Goal: Contribute content: Contribute content

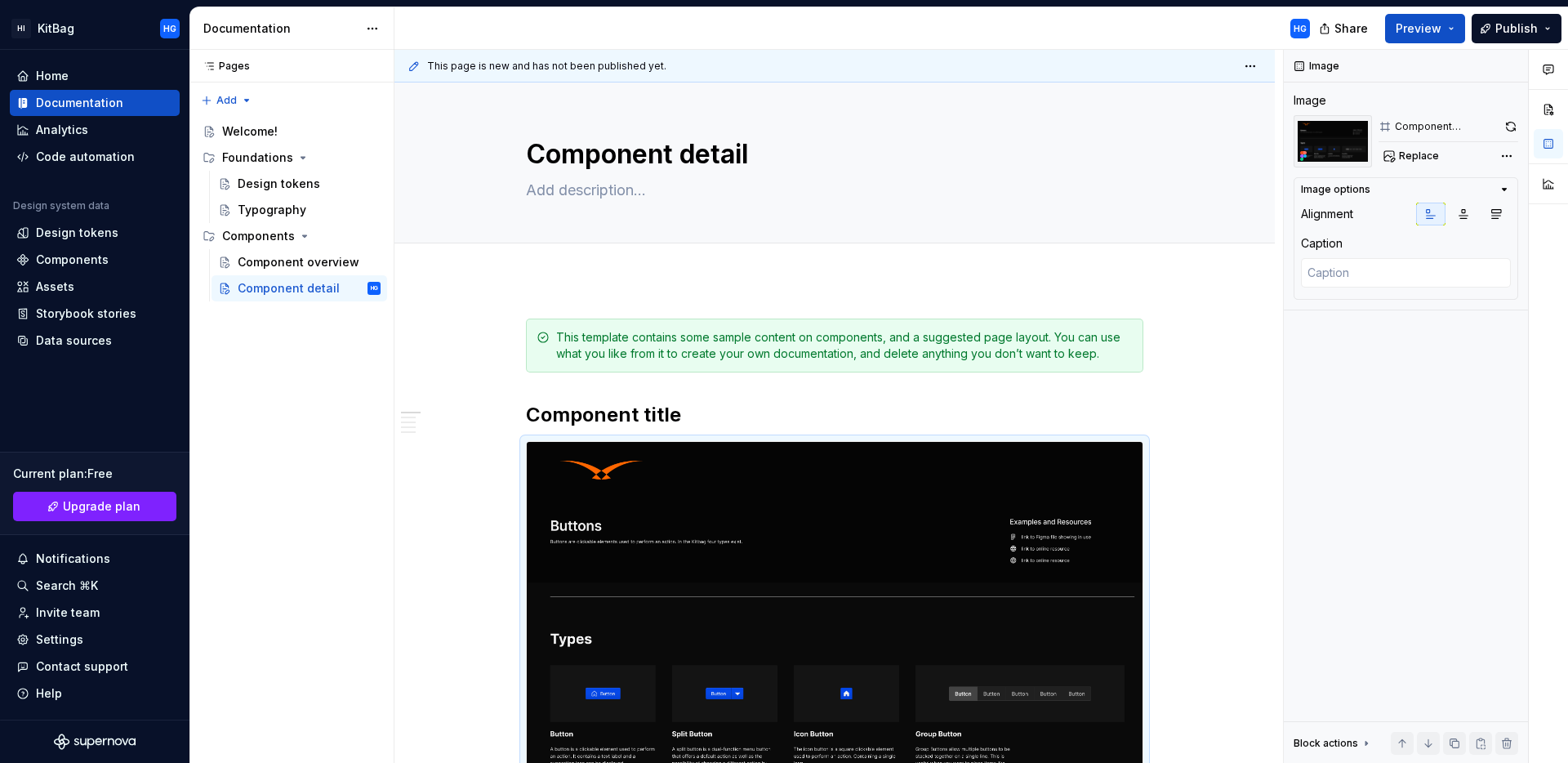
scroll to position [258, 0]
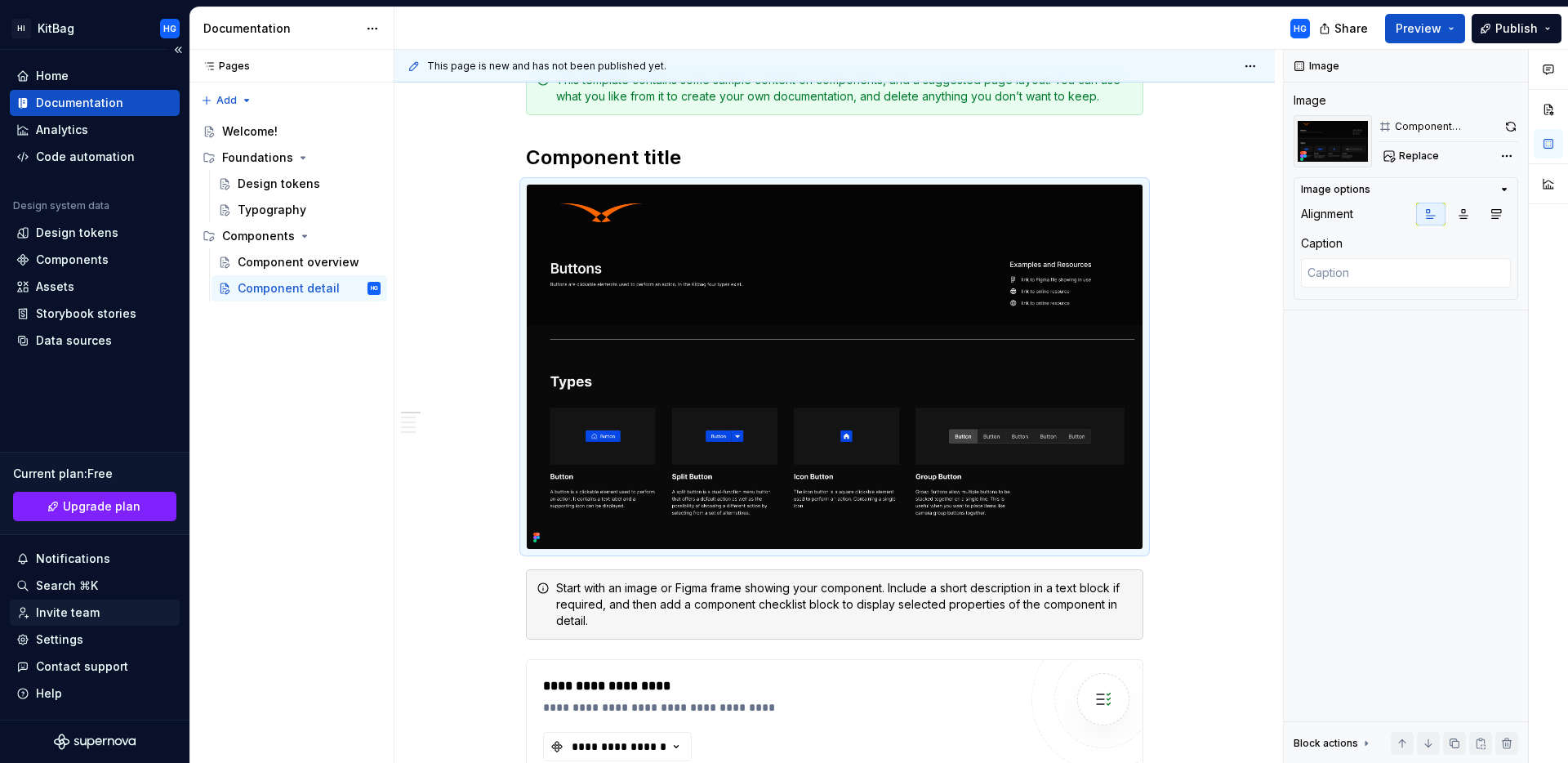
type textarea "*"
click at [70, 616] on div "Invite team" at bounding box center [67, 612] width 63 height 16
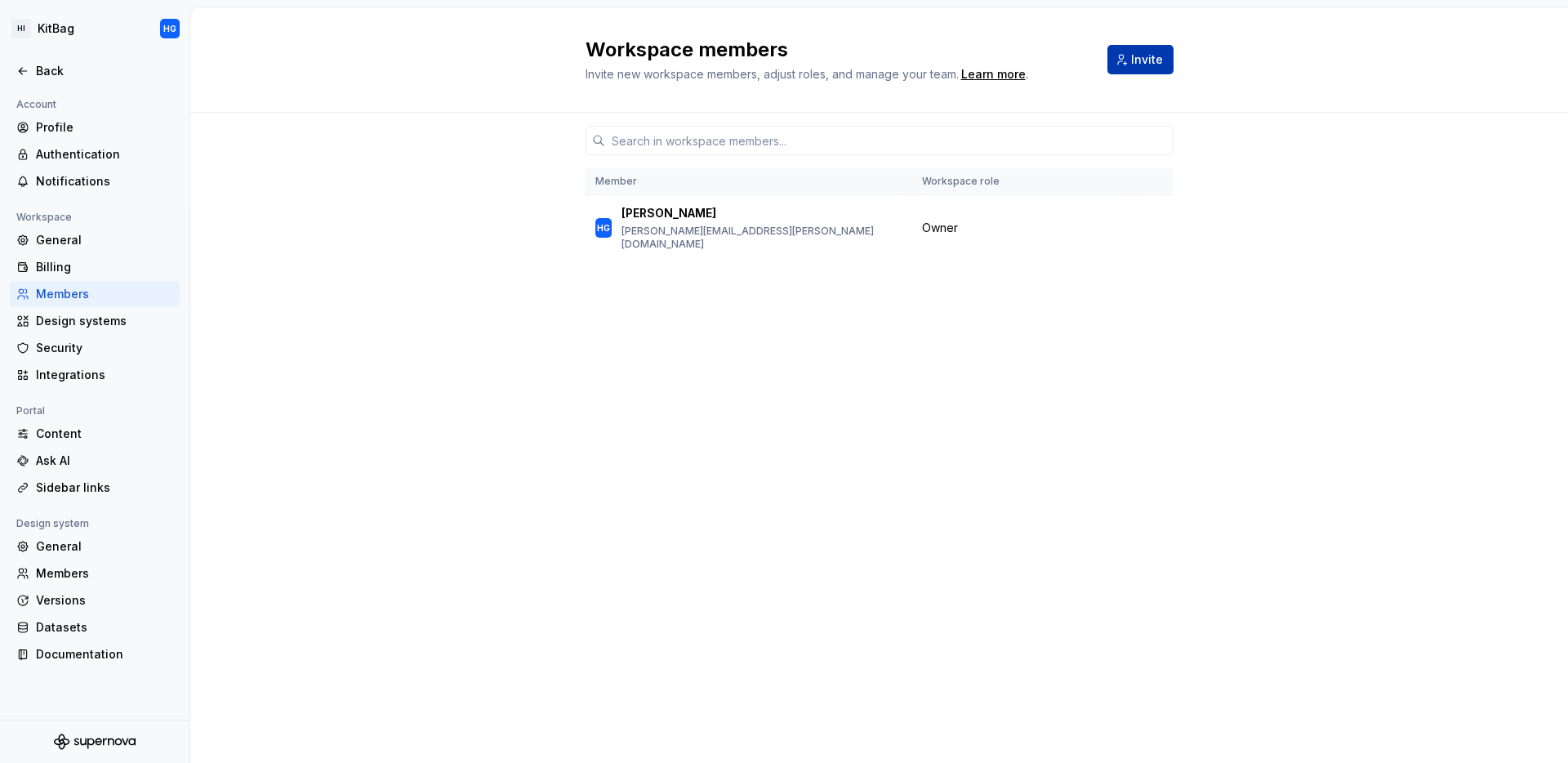
click at [1149, 48] on button "Invite" at bounding box center [1140, 60] width 66 height 29
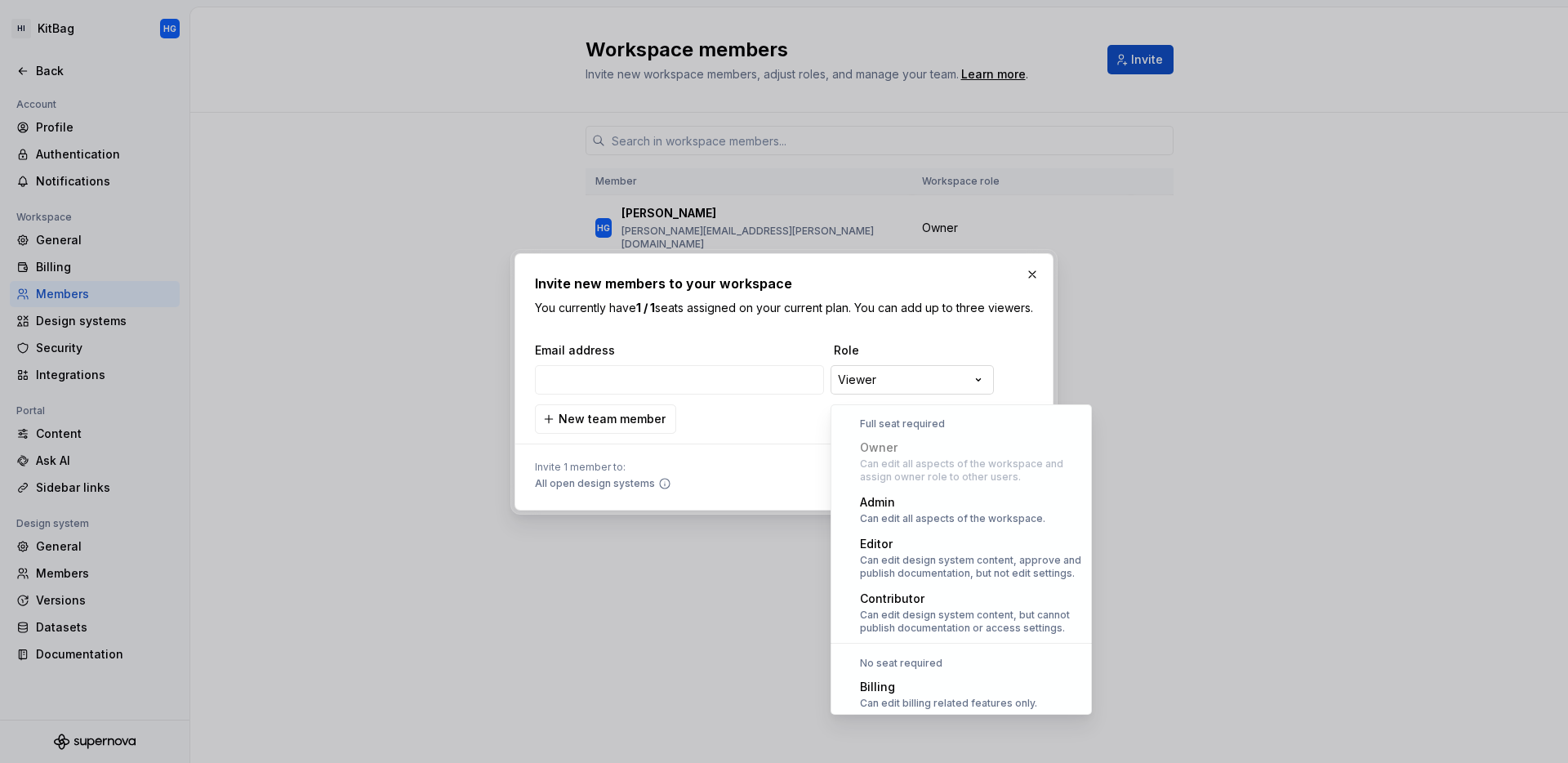
click at [932, 399] on div "**********" at bounding box center [784, 382] width 1568 height 763
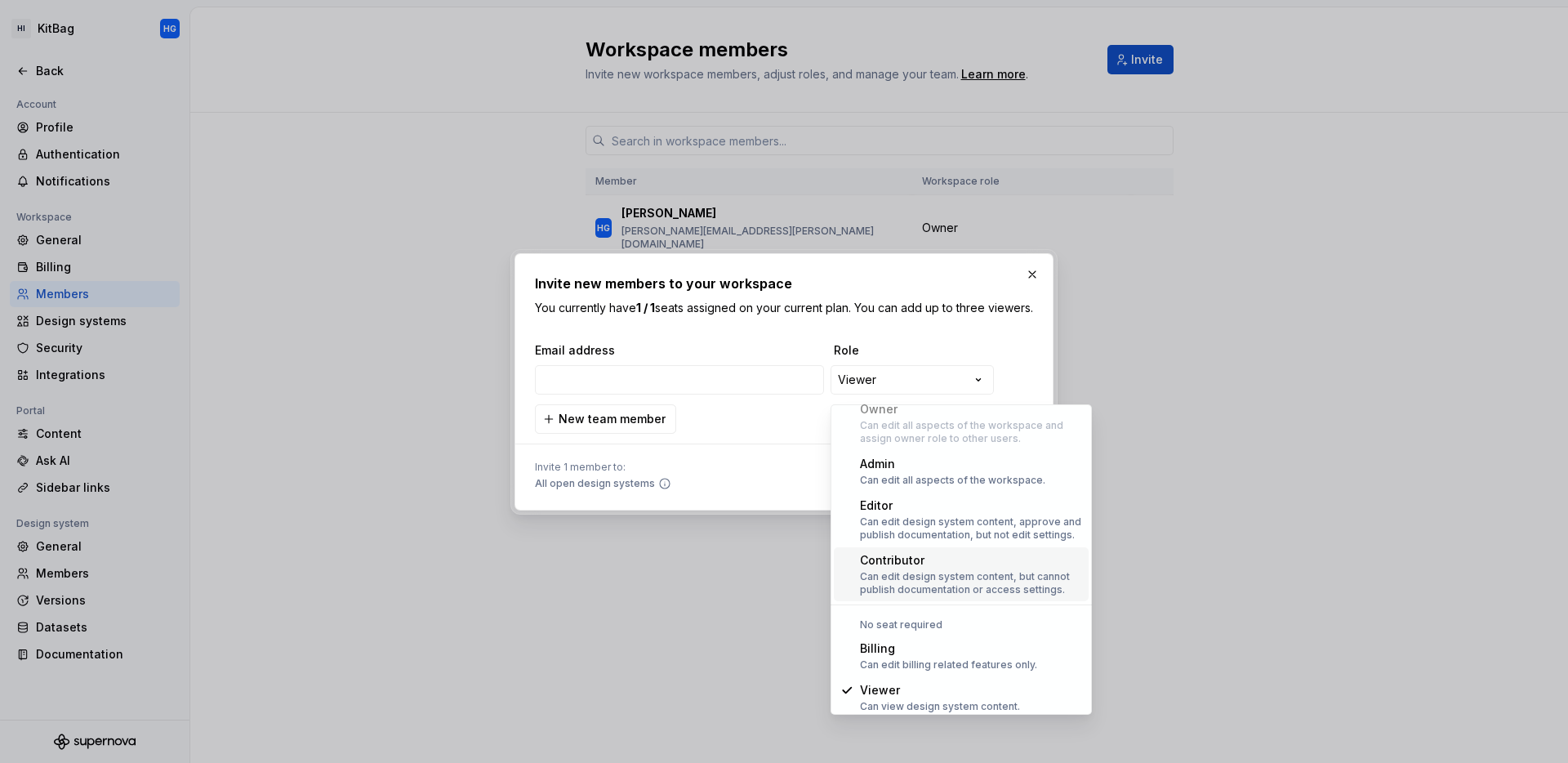
scroll to position [45, 0]
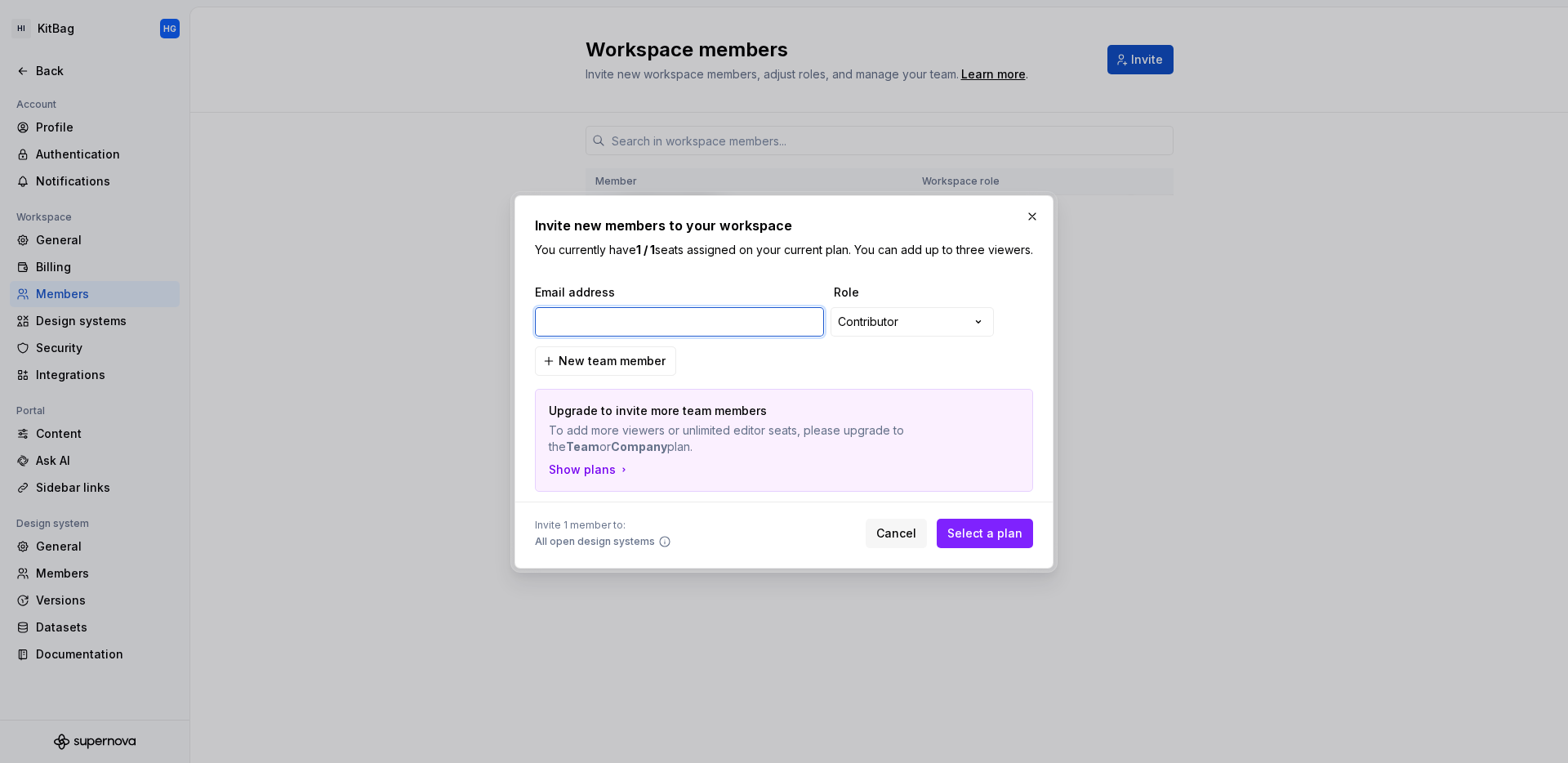
click at [692, 327] on input "email" at bounding box center [679, 322] width 289 height 29
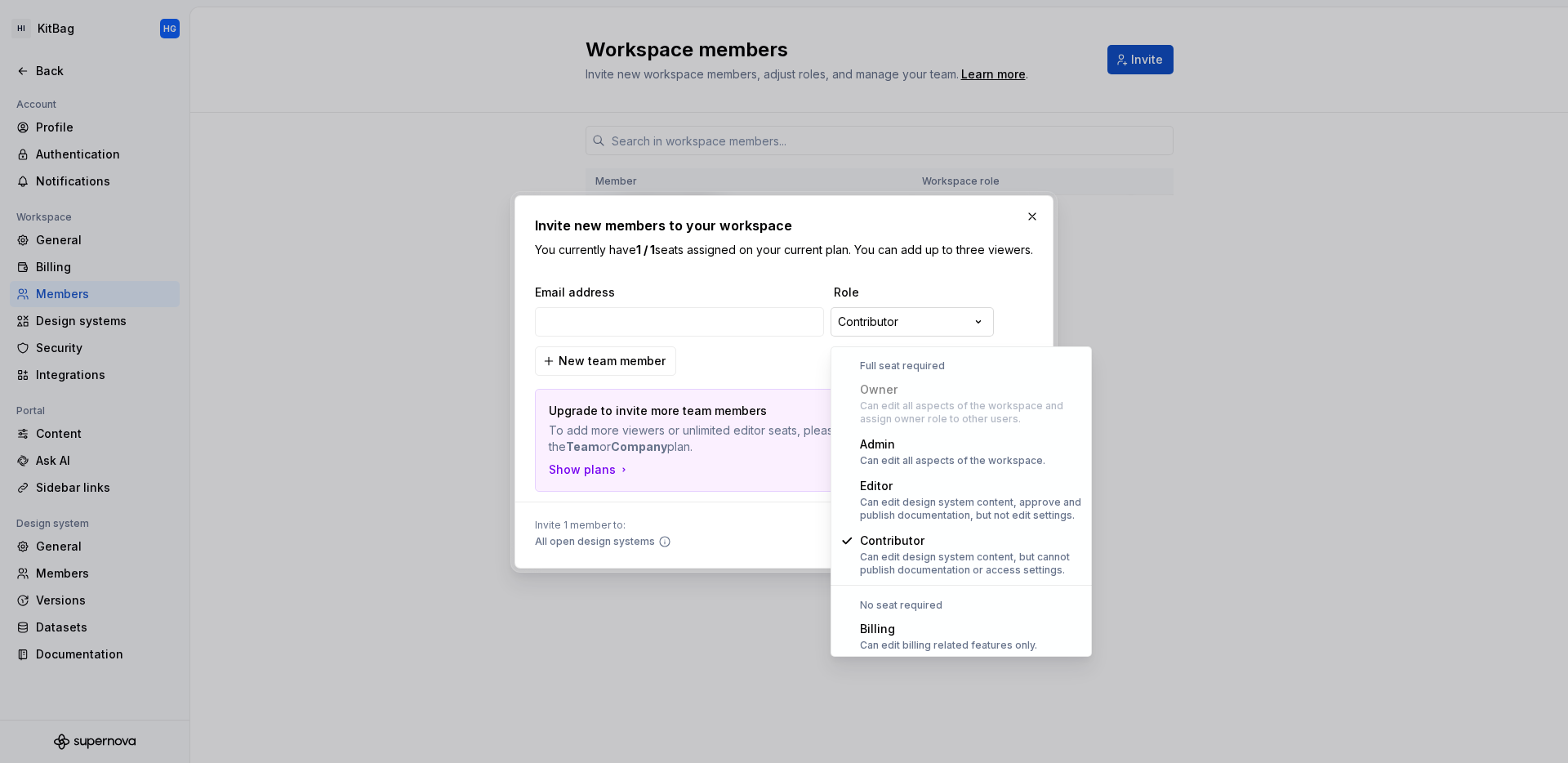
click at [915, 344] on div "**********" at bounding box center [784, 382] width 1568 height 763
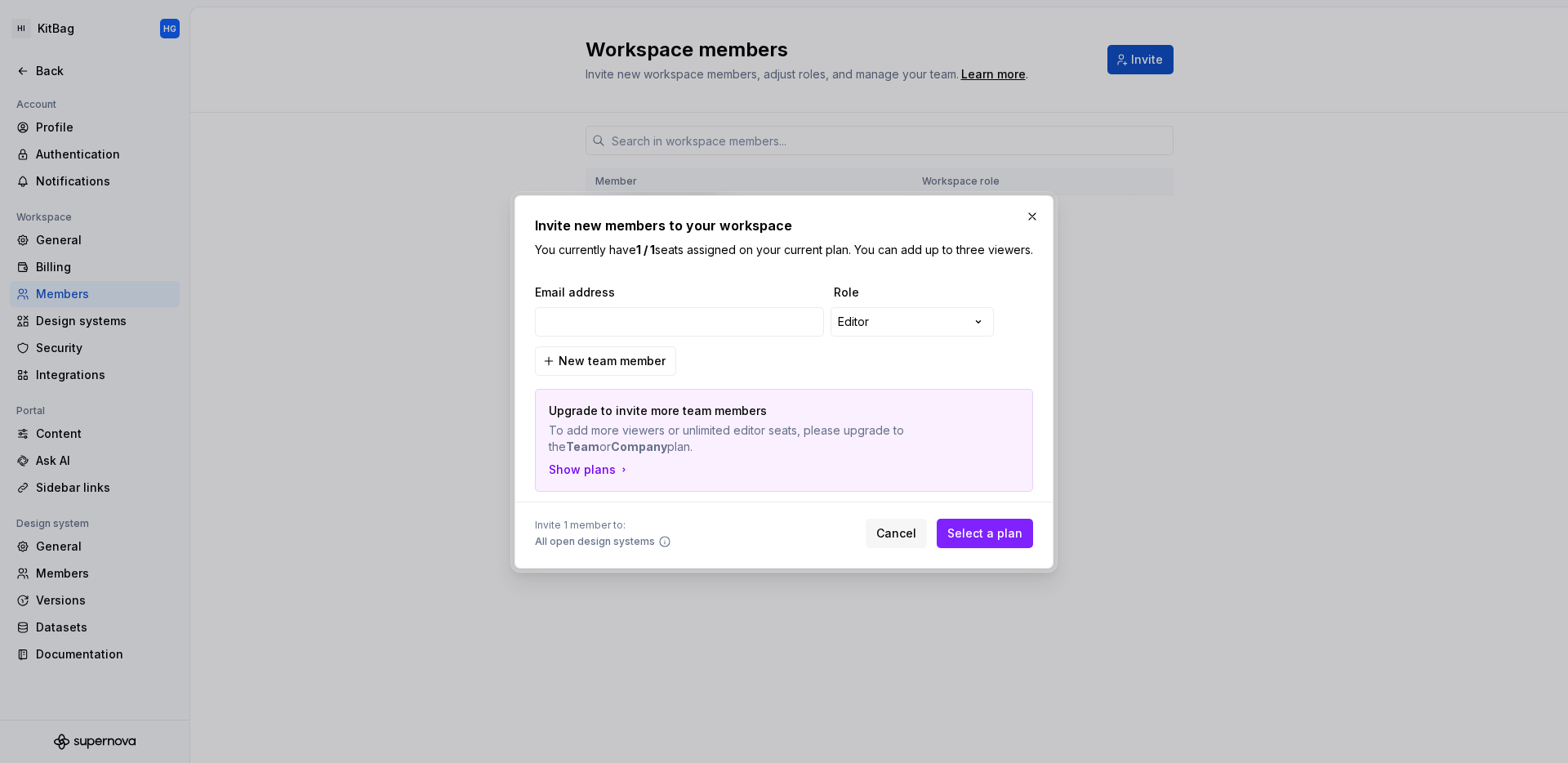
click at [911, 301] on span "Role" at bounding box center [916, 292] width 163 height 16
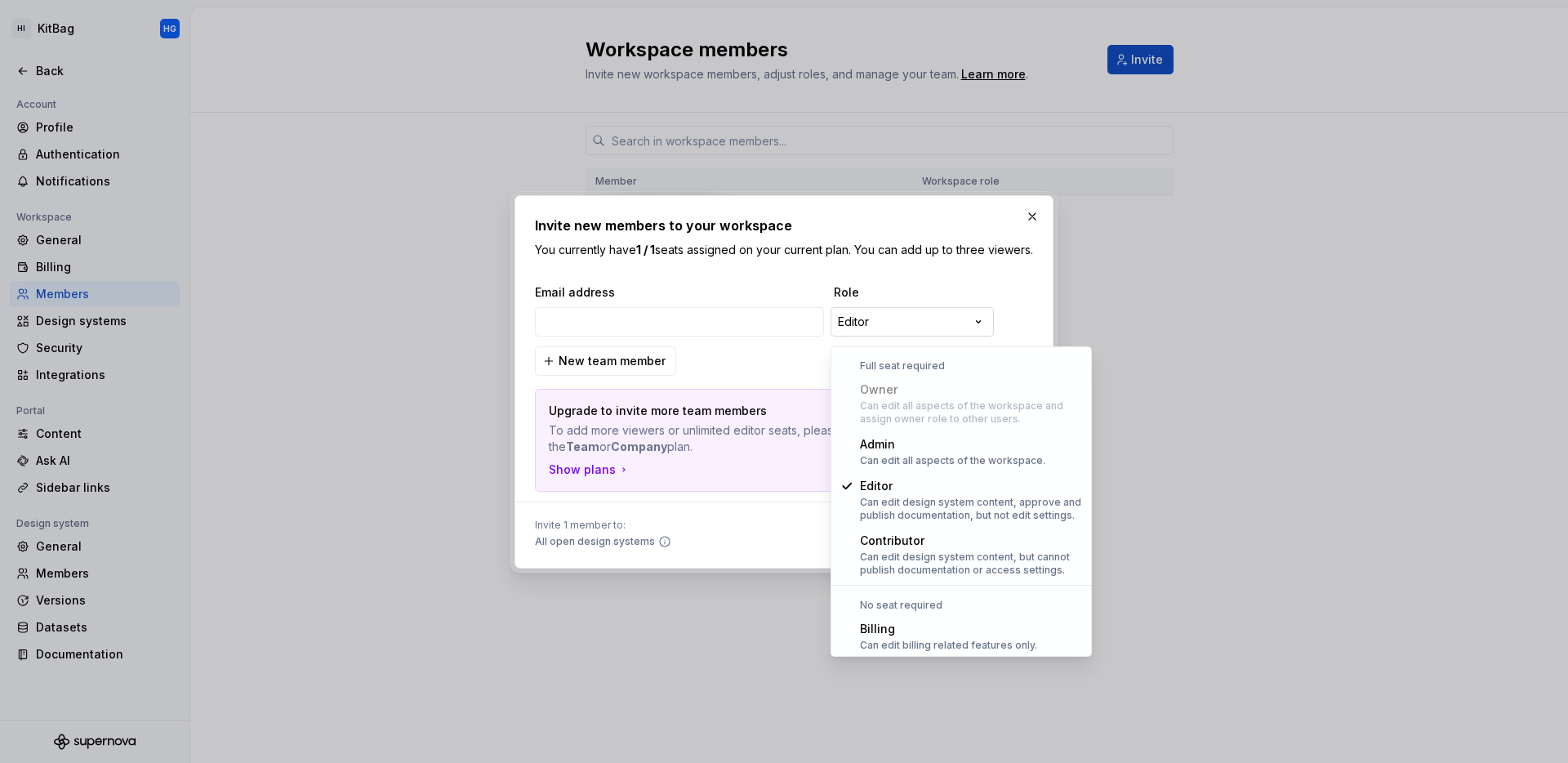
click at [910, 327] on div "**********" at bounding box center [784, 382] width 1568 height 763
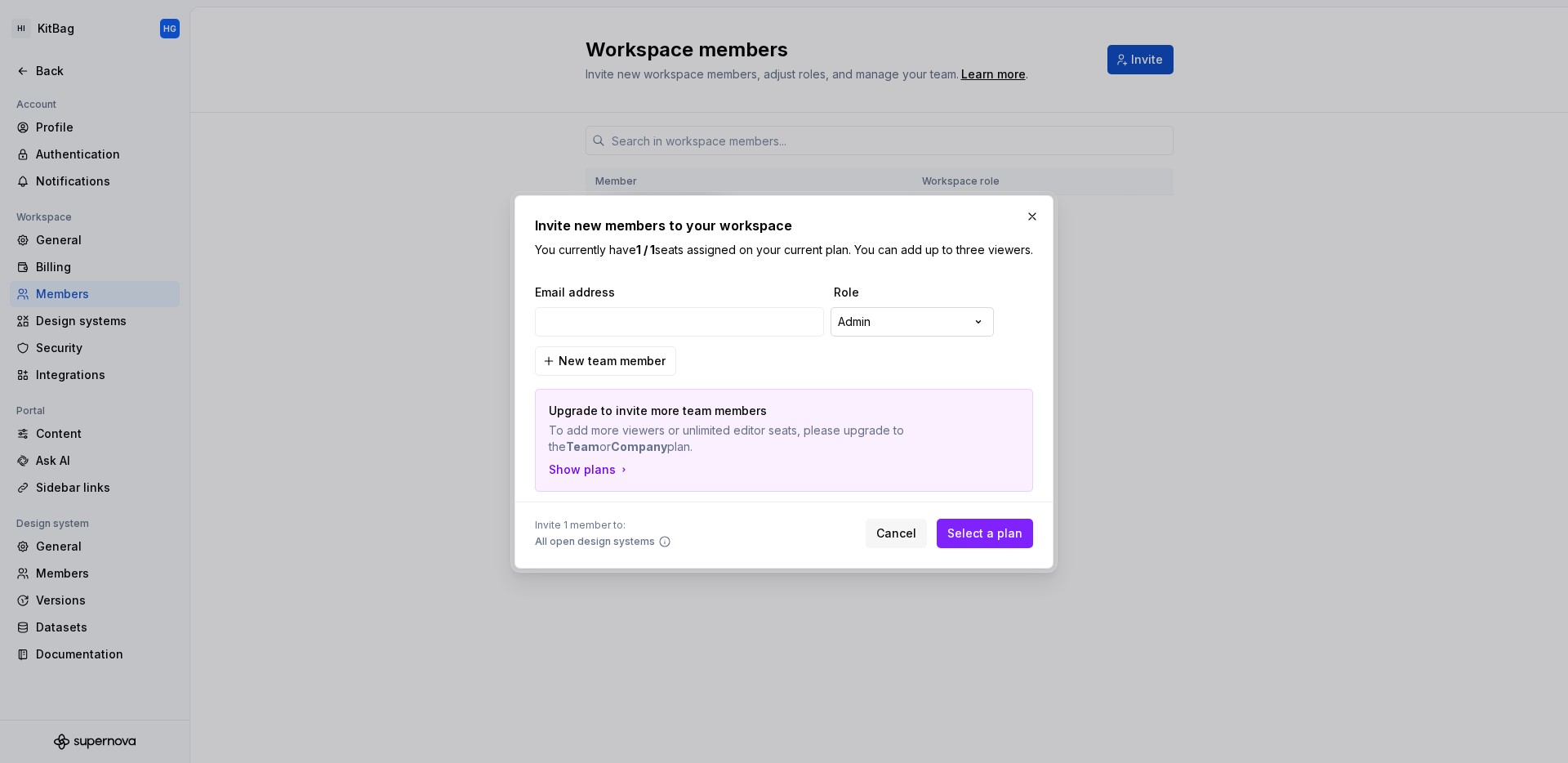
click at [902, 330] on div "**********" at bounding box center [784, 382] width 1568 height 763
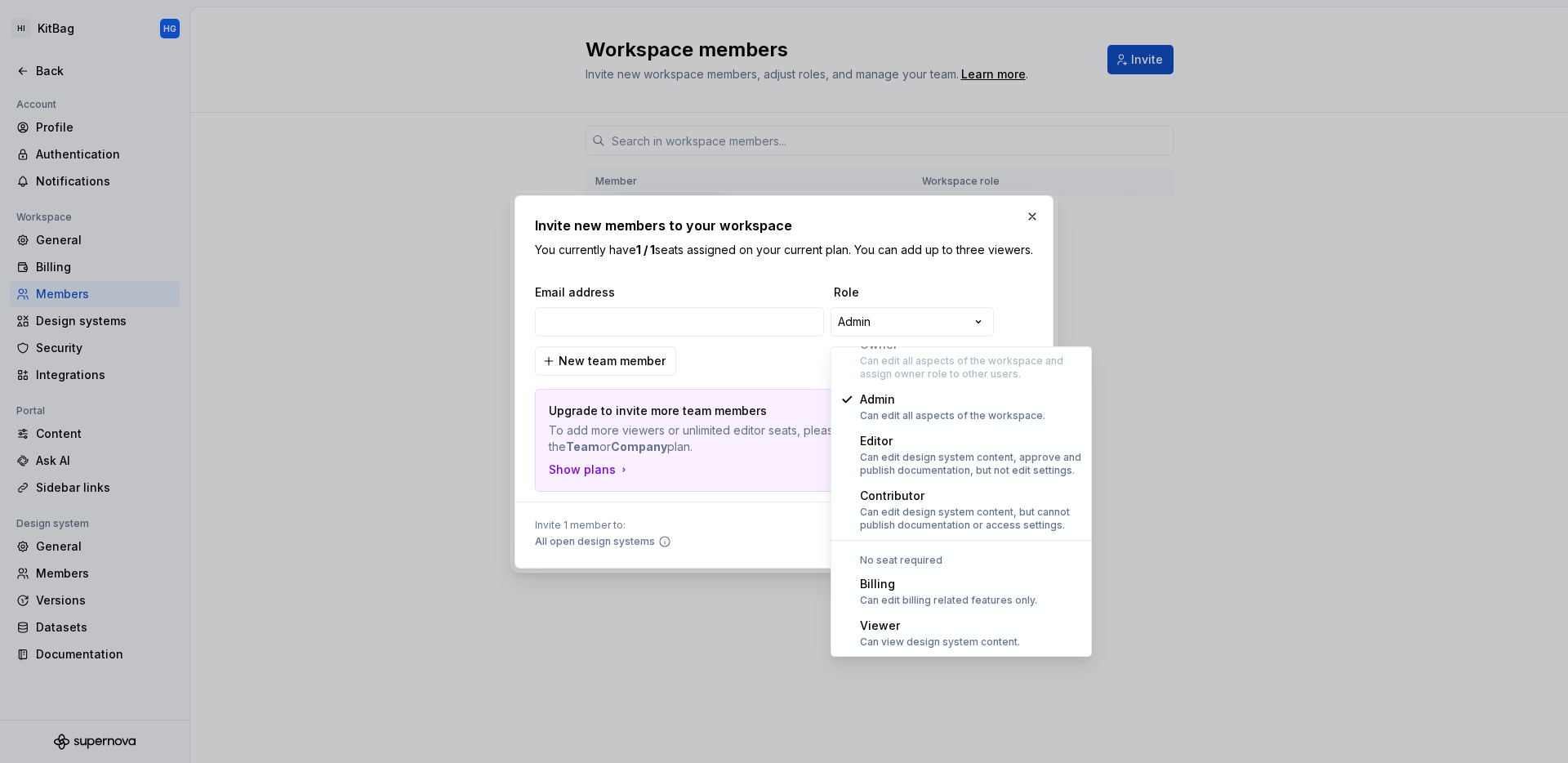
select select "******"
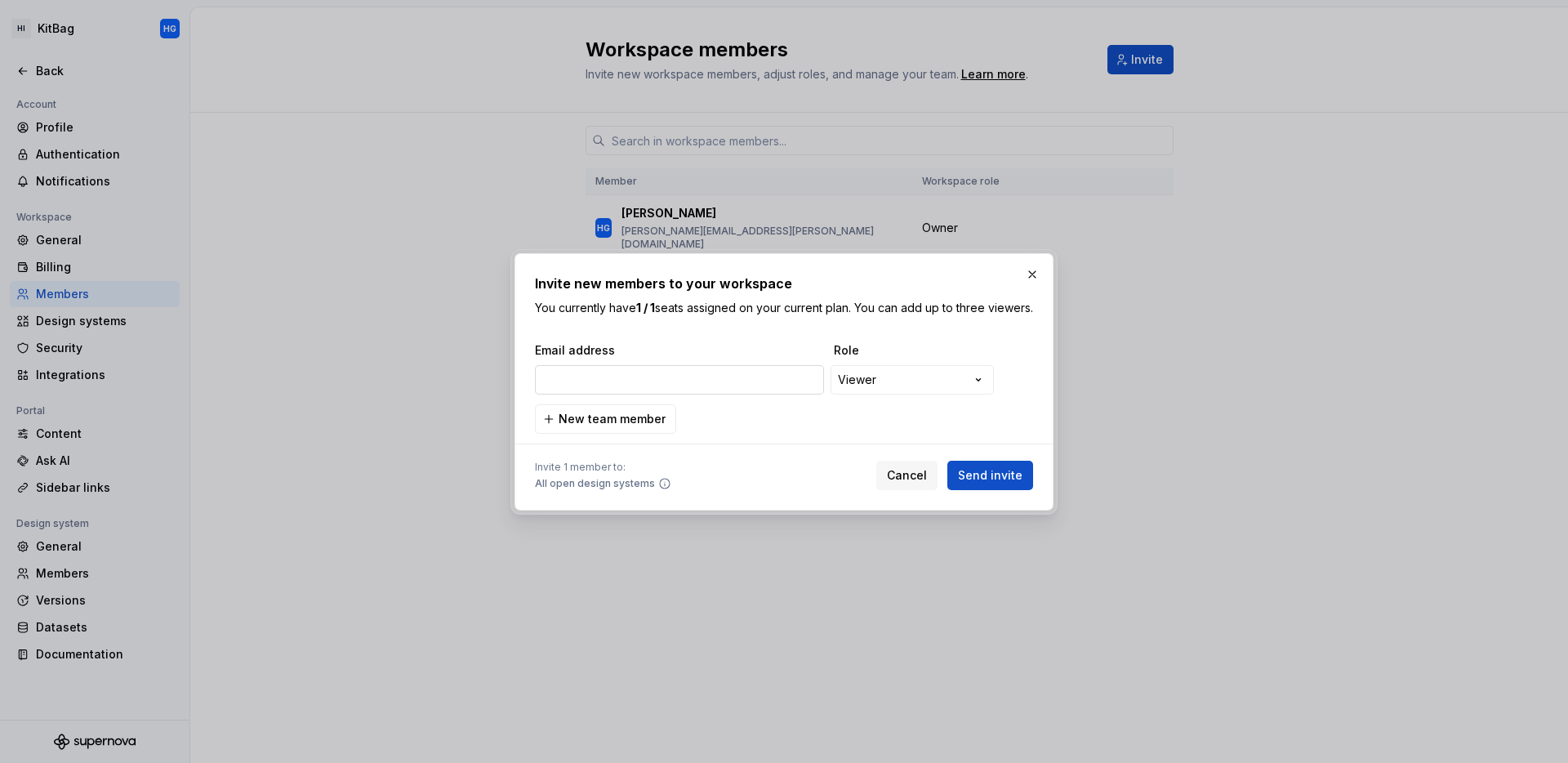
click at [672, 378] on input "email" at bounding box center [679, 380] width 289 height 29
click at [1029, 268] on button "button" at bounding box center [1032, 274] width 23 height 23
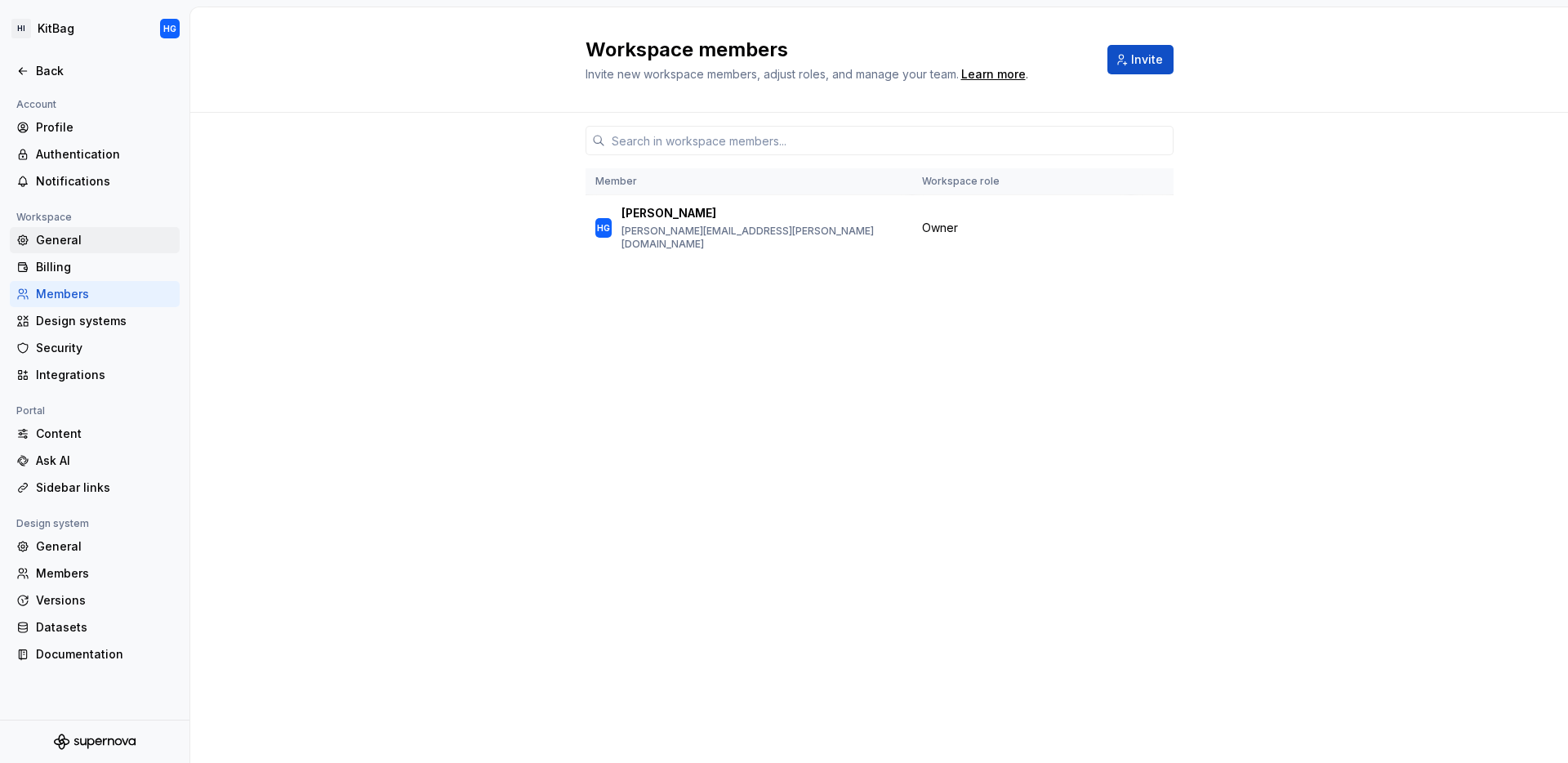
click at [81, 239] on div "General" at bounding box center [104, 239] width 137 height 16
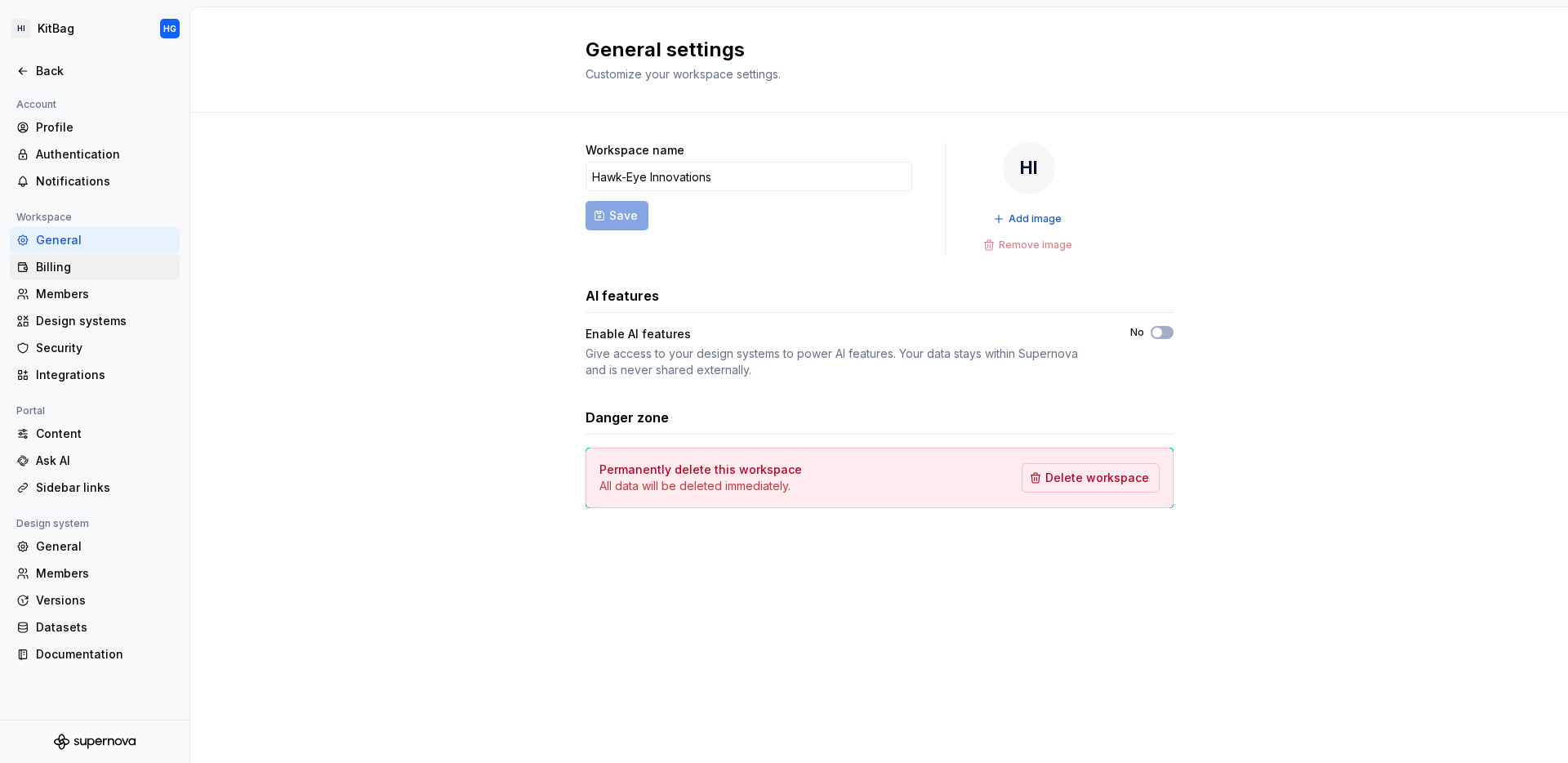
click at [72, 266] on div "Billing" at bounding box center [104, 267] width 137 height 16
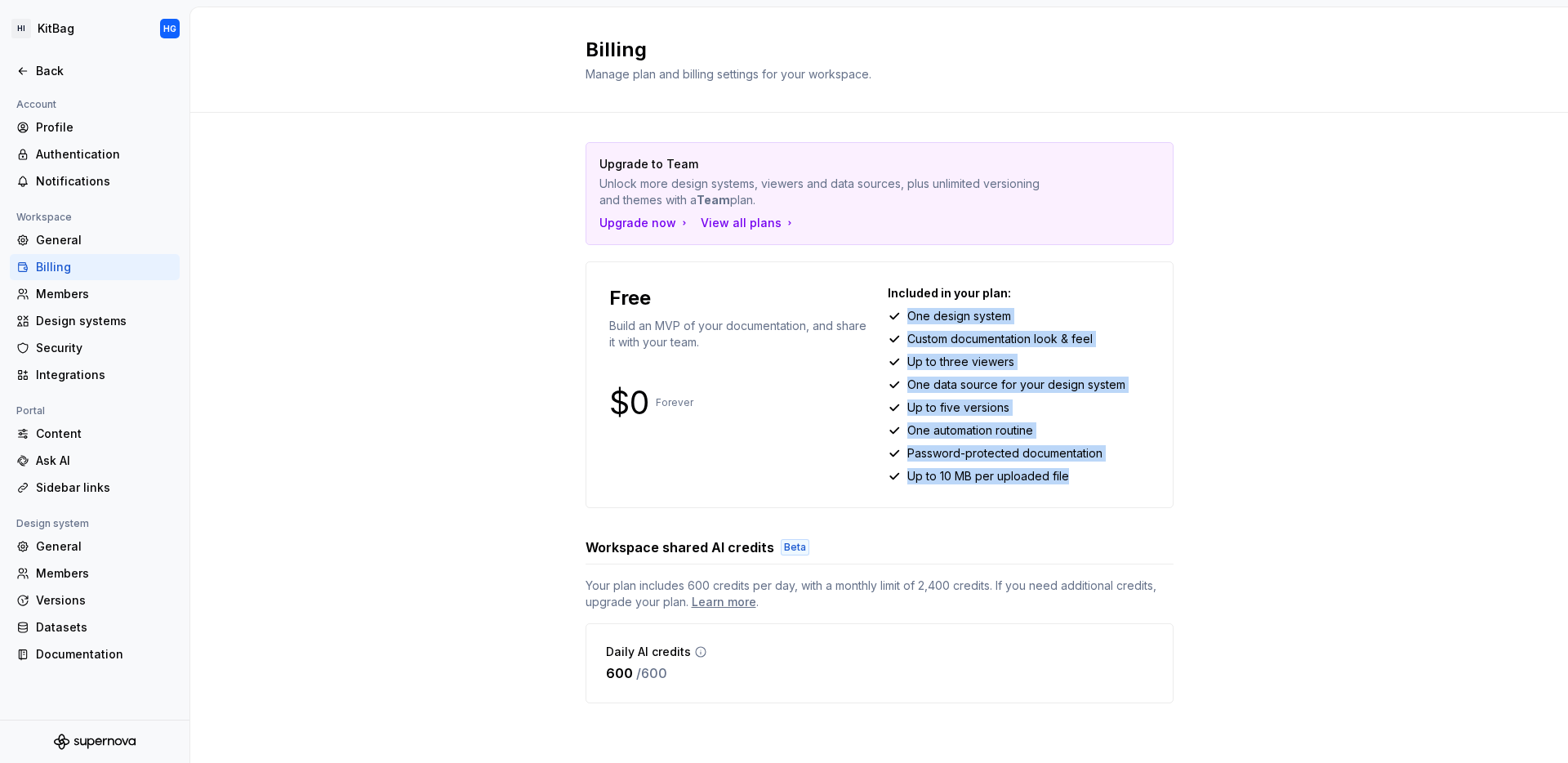
drag, startPoint x: 1088, startPoint y: 481, endPoint x: 886, endPoint y: 324, distance: 255.8
click at [888, 324] on div "Included in your plan: One design system Custom documentation look & feel Up to…" at bounding box center [1019, 385] width 262 height 199
click at [1310, 426] on div "Upgrade to Team Unlock more design systems, viewers and data sources, plus unli…" at bounding box center [879, 439] width 1378 height 653
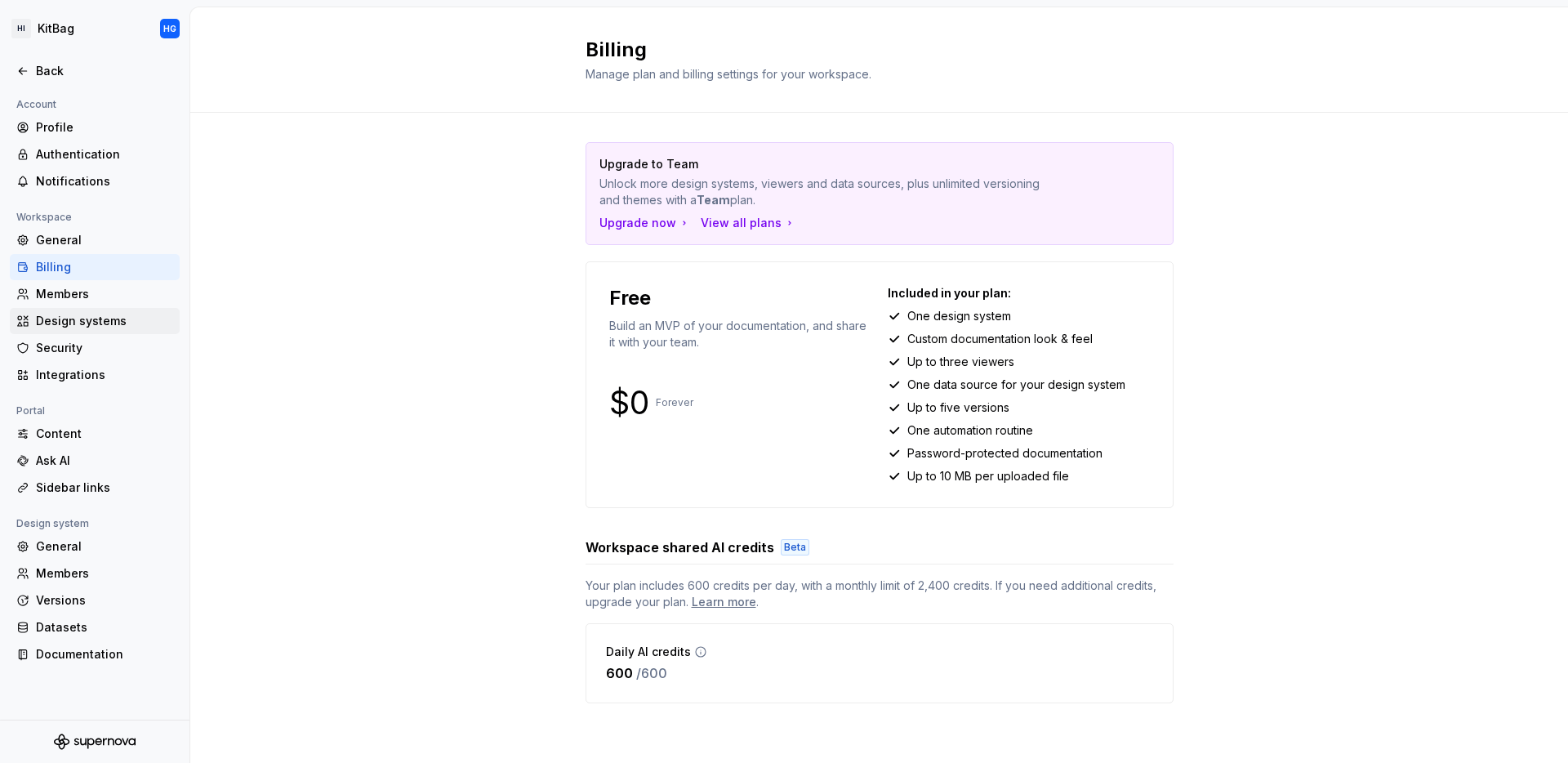
click at [85, 315] on div "Design systems" at bounding box center [104, 321] width 137 height 16
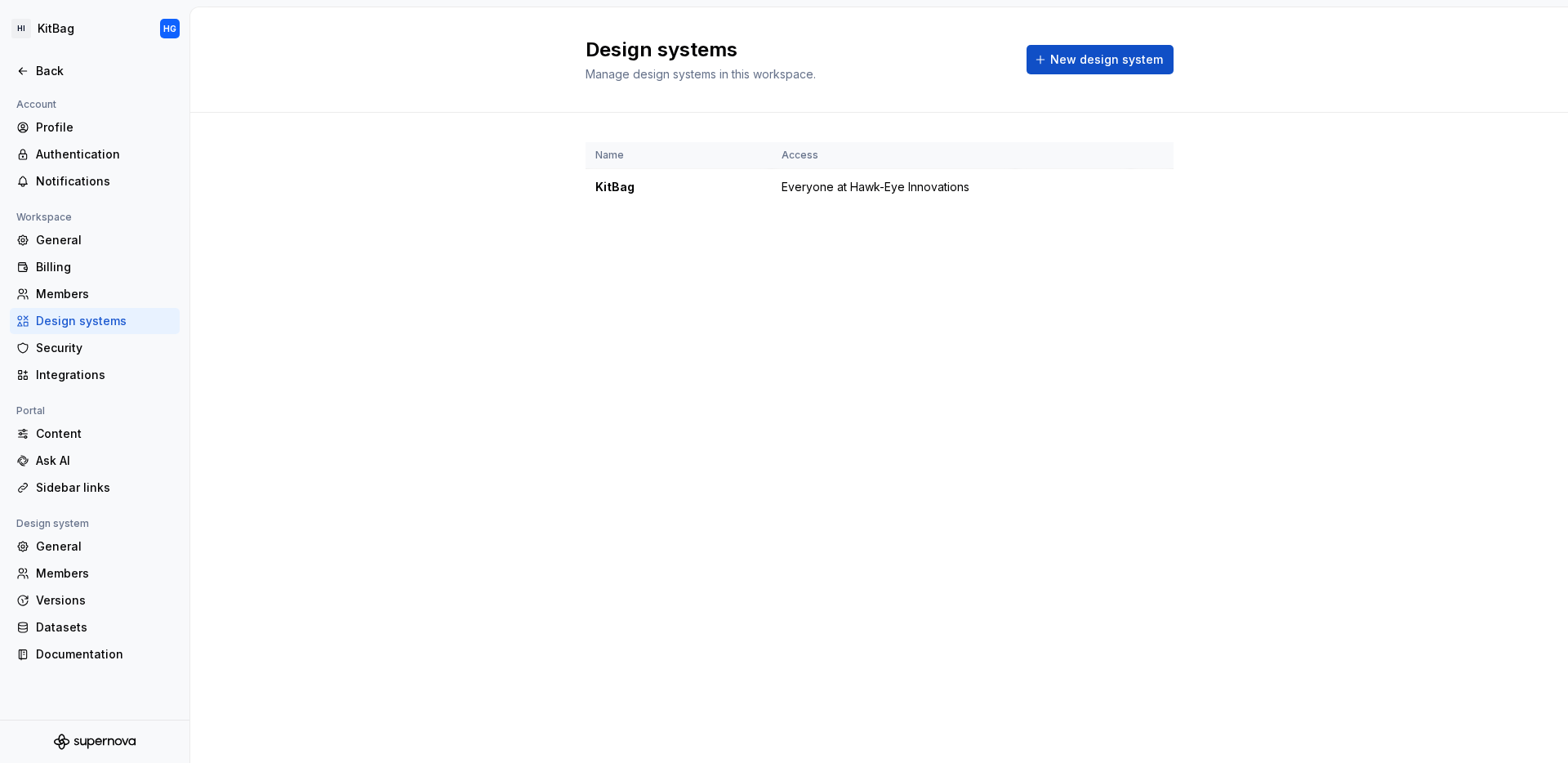
click at [699, 444] on div "Design systems Manage design systems in this workspace. New design system Name …" at bounding box center [879, 384] width 1378 height 755
click at [81, 153] on div "Authentication" at bounding box center [104, 154] width 137 height 16
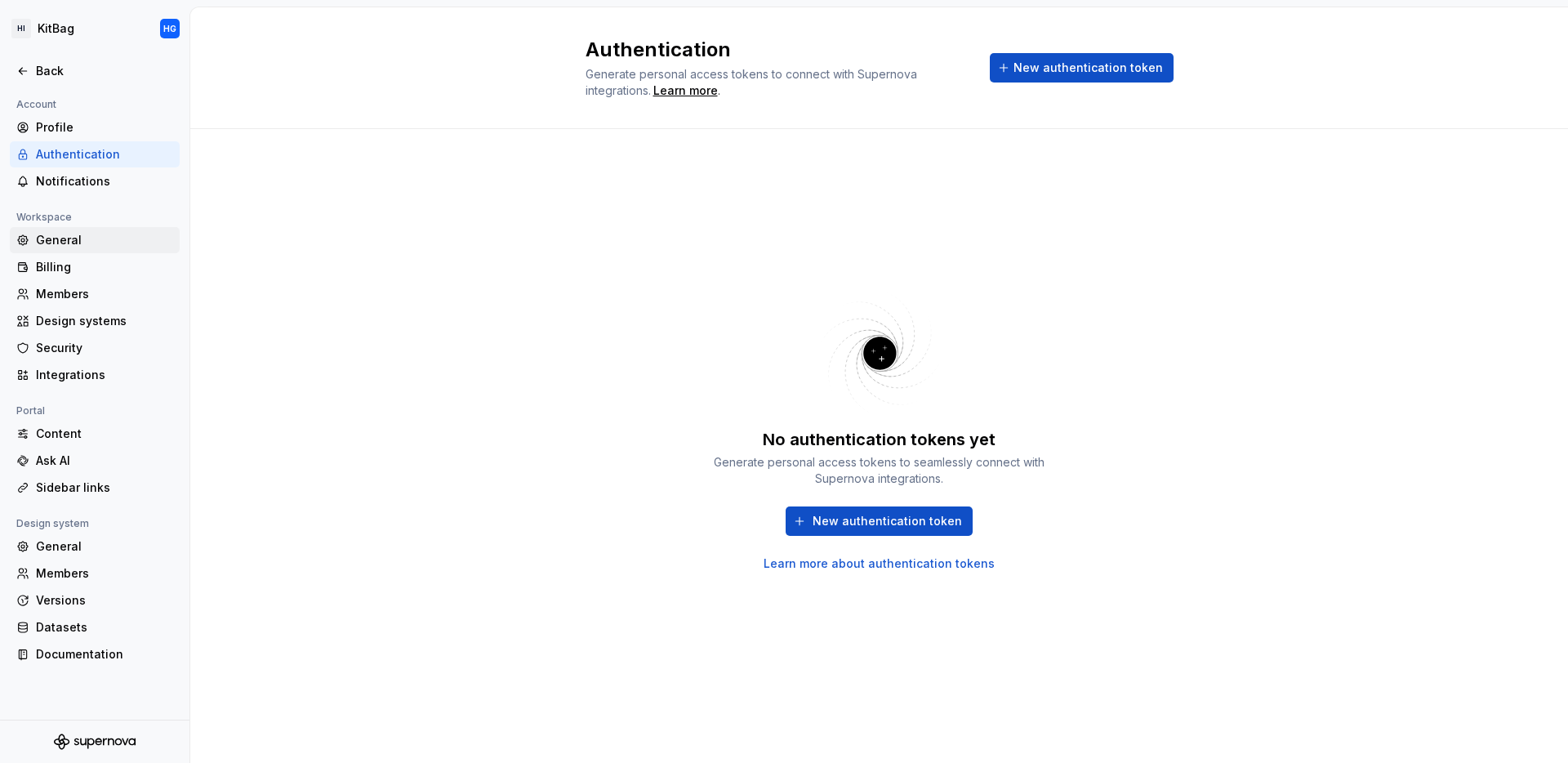
click at [84, 247] on div "General" at bounding box center [104, 239] width 137 height 16
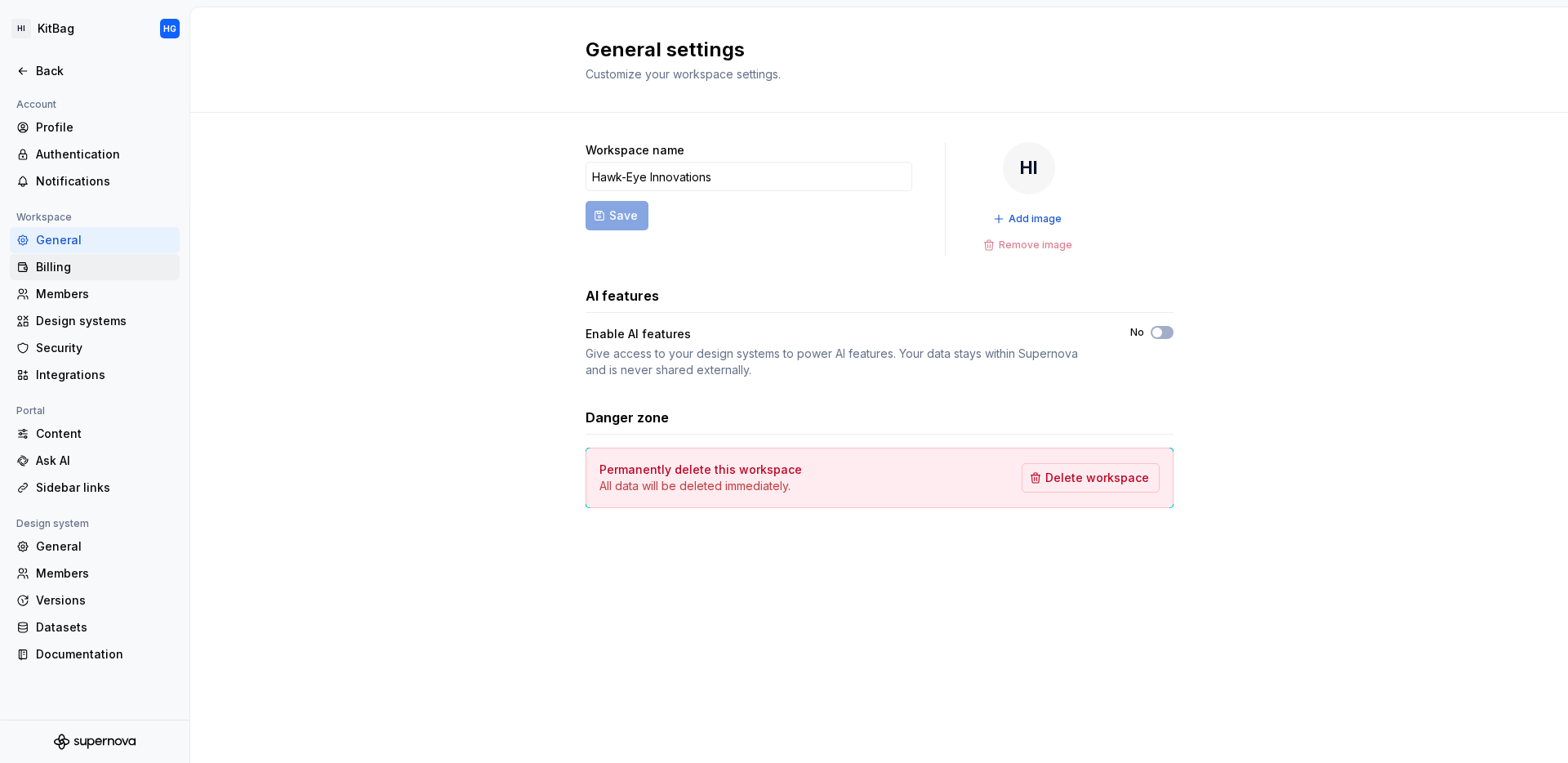
click at [98, 256] on div "Billing" at bounding box center [95, 267] width 170 height 26
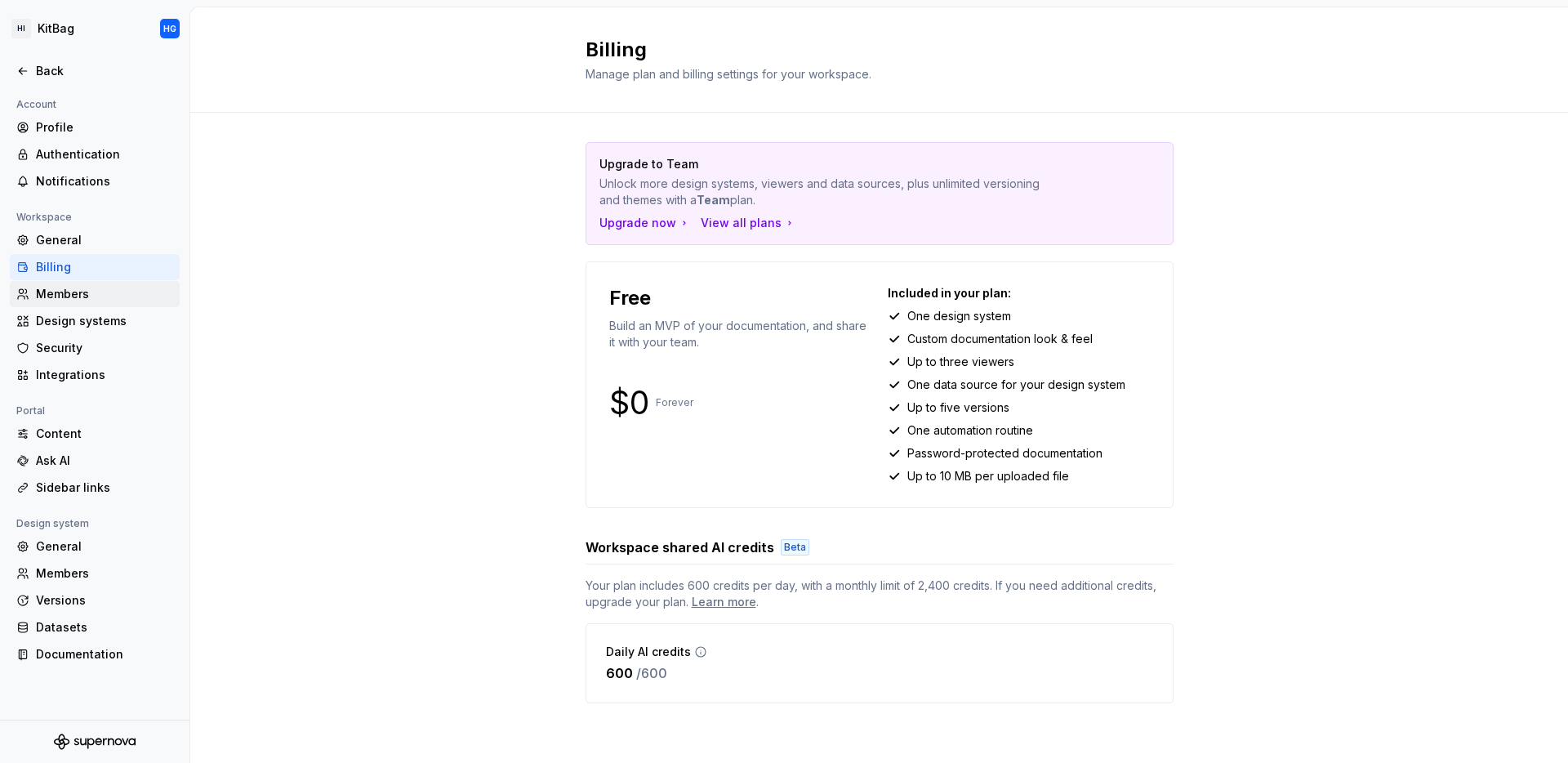
click at [93, 297] on div "Members" at bounding box center [104, 294] width 137 height 16
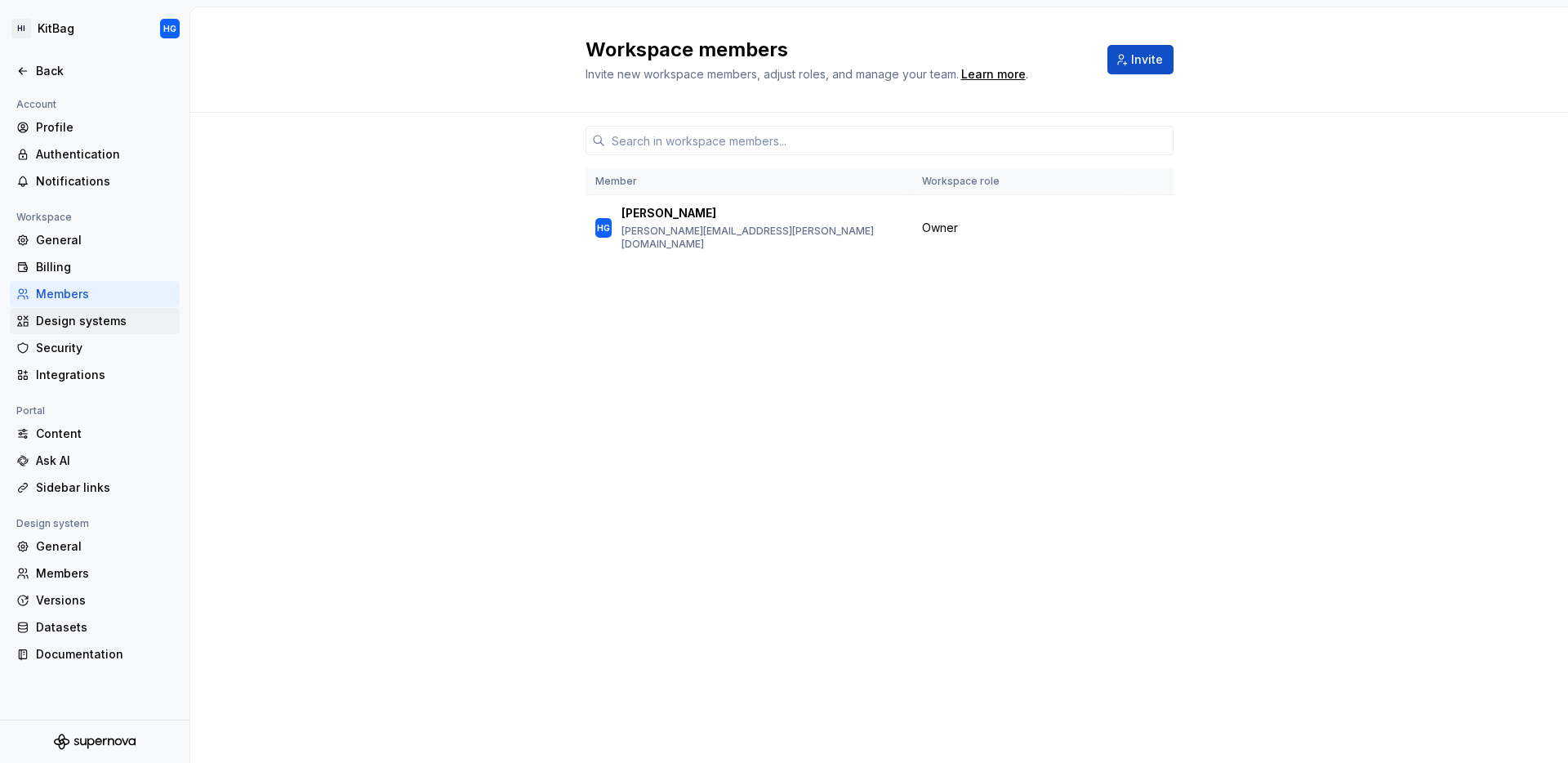
click at [92, 325] on div "Design systems" at bounding box center [104, 321] width 137 height 16
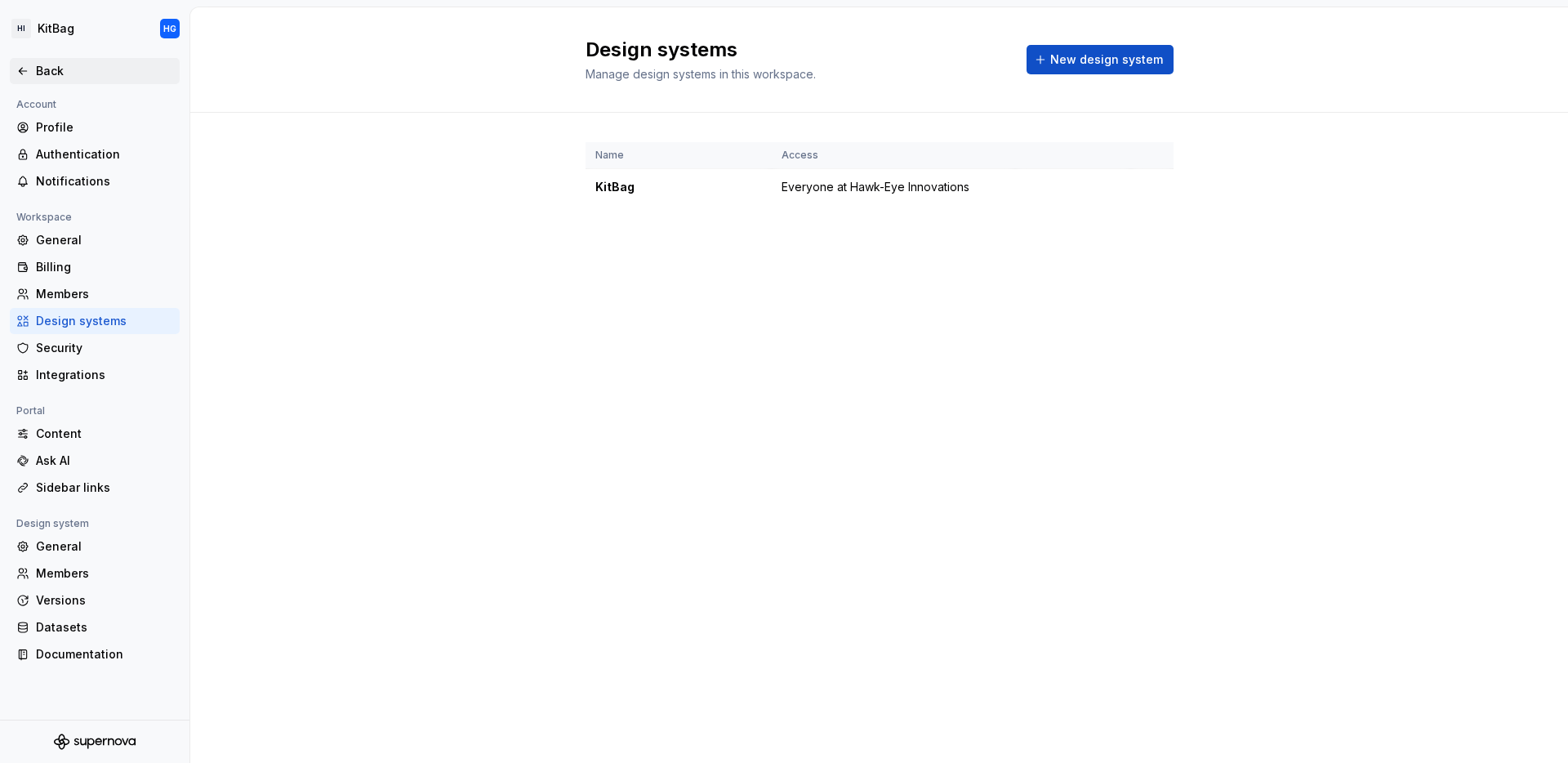
click at [22, 66] on icon at bounding box center [23, 70] width 13 height 13
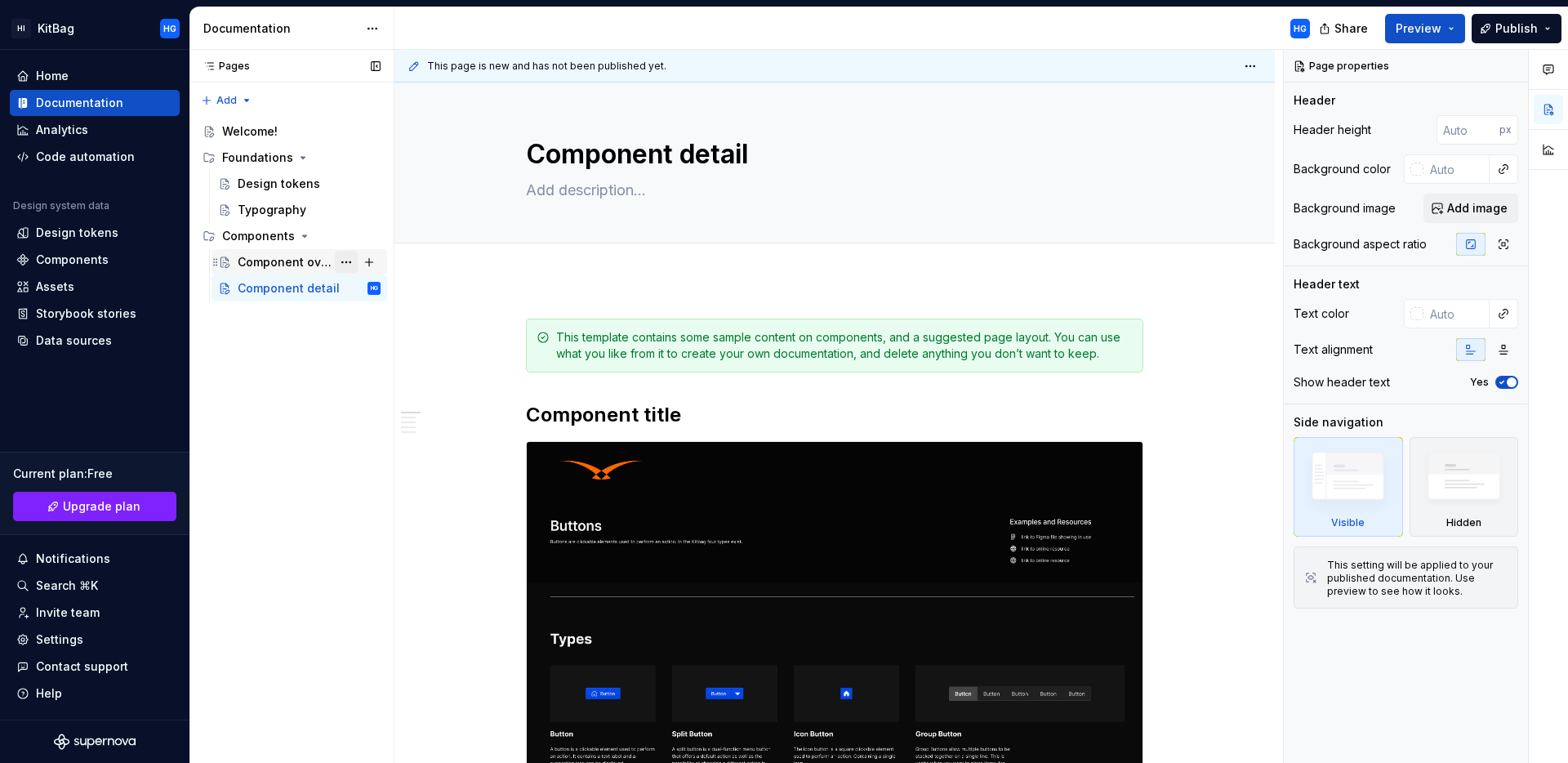
click at [342, 260] on button "Page tree" at bounding box center [346, 262] width 23 height 23
click at [335, 232] on div "Pages Pages Add Accessibility guide for tree Page tree. Navigate the tree with …" at bounding box center [291, 406] width 204 height 714
click at [378, 236] on button "Page tree" at bounding box center [369, 236] width 23 height 23
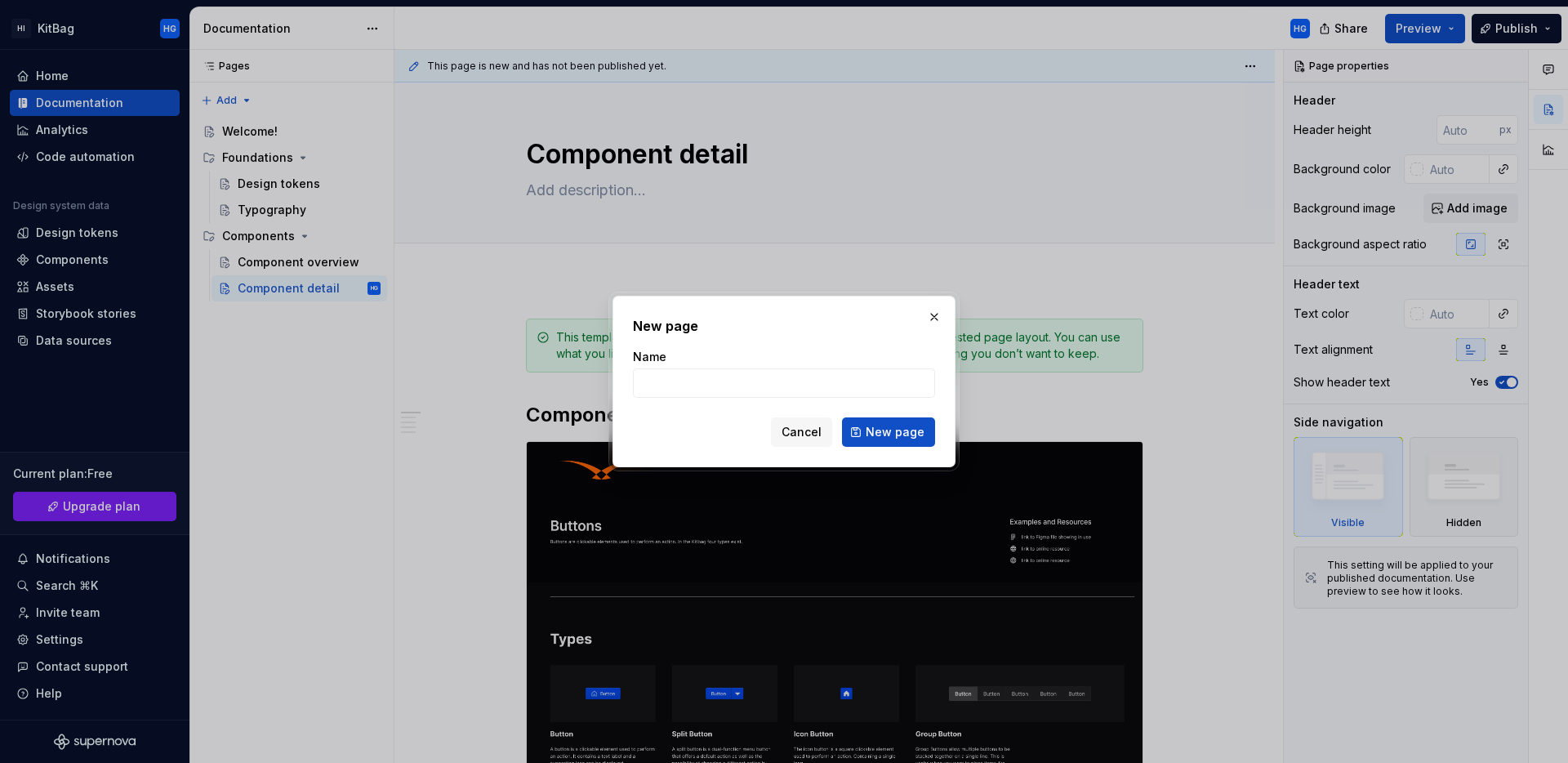
drag, startPoint x: 812, startPoint y: 428, endPoint x: 794, endPoint y: 422, distance: 19.0
click at [812, 428] on span "Cancel" at bounding box center [801, 432] width 40 height 16
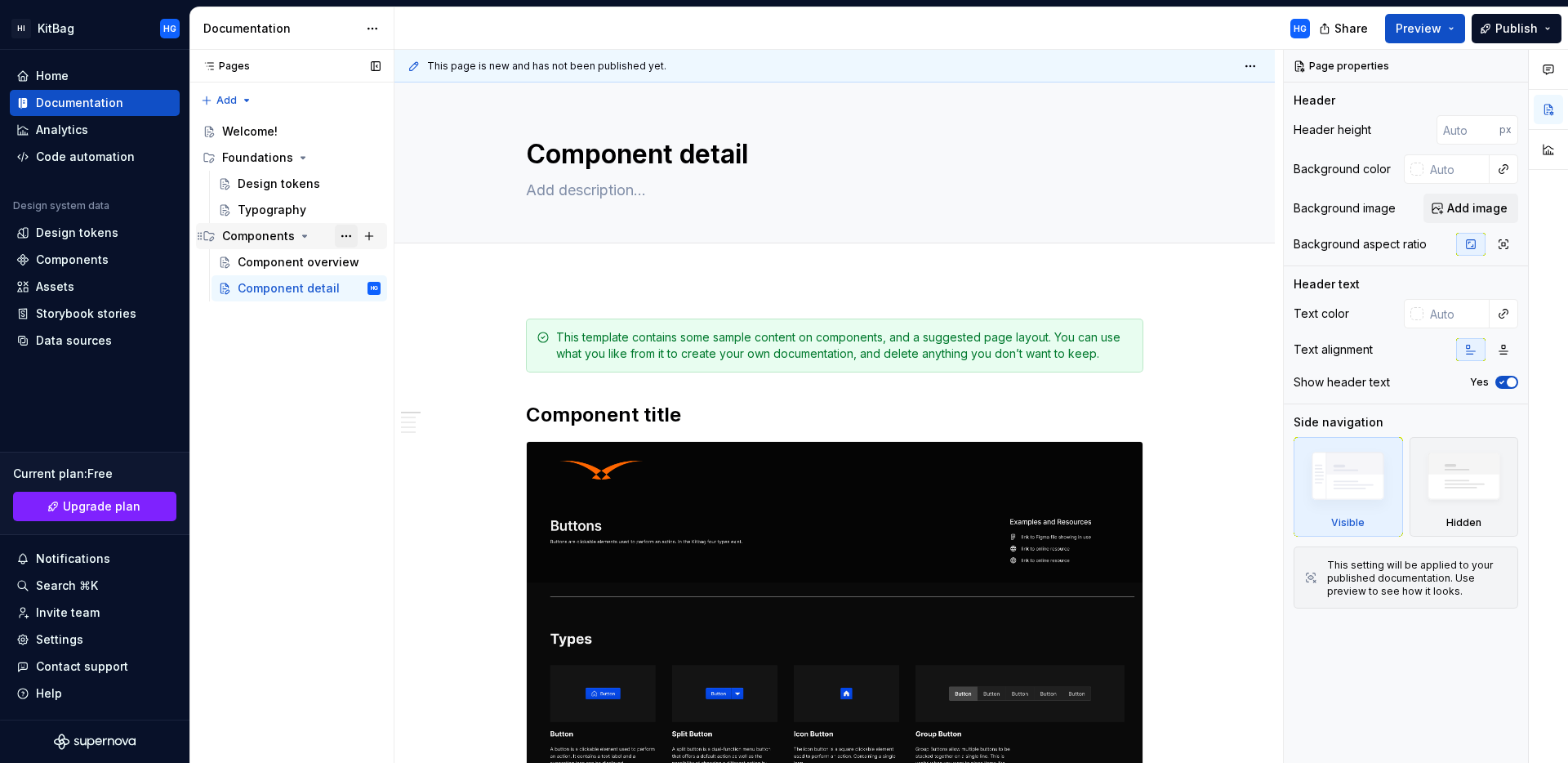
click at [350, 238] on button "Page tree" at bounding box center [346, 236] width 23 height 23
type textarea "*"
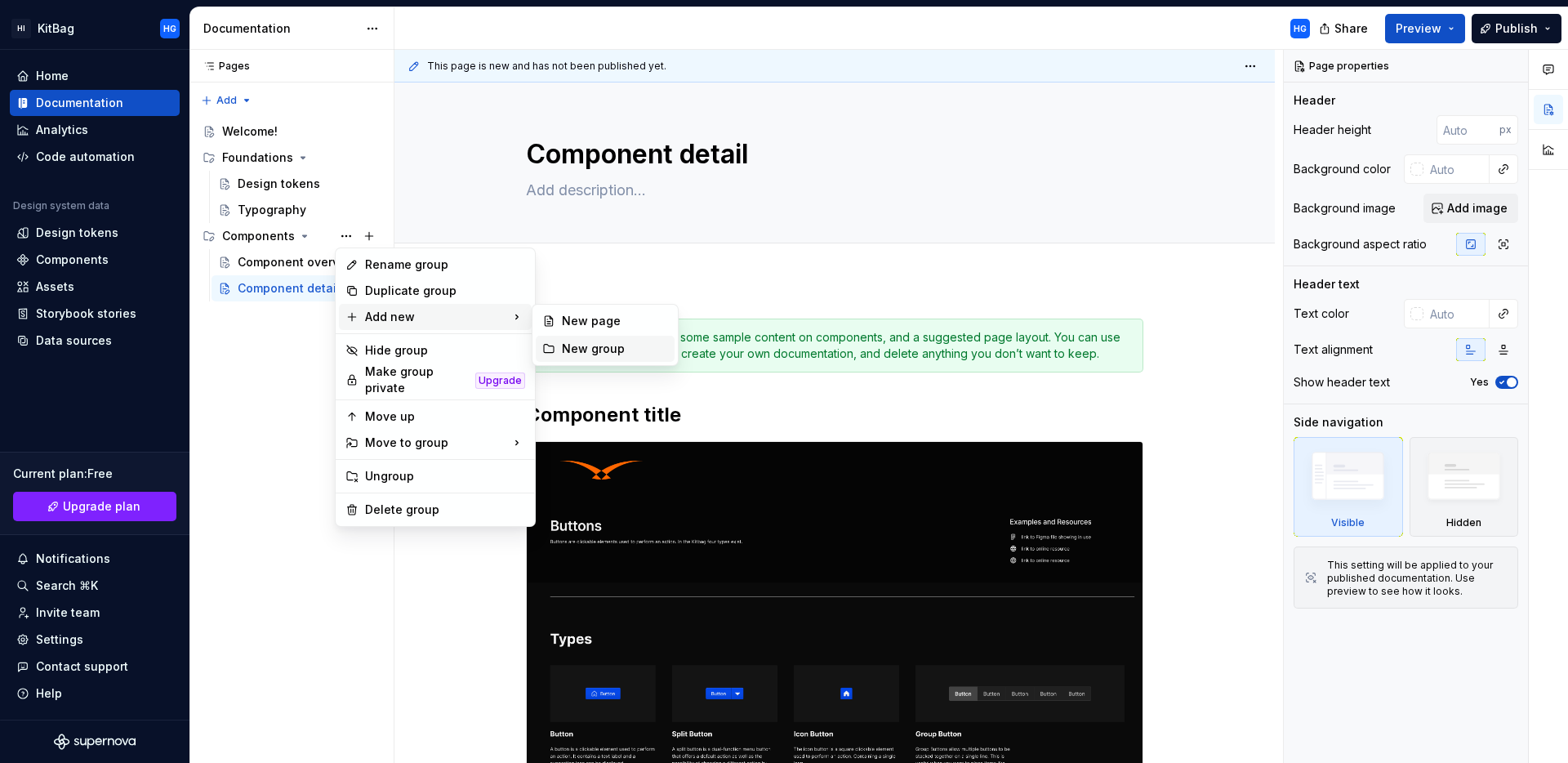
click at [576, 344] on div "New group" at bounding box center [615, 349] width 106 height 16
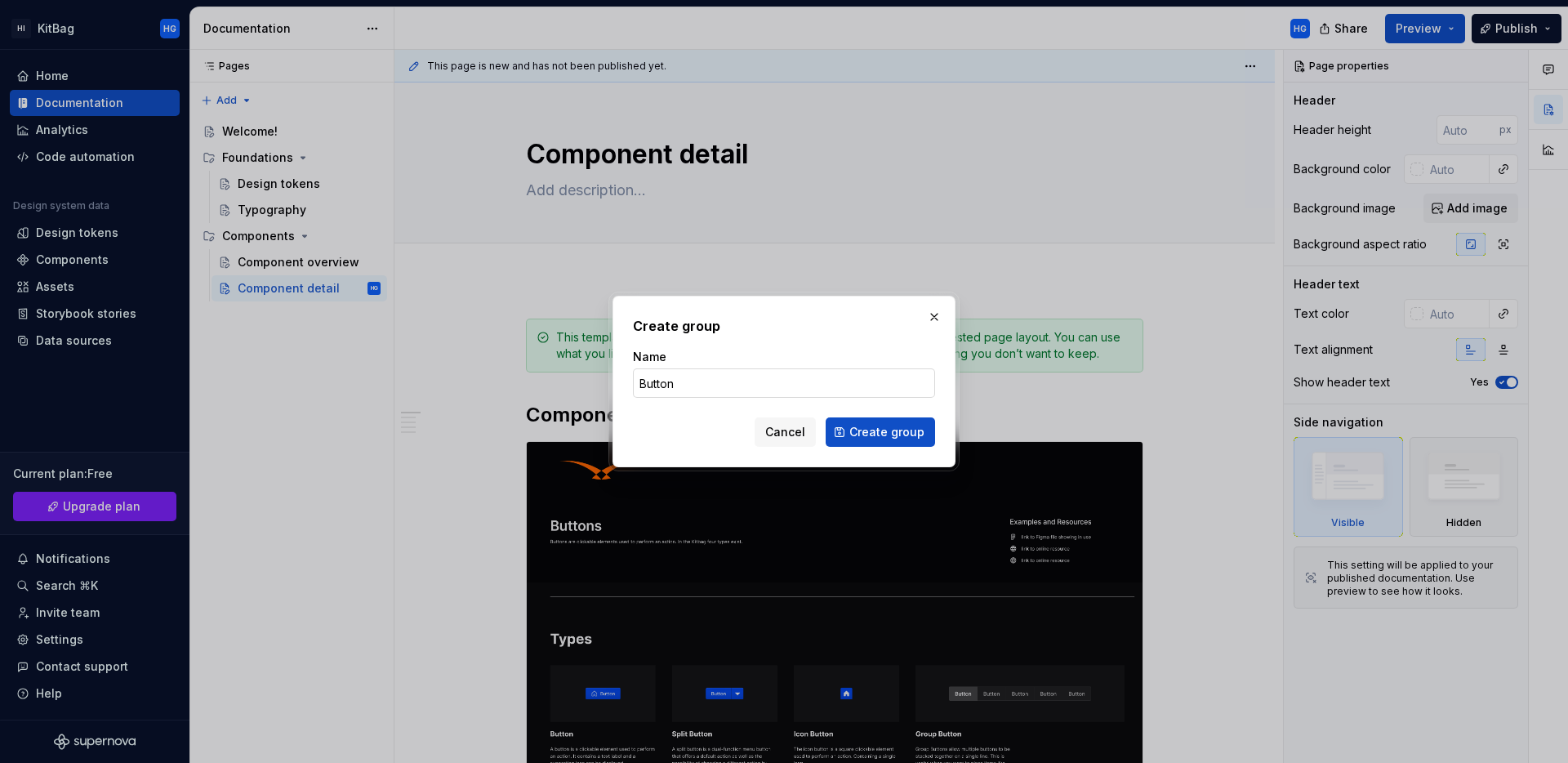
type input "Buttons"
click button "Create group" at bounding box center [880, 432] width 109 height 29
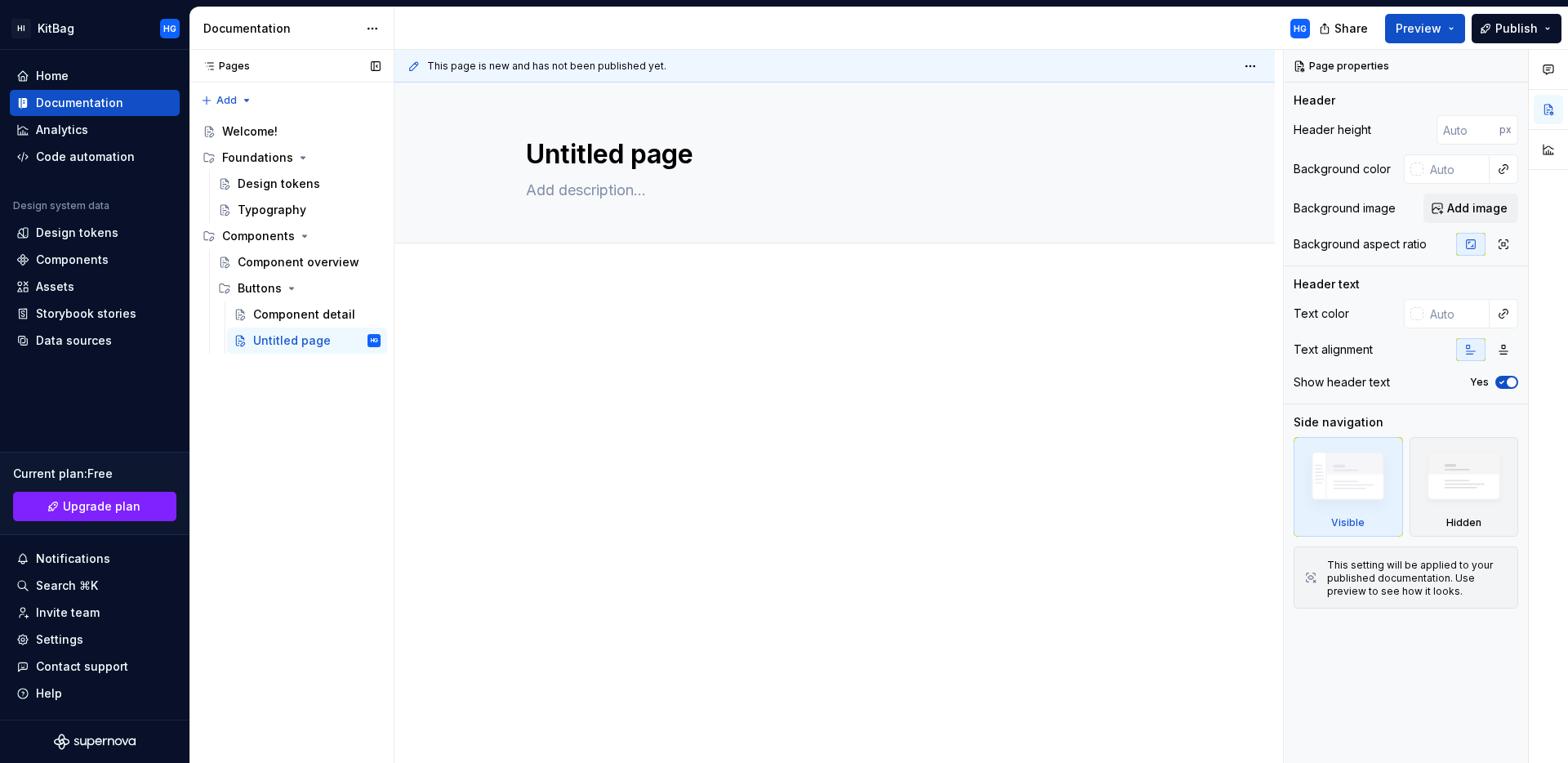
click at [282, 426] on div "Pages Pages Add Accessibility guide for tree Page tree. Navigate the tree with …" at bounding box center [291, 406] width 204 height 714
click at [369, 231] on button "Page tree" at bounding box center [369, 236] width 23 height 23
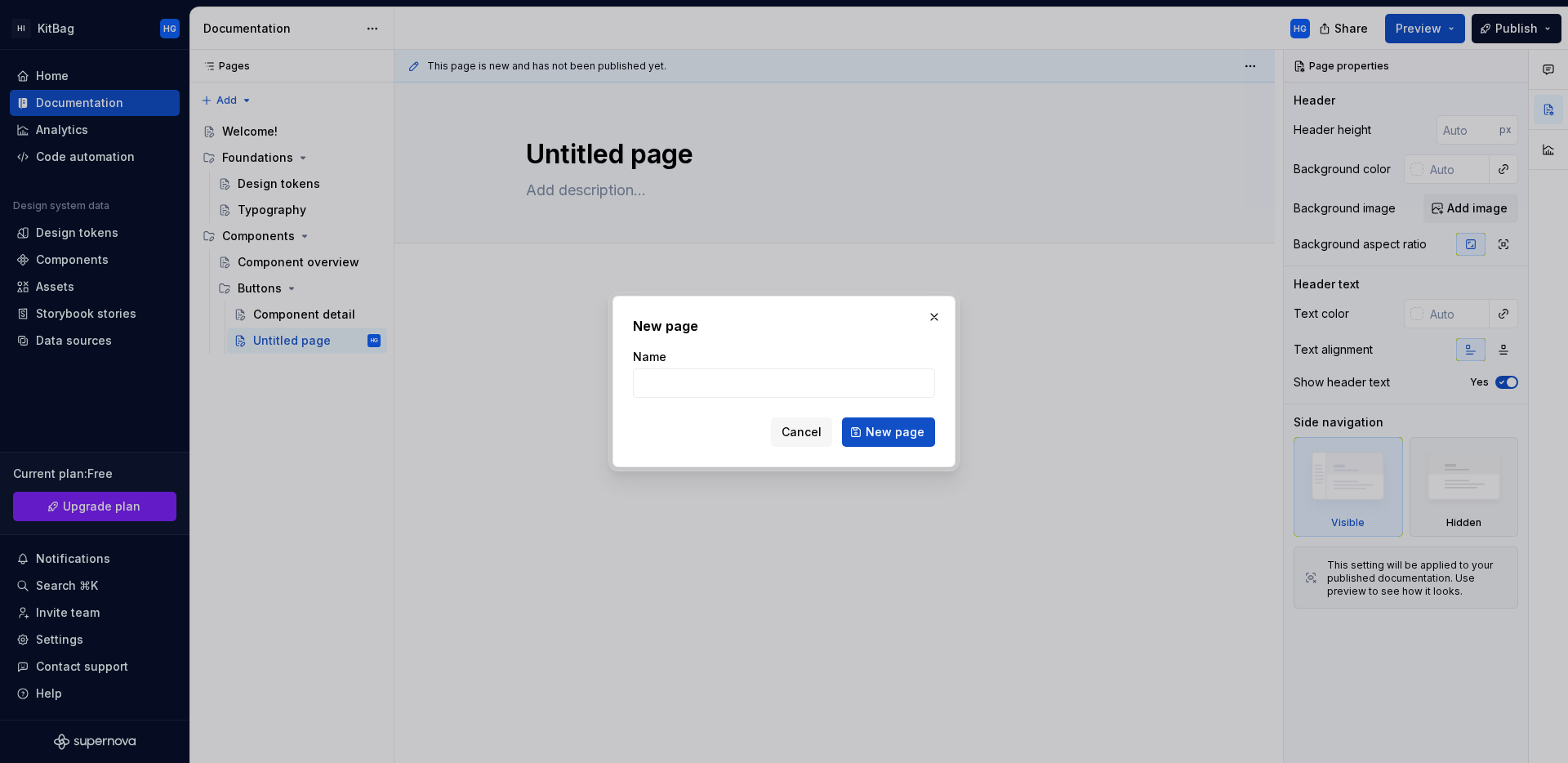
type textarea "*"
type input "Accordion"
click button "New page" at bounding box center [888, 432] width 93 height 29
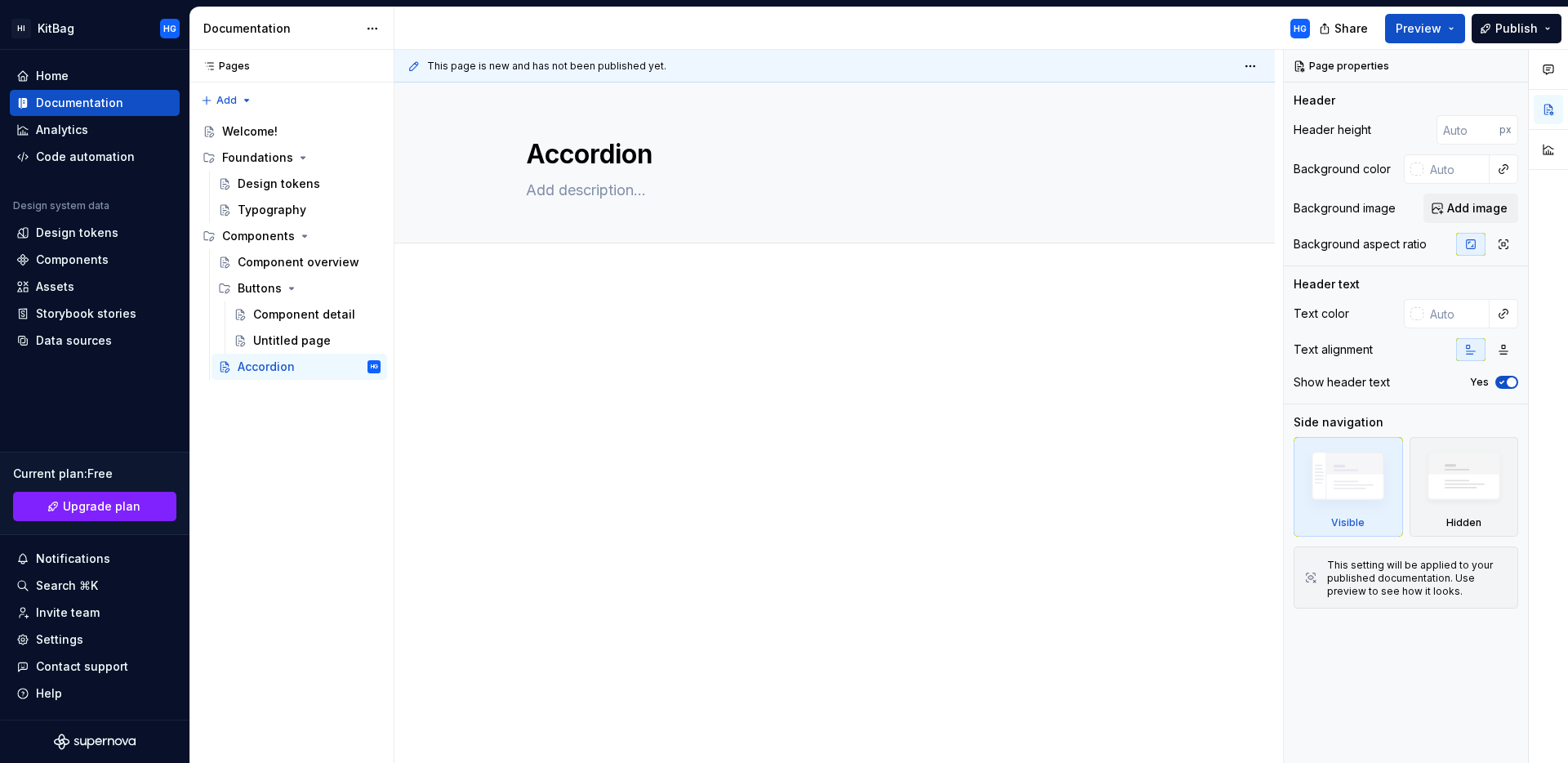
click at [642, 372] on div at bounding box center [835, 349] width 617 height 62
type textarea "*"
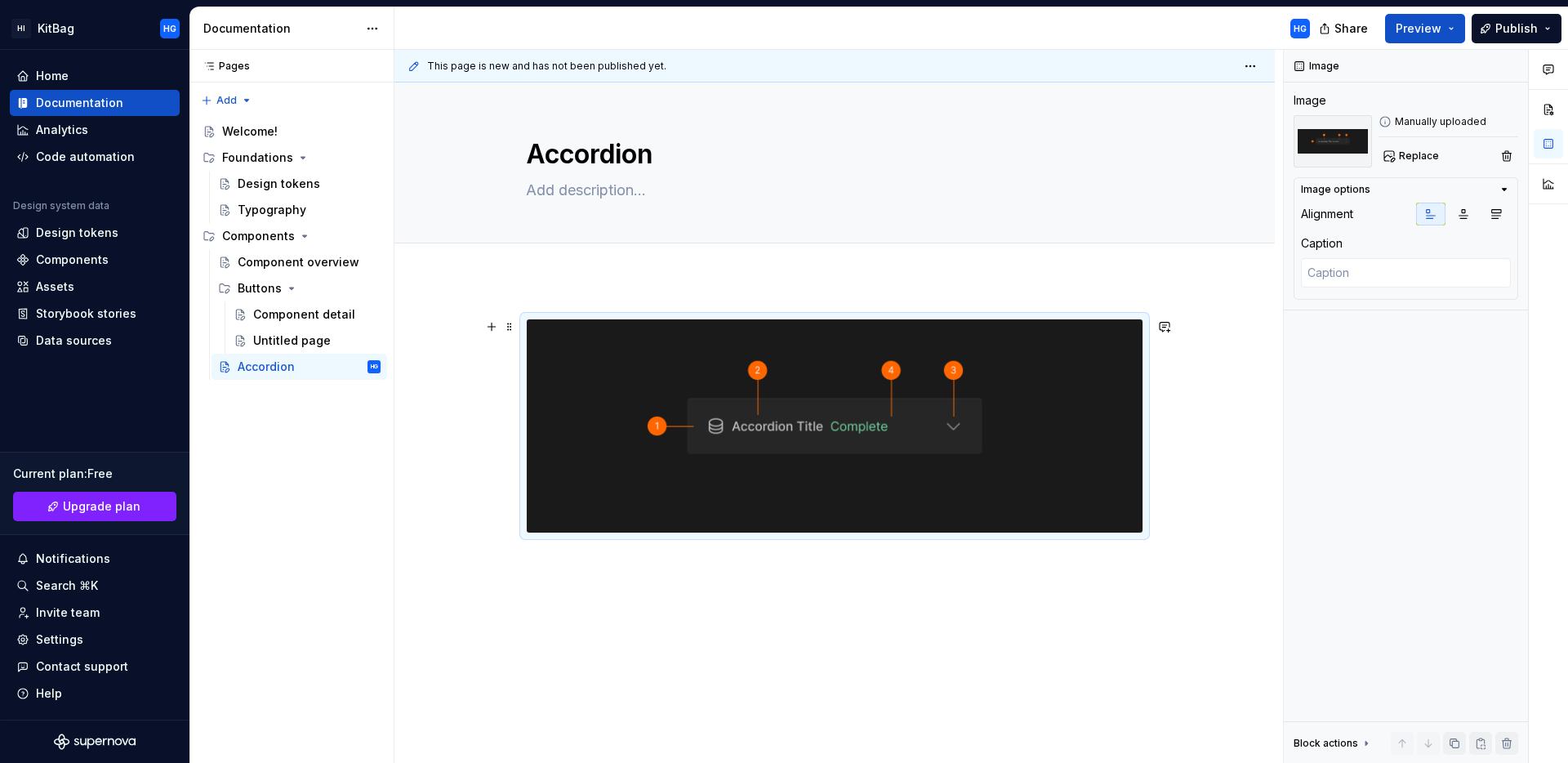
click at [760, 441] on img at bounding box center [835, 426] width 616 height 213
click at [513, 550] on div "This page is new and has not been published yet. Accordion Edit header" at bounding box center [839, 406] width 889 height 714
click at [526, 499] on div at bounding box center [835, 426] width 617 height 215
click at [607, 502] on img at bounding box center [835, 426] width 616 height 213
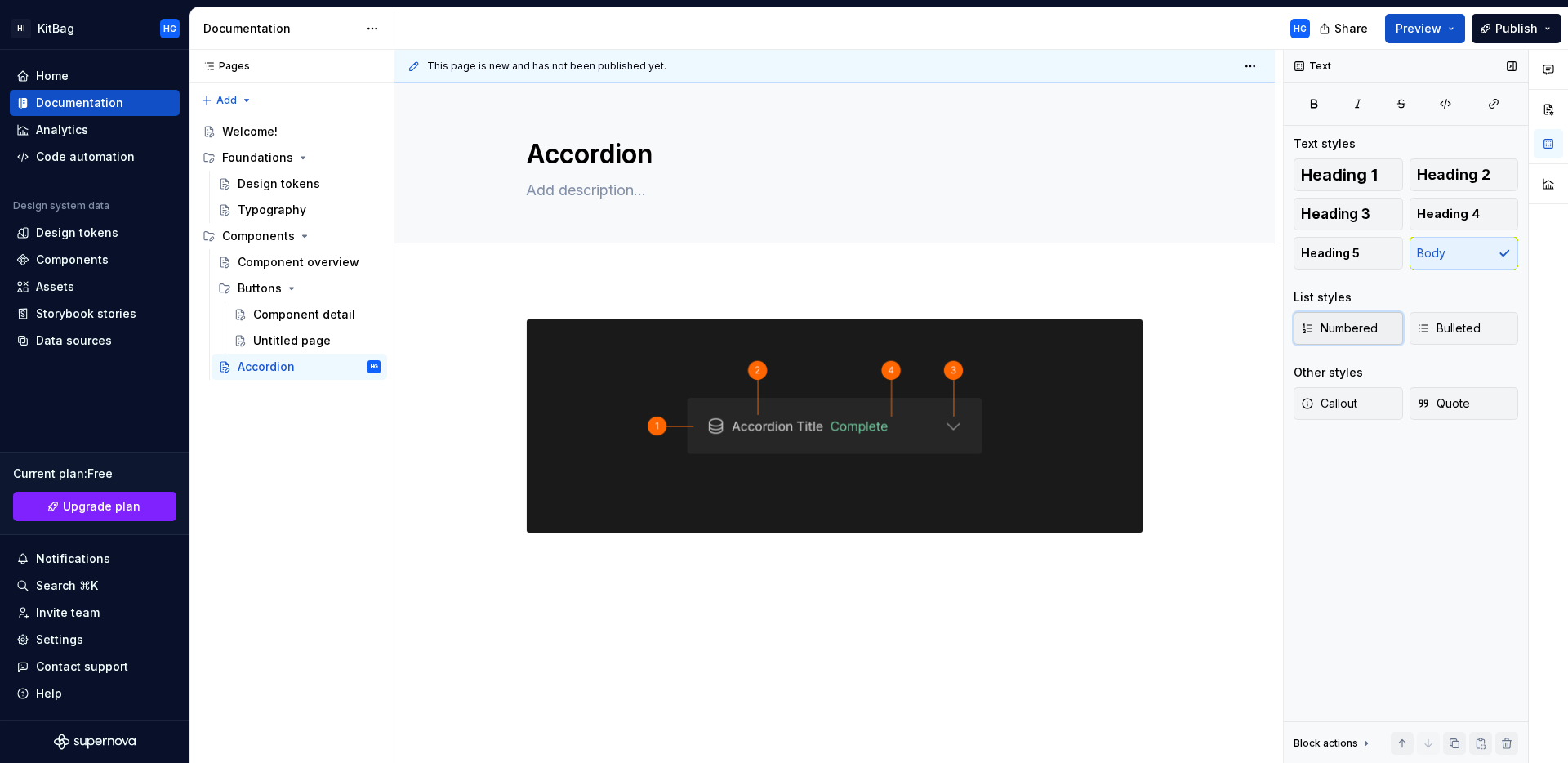
click at [1367, 335] on span "Numbered" at bounding box center [1339, 328] width 77 height 16
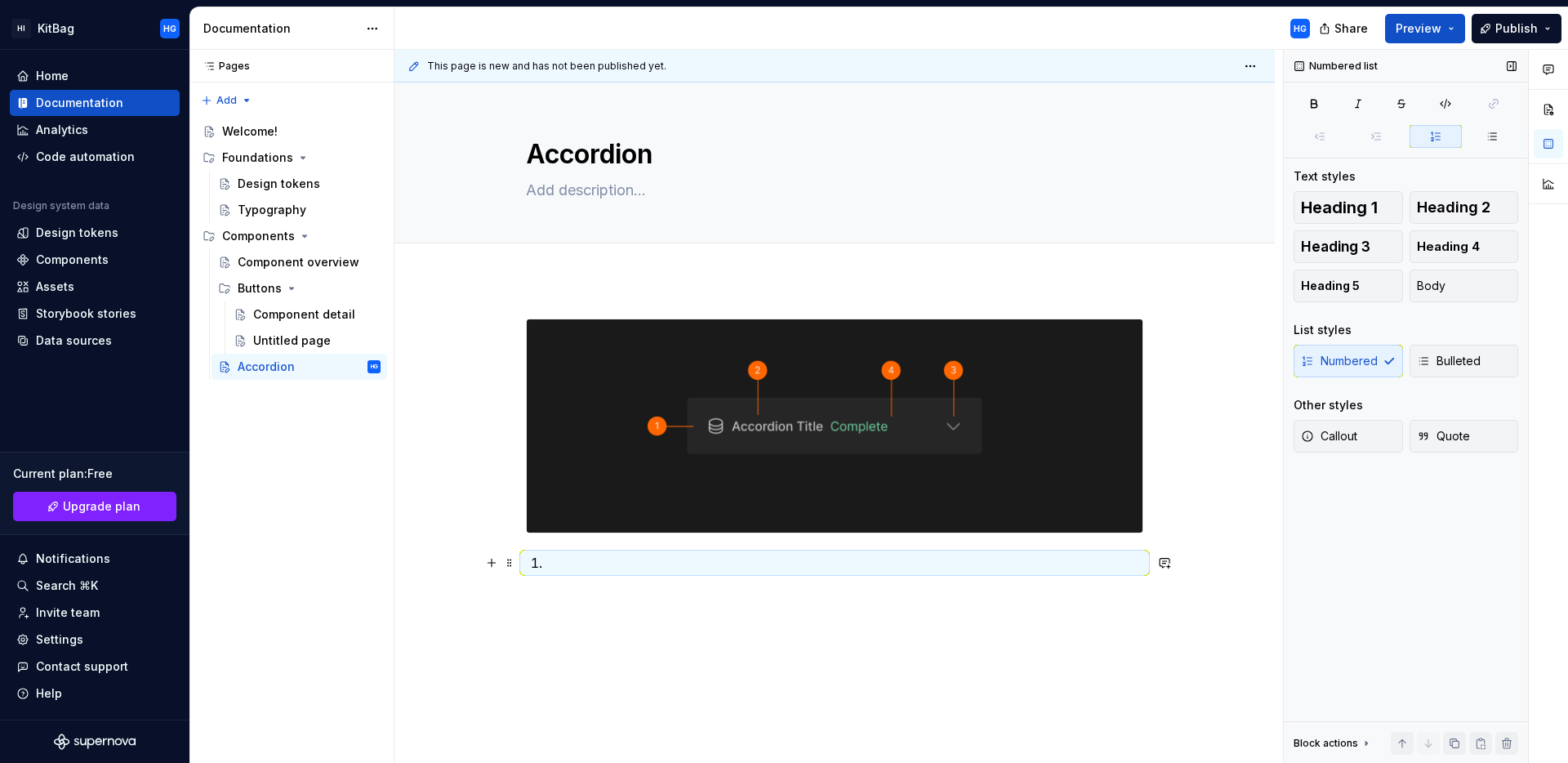
click at [585, 567] on p at bounding box center [844, 563] width 598 height 20
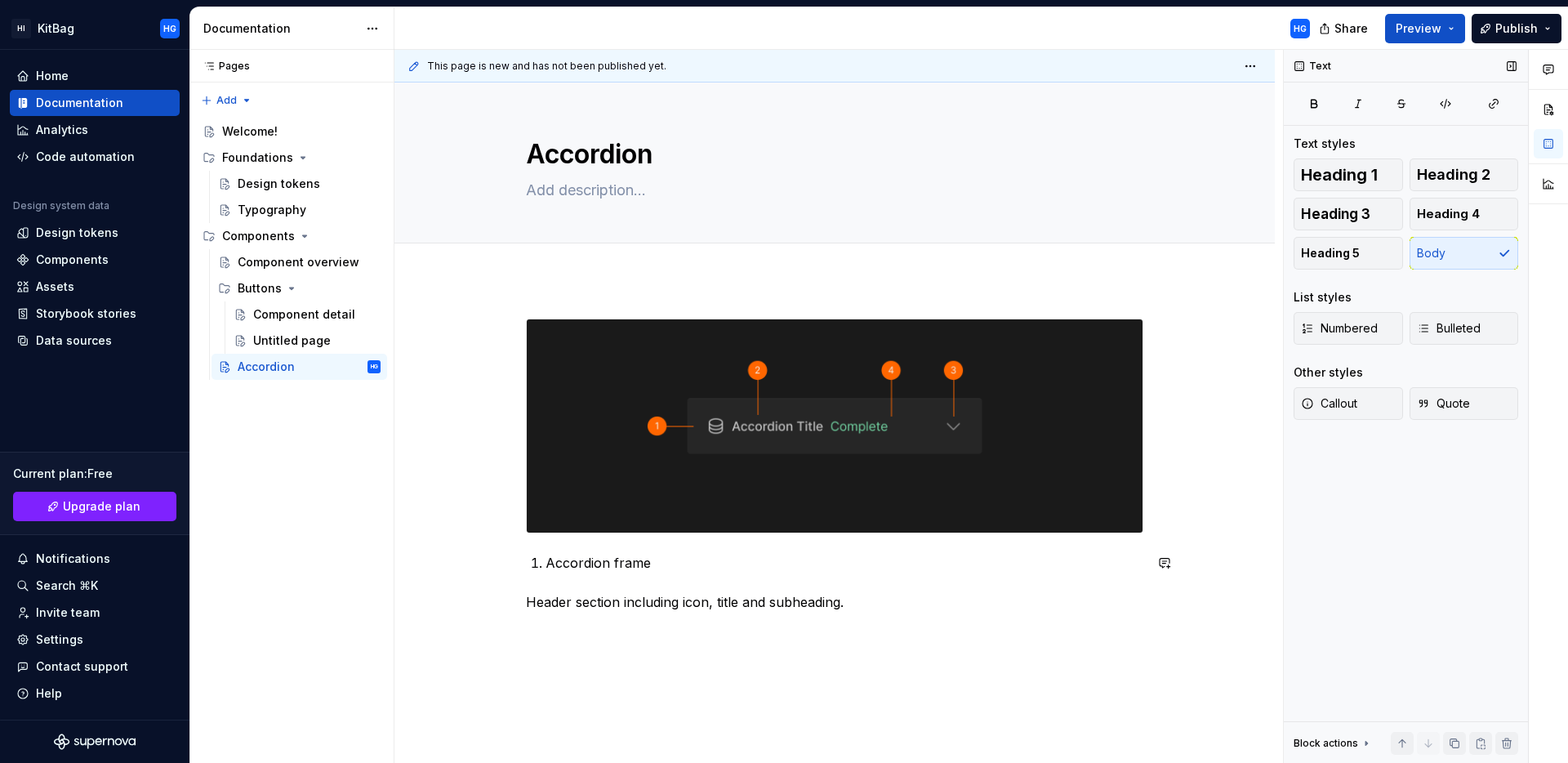
click at [693, 584] on div "Accordion frame Header section including icon, title and subheading." at bounding box center [835, 465] width 617 height 293
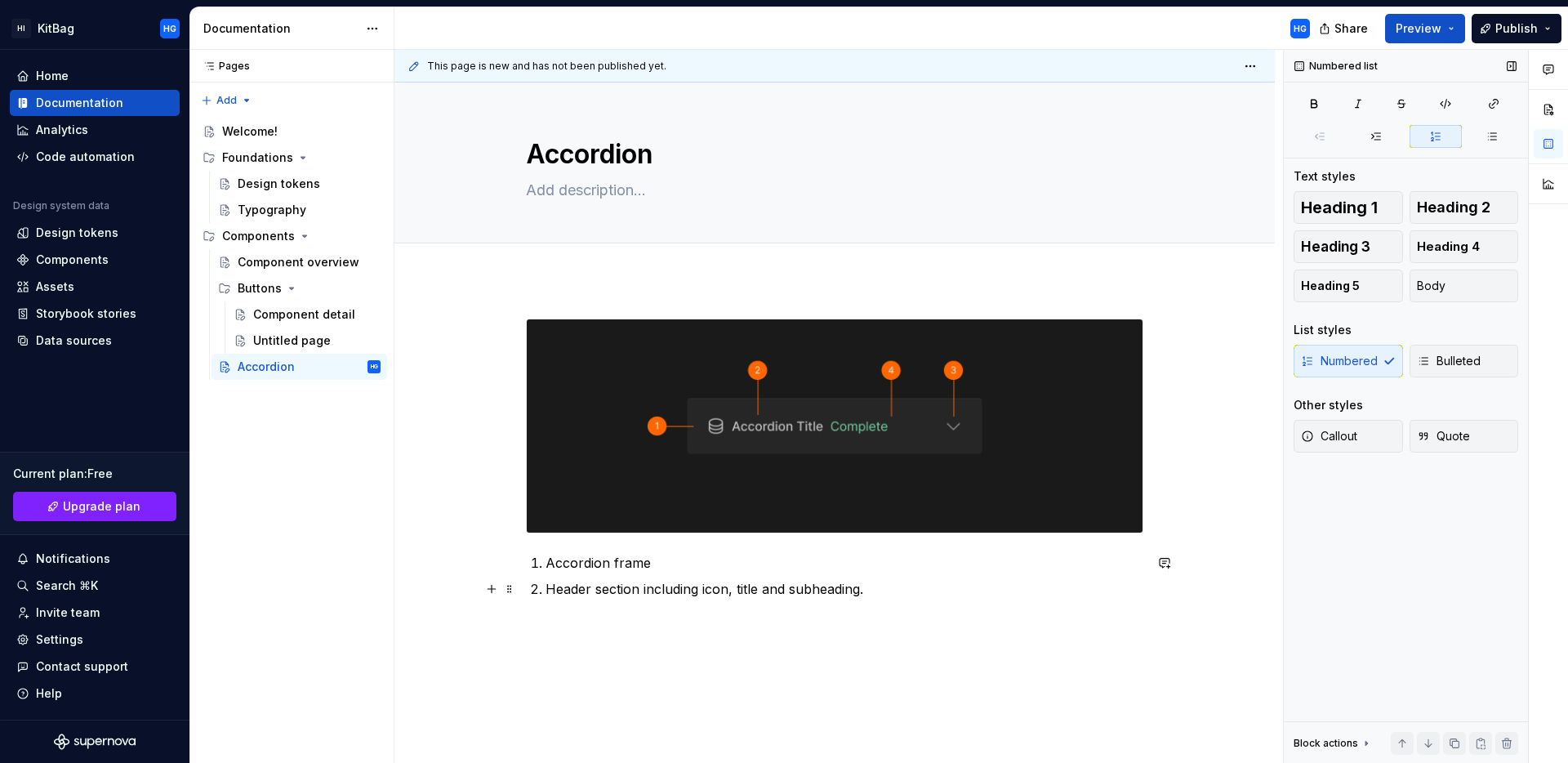
click at [546, 584] on p "Header section including icon, title and subheading." at bounding box center [844, 589] width 598 height 20
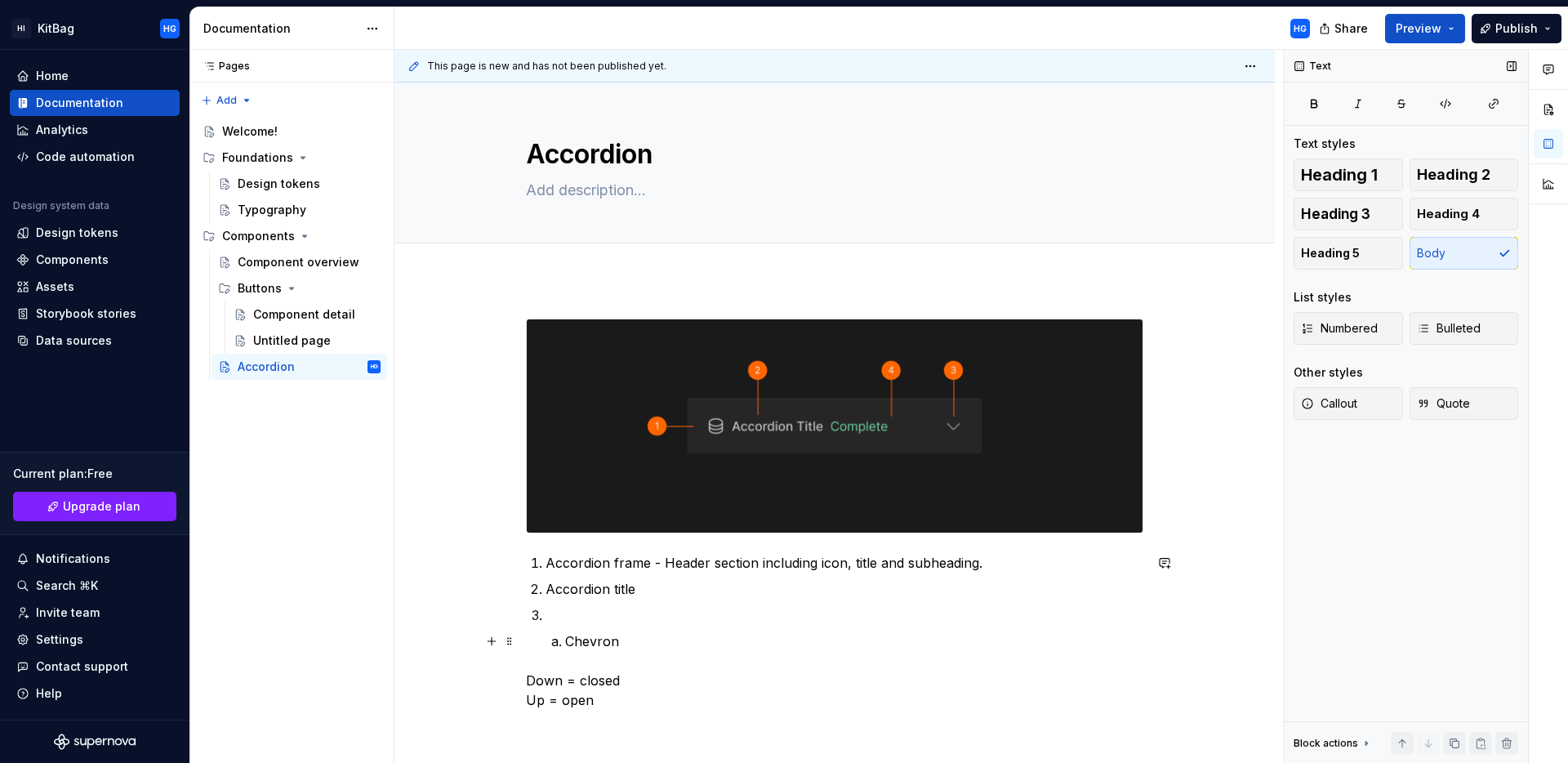
click at [565, 636] on li "Chevron" at bounding box center [854, 641] width 578 height 20
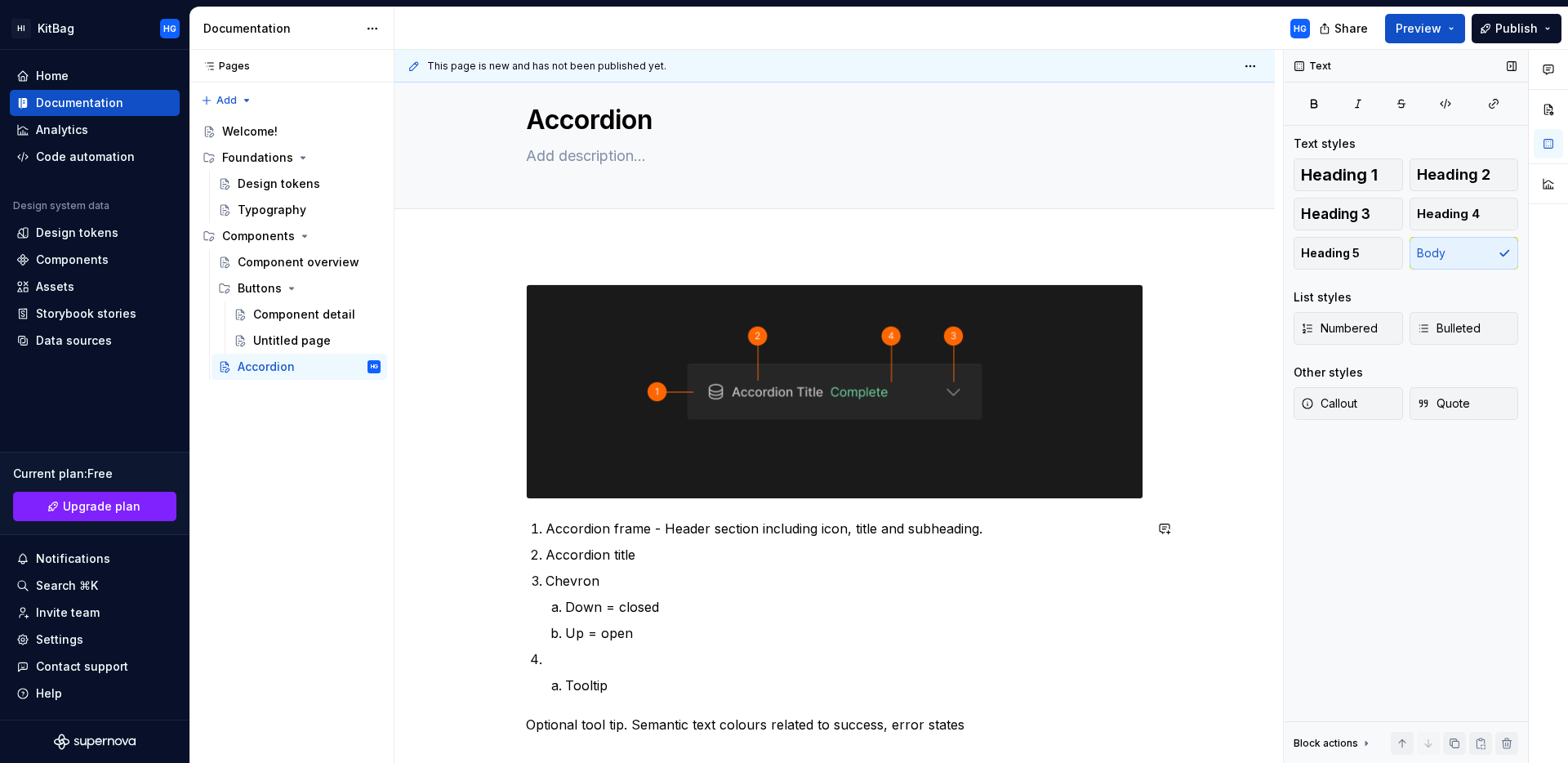
scroll to position [144, 0]
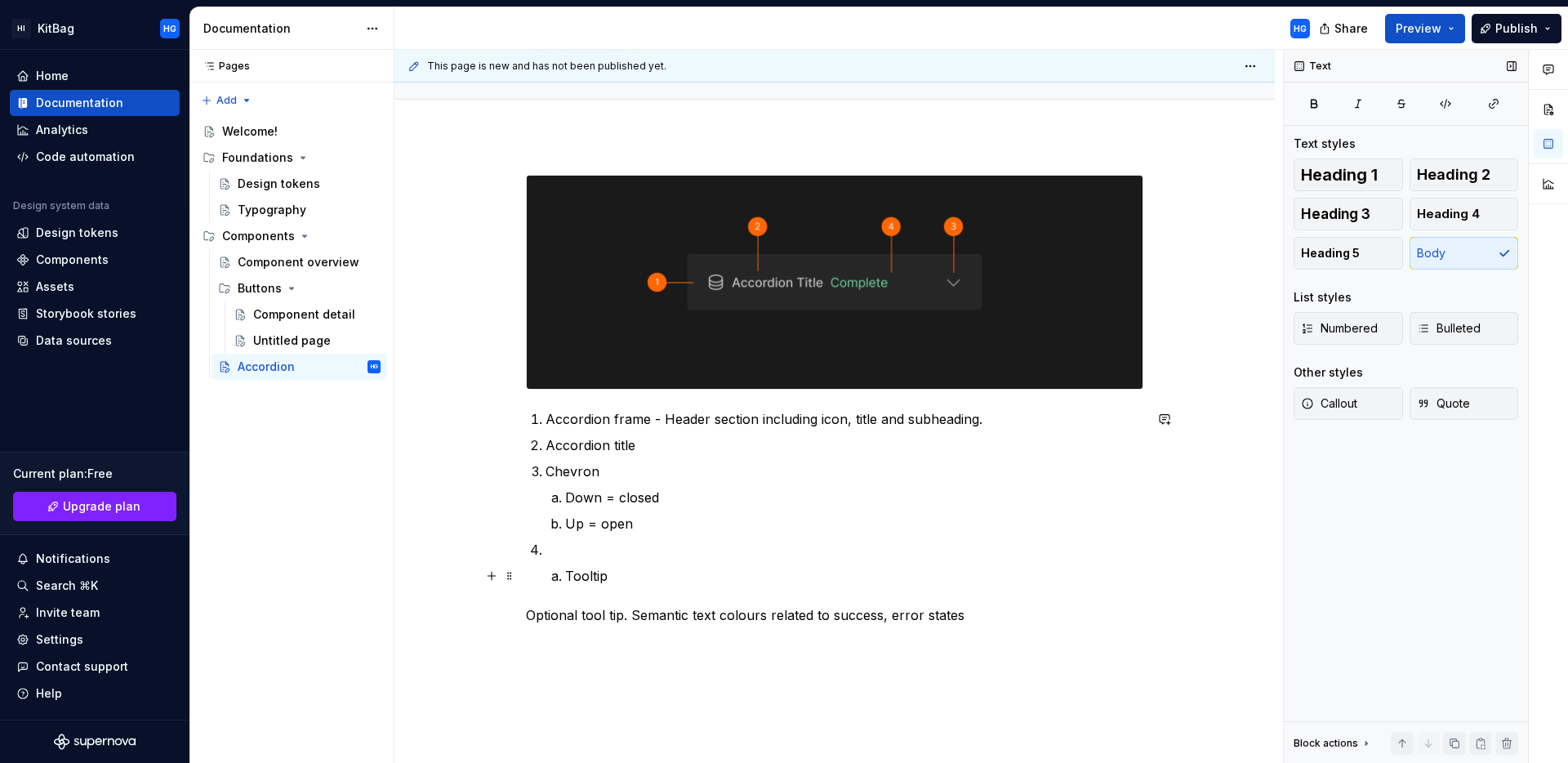
click at [566, 573] on p "Tooltip" at bounding box center [854, 576] width 578 height 20
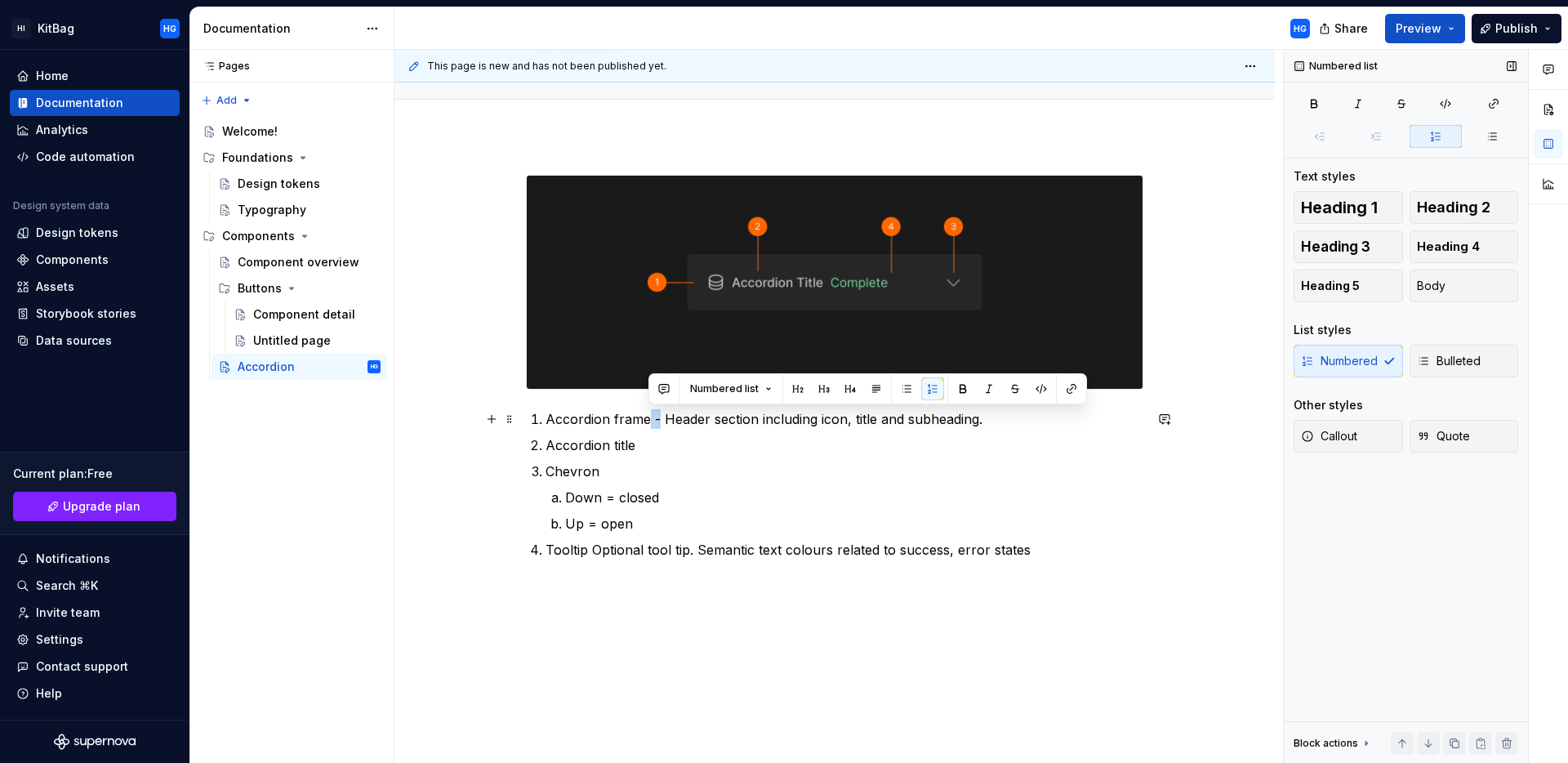
click at [649, 423] on p "Accordion frame - Header section including icon, title and subheading." at bounding box center [844, 419] width 598 height 20
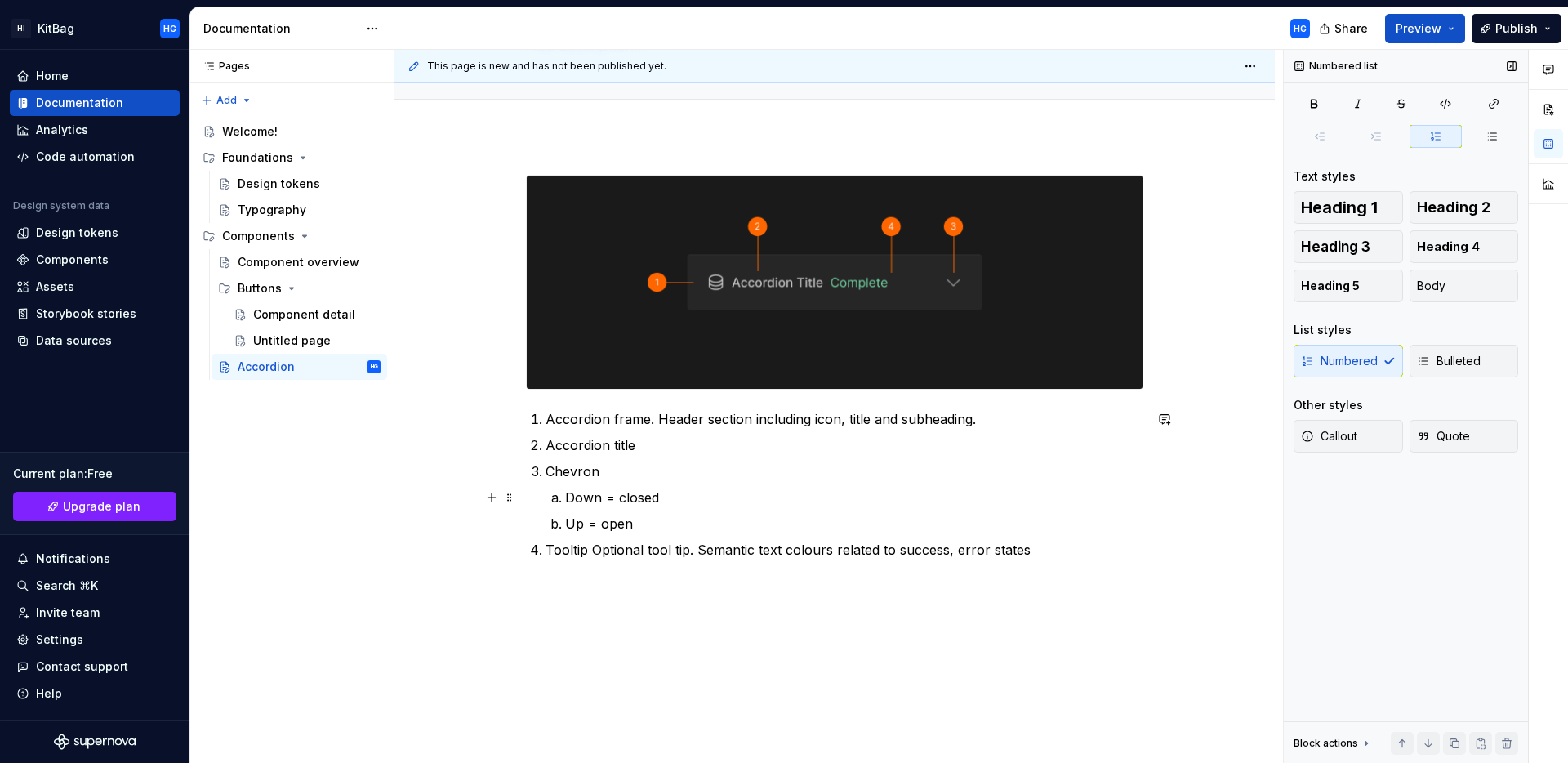
click at [565, 495] on p "Down = closed" at bounding box center [854, 497] width 578 height 20
click at [565, 492] on li "Down = closed" at bounding box center [854, 497] width 578 height 20
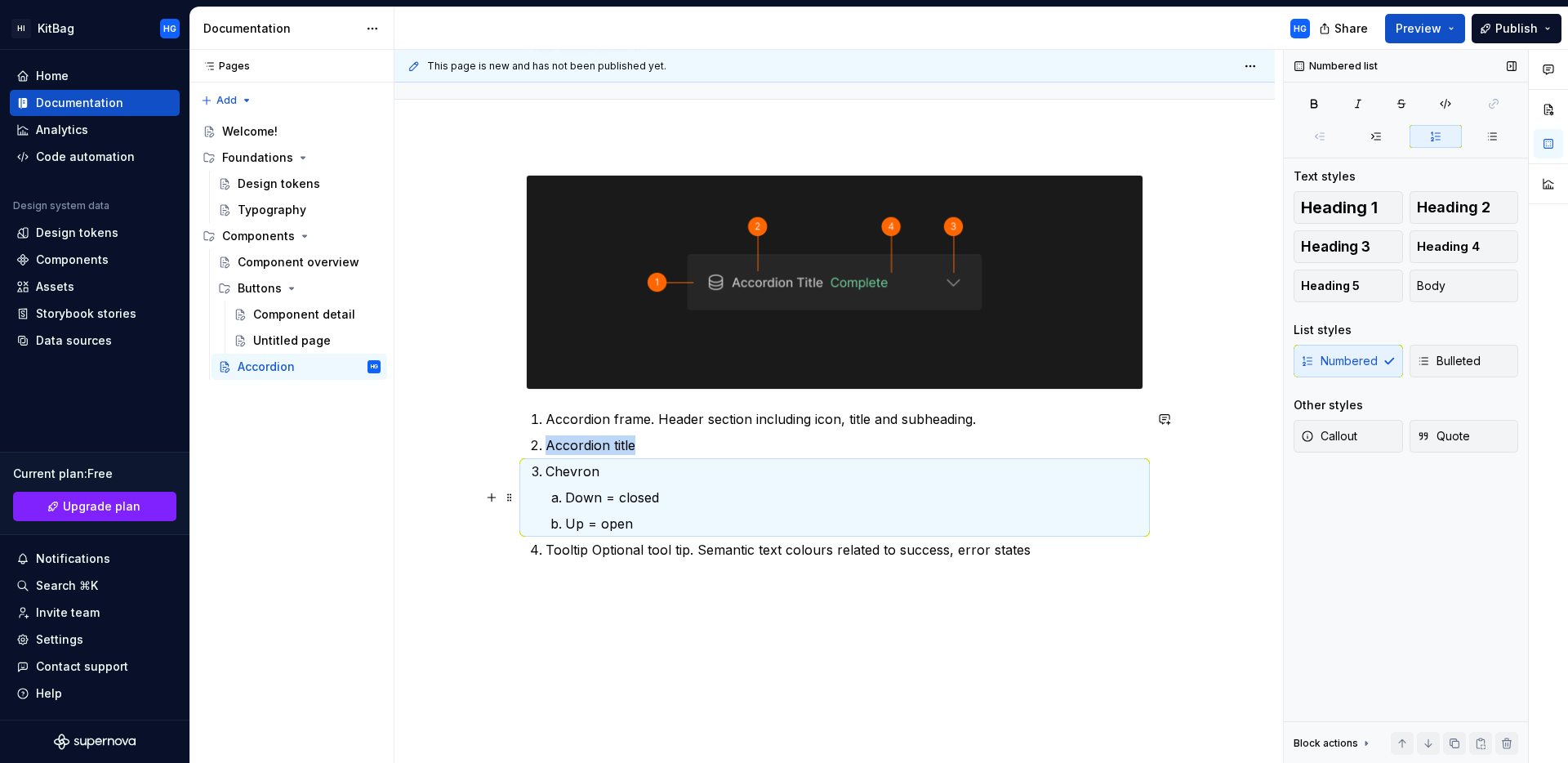
click at [565, 500] on li "Down = closed" at bounding box center [854, 497] width 578 height 20
click at [611, 474] on p "Chevron" at bounding box center [844, 471] width 598 height 20
click at [565, 499] on li "Down = closed" at bounding box center [854, 497] width 578 height 20
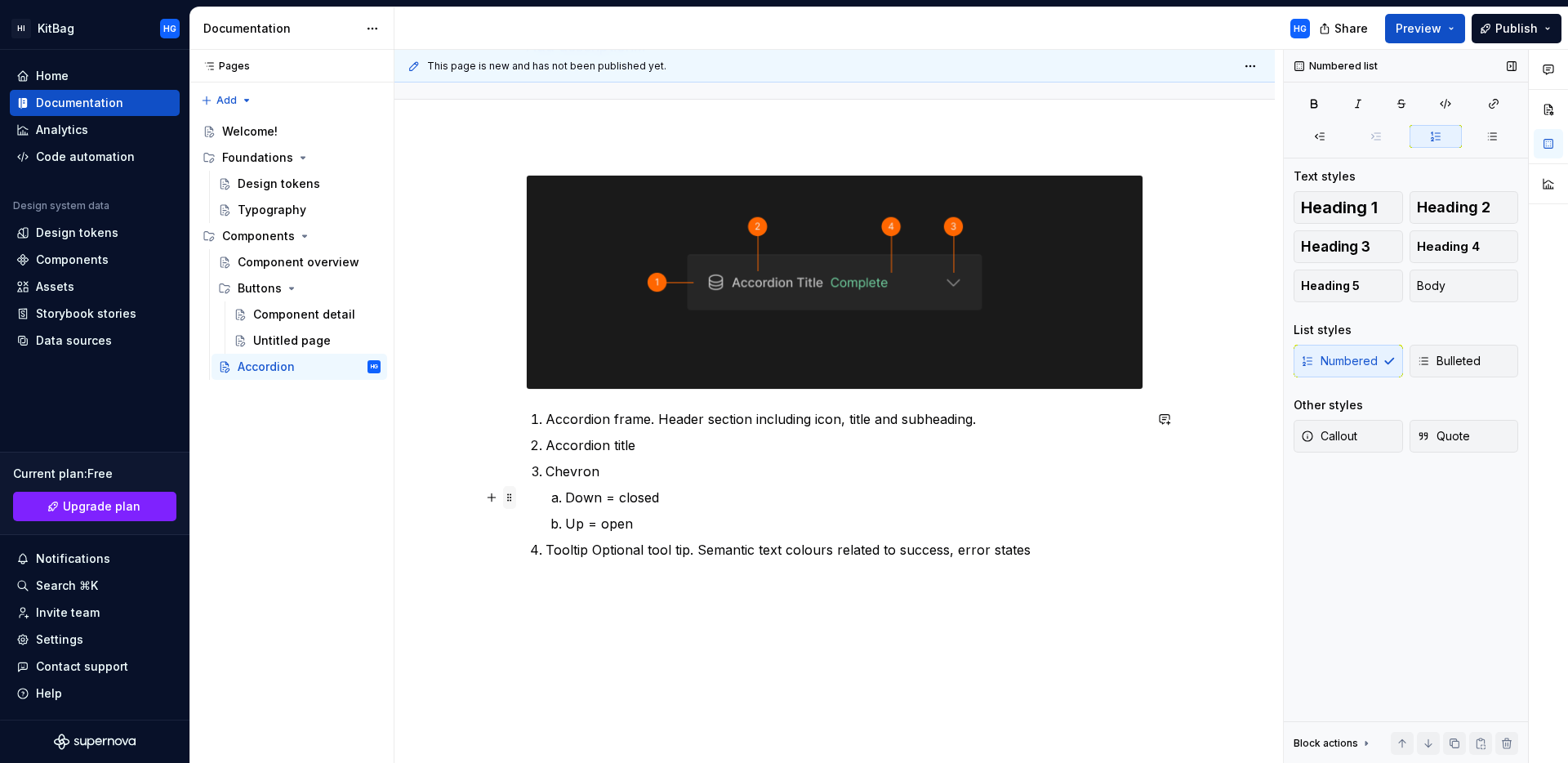
click at [510, 499] on span at bounding box center [509, 497] width 13 height 23
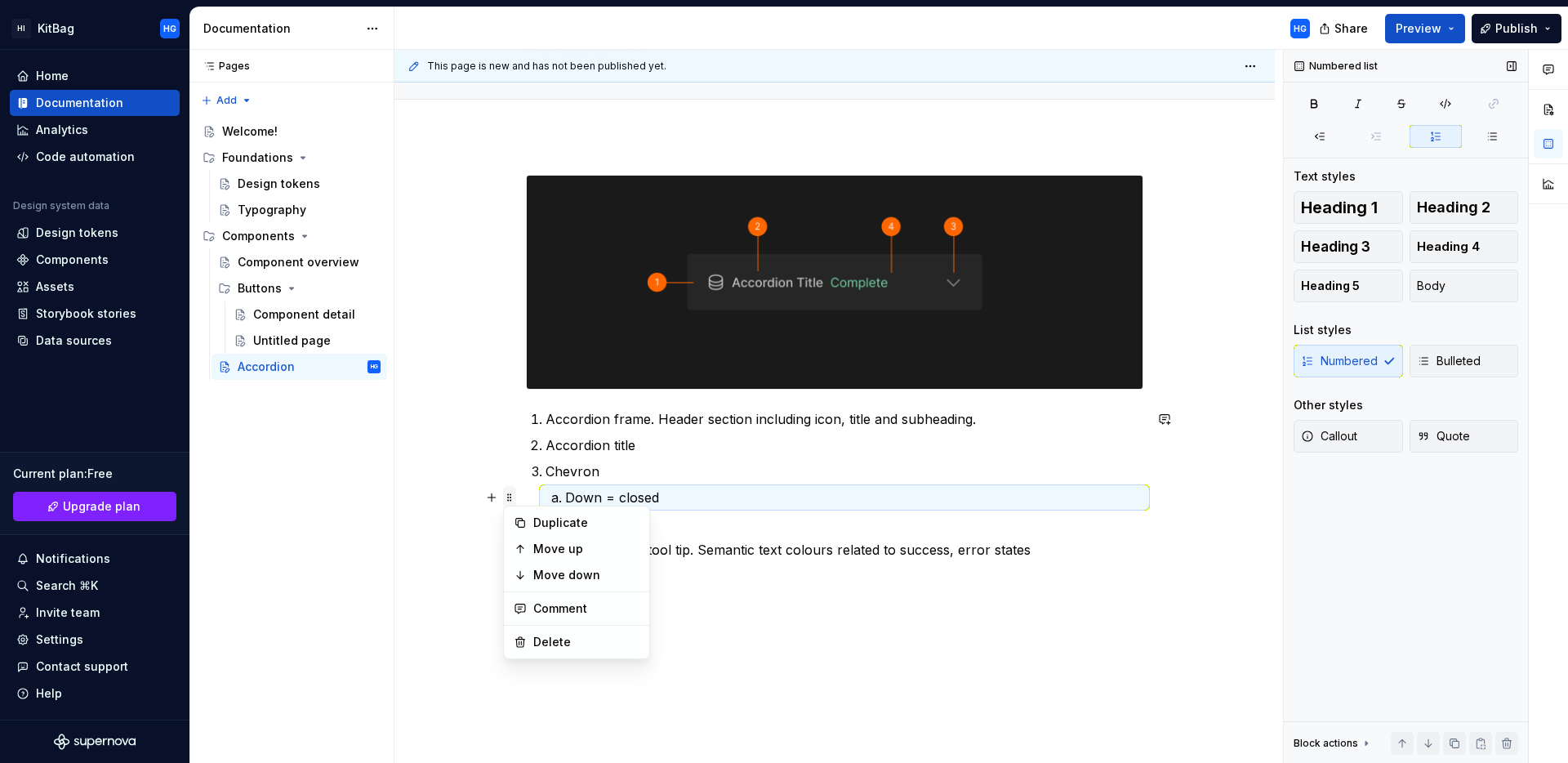
click at [508, 497] on span at bounding box center [509, 497] width 13 height 23
click at [573, 494] on p "Down = closed" at bounding box center [854, 497] width 578 height 20
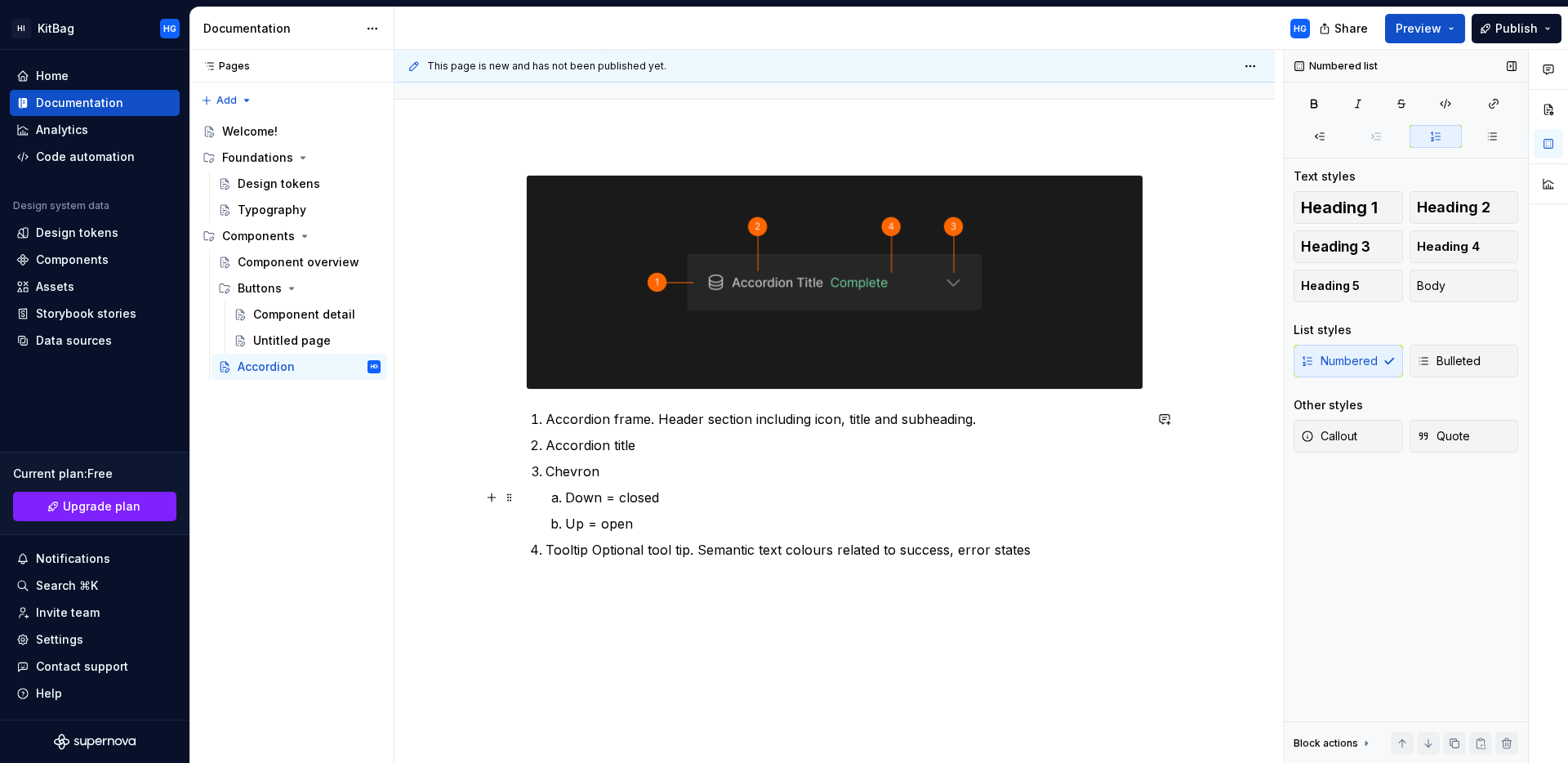
click at [549, 495] on li "Chevron Down = closed Up = open" at bounding box center [844, 497] width 598 height 72
click at [738, 493] on p "Down = closed" at bounding box center [854, 497] width 578 height 20
click at [505, 496] on span at bounding box center [509, 497] width 13 height 23
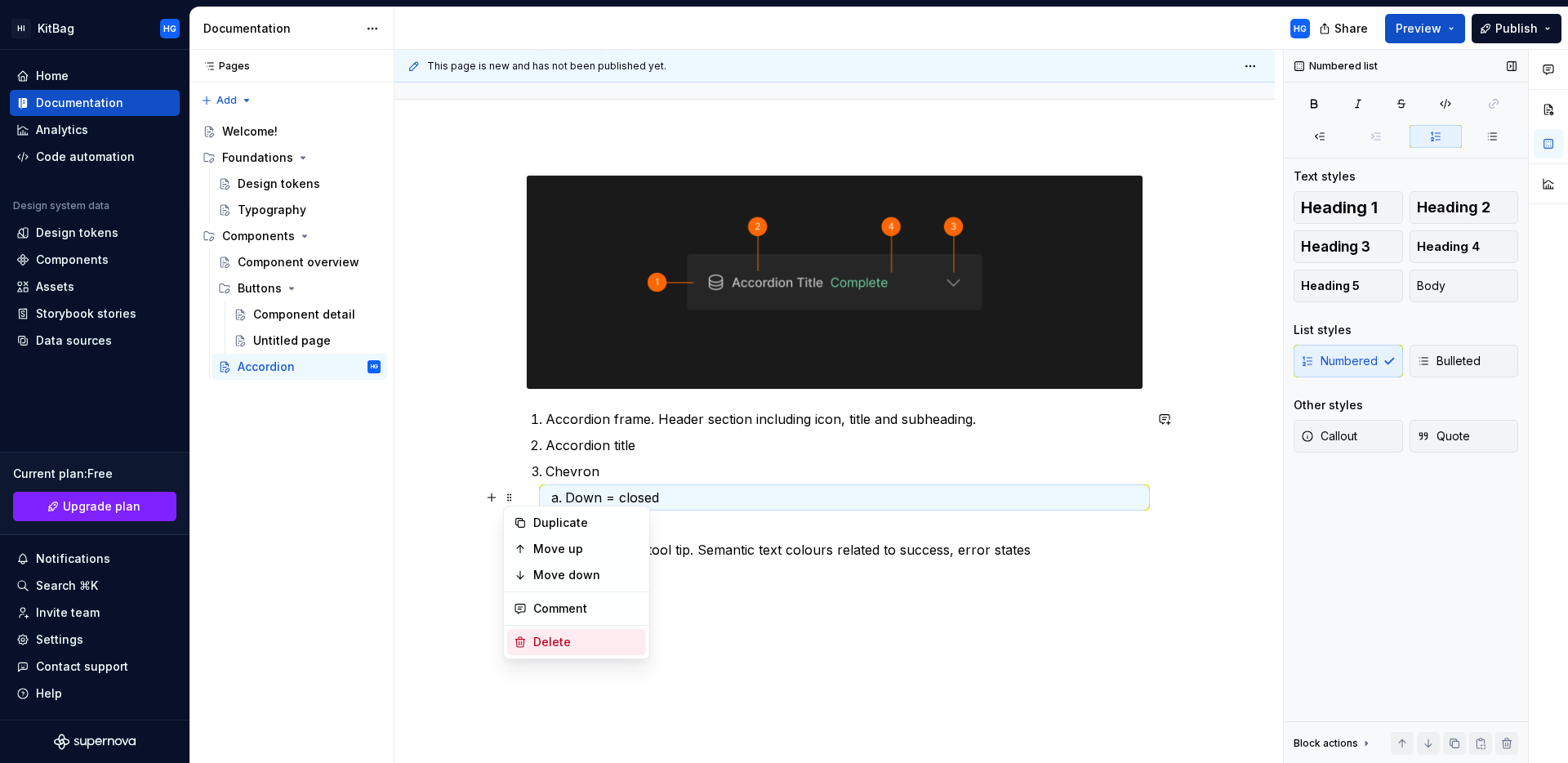
click at [543, 647] on div "Delete" at bounding box center [586, 642] width 106 height 16
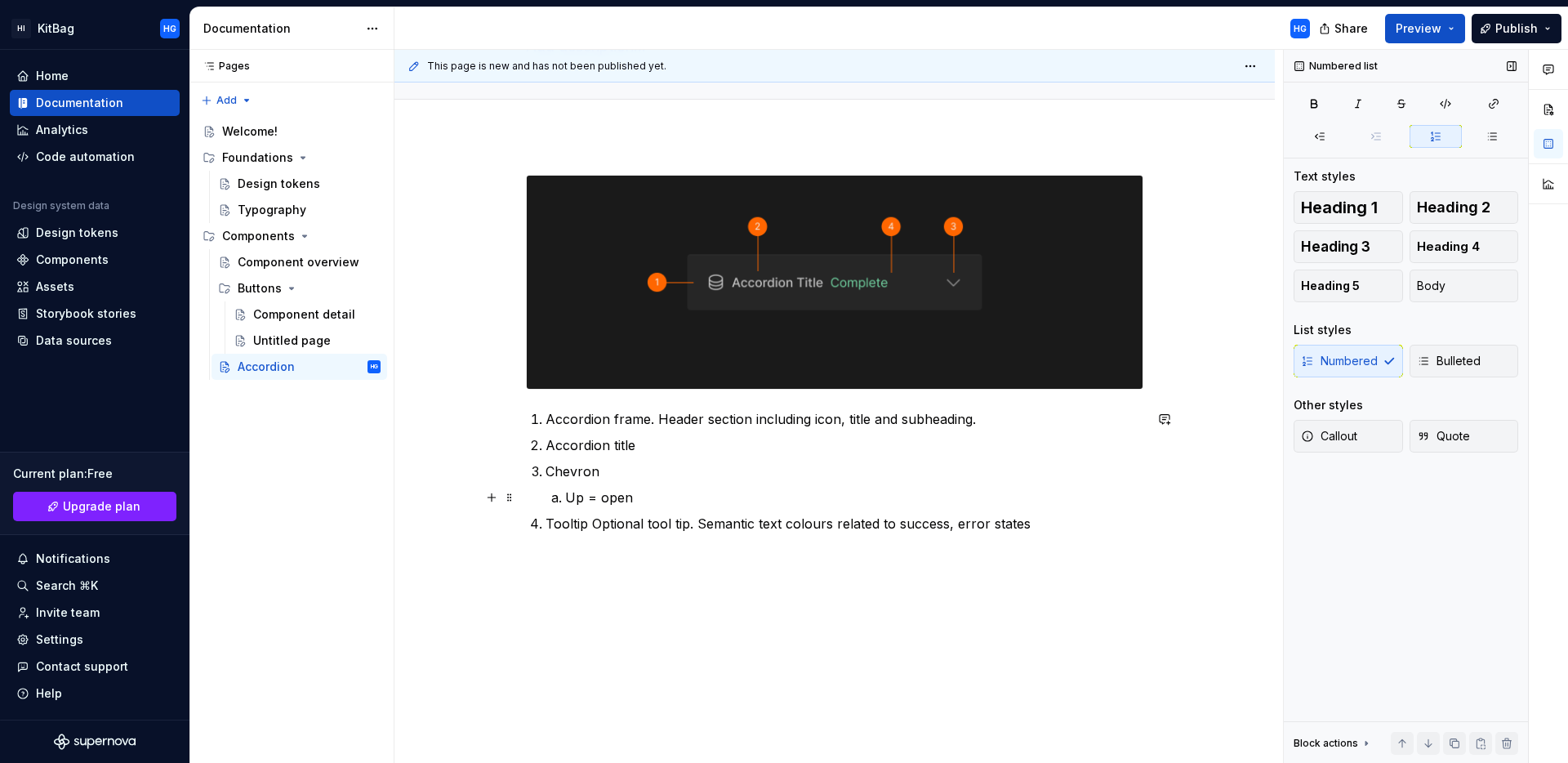
click at [565, 495] on li "Up = open" at bounding box center [854, 497] width 578 height 20
click at [506, 498] on span at bounding box center [509, 497] width 13 height 23
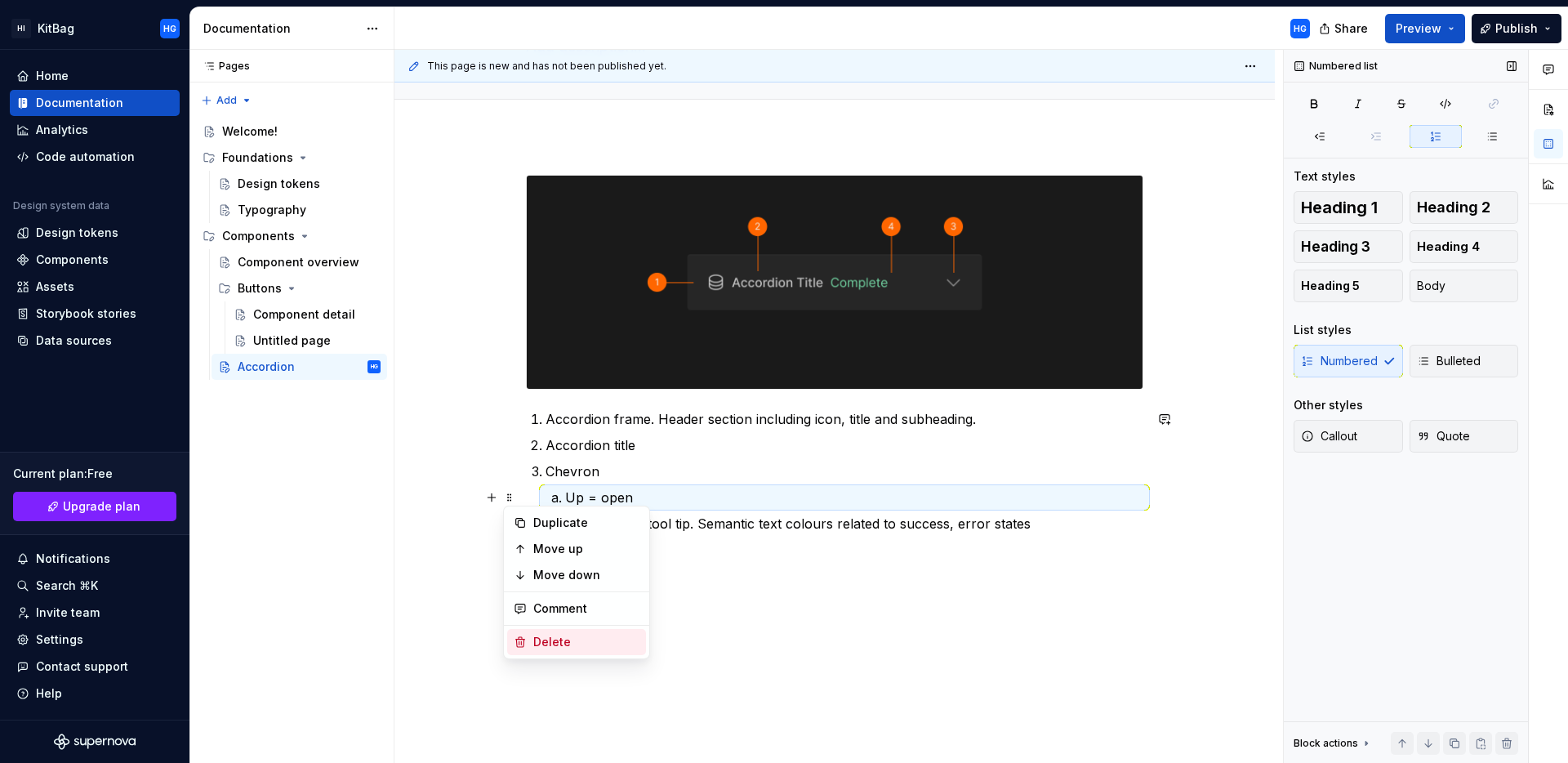
click at [584, 636] on div "Delete" at bounding box center [586, 642] width 106 height 16
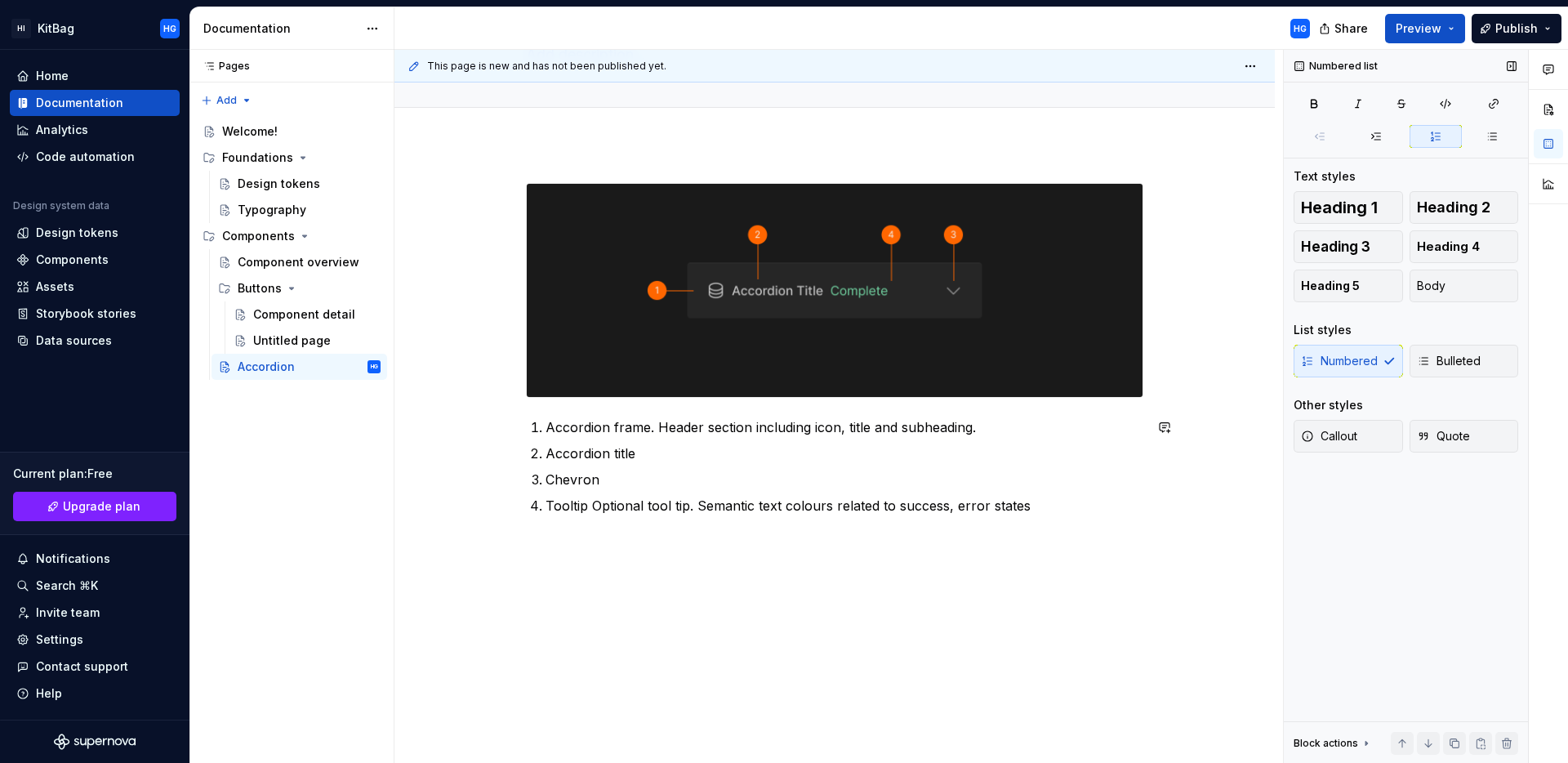
click at [752, 591] on div "Accordion frame. Header section including icon, title and subheading. Accordion…" at bounding box center [834, 453] width 880 height 620
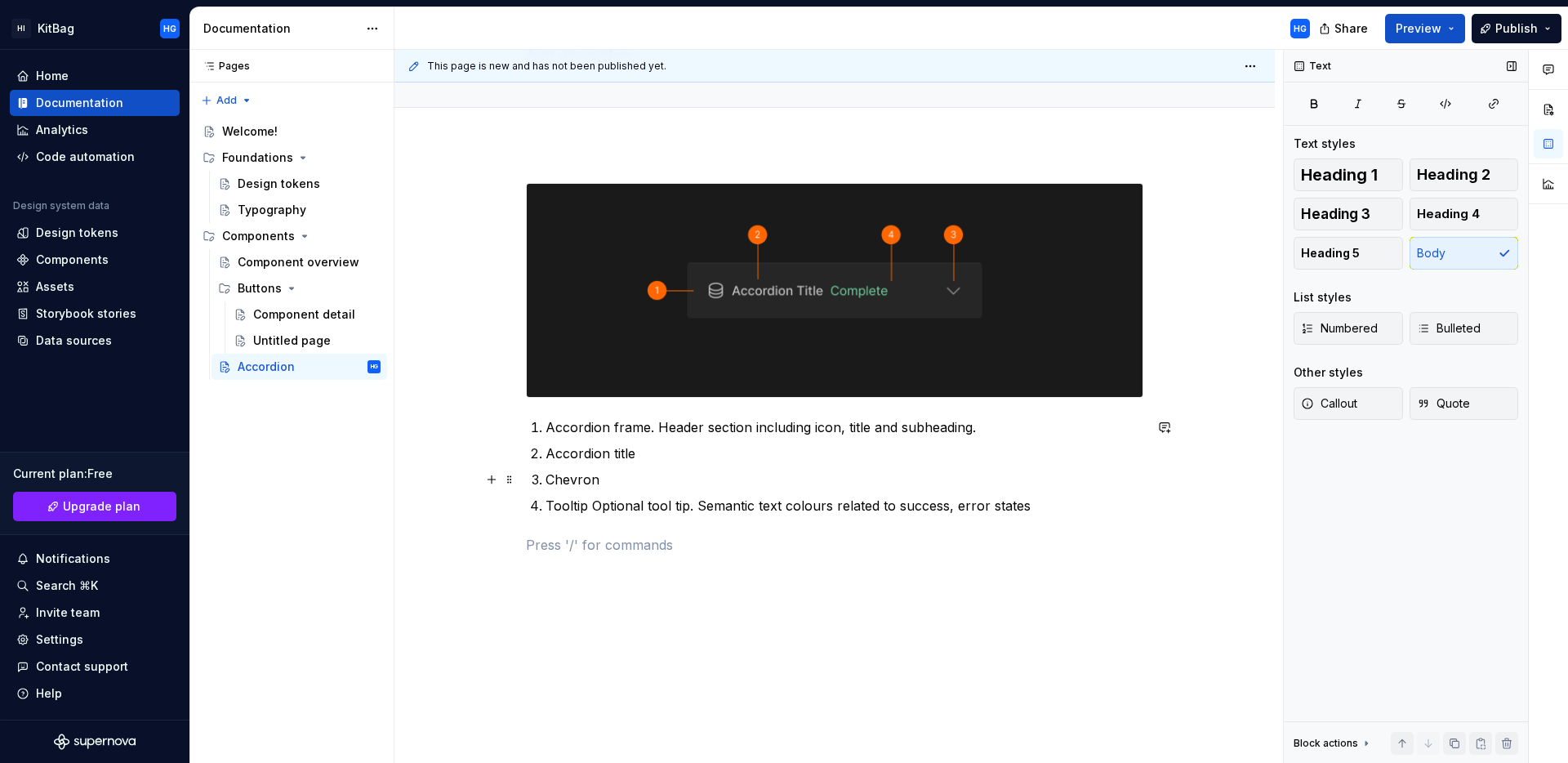
click at [618, 479] on p "Chevron" at bounding box center [844, 479] width 598 height 20
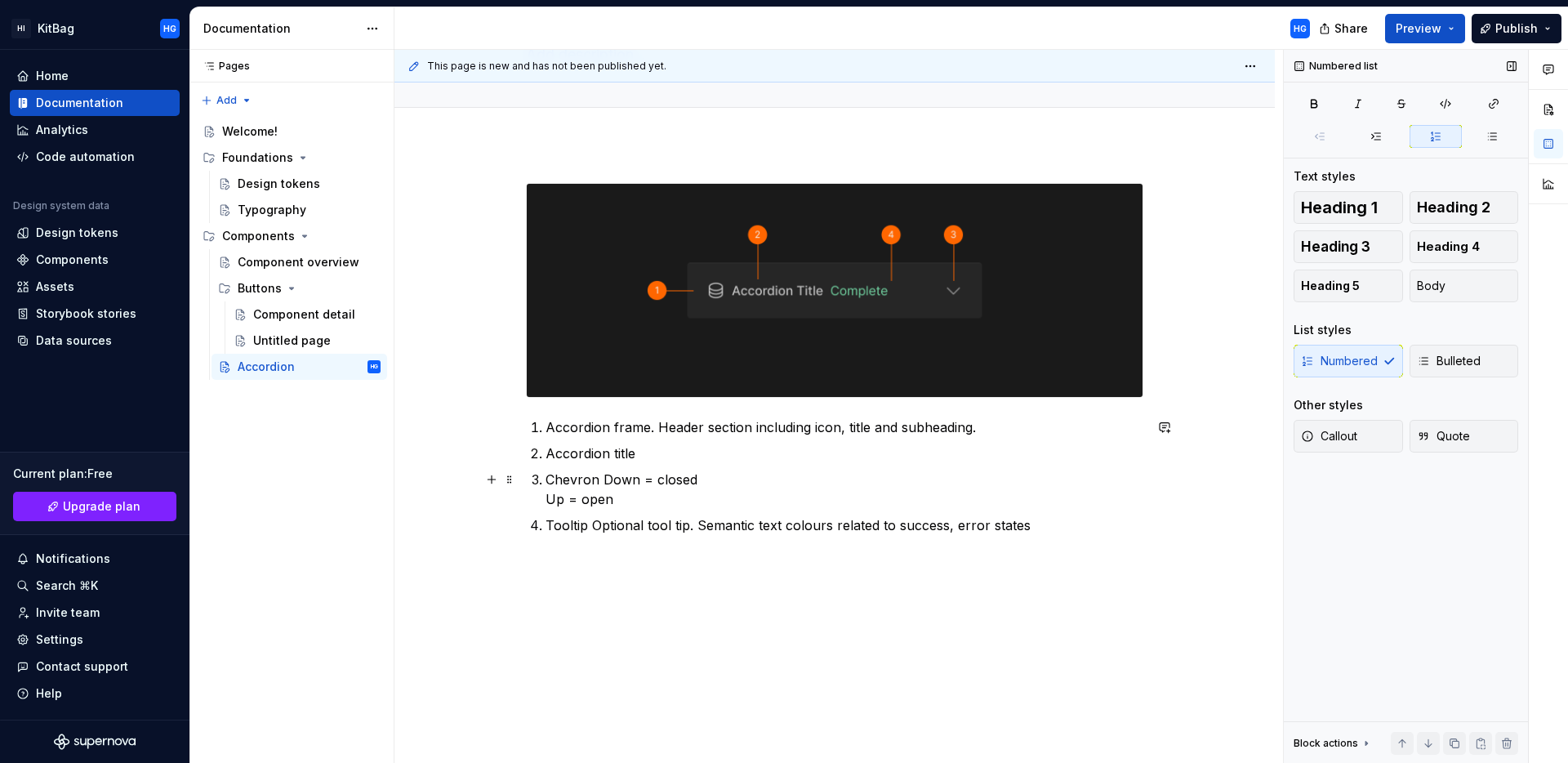
click at [548, 495] on p "Chevron Down = closed Up = open" at bounding box center [844, 489] width 598 height 39
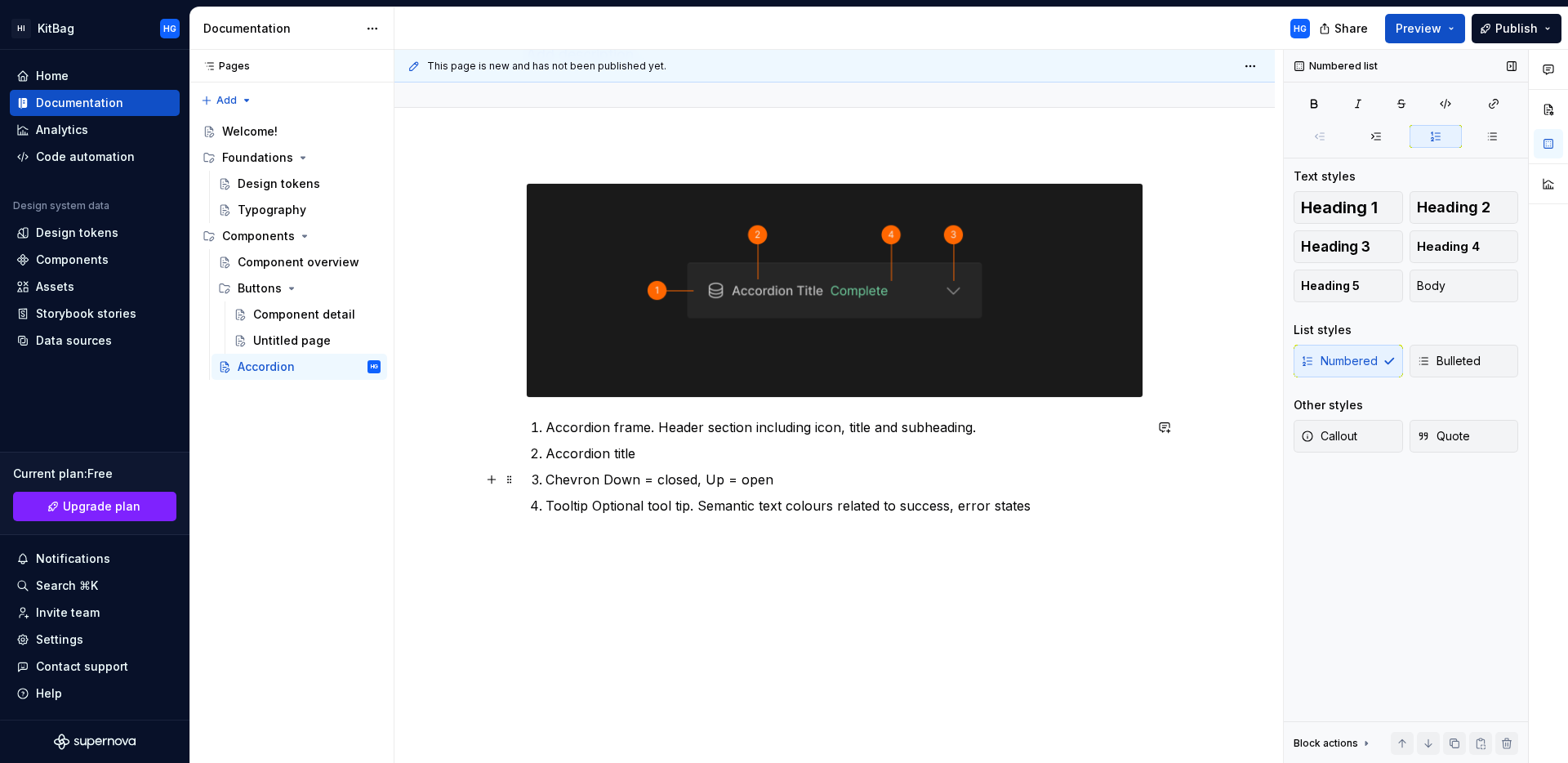
click at [597, 479] on p "Chevron Down = closed, Up = open" at bounding box center [844, 479] width 598 height 20
click at [872, 590] on div "Accordion frame. Header section including icon, title and subheading. Accordion…" at bounding box center [834, 473] width 880 height 659
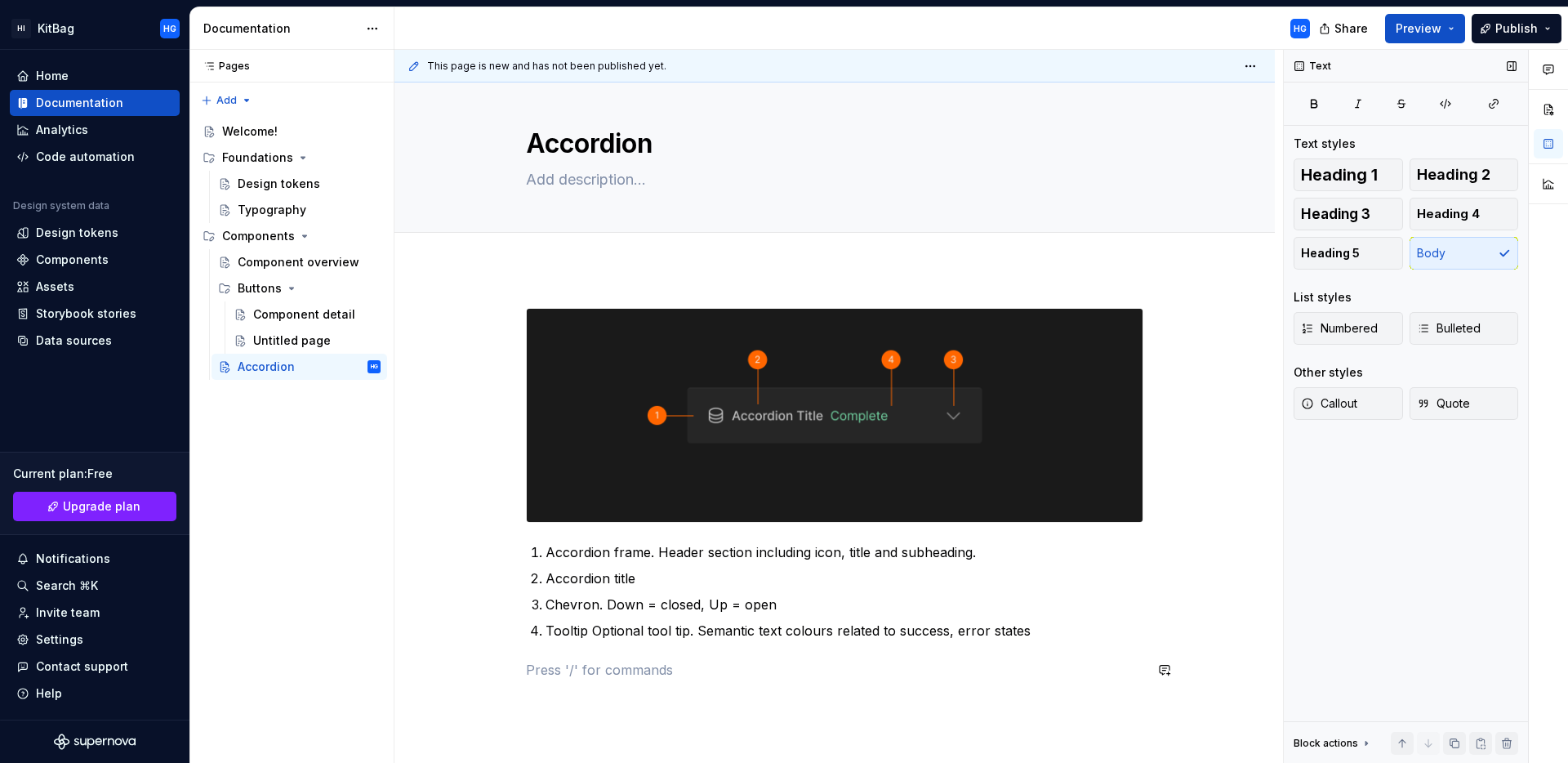
scroll to position [0, 0]
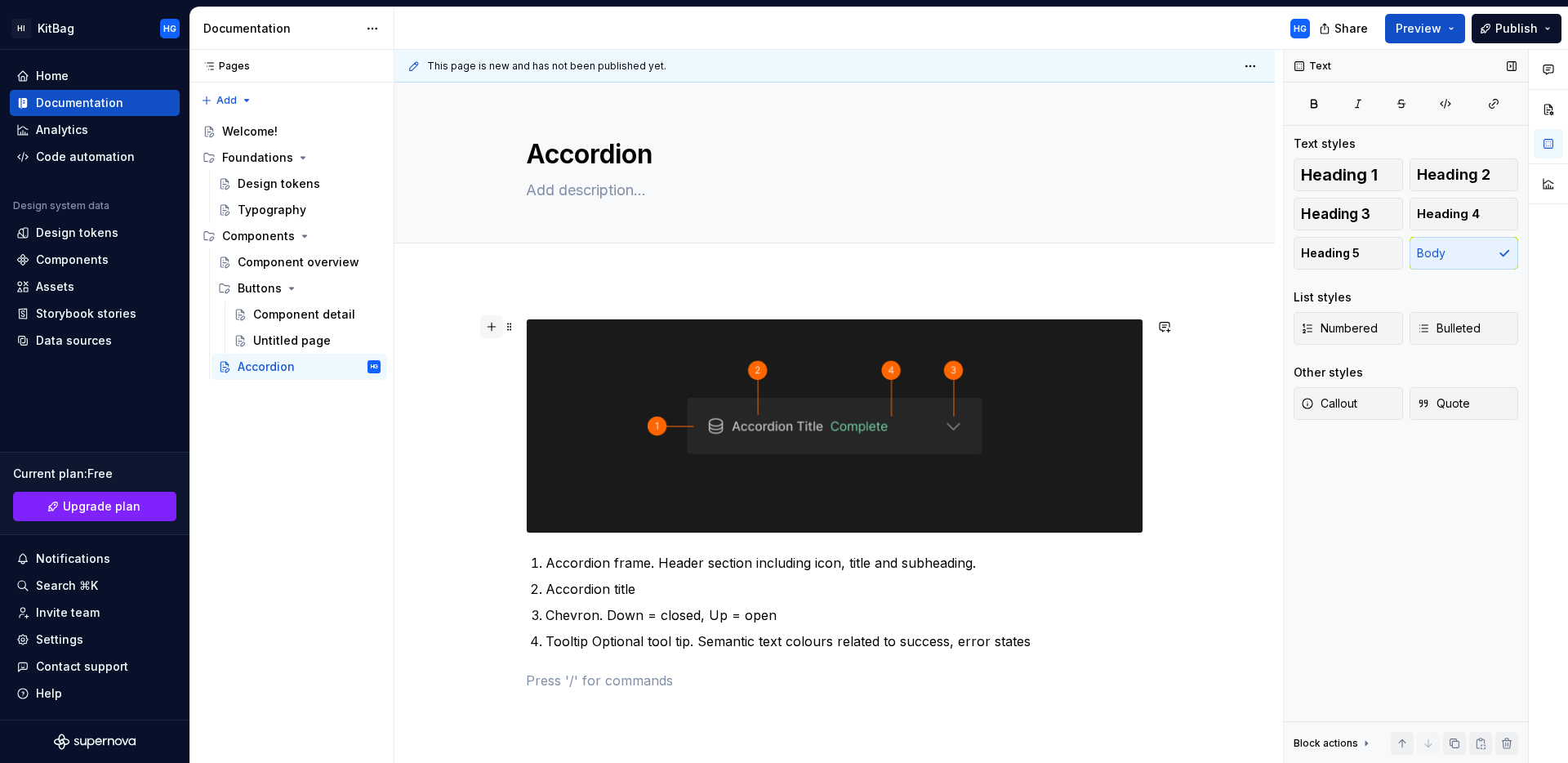
click at [487, 322] on button "button" at bounding box center [492, 327] width 23 height 23
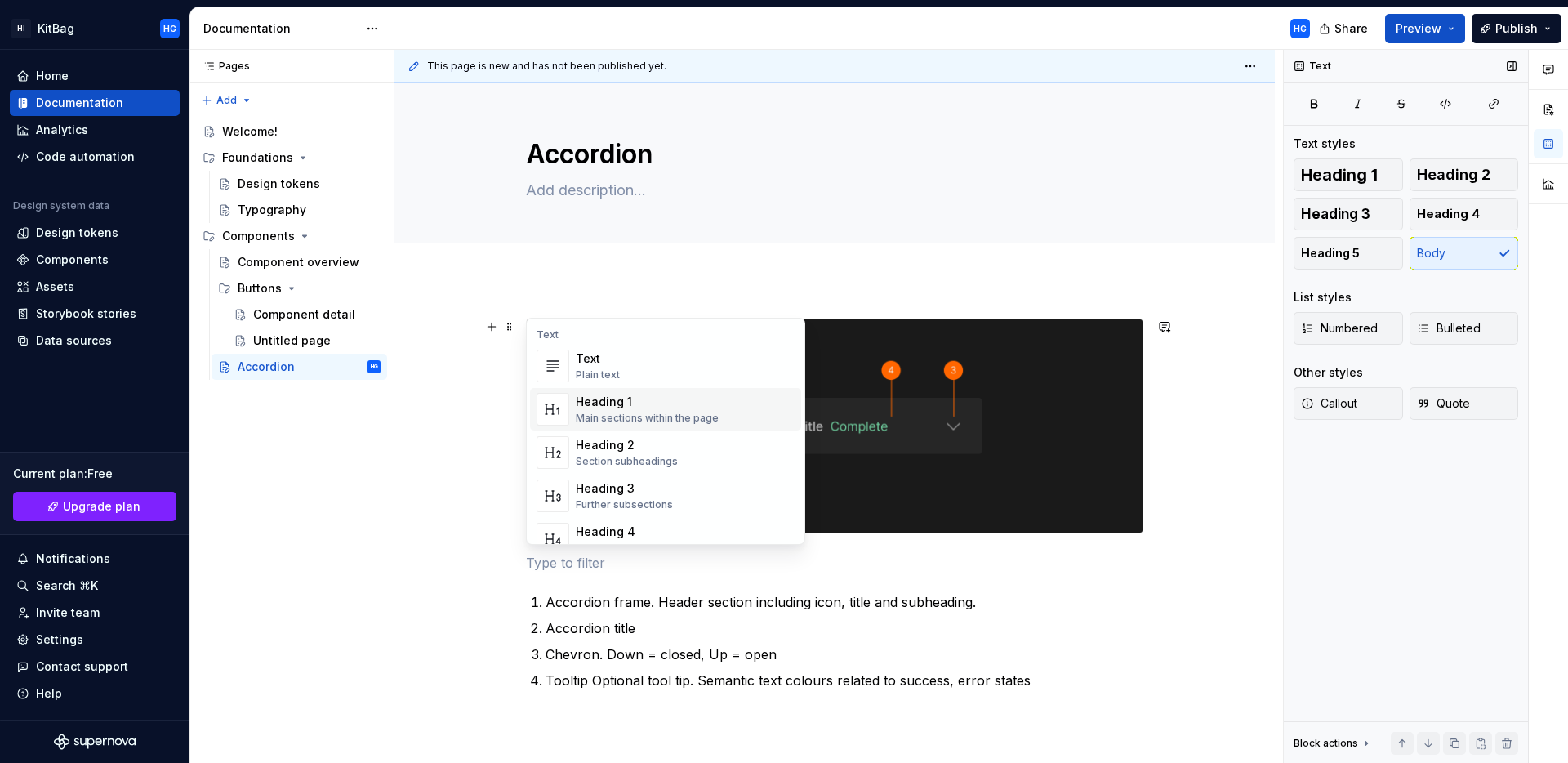
click at [637, 401] on div "Heading 1" at bounding box center [647, 401] width 143 height 16
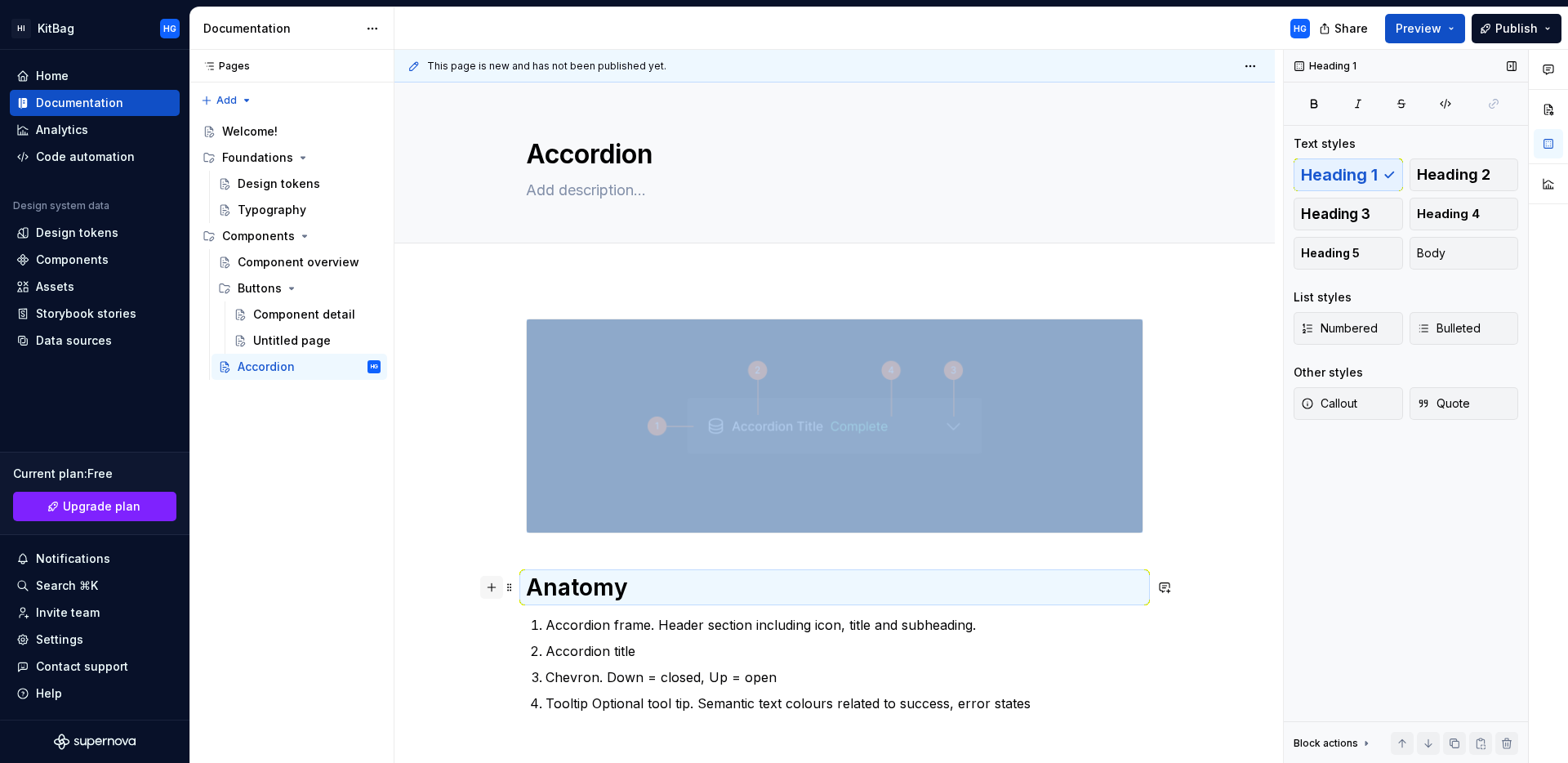
click at [491, 579] on button "button" at bounding box center [492, 587] width 23 height 23
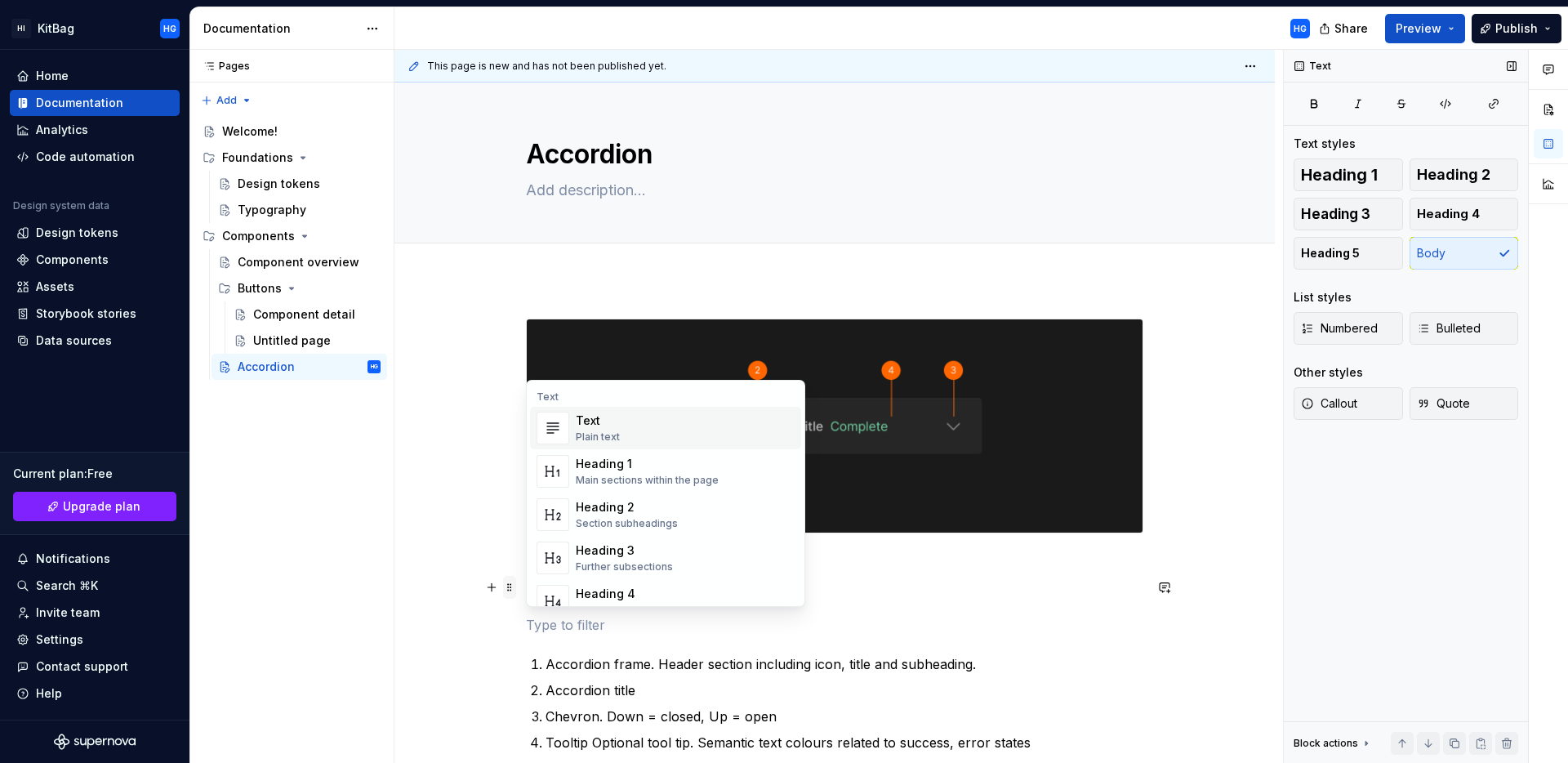
click at [508, 588] on span at bounding box center [509, 587] width 13 height 23
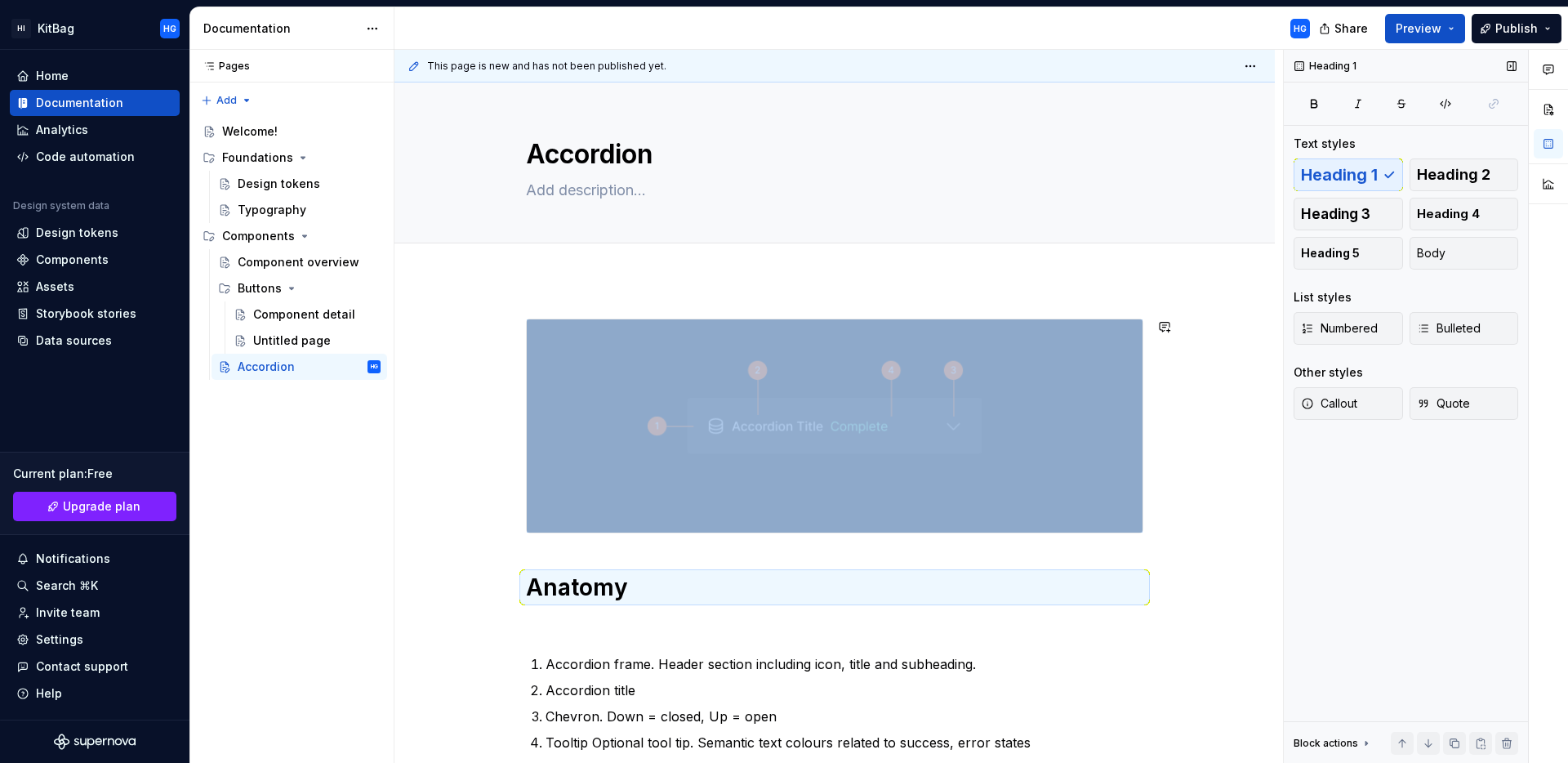
drag, startPoint x: 508, startPoint y: 589, endPoint x: 527, endPoint y: 292, distance: 297.6
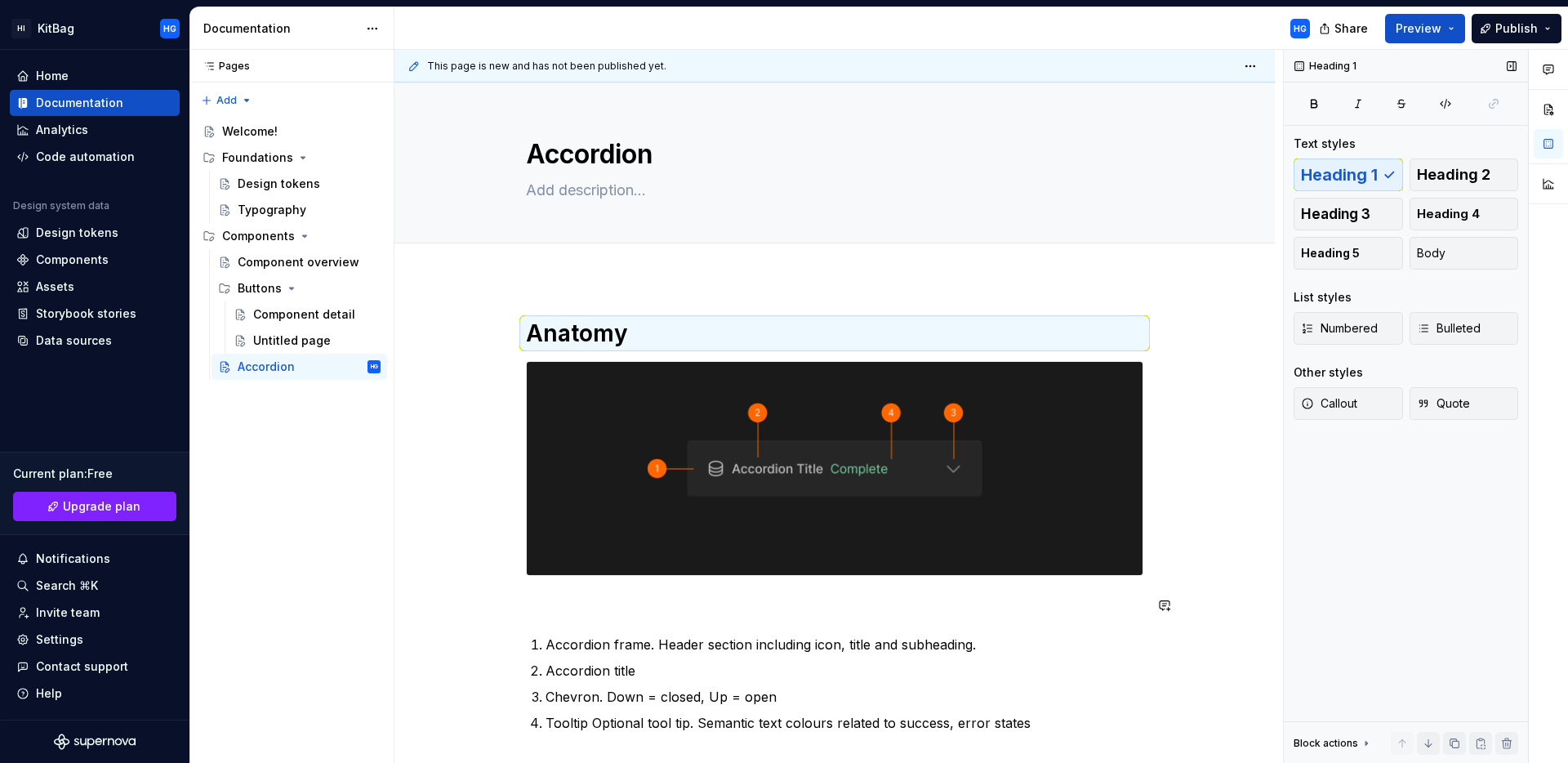
click at [629, 616] on div "Anatomy Accordion frame. Header section including icon, title and subheading. A…" at bounding box center [835, 545] width 617 height 453
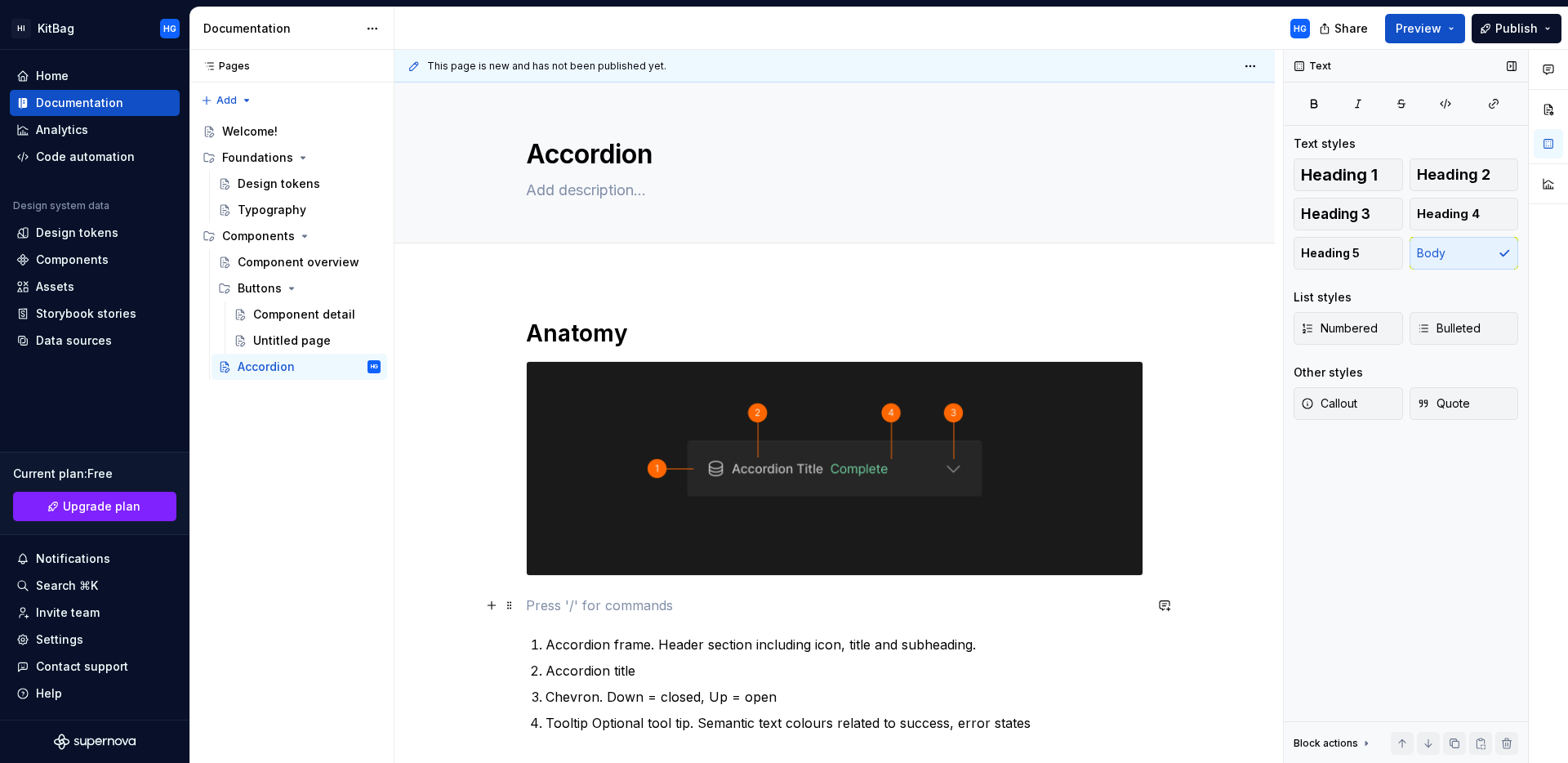
click at [650, 609] on p at bounding box center [835, 605] width 617 height 20
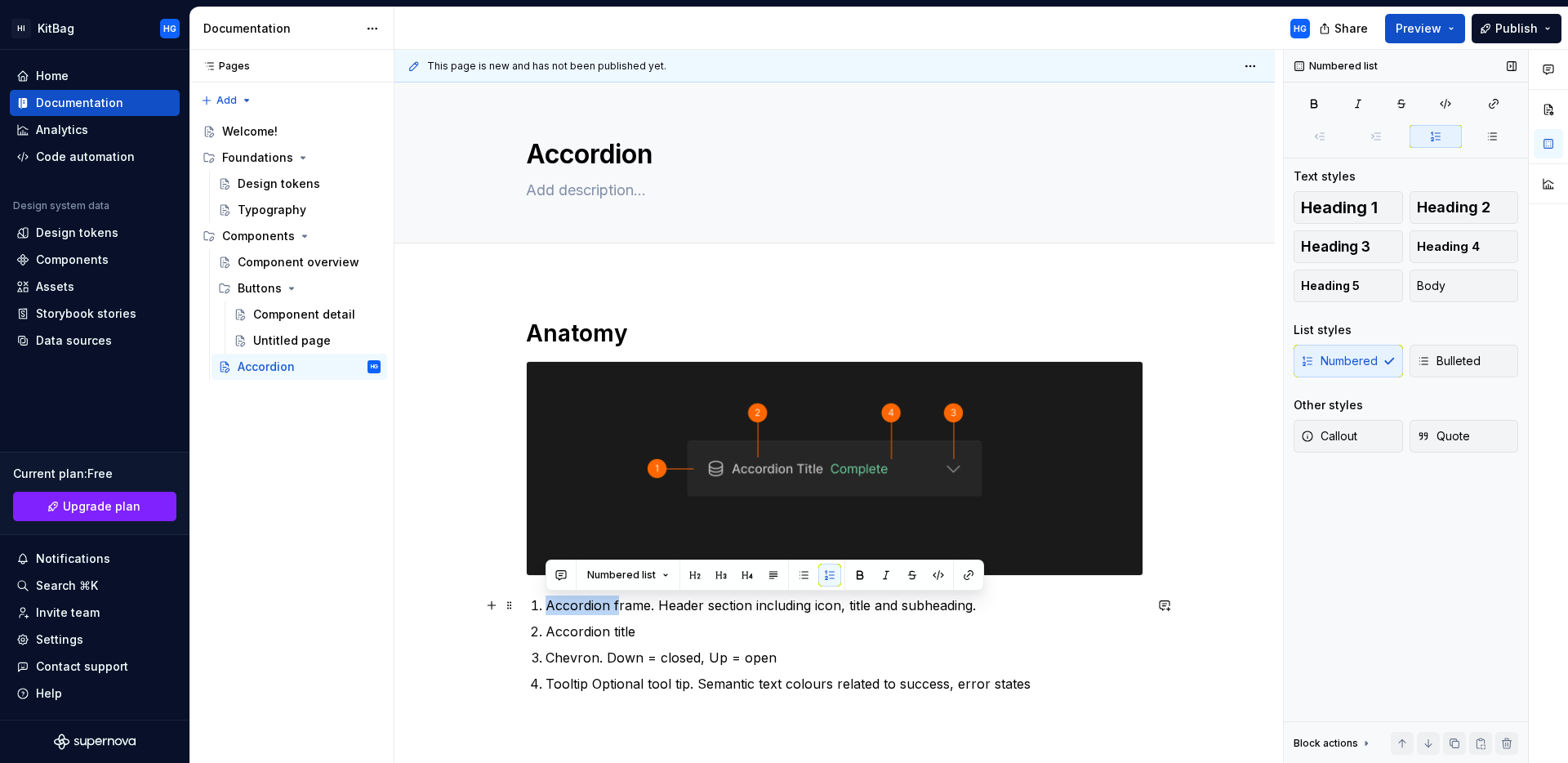
drag, startPoint x: 617, startPoint y: 604, endPoint x: 546, endPoint y: 606, distance: 71.0
click at [546, 606] on p "Accordion frame. Header section including icon, title and subheading." at bounding box center [844, 605] width 598 height 20
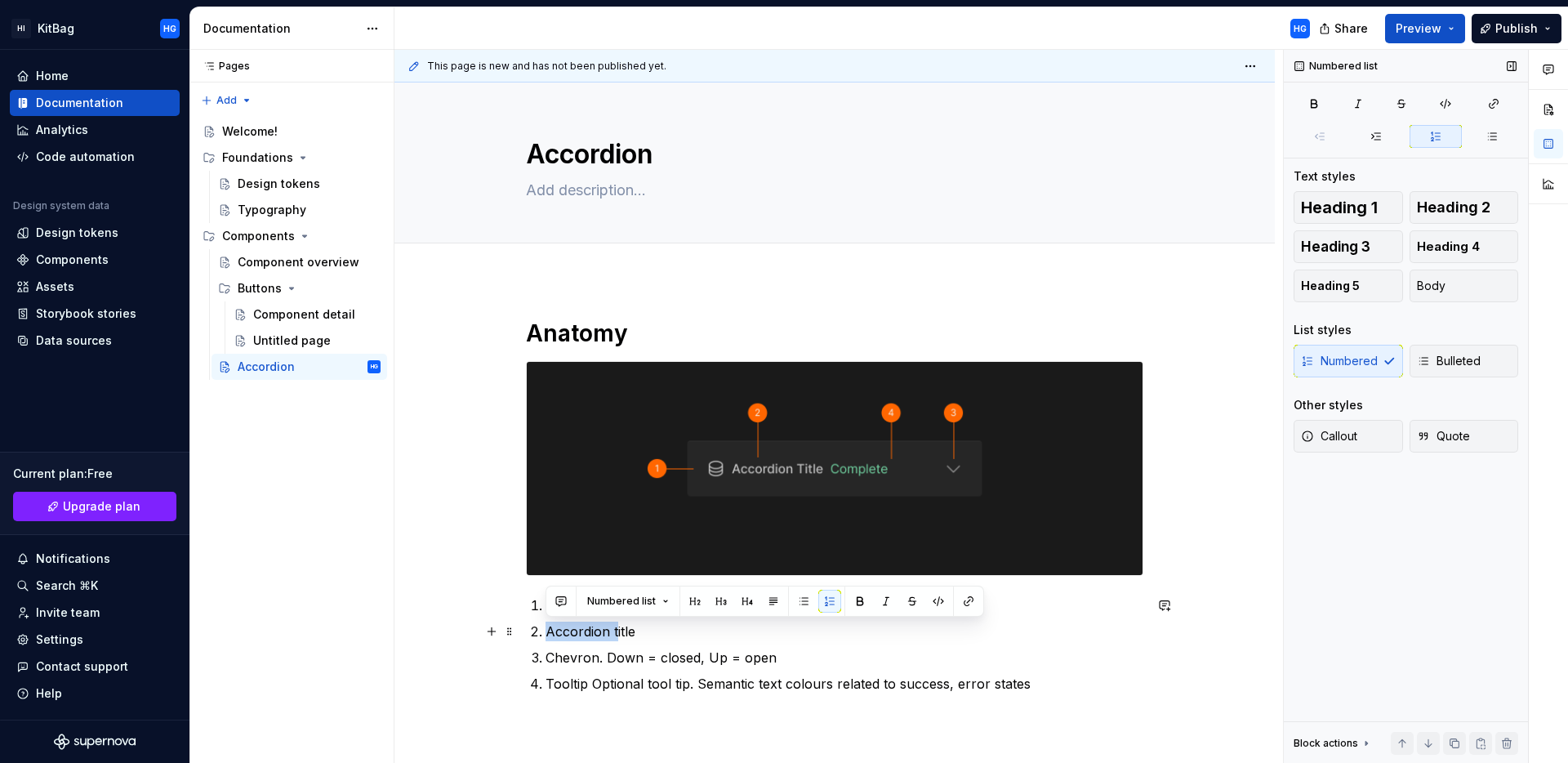
drag, startPoint x: 615, startPoint y: 629, endPoint x: 546, endPoint y: 629, distance: 69.0
click at [546, 629] on p "Accordion title" at bounding box center [844, 631] width 598 height 20
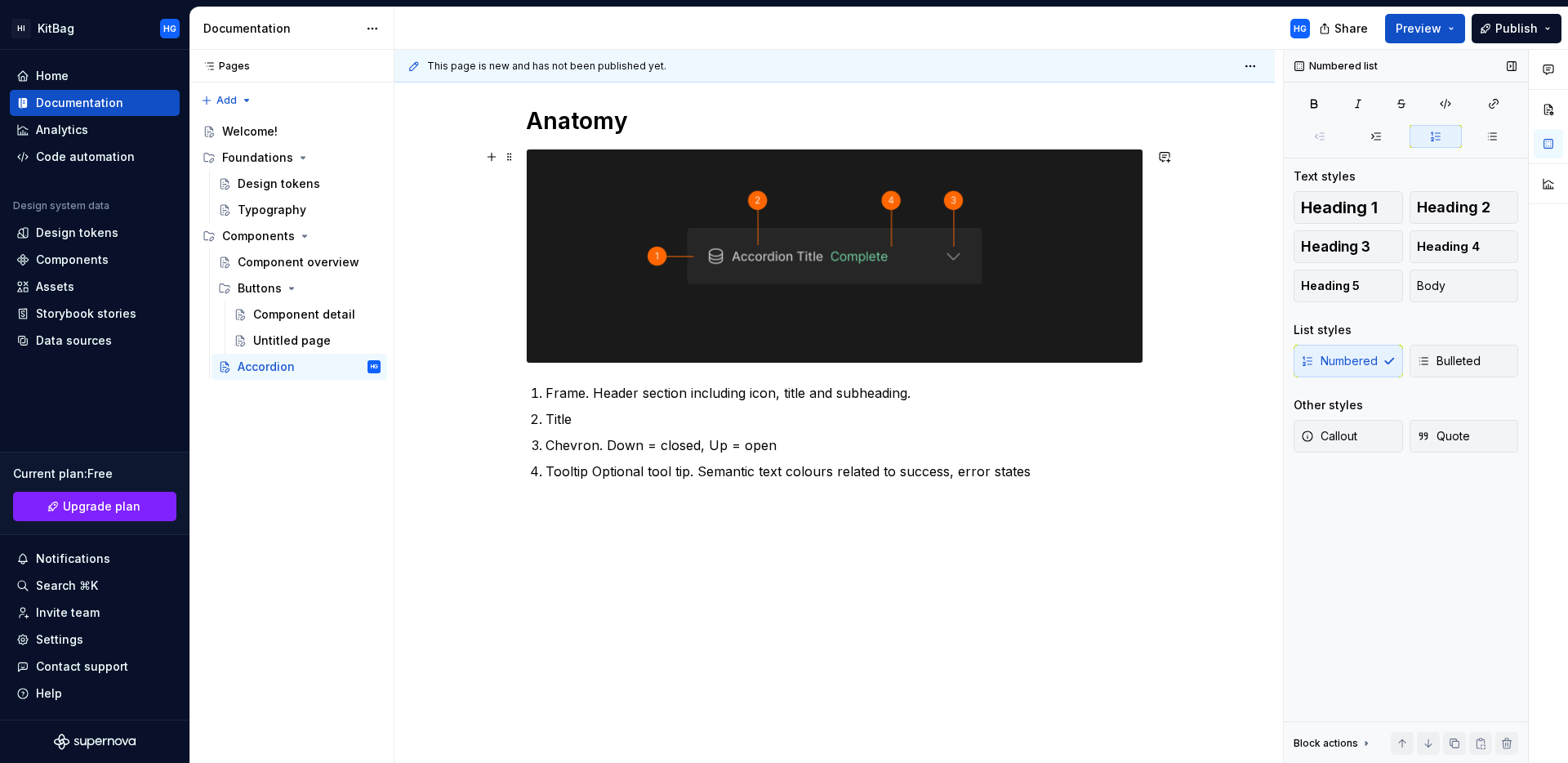
scroll to position [218, 0]
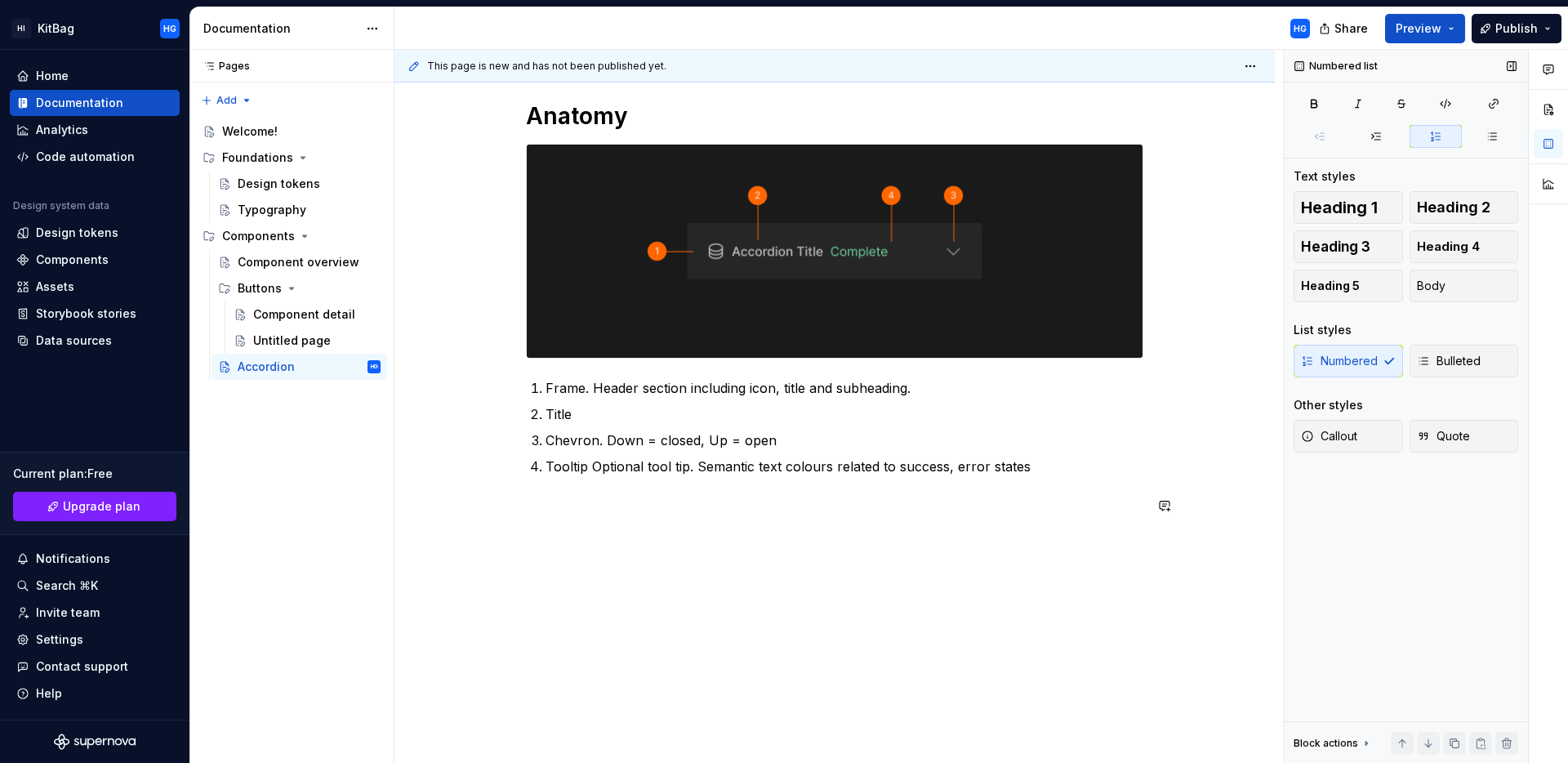
click at [624, 526] on div "Anatomy Frame. Header section including icon, title and subheading. Title Chevr…" at bounding box center [835, 318] width 617 height 434
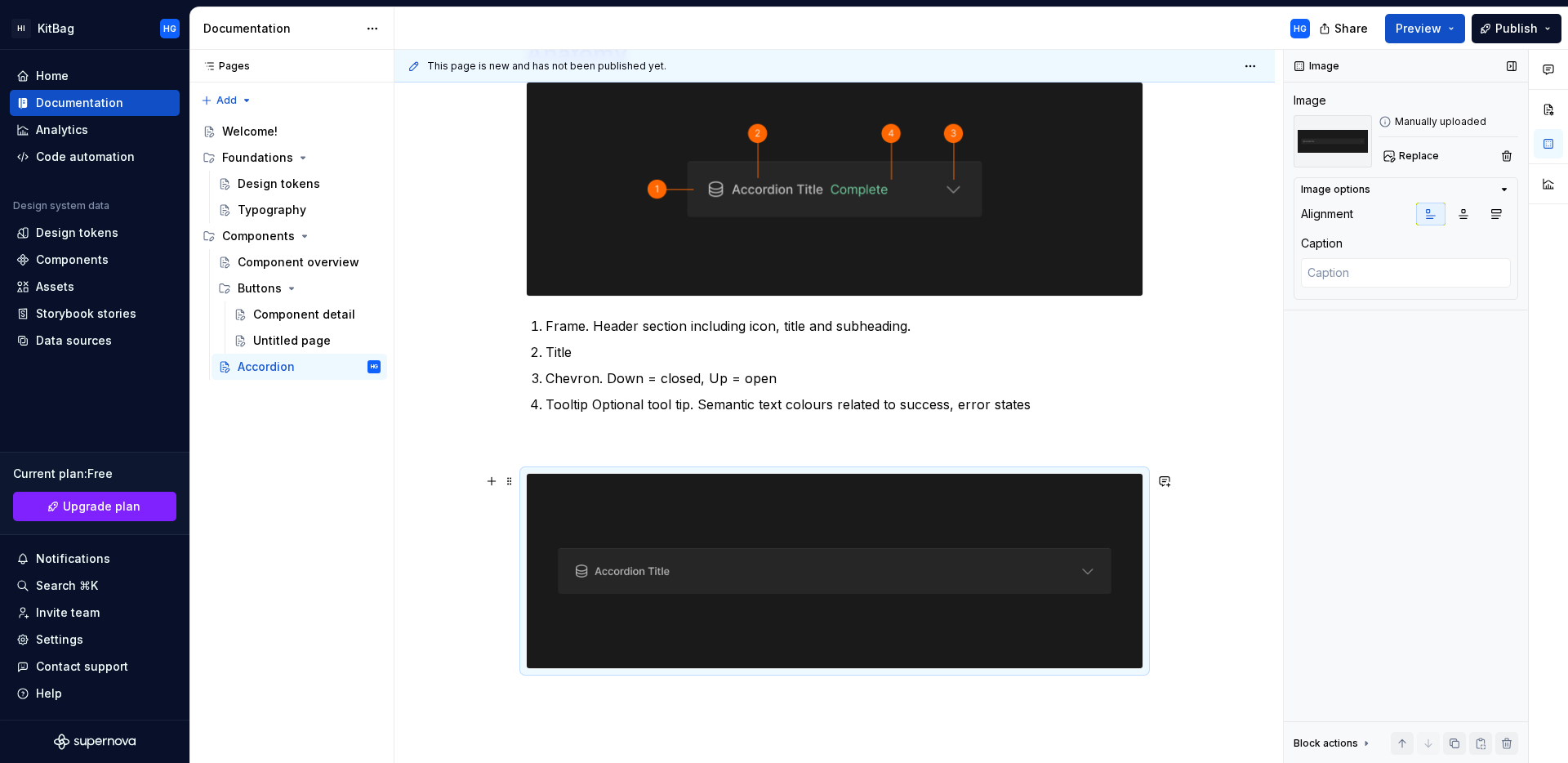
scroll to position [433, 0]
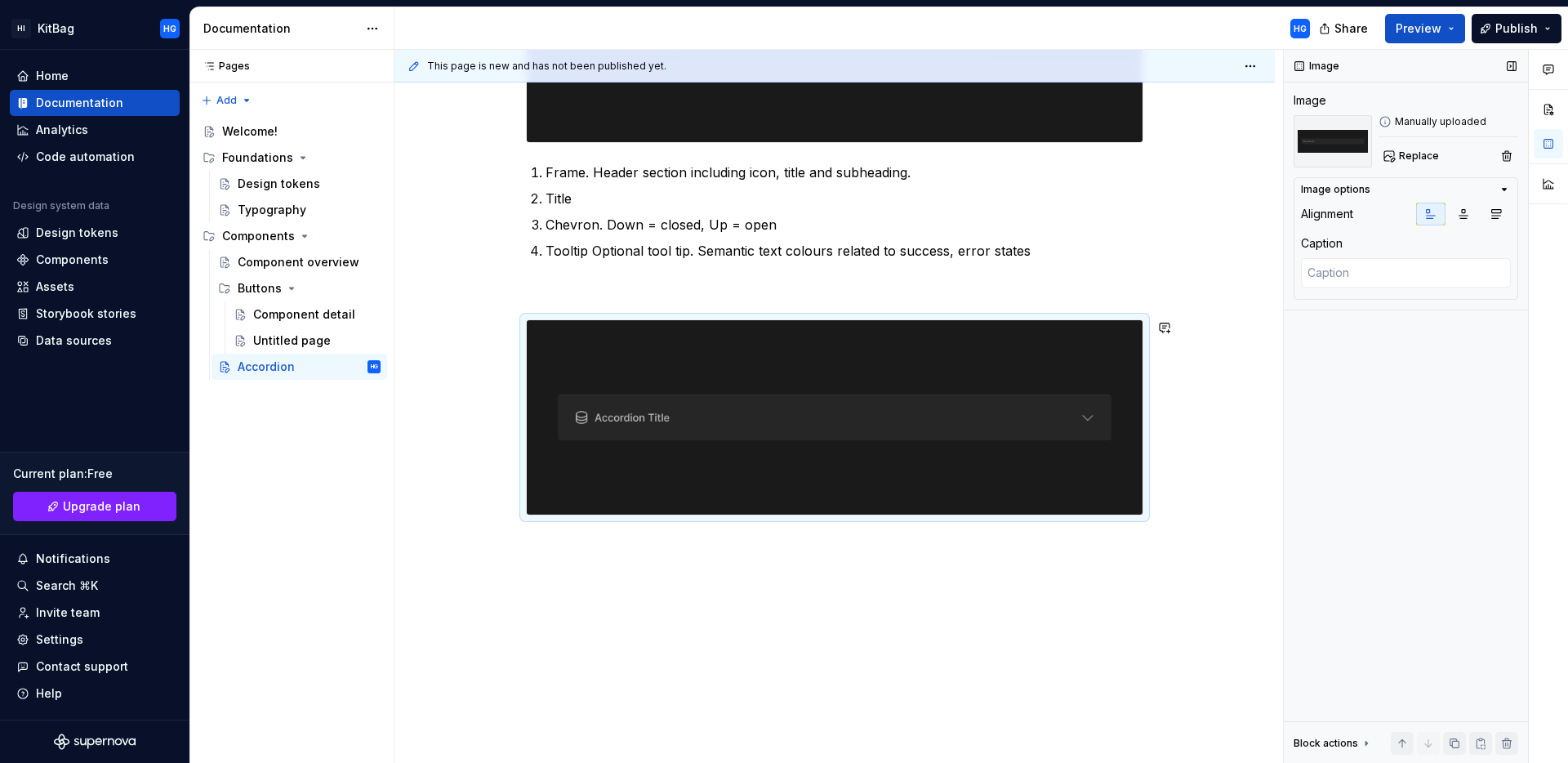
click at [610, 554] on div "Anatomy Frame. Header section including icon, title and subheading. Title Chevr…" at bounding box center [834, 305] width 880 height 917
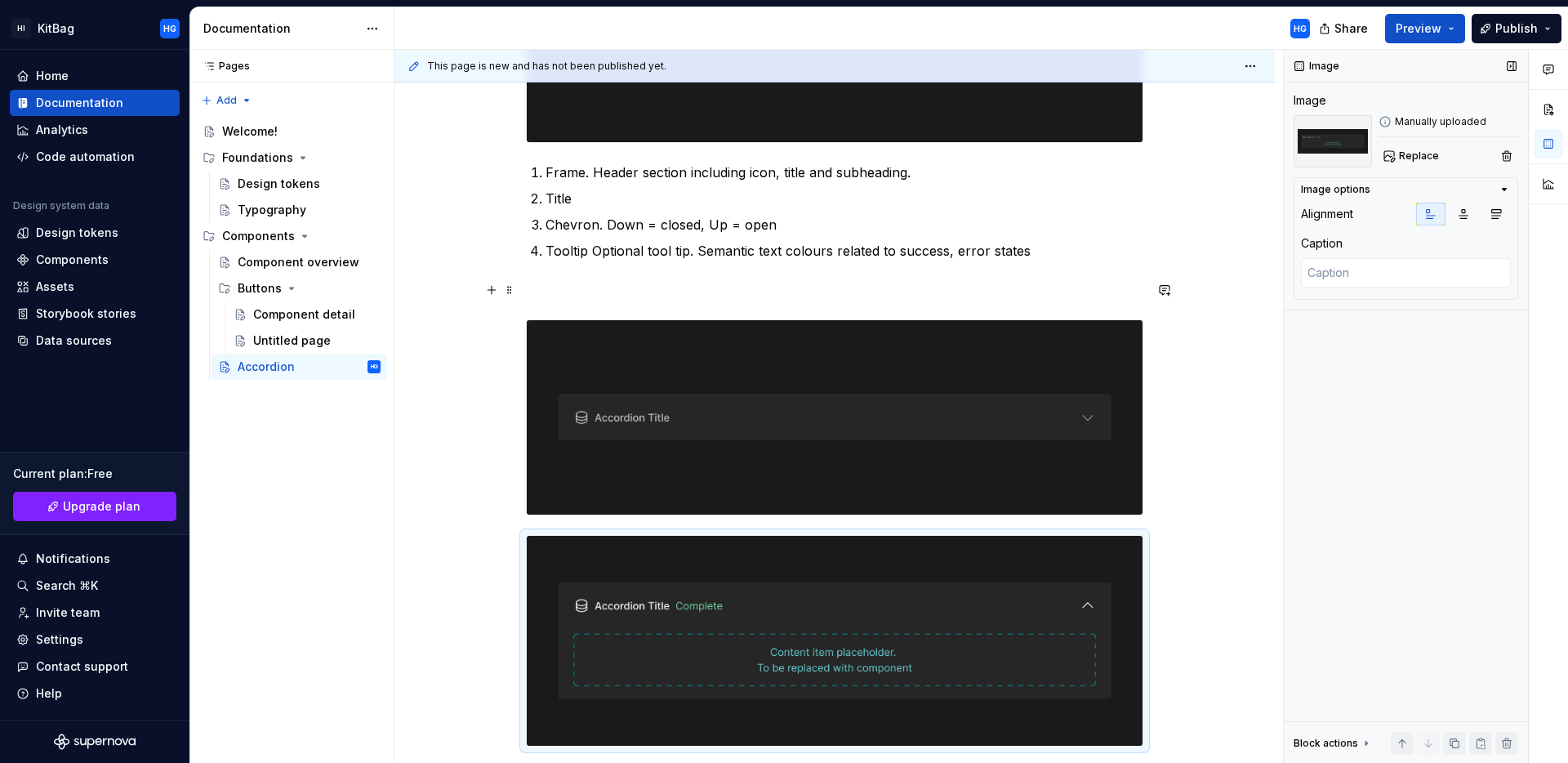
click at [598, 298] on p at bounding box center [835, 290] width 617 height 20
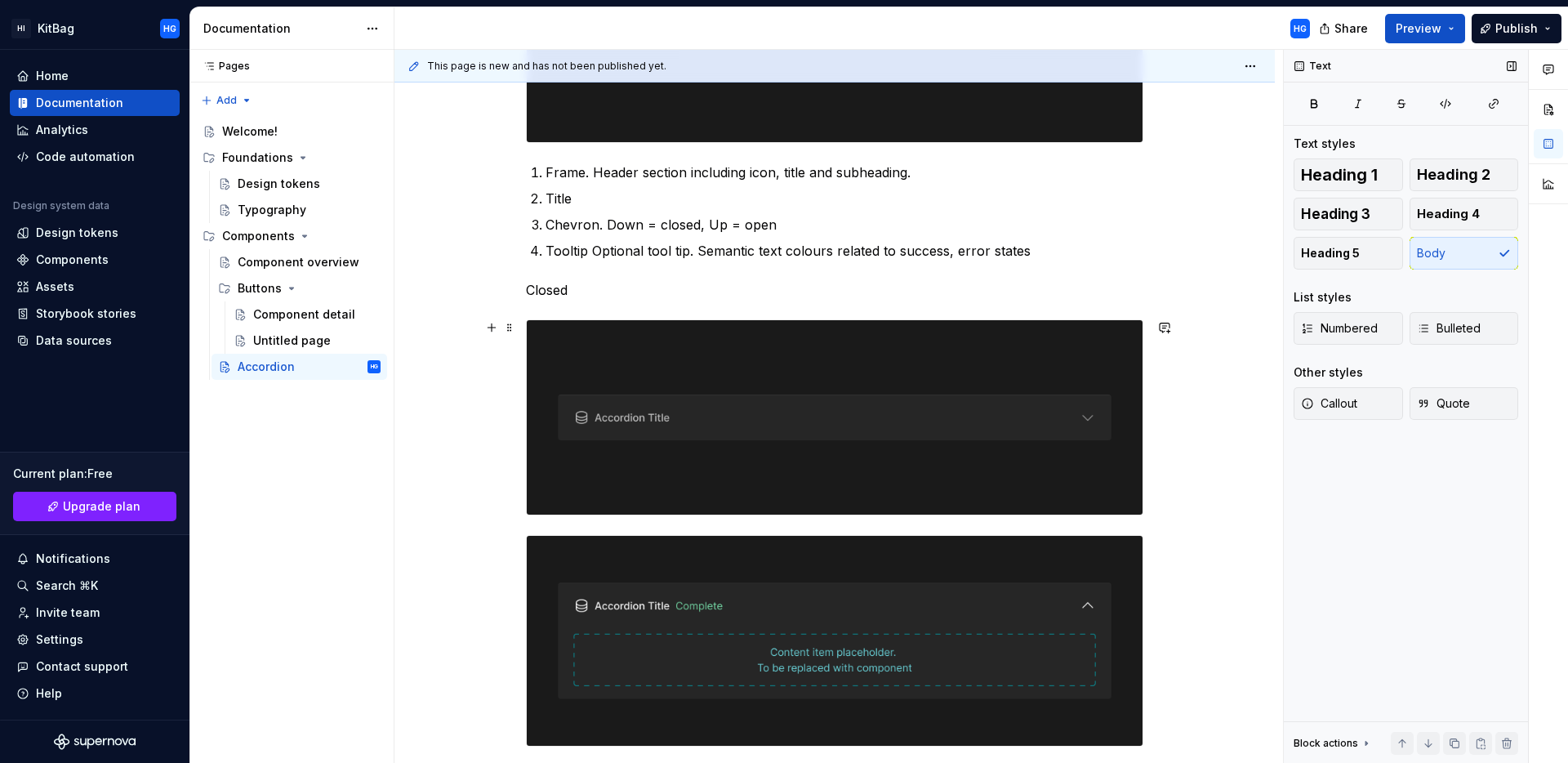
click at [566, 515] on div at bounding box center [835, 417] width 617 height 196
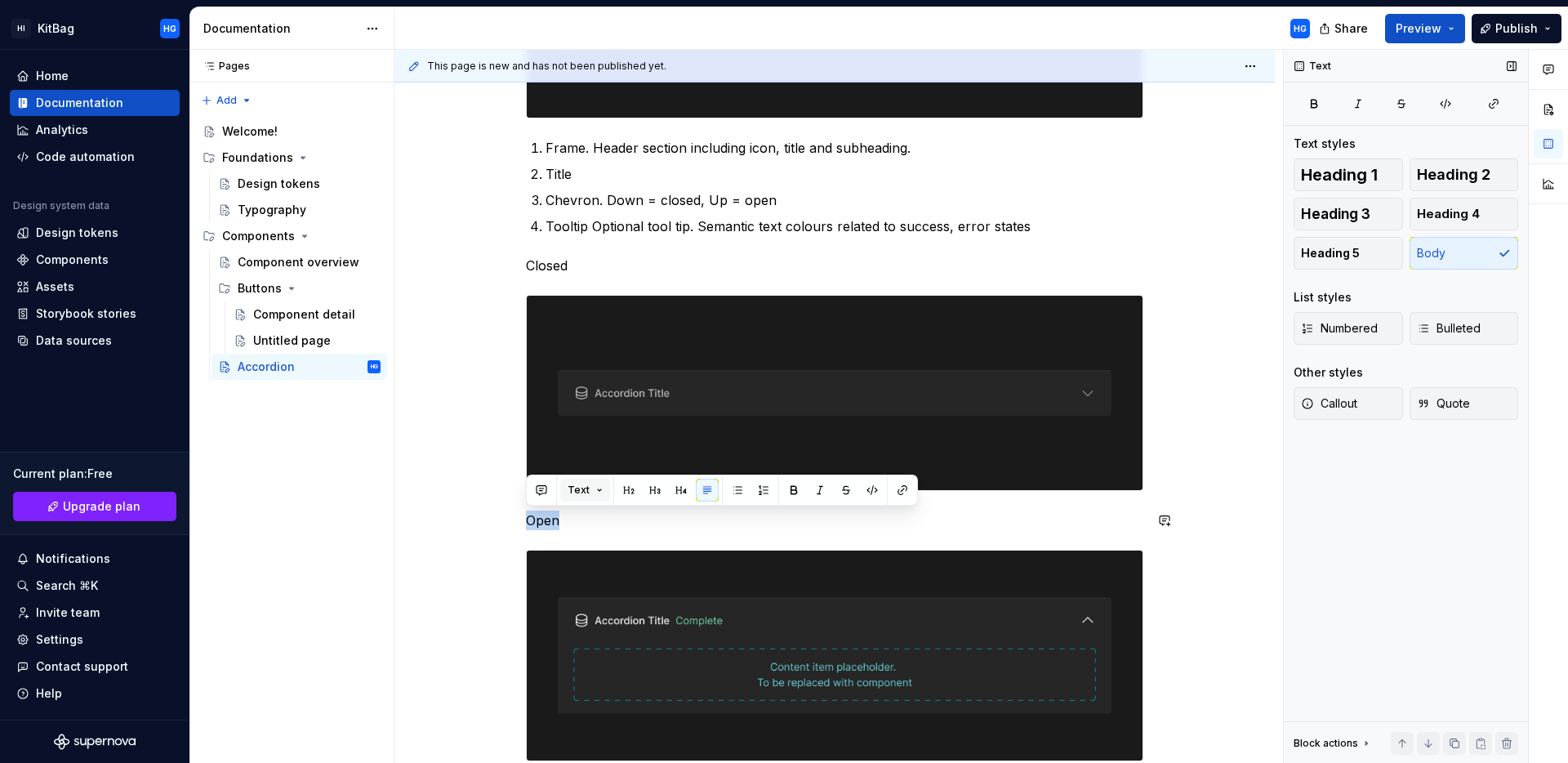
click at [583, 485] on span "Text" at bounding box center [578, 490] width 22 height 13
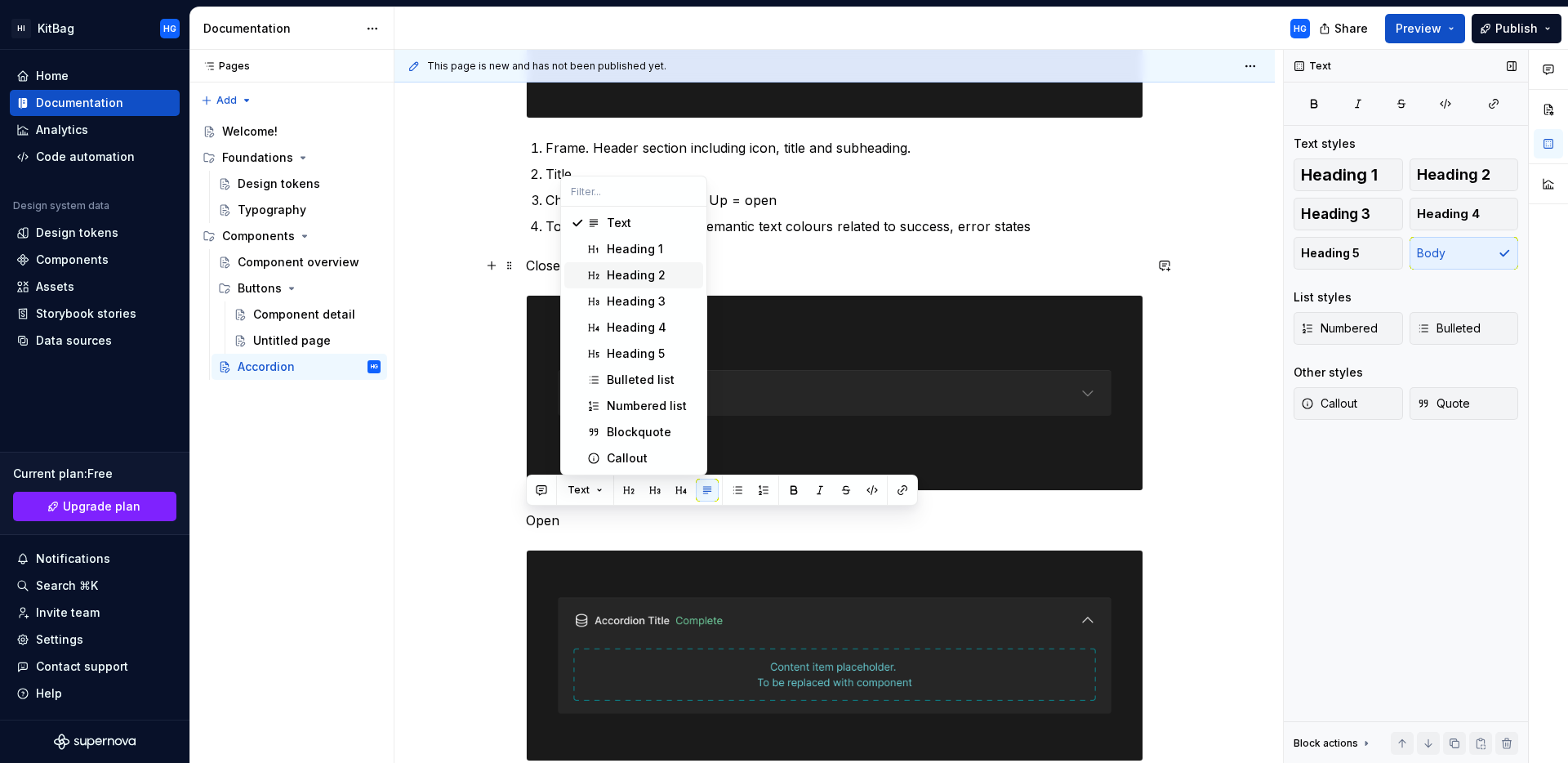
click at [656, 274] on div "Heading 2" at bounding box center [637, 275] width 59 height 16
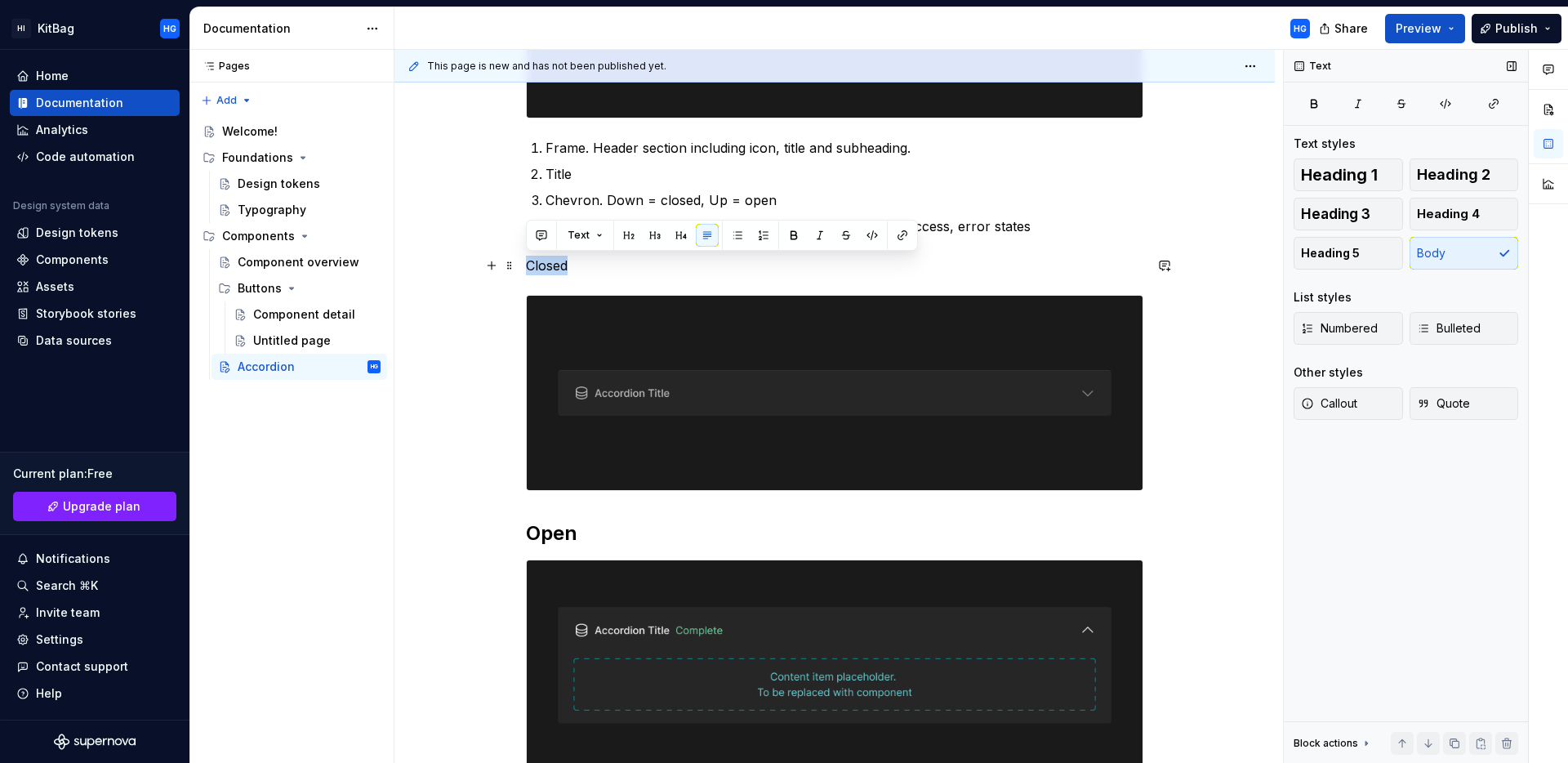
drag, startPoint x: 588, startPoint y: 269, endPoint x: 527, endPoint y: 264, distance: 61.2
click at [527, 264] on p "Closed" at bounding box center [835, 265] width 617 height 20
click at [580, 239] on span "Text" at bounding box center [578, 235] width 22 height 13
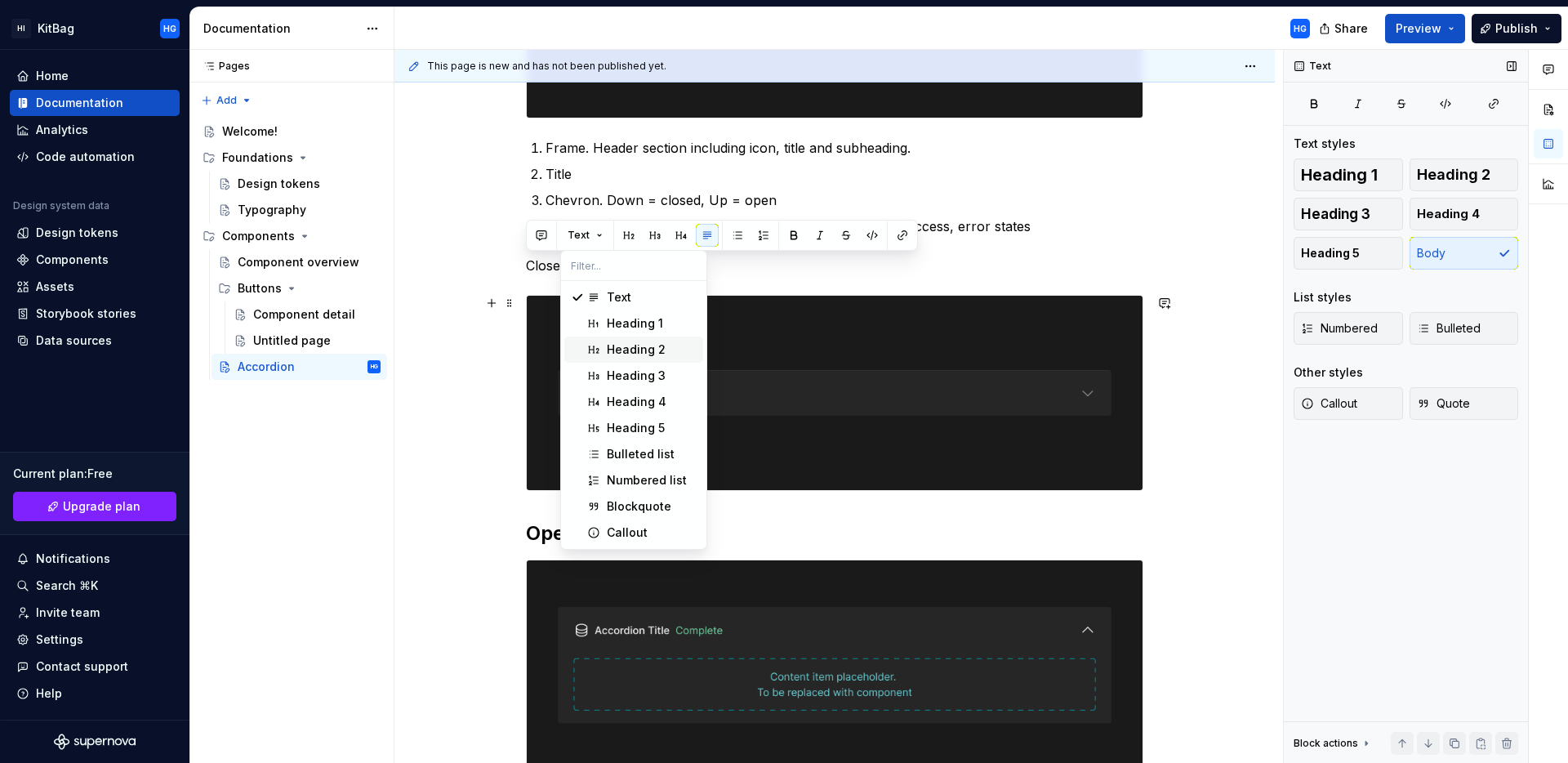
click at [616, 347] on div "Heading 2" at bounding box center [637, 349] width 59 height 16
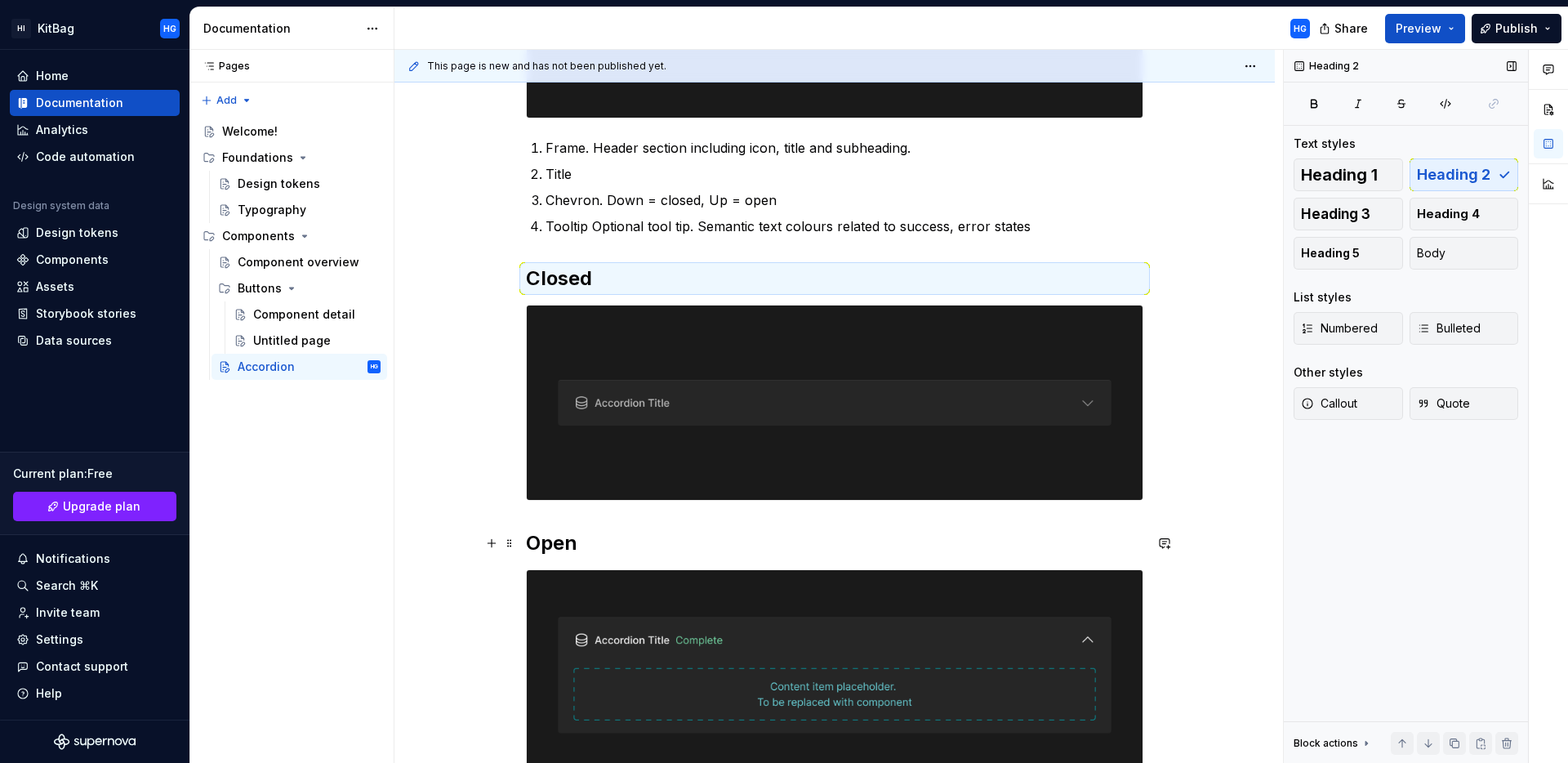
click at [444, 549] on div "Anatomy Frame. Header section including icon, title and subheading. Title Chevr…" at bounding box center [834, 426] width 880 height 1207
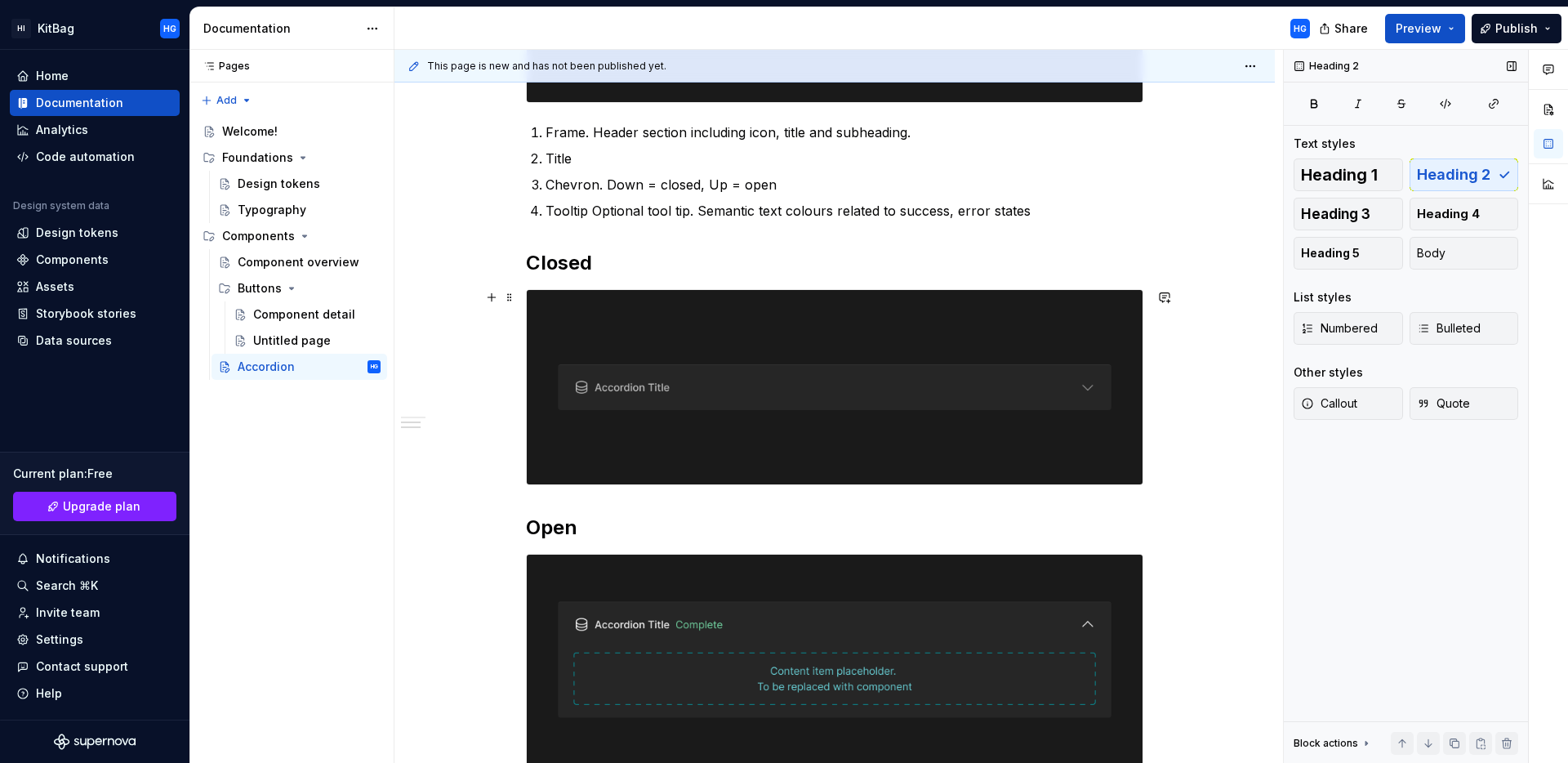
scroll to position [723, 0]
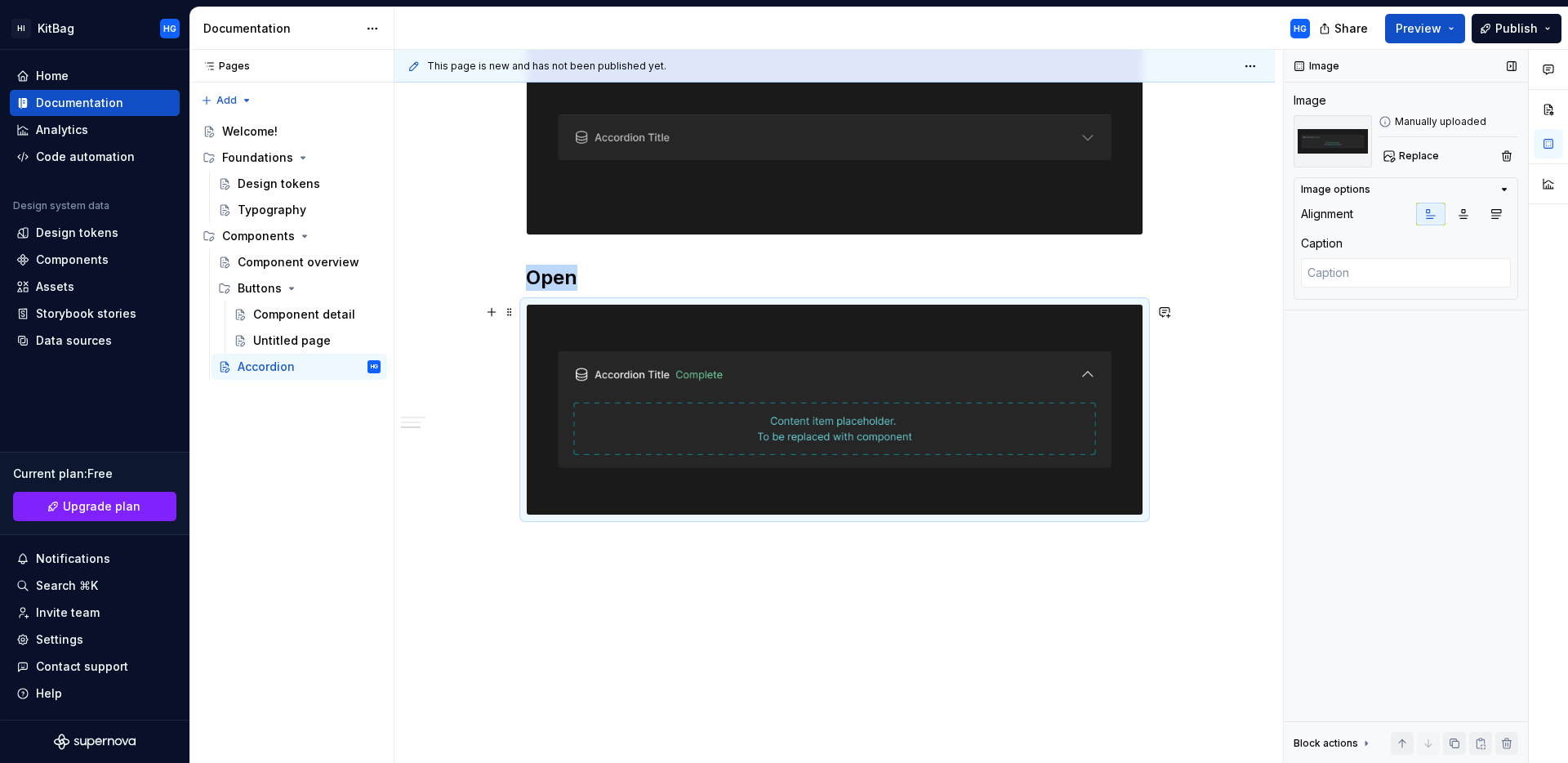
click at [737, 396] on img at bounding box center [835, 409] width 616 height 210
click at [547, 557] on div "Anatomy Frame. Header section including icon, title and subheading. Title Chevr…" at bounding box center [834, 160] width 880 height 1207
click at [808, 565] on div "Anatomy Frame. Header section including icon, title and subheading. Title Chevr…" at bounding box center [834, 160] width 880 height 1207
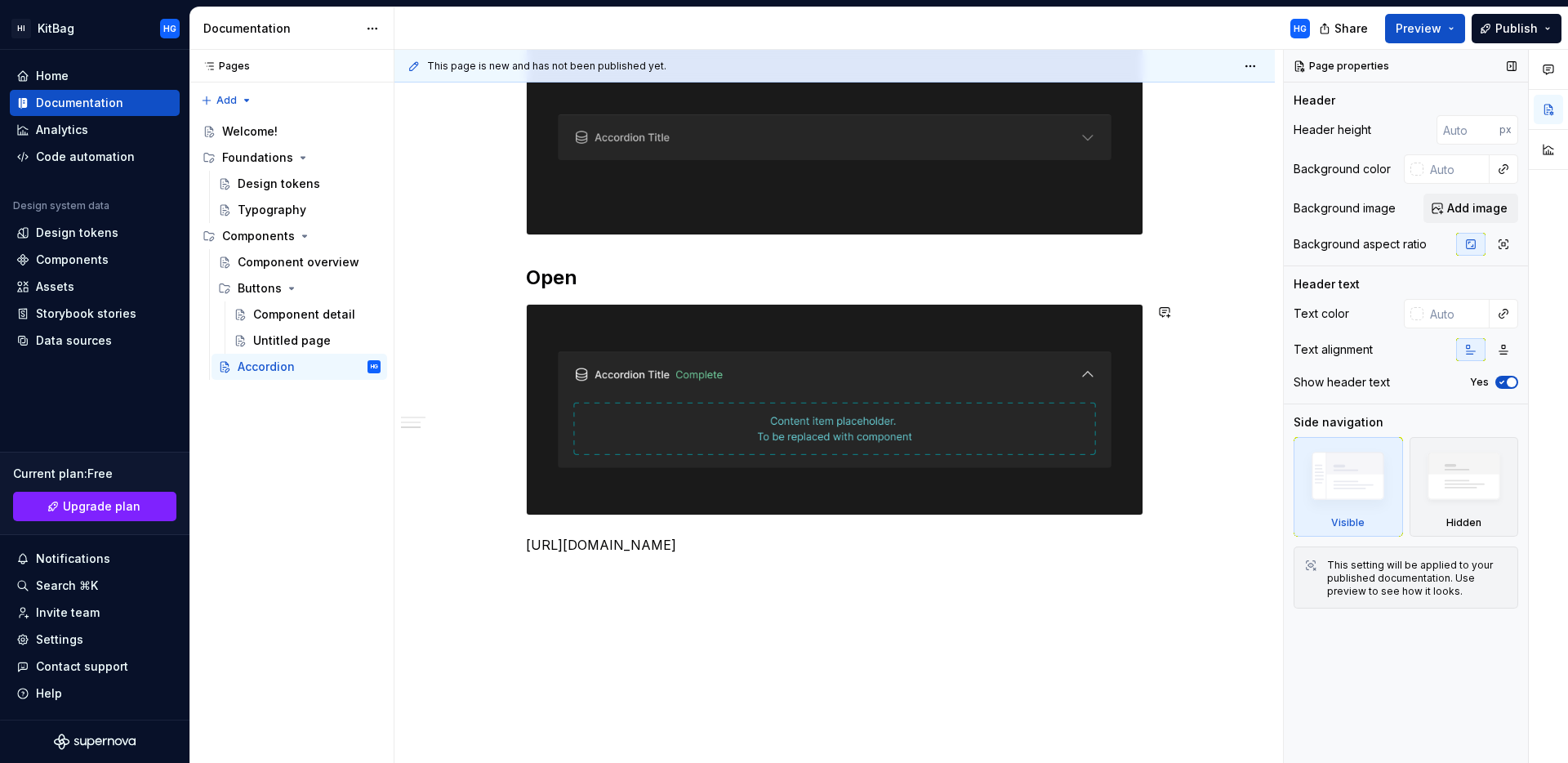
type textarea "*"
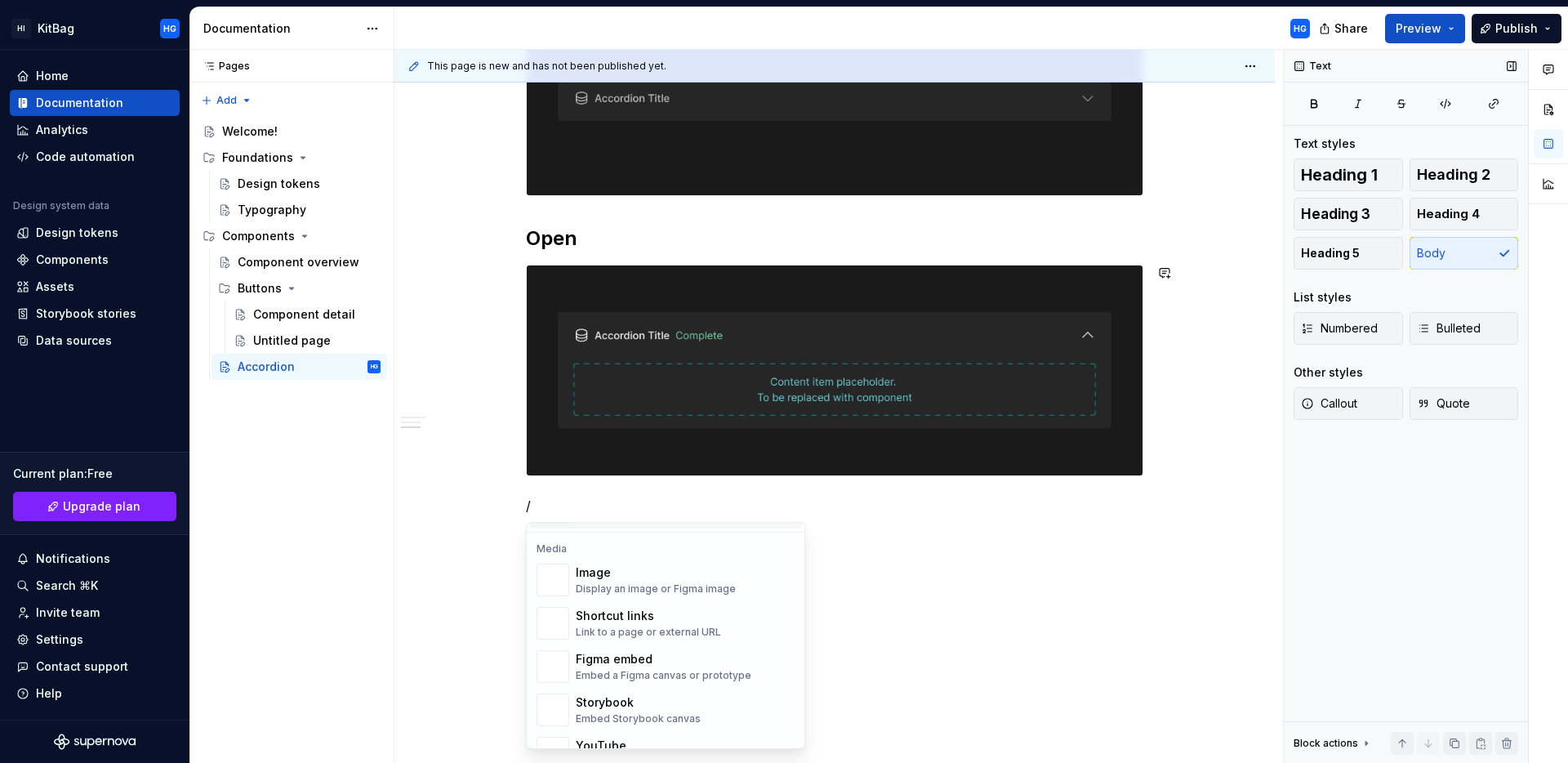
scroll to position [703, 0]
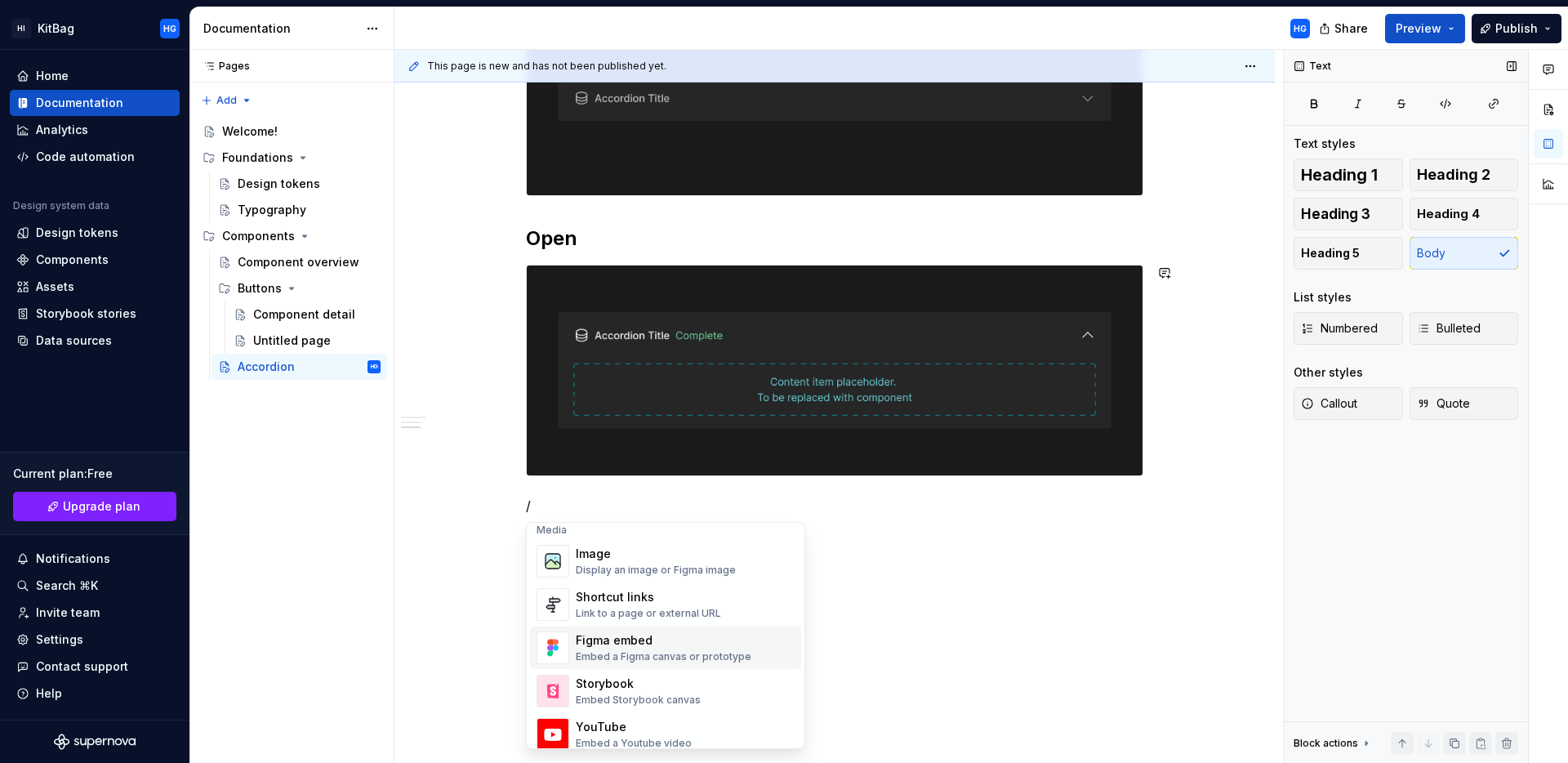
click at [653, 637] on div "Figma embed" at bounding box center [663, 640] width 176 height 16
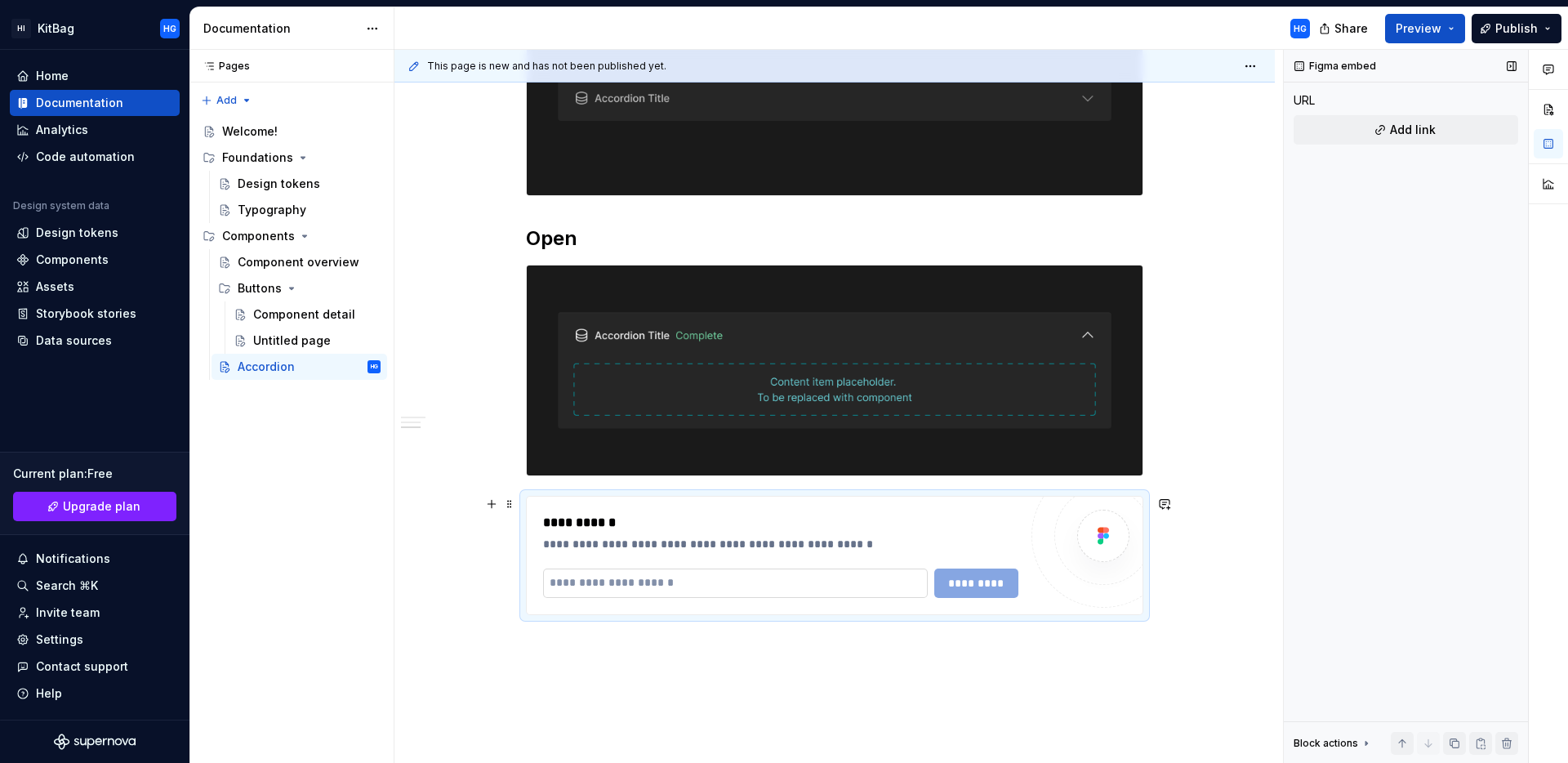
click at [660, 584] on input "text" at bounding box center [735, 584] width 385 height 29
paste input "**********"
type input "**********"
click at [969, 584] on span "*********" at bounding box center [977, 583] width 63 height 16
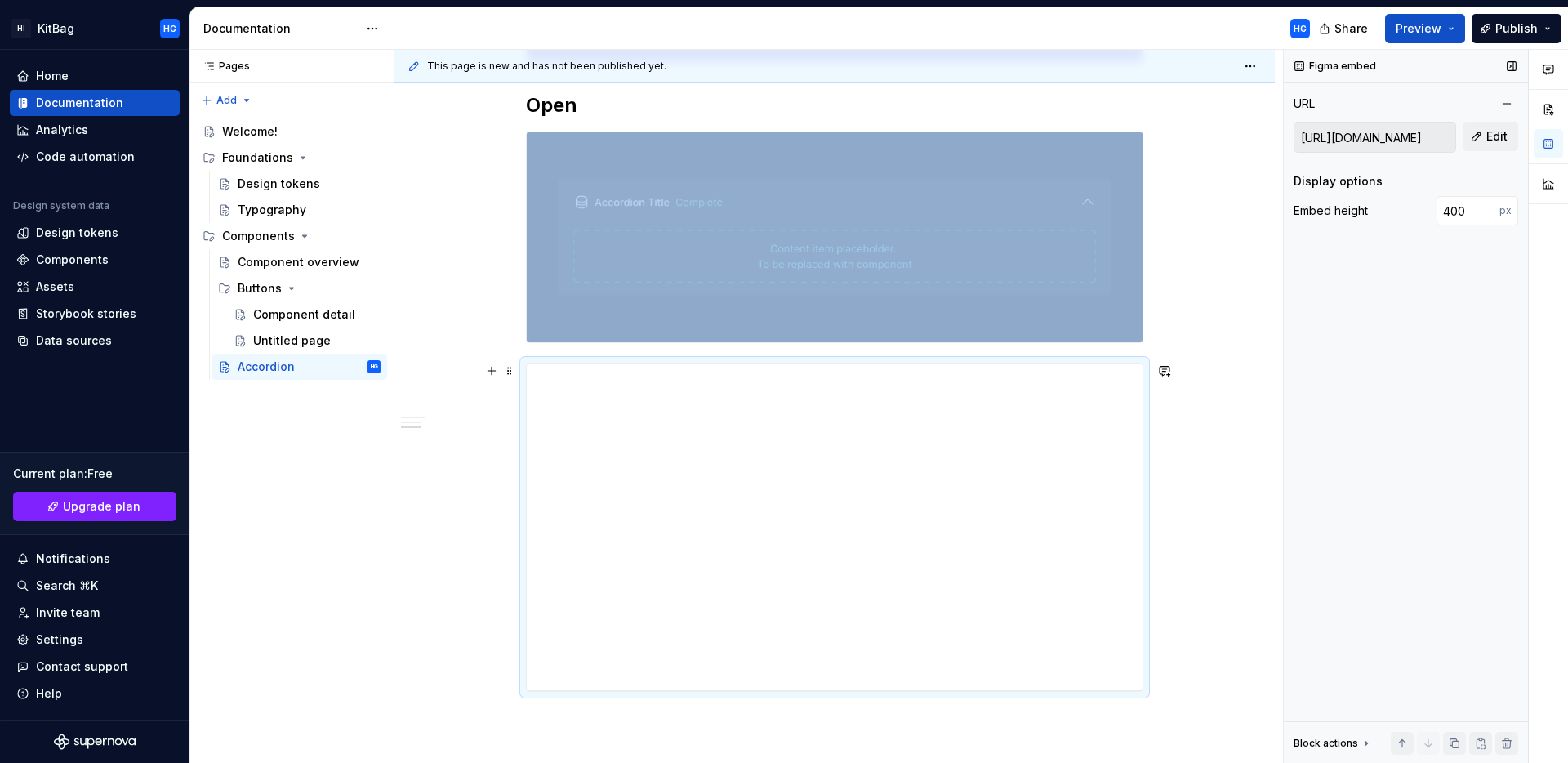
scroll to position [906, 0]
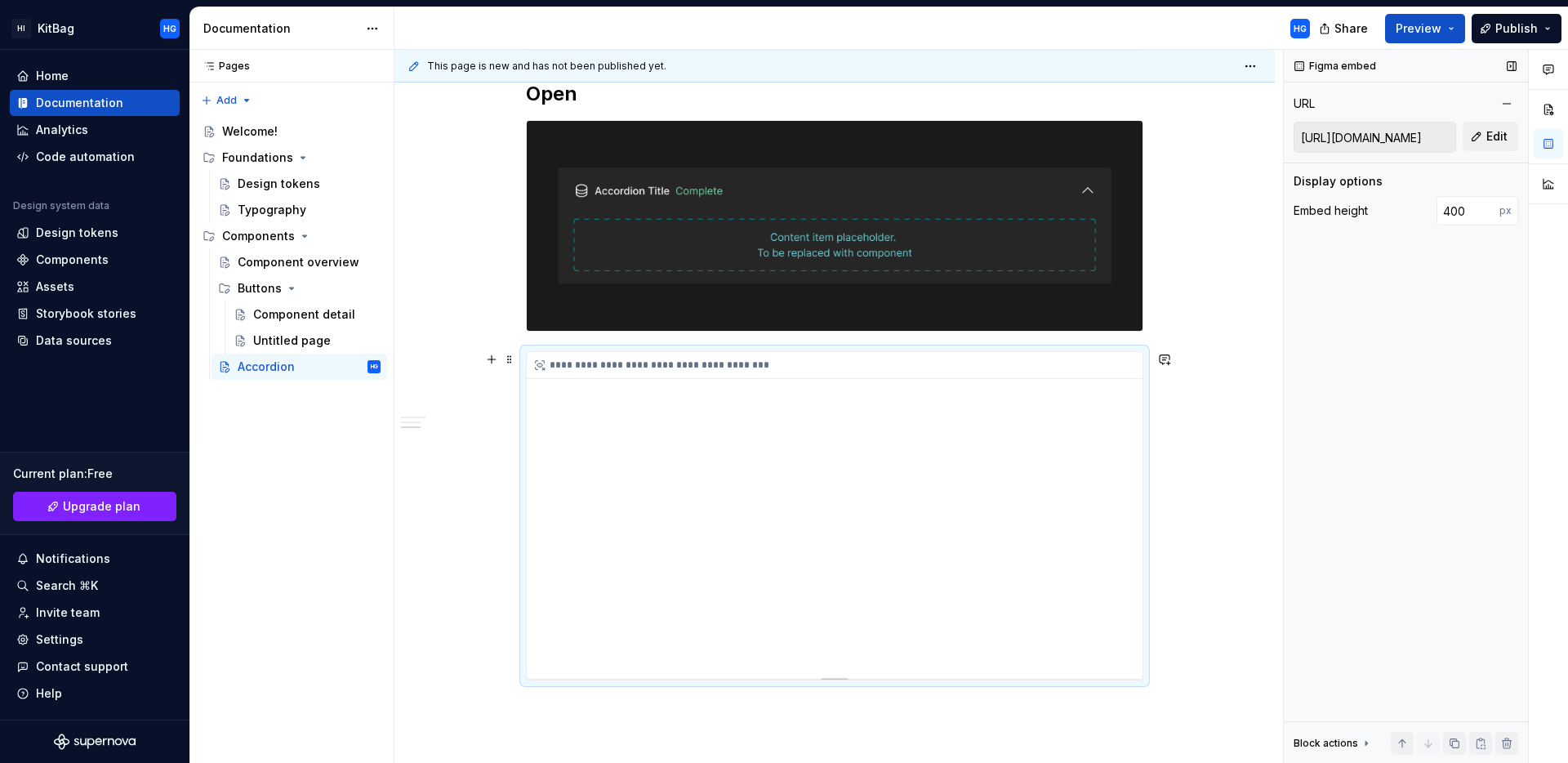
click at [853, 440] on div "**********" at bounding box center [835, 515] width 616 height 327
drag, startPoint x: 788, startPoint y: 505, endPoint x: 875, endPoint y: 480, distance: 90.5
click at [875, 480] on div "**********" at bounding box center [835, 515] width 616 height 327
click at [1455, 25] on button "Preview" at bounding box center [1425, 29] width 80 height 29
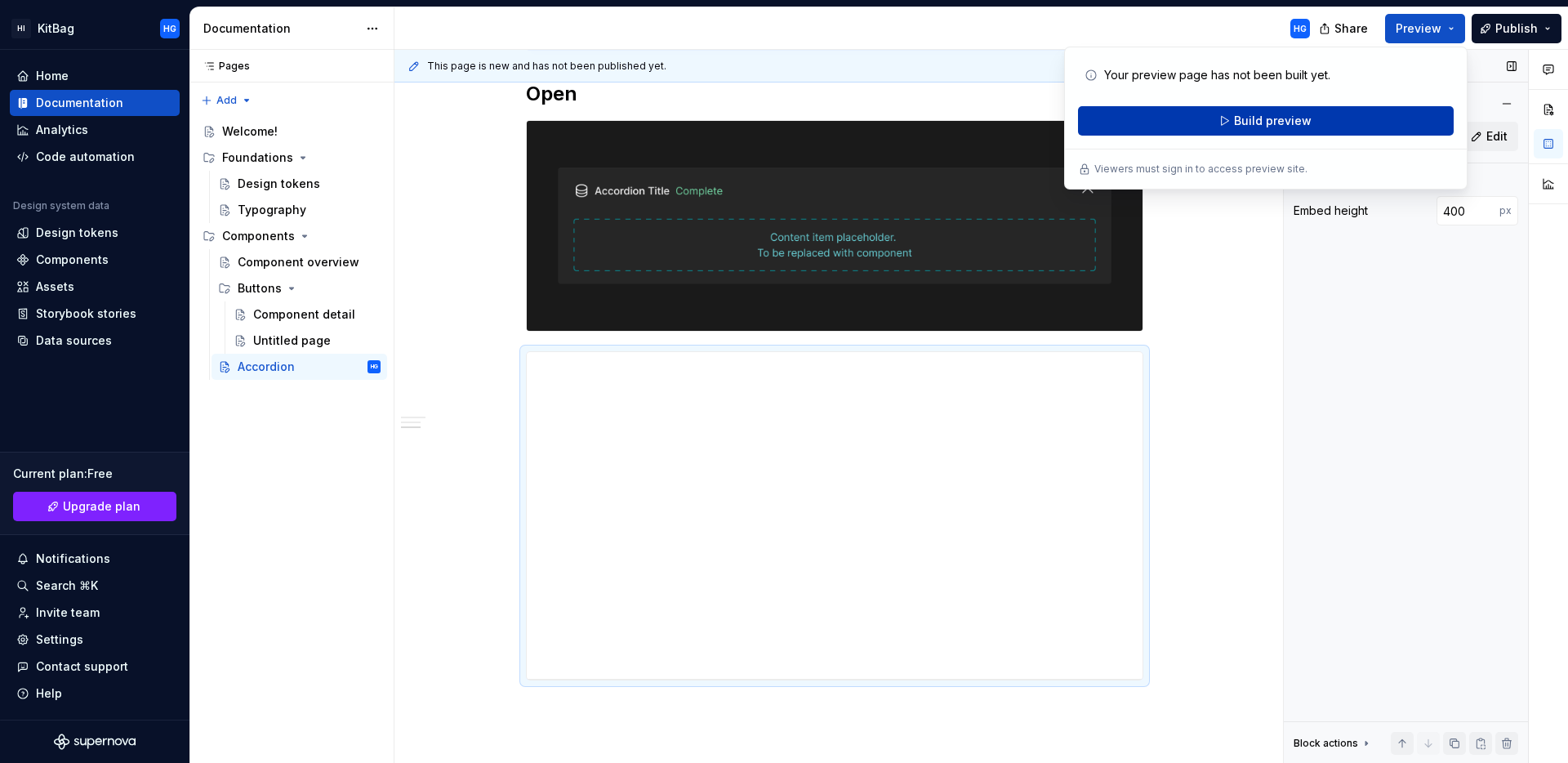
click at [1310, 116] on button "Build preview" at bounding box center [1265, 121] width 376 height 29
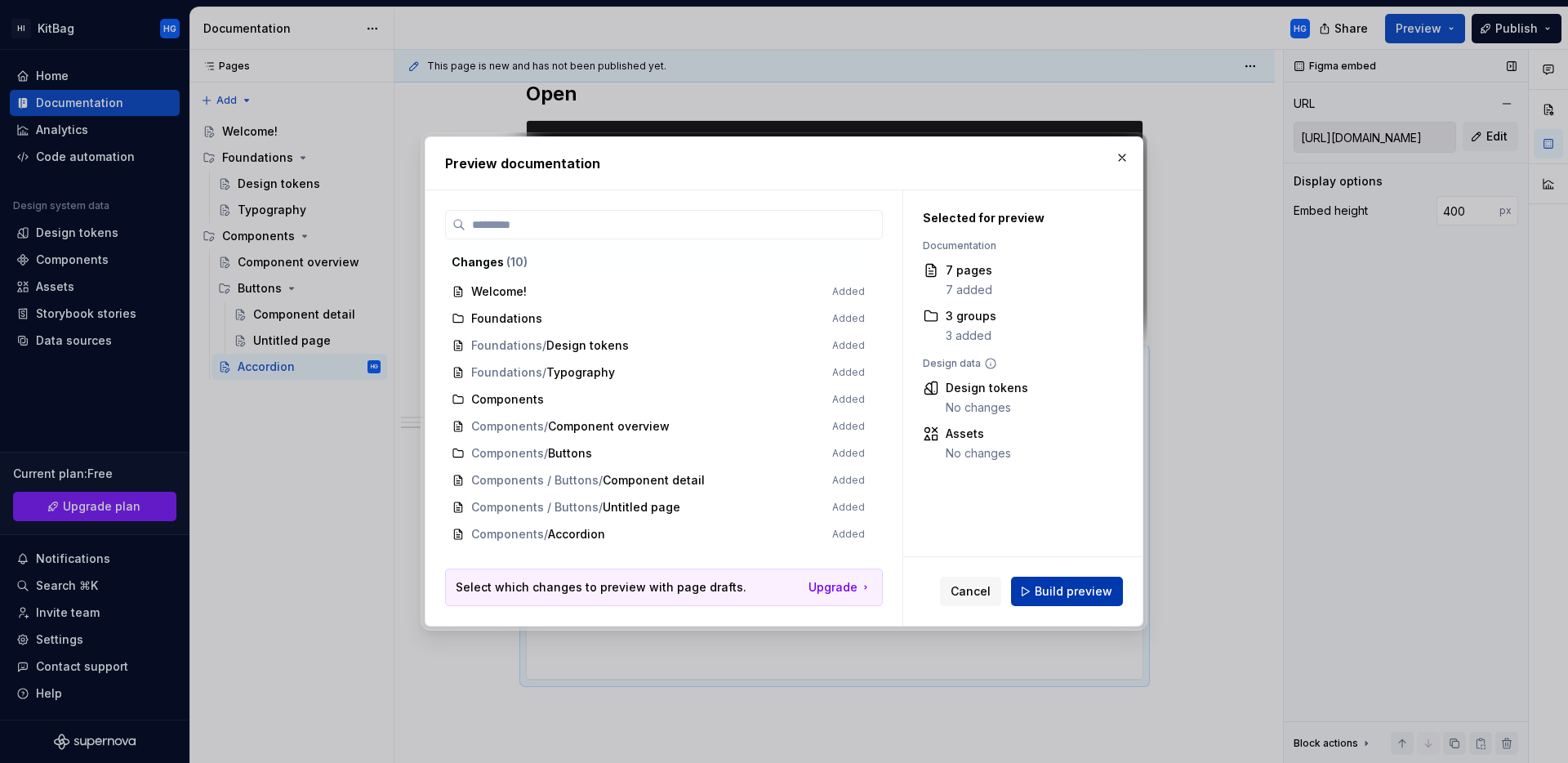
click at [1062, 597] on span "Build preview" at bounding box center [1073, 591] width 77 height 16
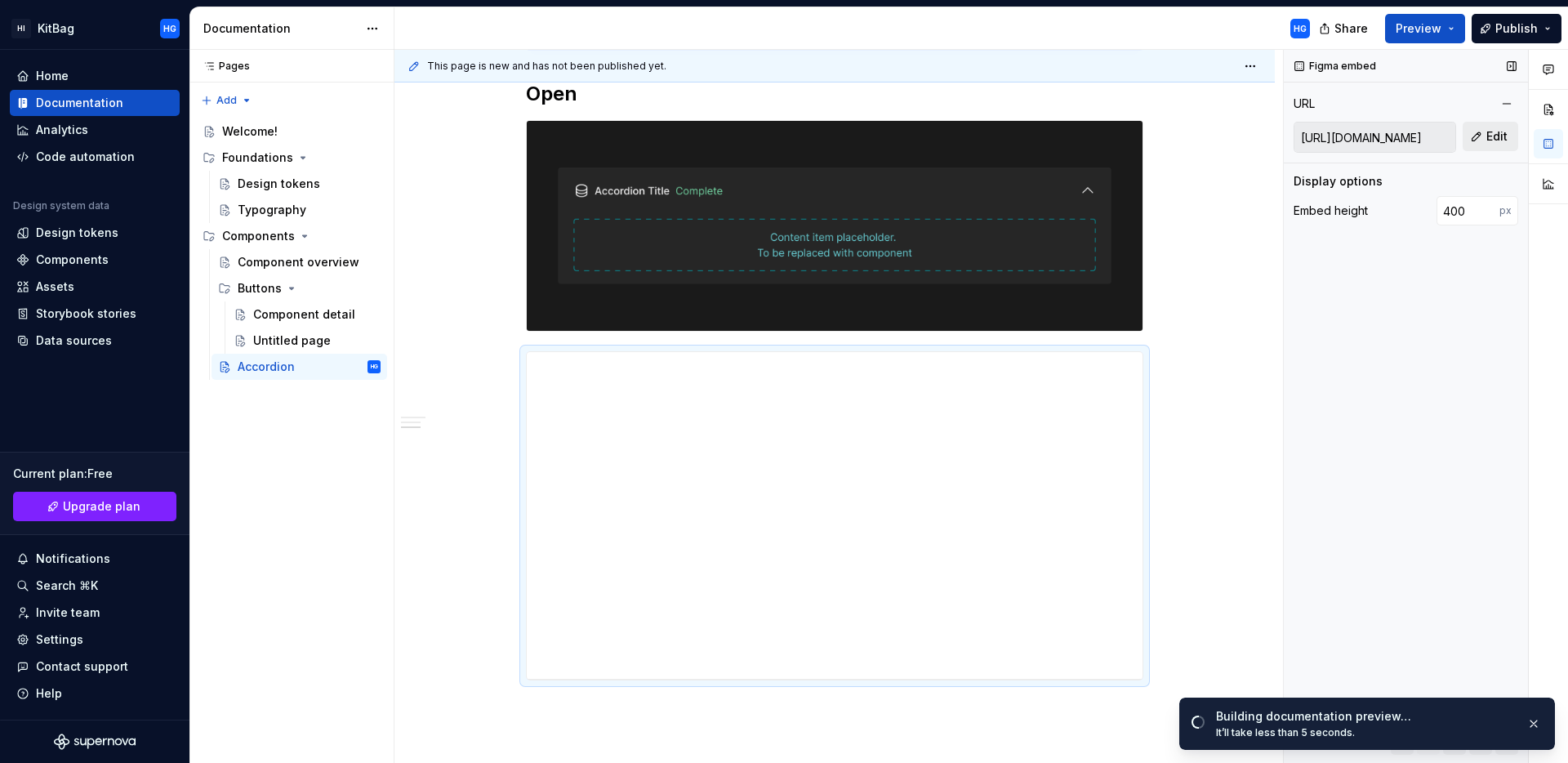
click at [1497, 140] on span "Edit" at bounding box center [1497, 136] width 21 height 16
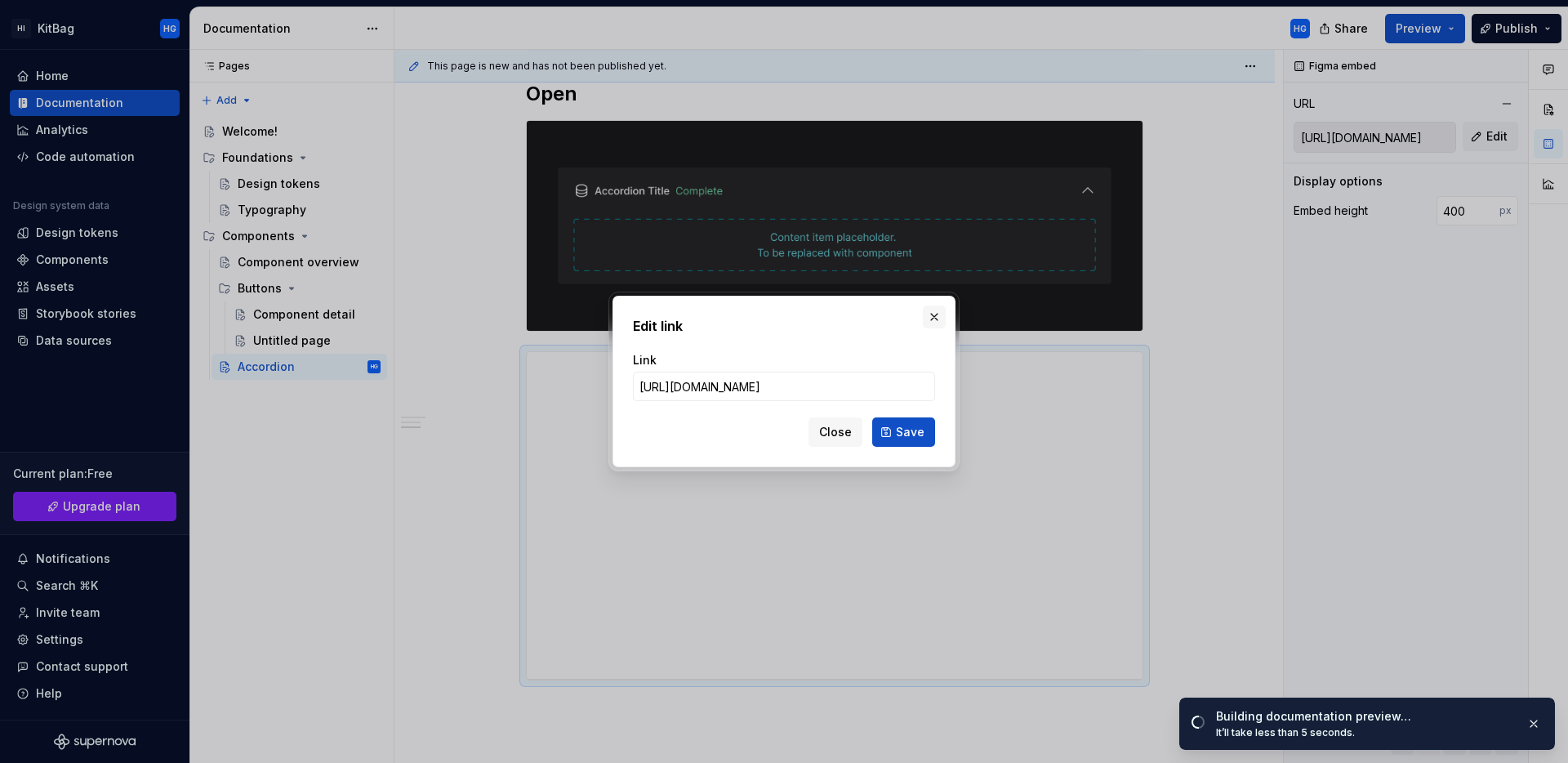
click at [931, 319] on button "button" at bounding box center [934, 316] width 23 height 23
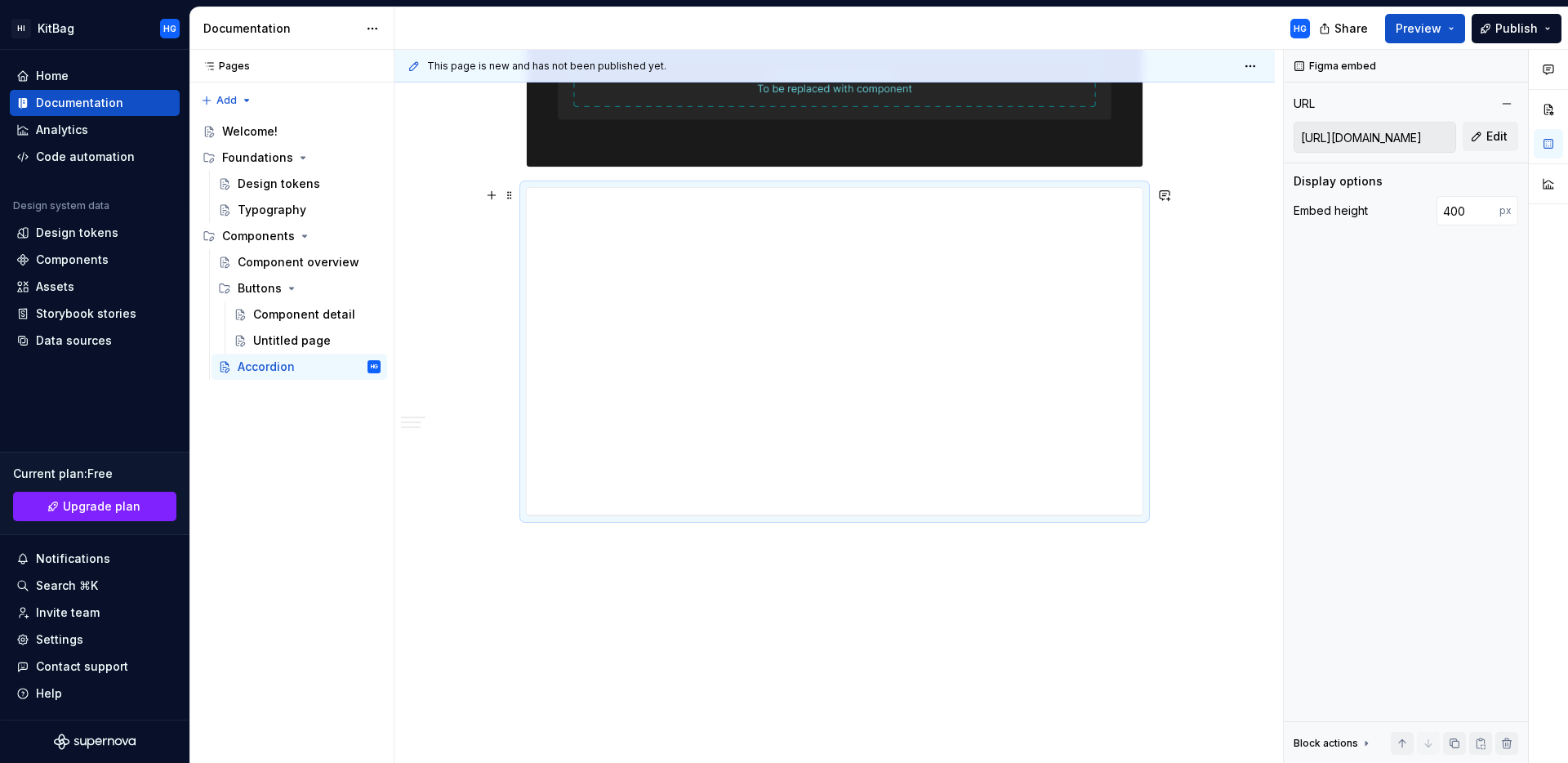
scroll to position [1072, 0]
click at [559, 555] on div "**********" at bounding box center [839, 406] width 889 height 714
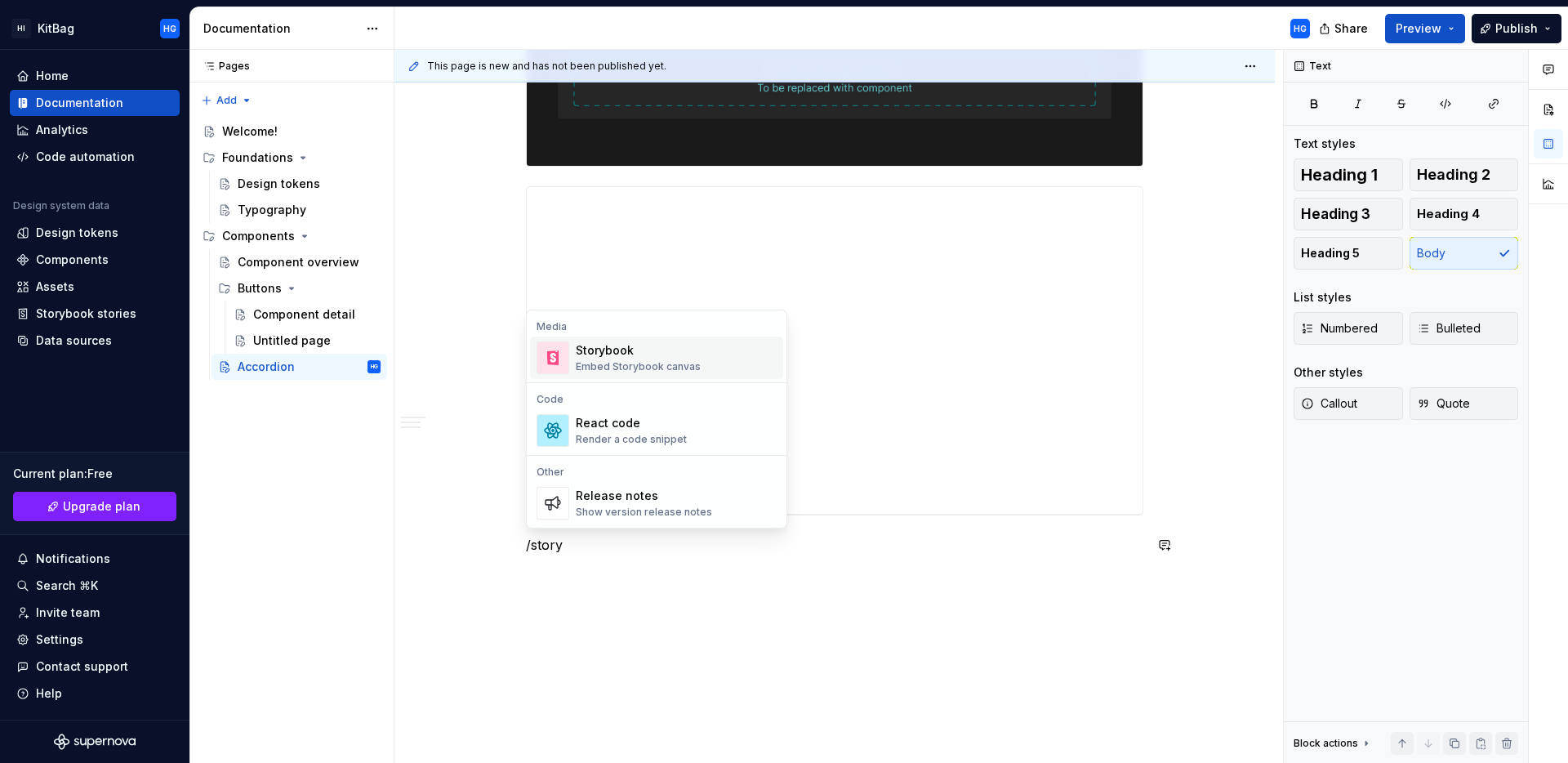
click at [658, 360] on div "Embed Storybook canvas" at bounding box center [638, 366] width 125 height 13
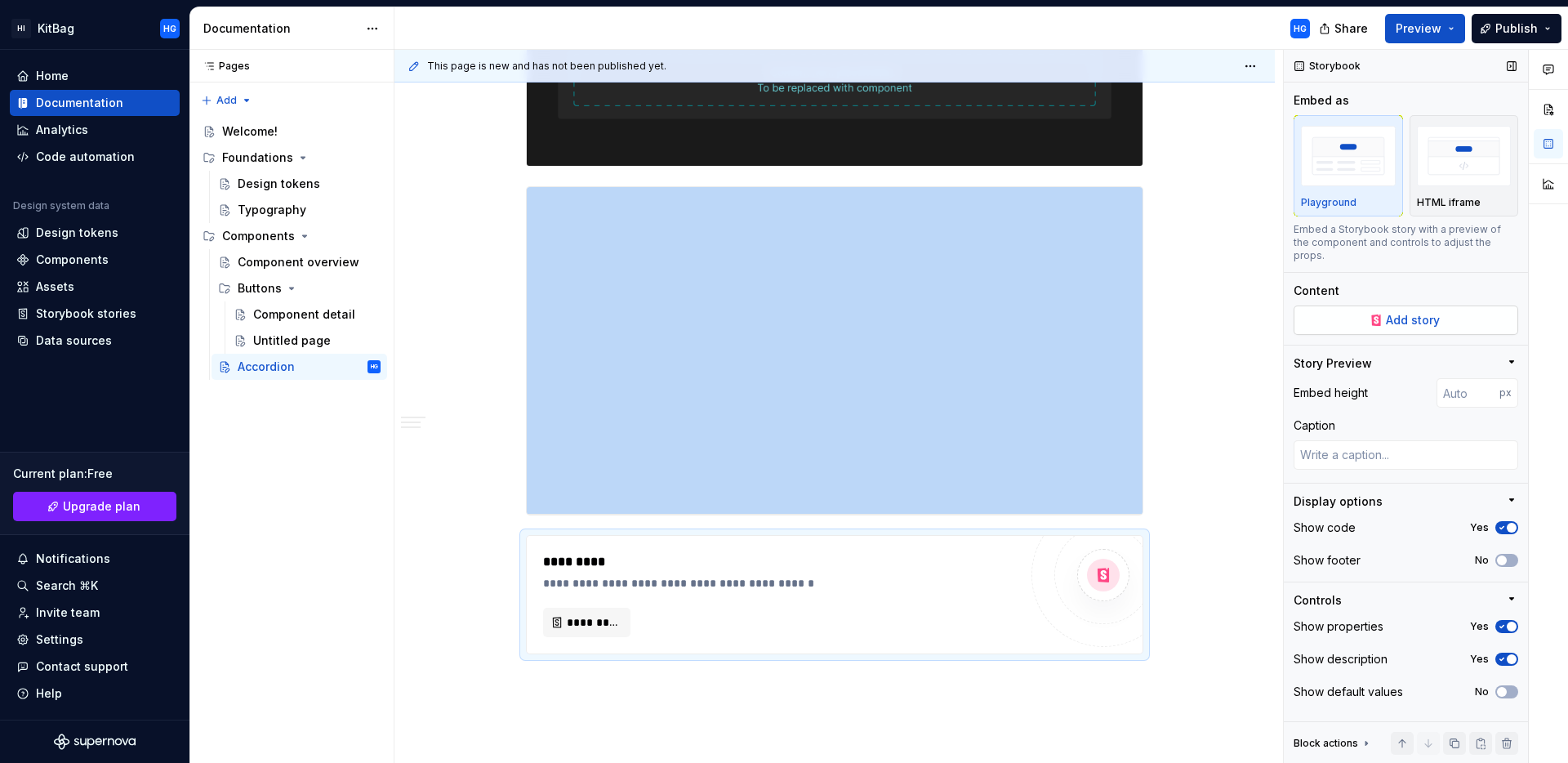
click at [1445, 315] on button "Add story" at bounding box center [1406, 320] width 225 height 29
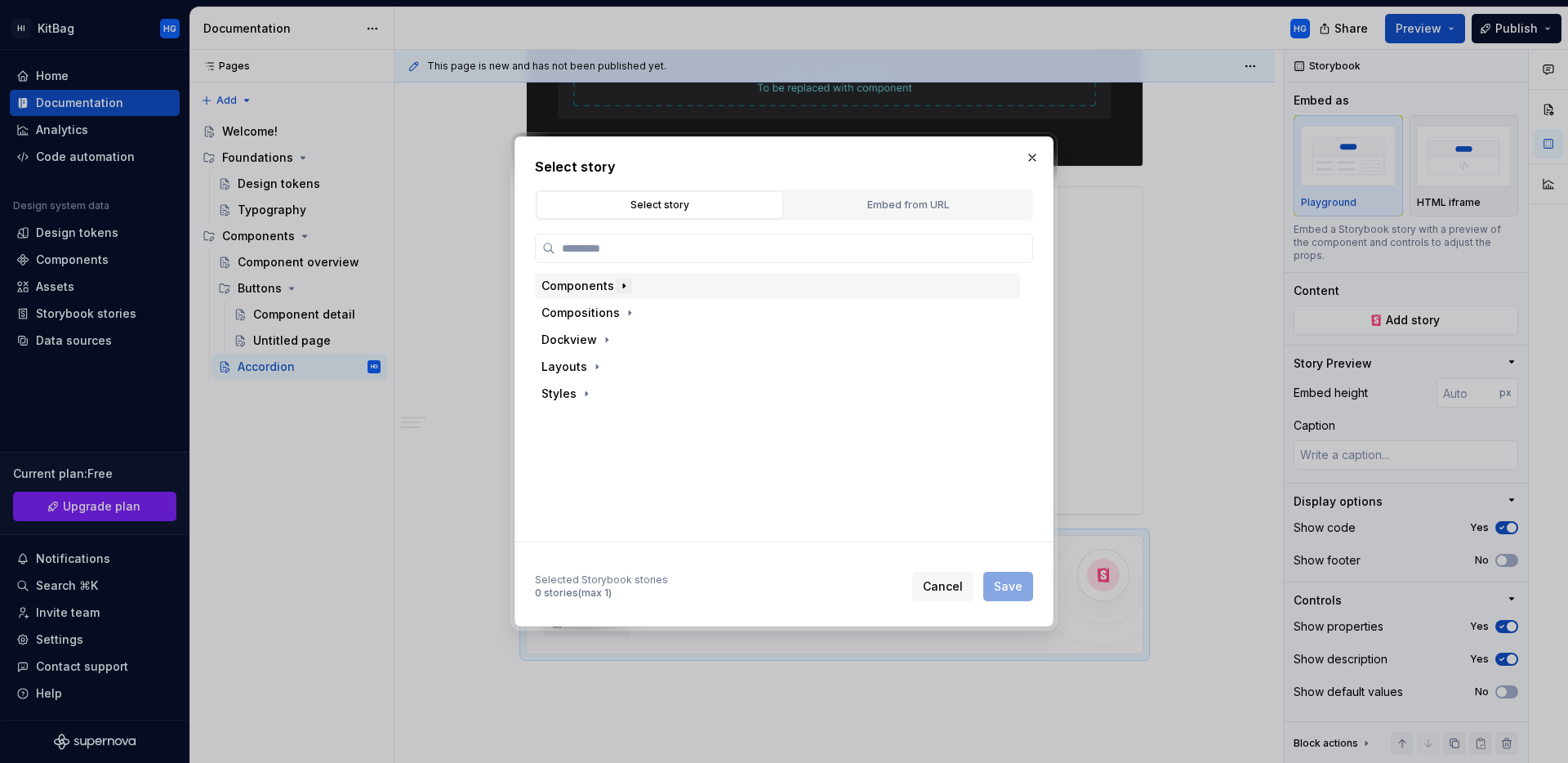
click at [623, 288] on icon "button" at bounding box center [624, 285] width 13 height 13
click at [644, 315] on icon "button" at bounding box center [644, 312] width 13 height 13
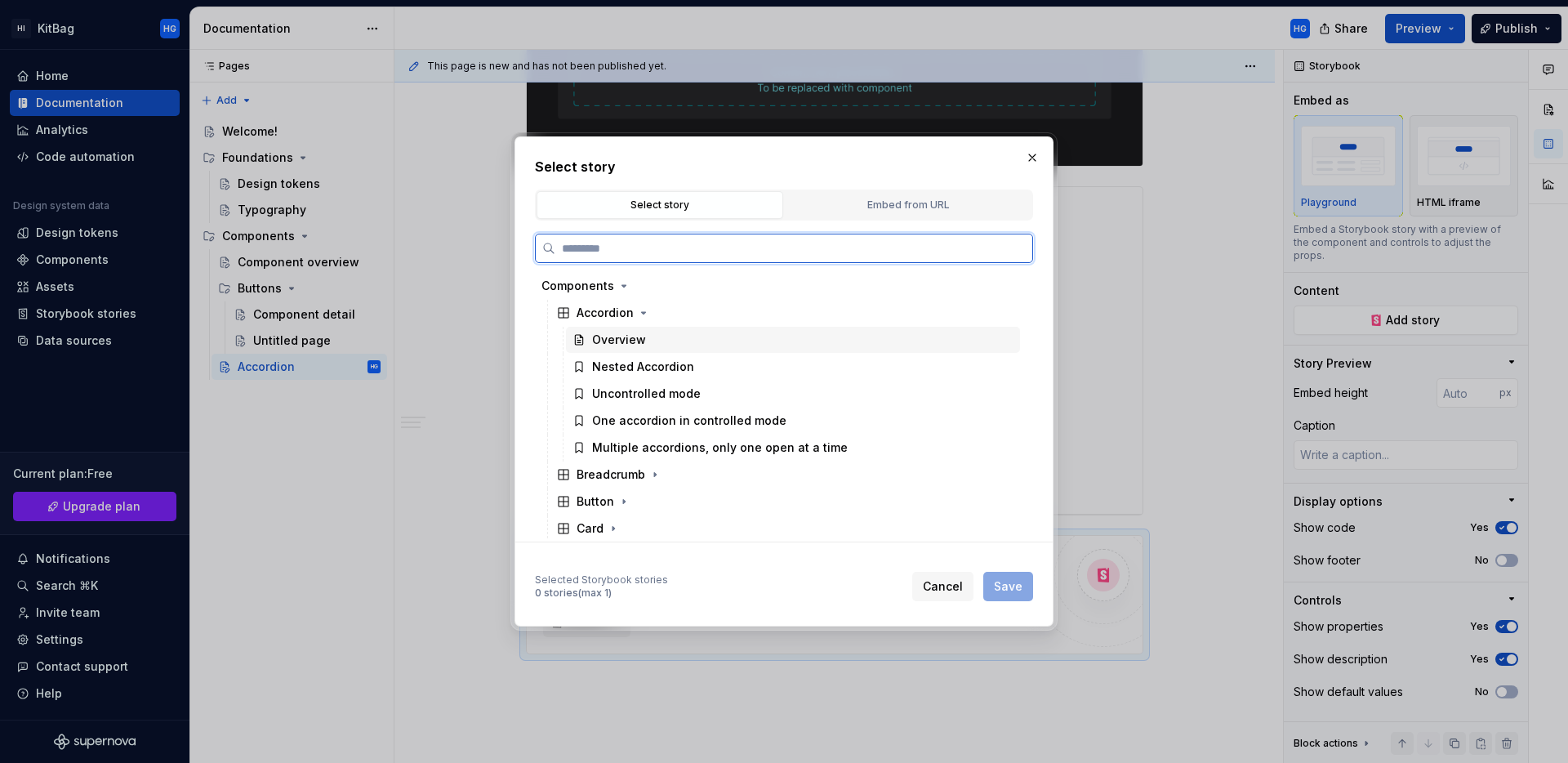
click at [606, 331] on div "Overview" at bounding box center [619, 339] width 54 height 16
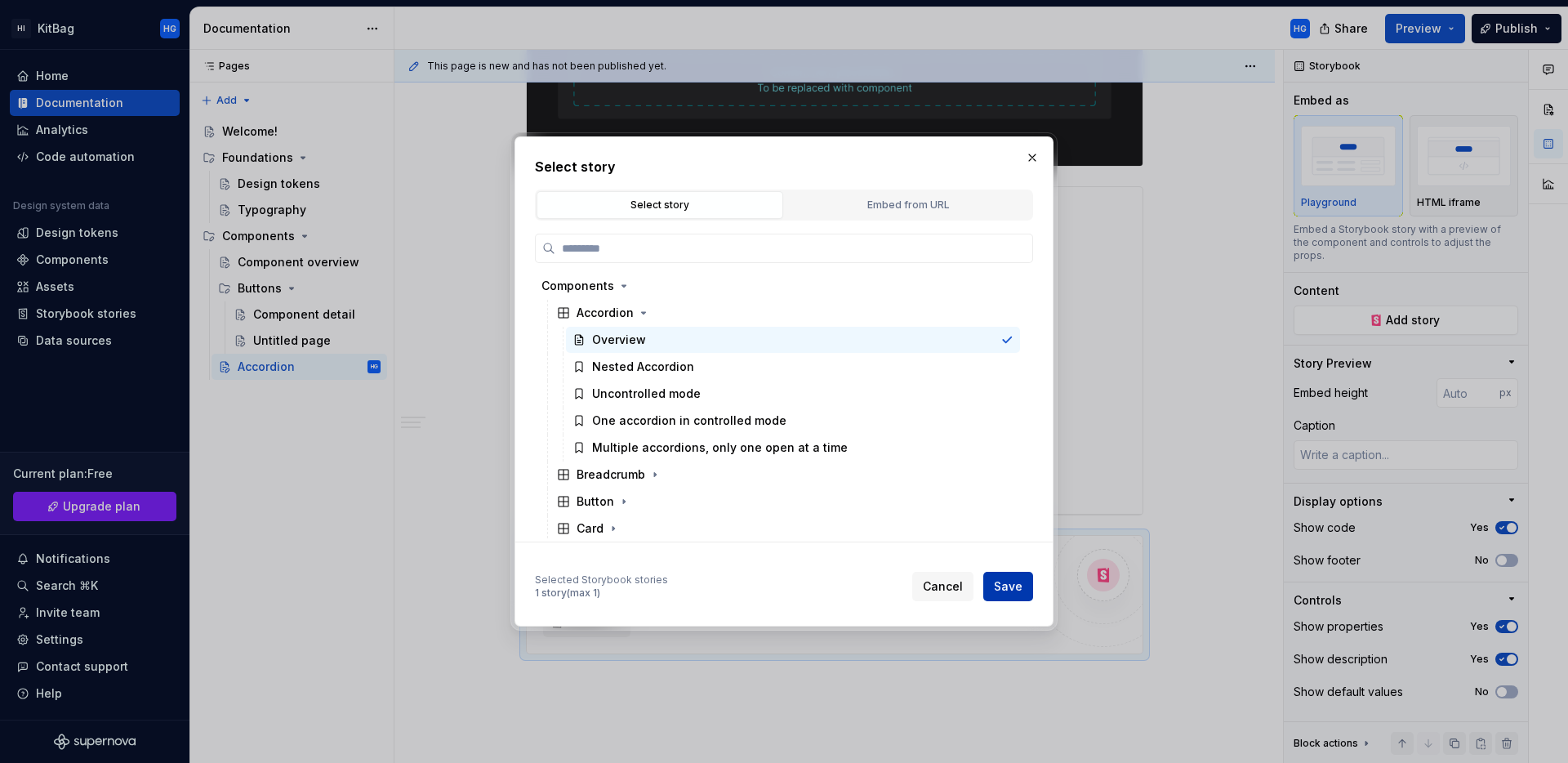
click at [1023, 589] on button "Save" at bounding box center [1008, 586] width 49 height 29
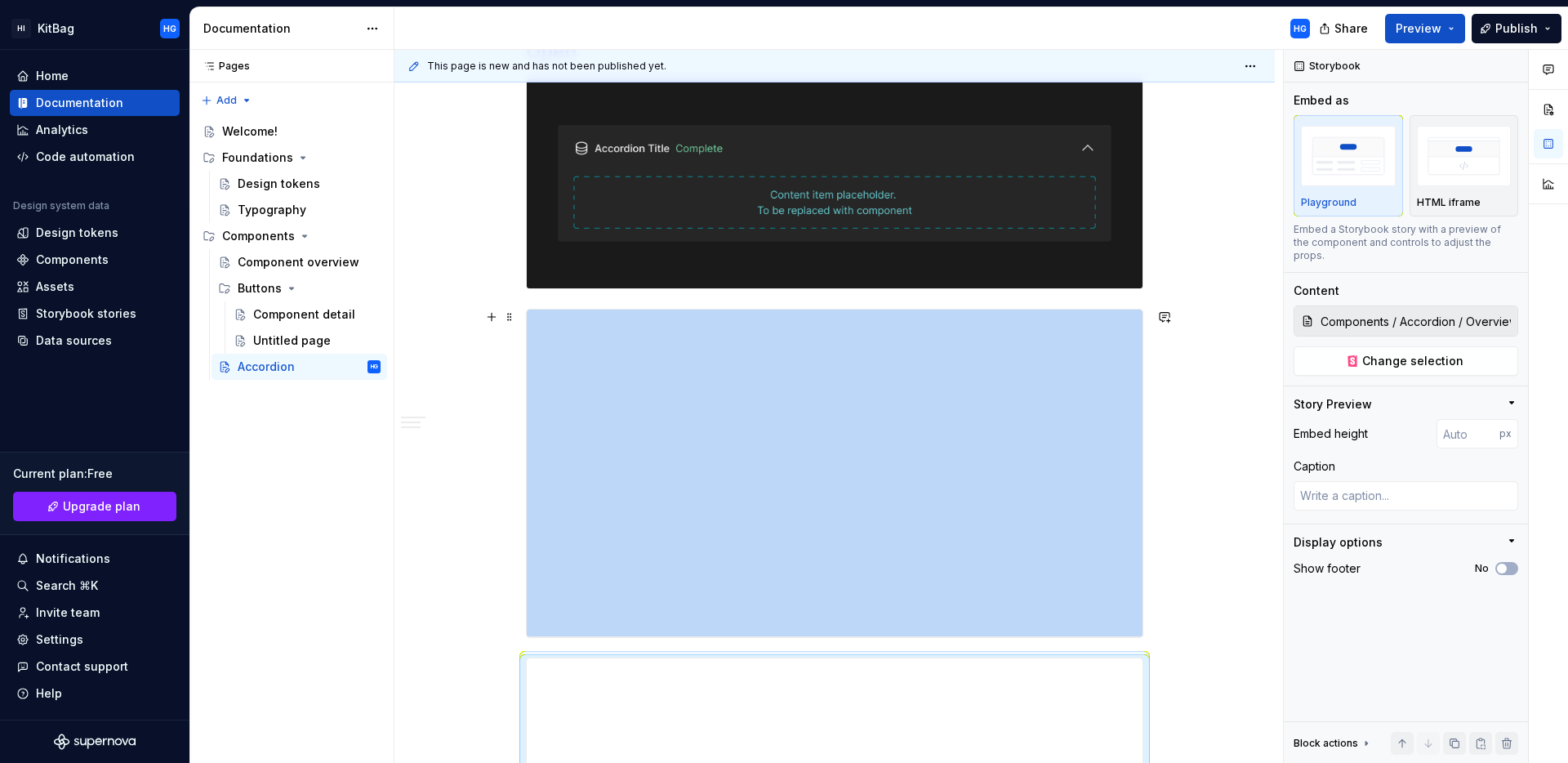
scroll to position [1334, 0]
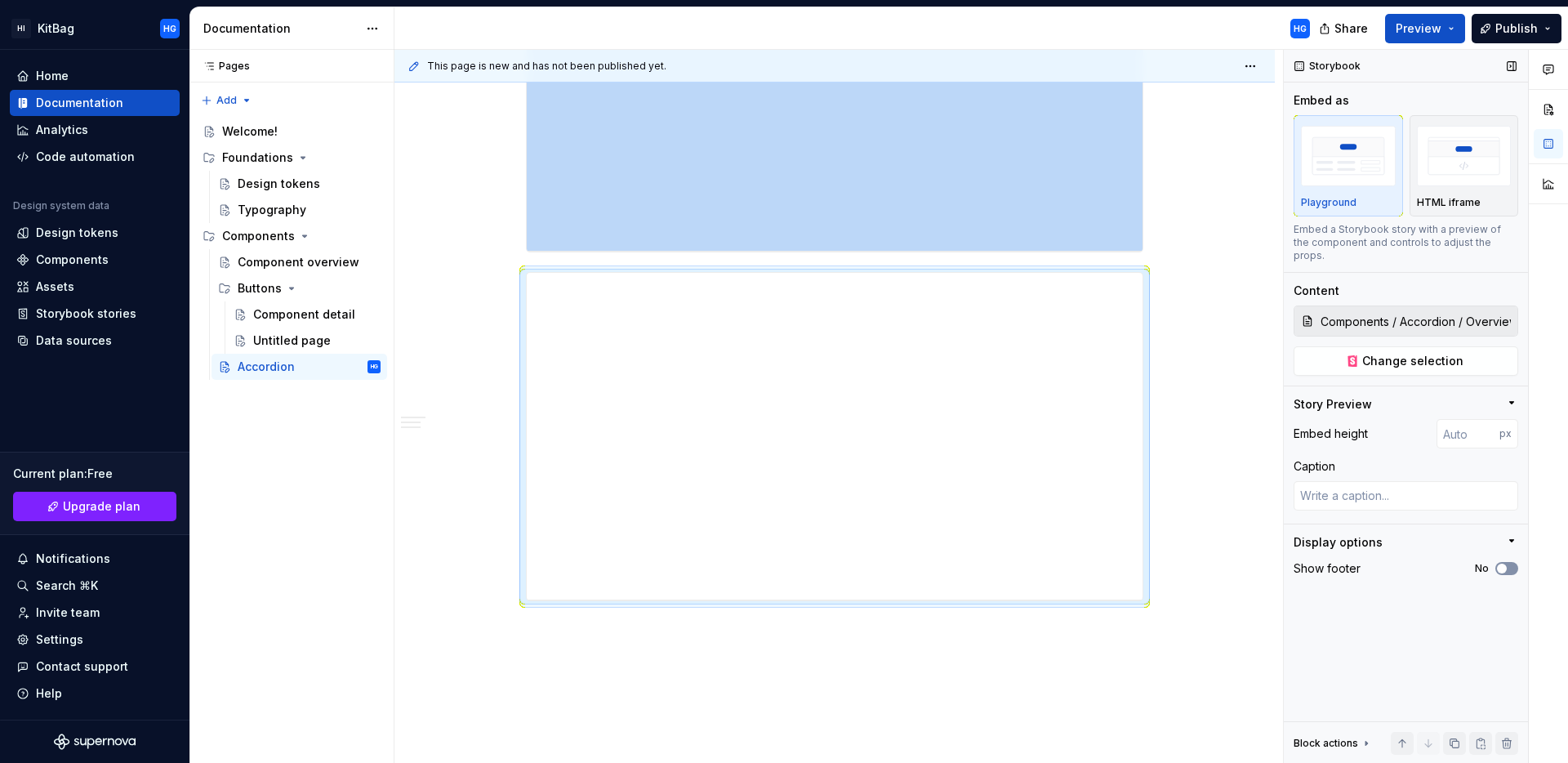
click at [1502, 564] on span "button" at bounding box center [1501, 568] width 10 height 10
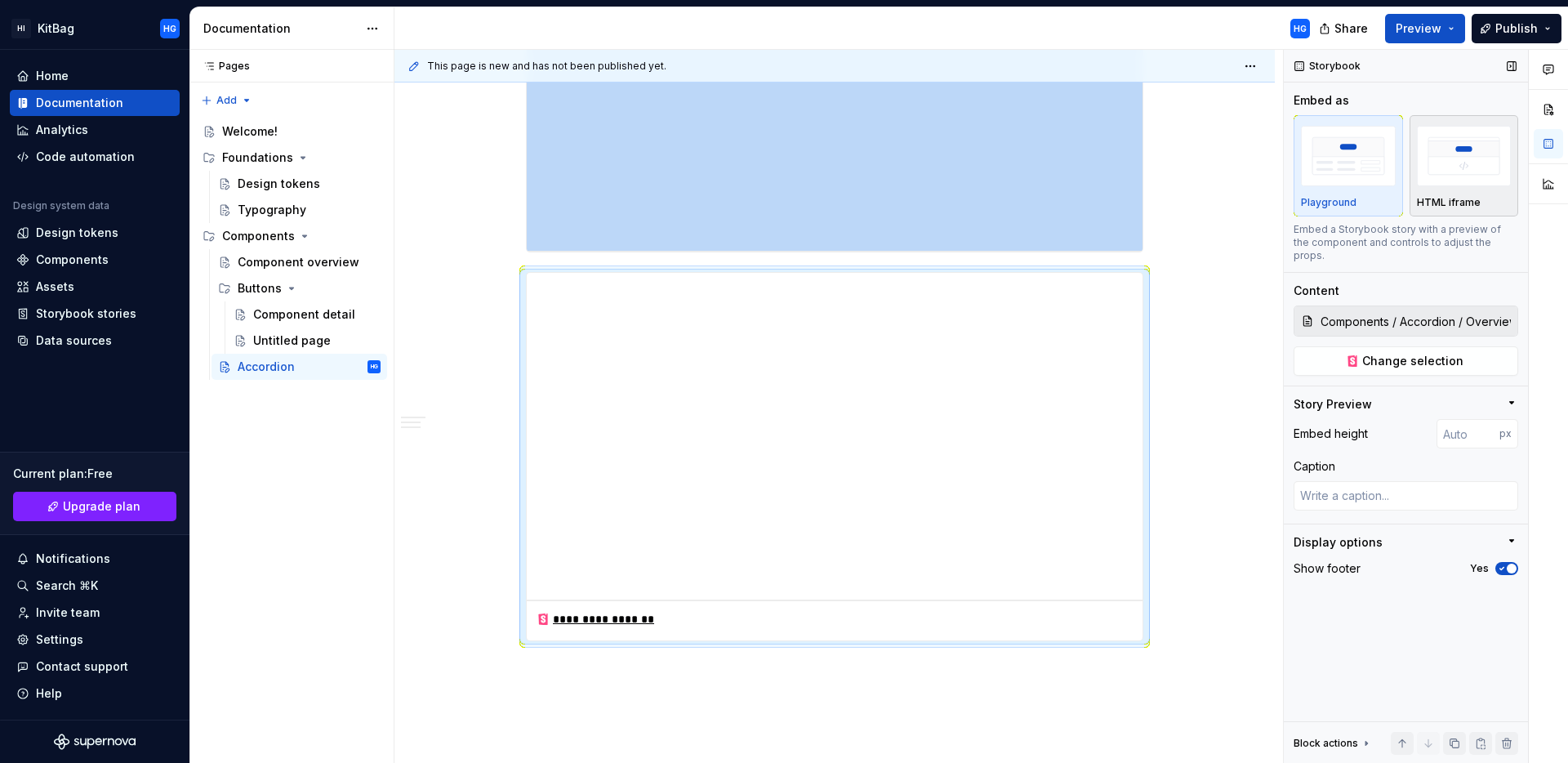
click at [1445, 205] on p "HTML iframe" at bounding box center [1448, 202] width 63 height 13
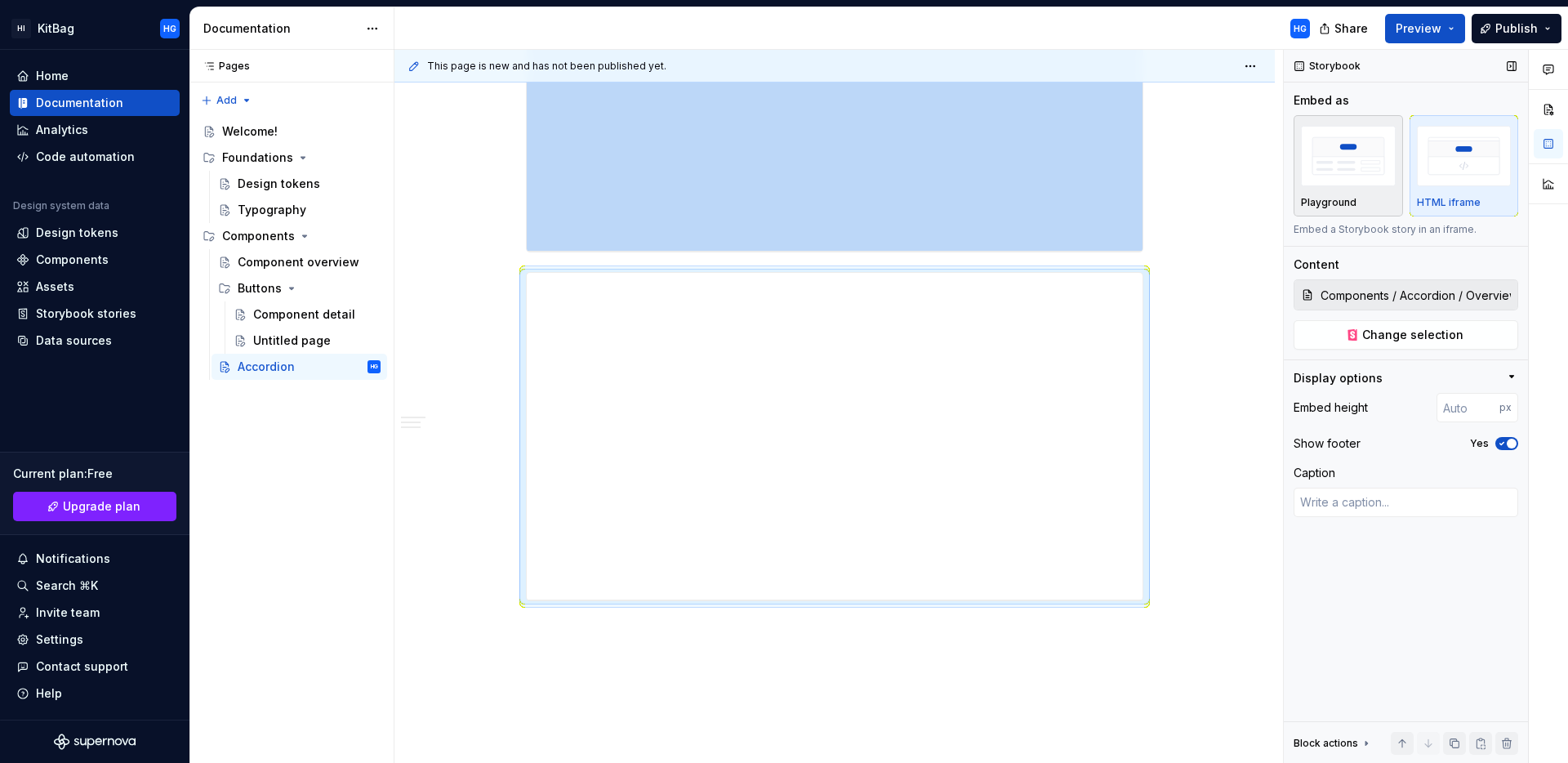
click at [1356, 204] on div "Playground" at bounding box center [1348, 202] width 95 height 13
type textarea "*"
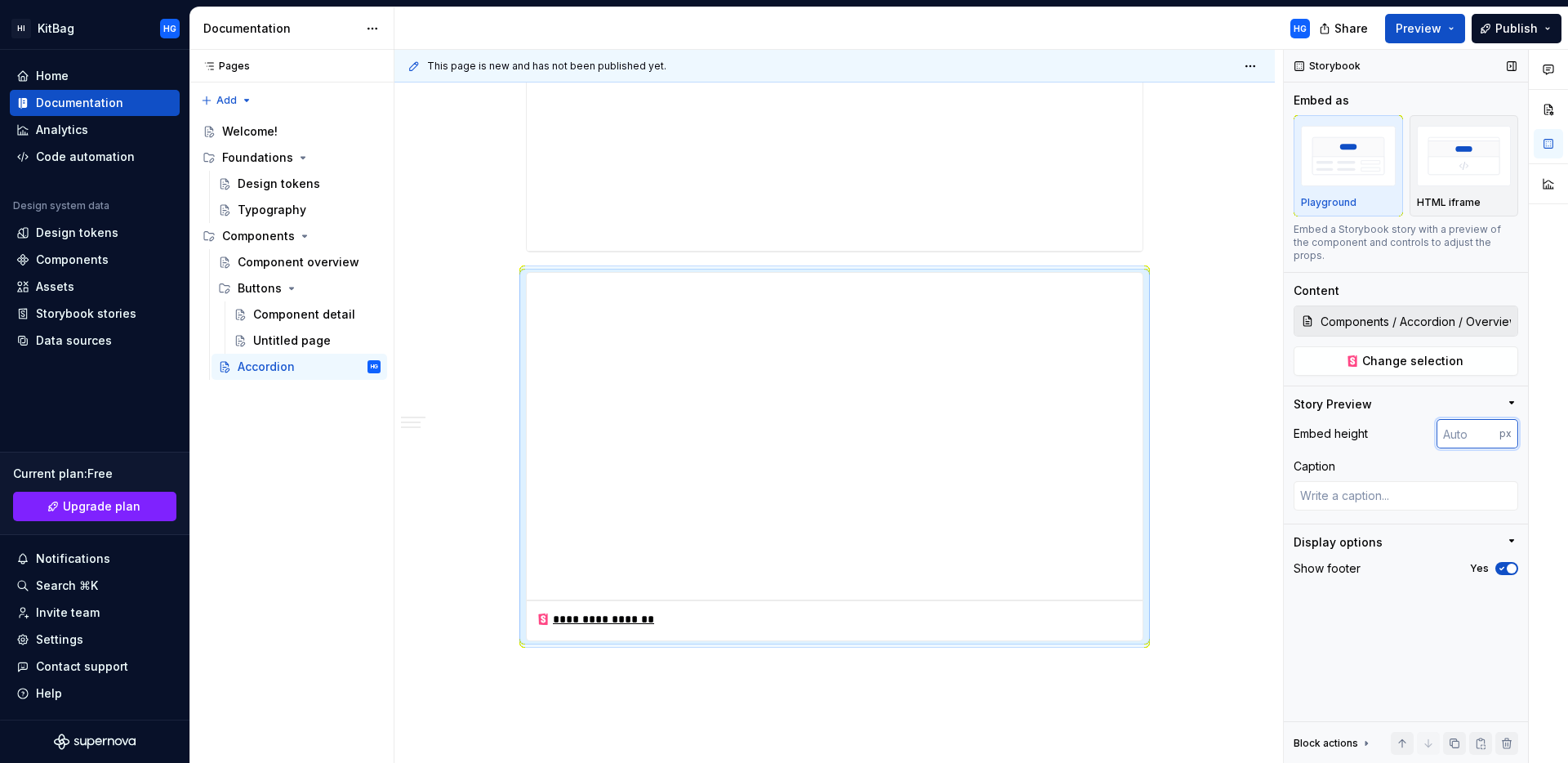
click at [1454, 419] on input "number" at bounding box center [1468, 434] width 63 height 29
type input "600"
type textarea "*"
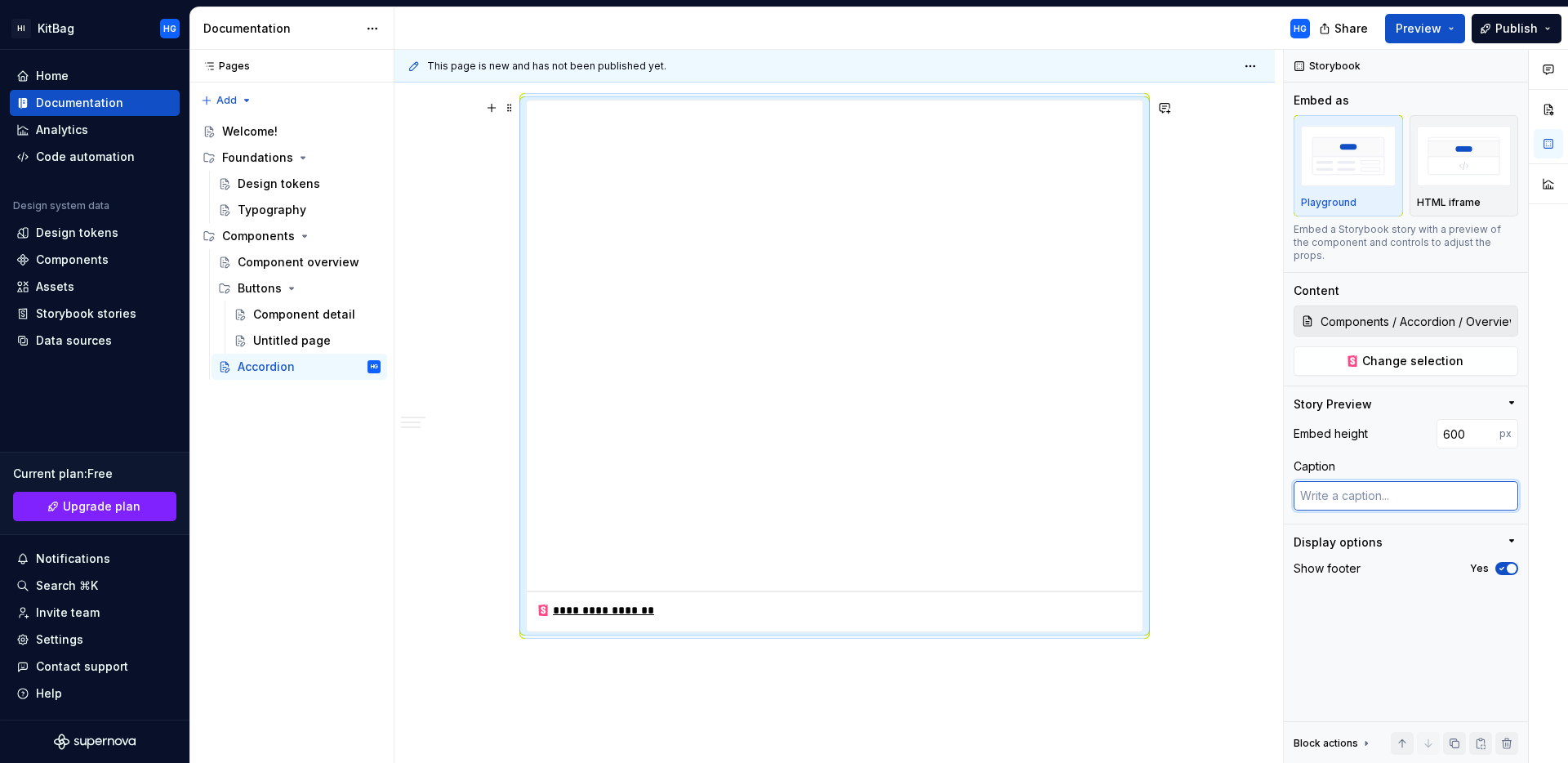
scroll to position [1493, 0]
drag, startPoint x: 1447, startPoint y: 420, endPoint x: 1438, endPoint y: 420, distance: 9.0
click at [1438, 420] on input "600" at bounding box center [1468, 434] width 63 height 29
type input "500"
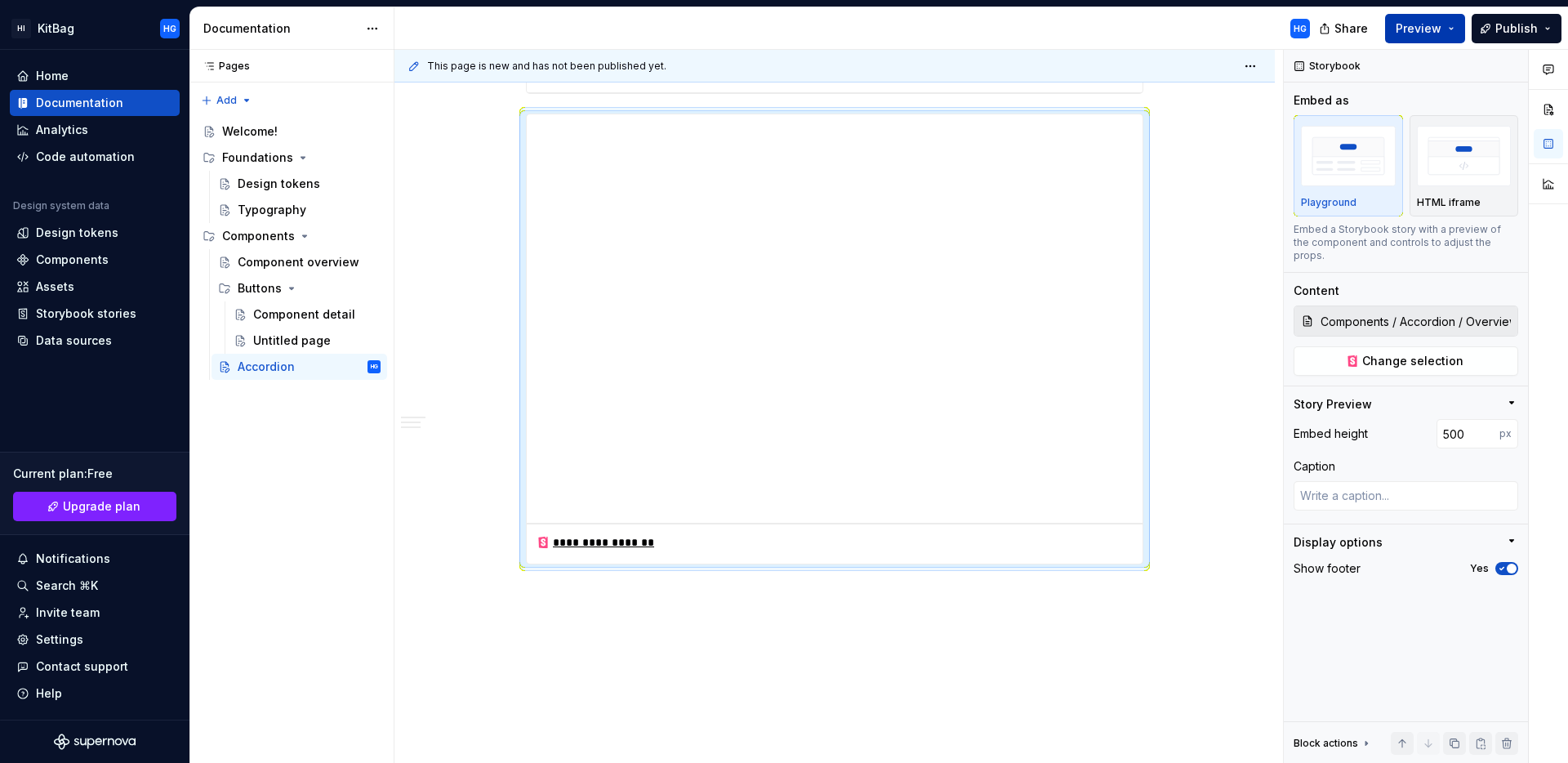
click at [1454, 29] on button "Preview" at bounding box center [1425, 29] width 80 height 29
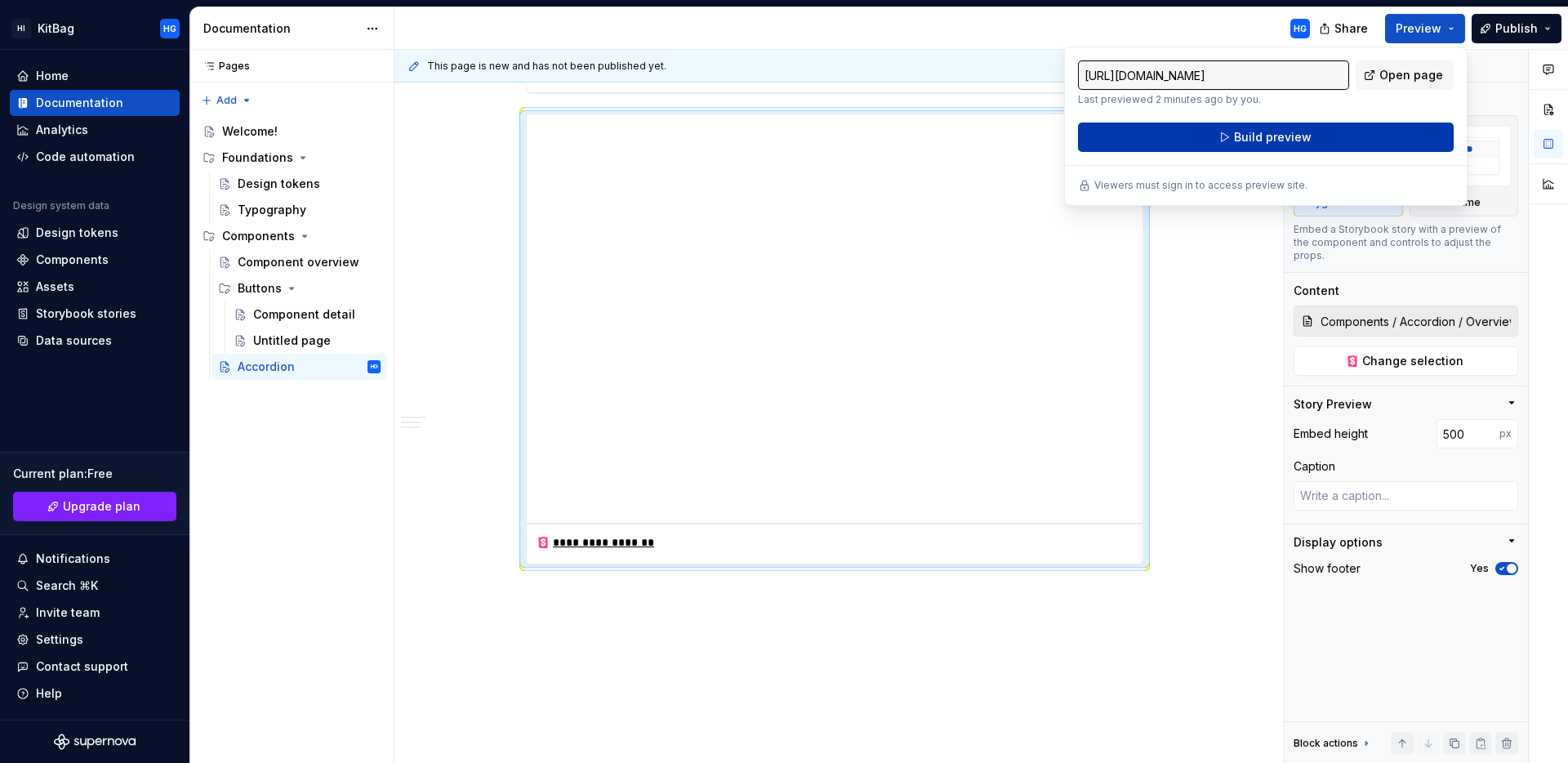
click at [1275, 137] on span "Build preview" at bounding box center [1272, 137] width 77 height 16
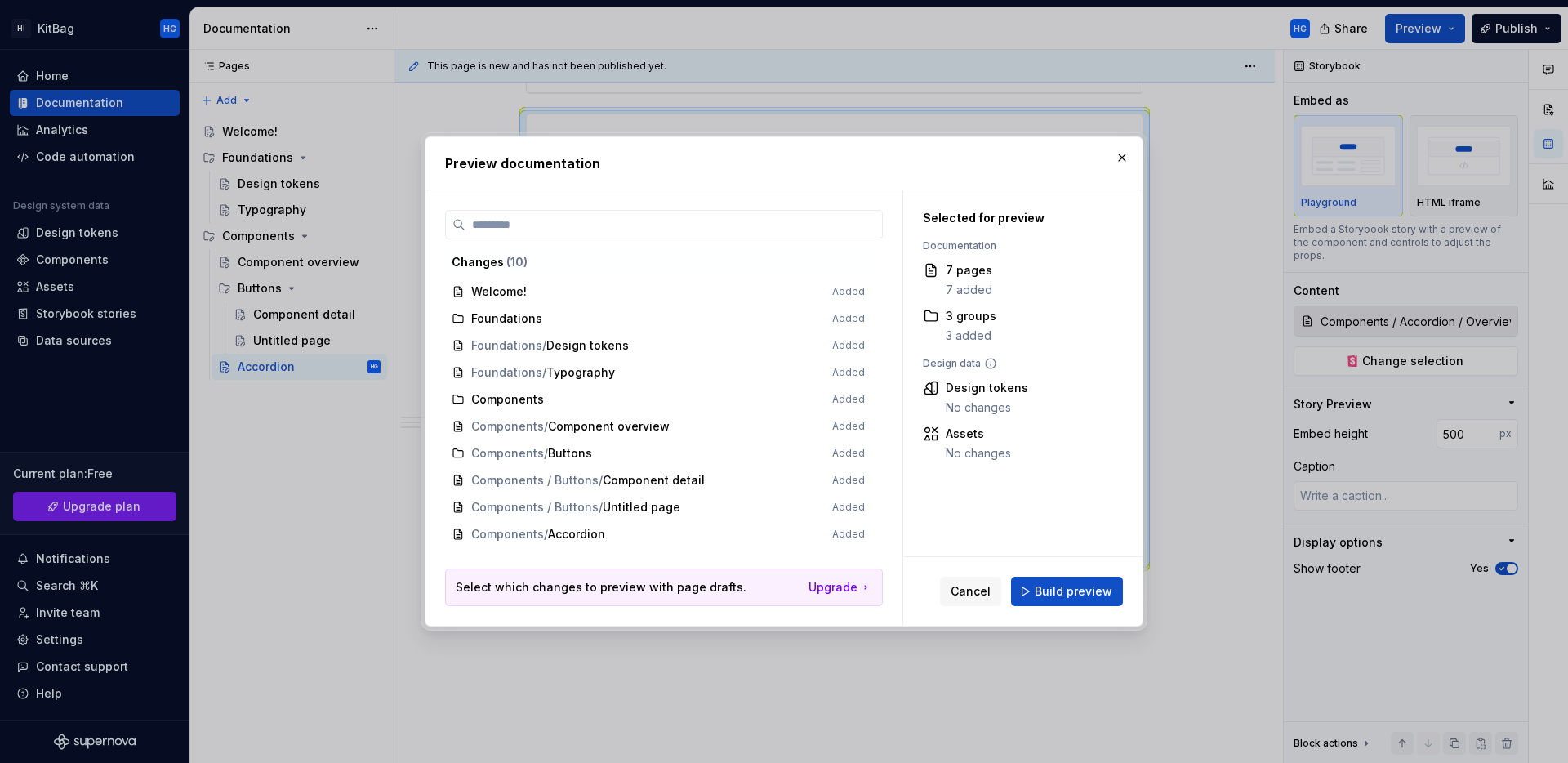
click at [1064, 594] on span "Build preview" at bounding box center [1073, 591] width 77 height 16
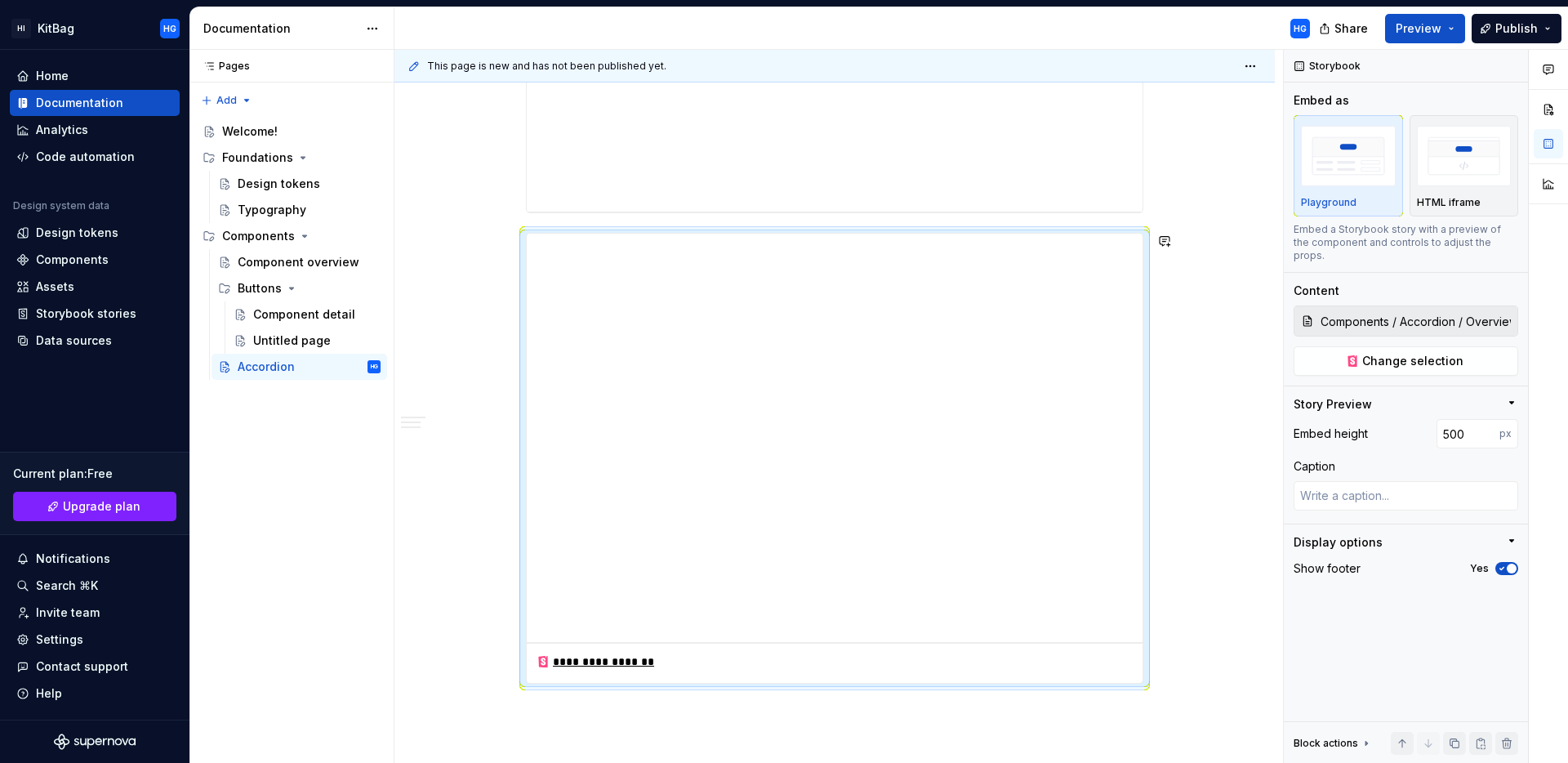
scroll to position [1373, 0]
click at [1129, 205] on div "**********" at bounding box center [835, 49] width 616 height 327
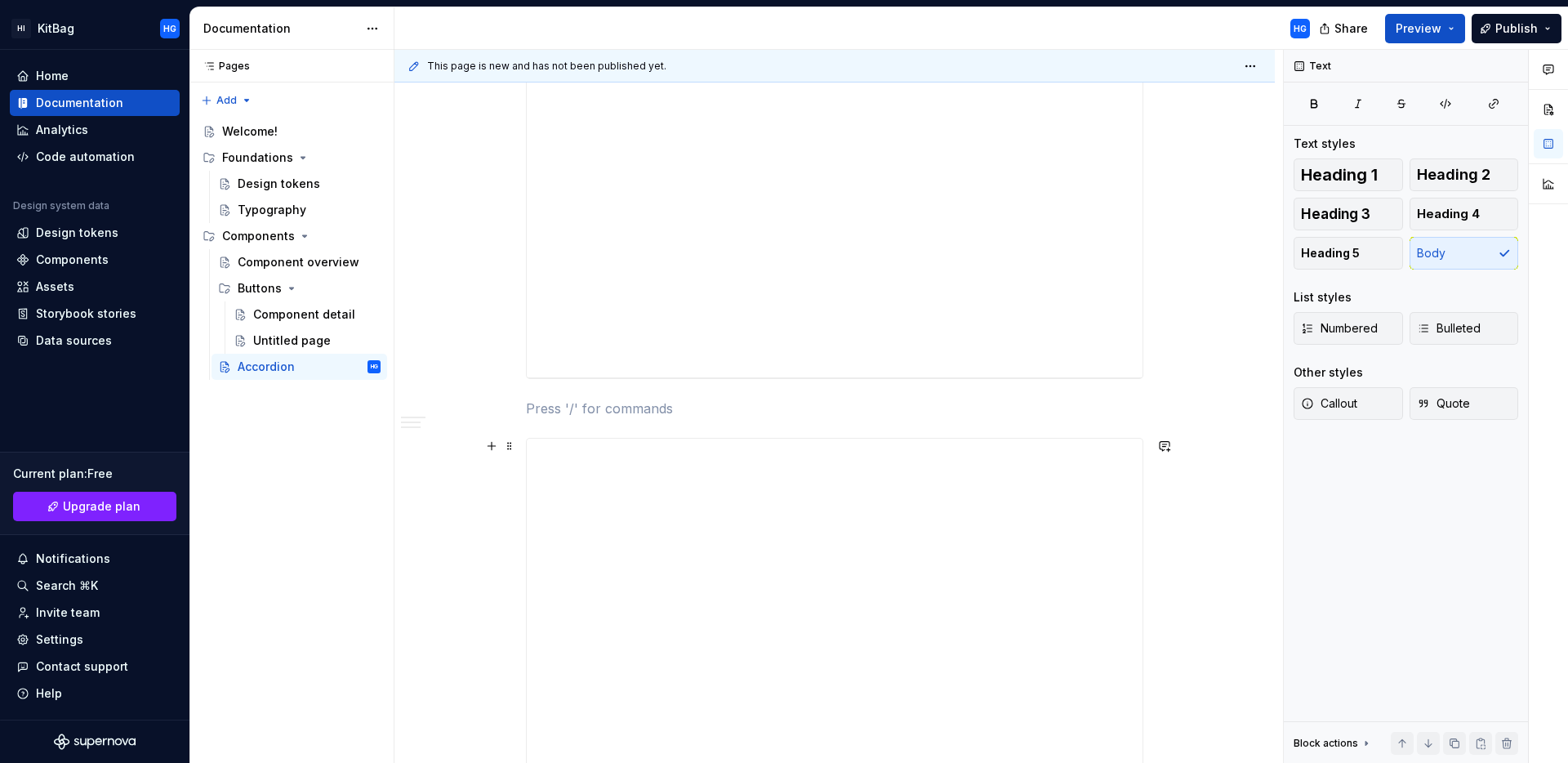
click at [581, 438] on div "**********" at bounding box center [835, 663] width 617 height 451
type textarea "*"
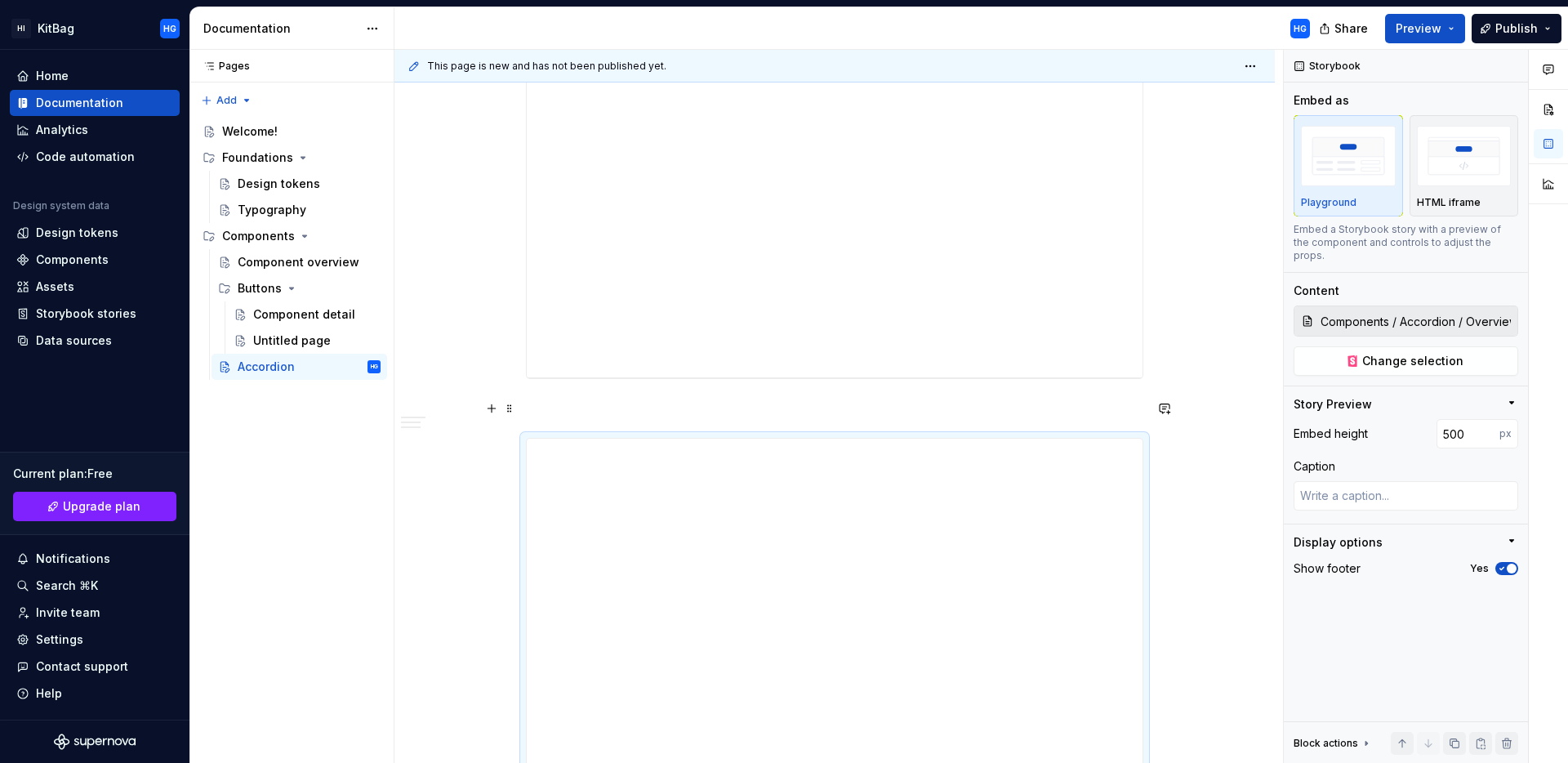
click at [565, 410] on p at bounding box center [835, 408] width 617 height 20
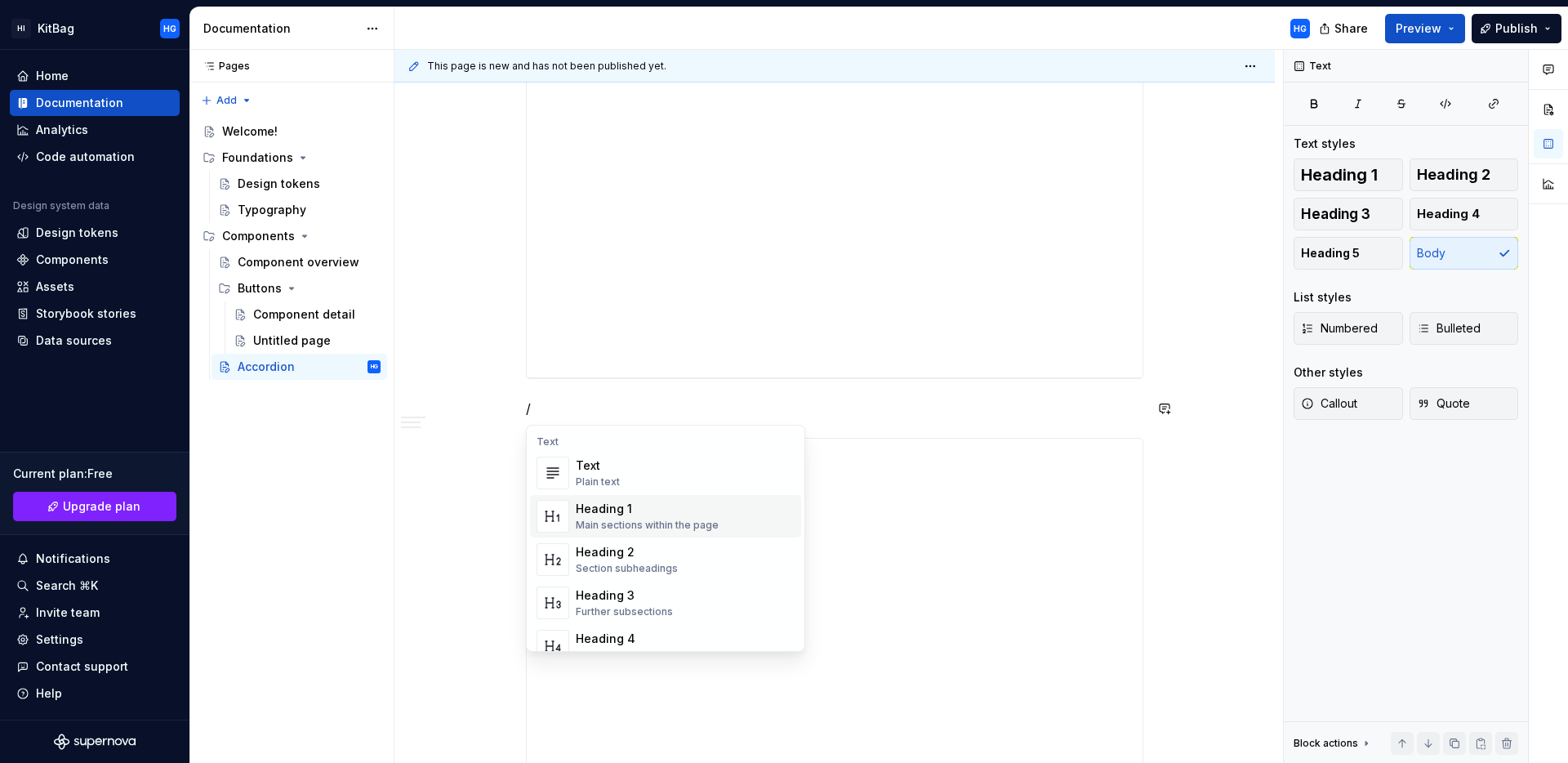
click at [598, 522] on div "Main sections within the page" at bounding box center [647, 525] width 143 height 13
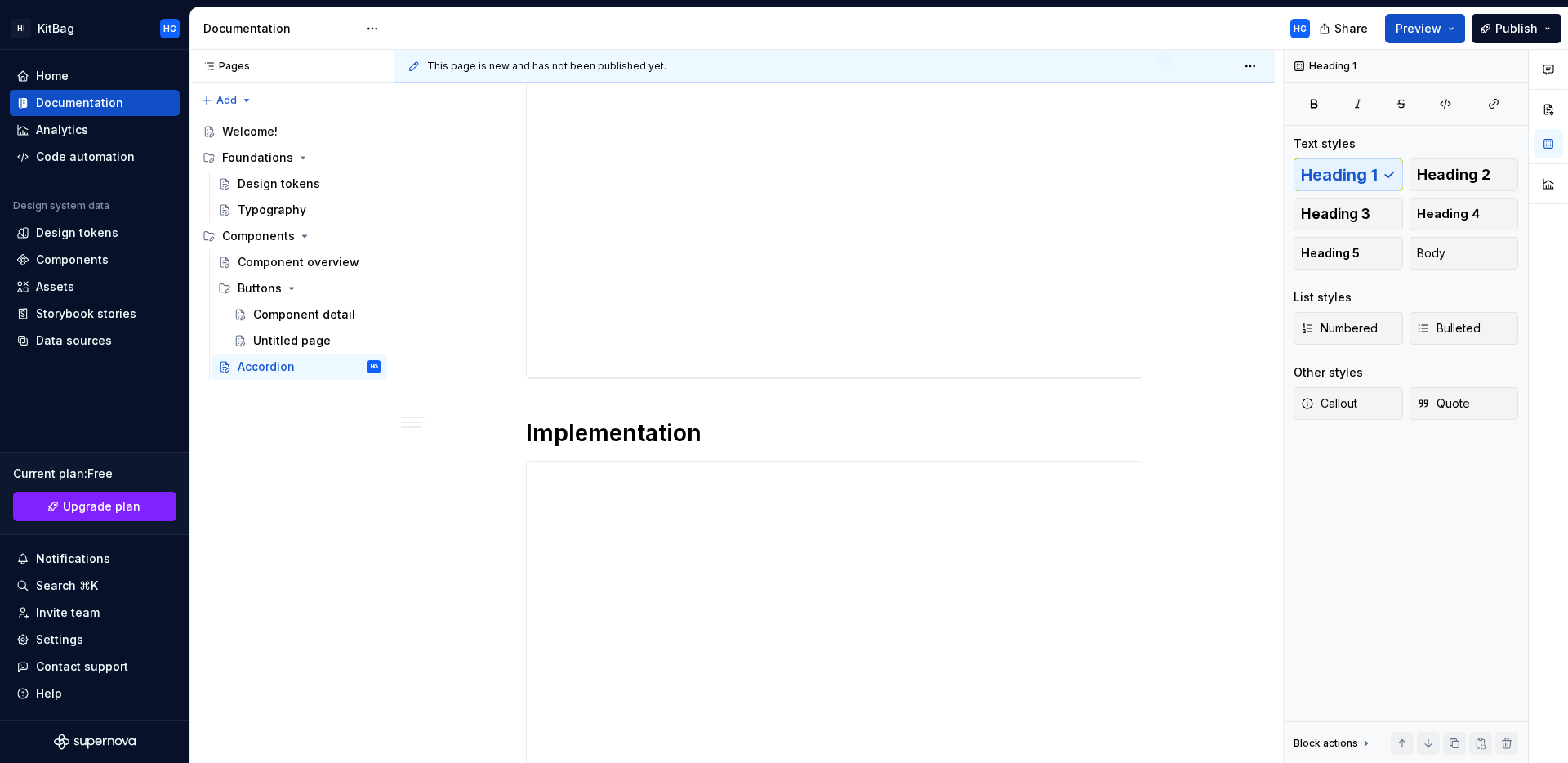
type textarea "*"
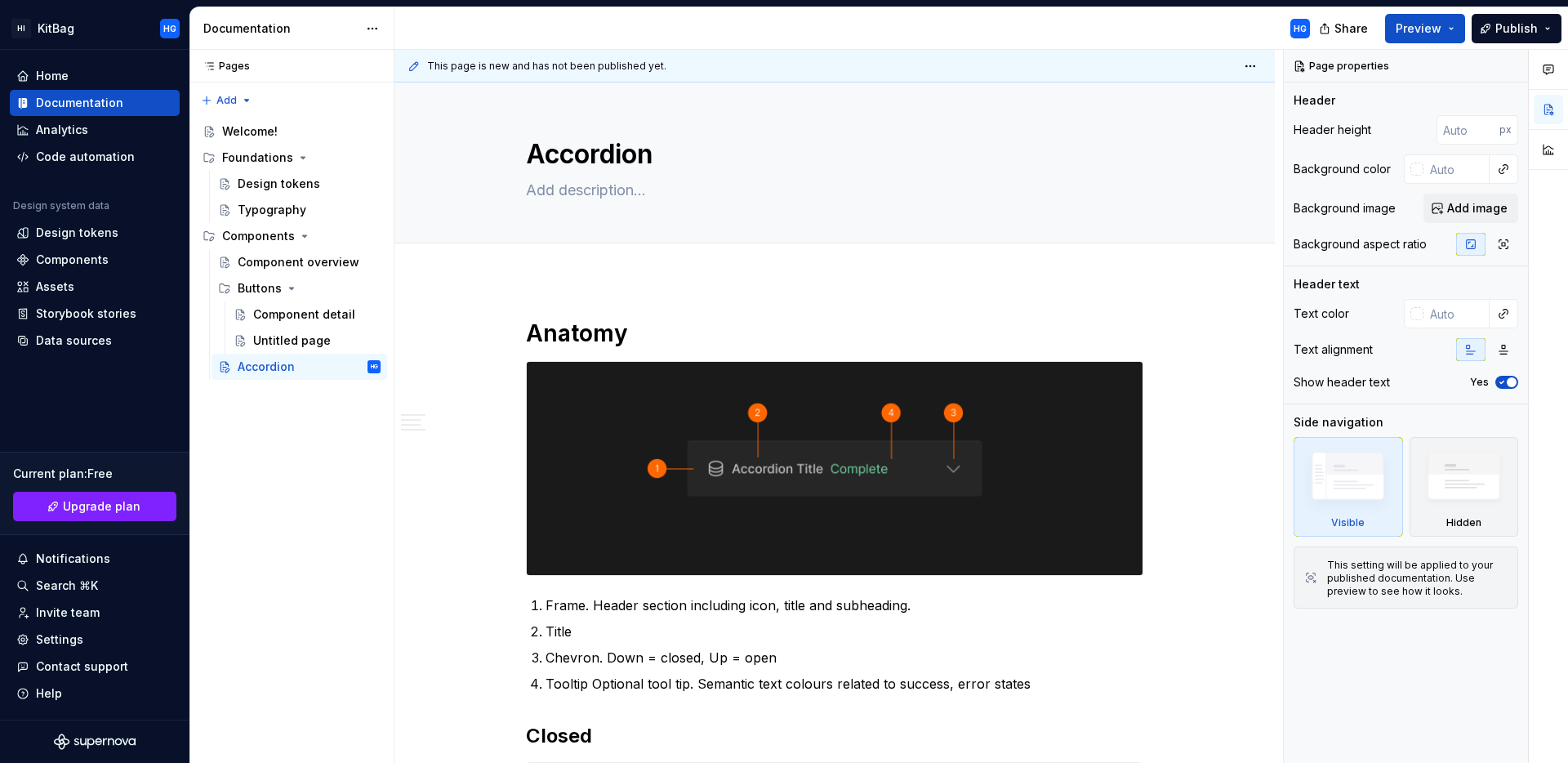
type textarea "*"
click at [81, 613] on div "Invite team" at bounding box center [67, 612] width 63 height 16
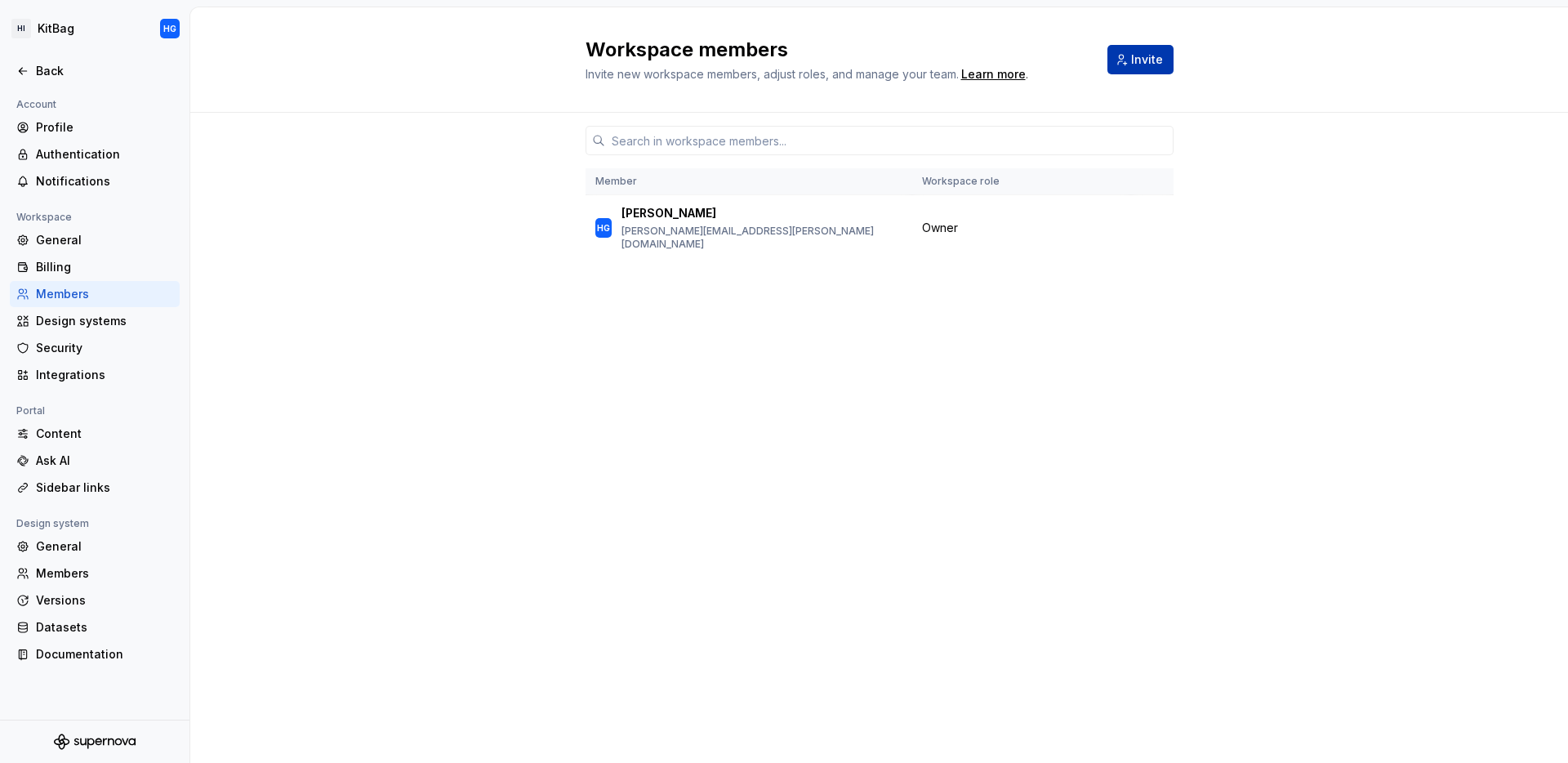
click at [1132, 59] on button "Invite" at bounding box center [1140, 60] width 66 height 29
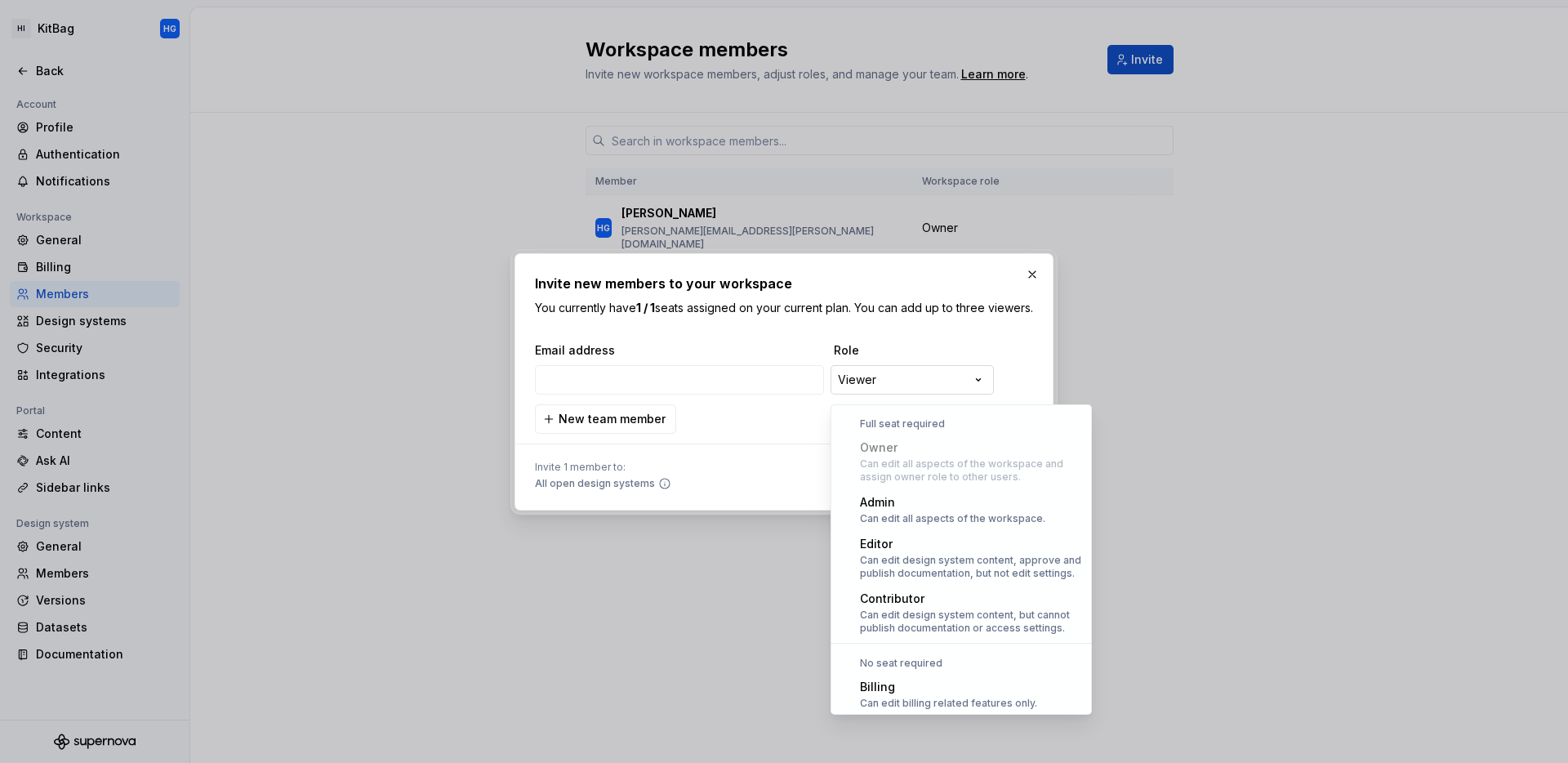
click at [958, 381] on div "**********" at bounding box center [784, 382] width 1568 height 763
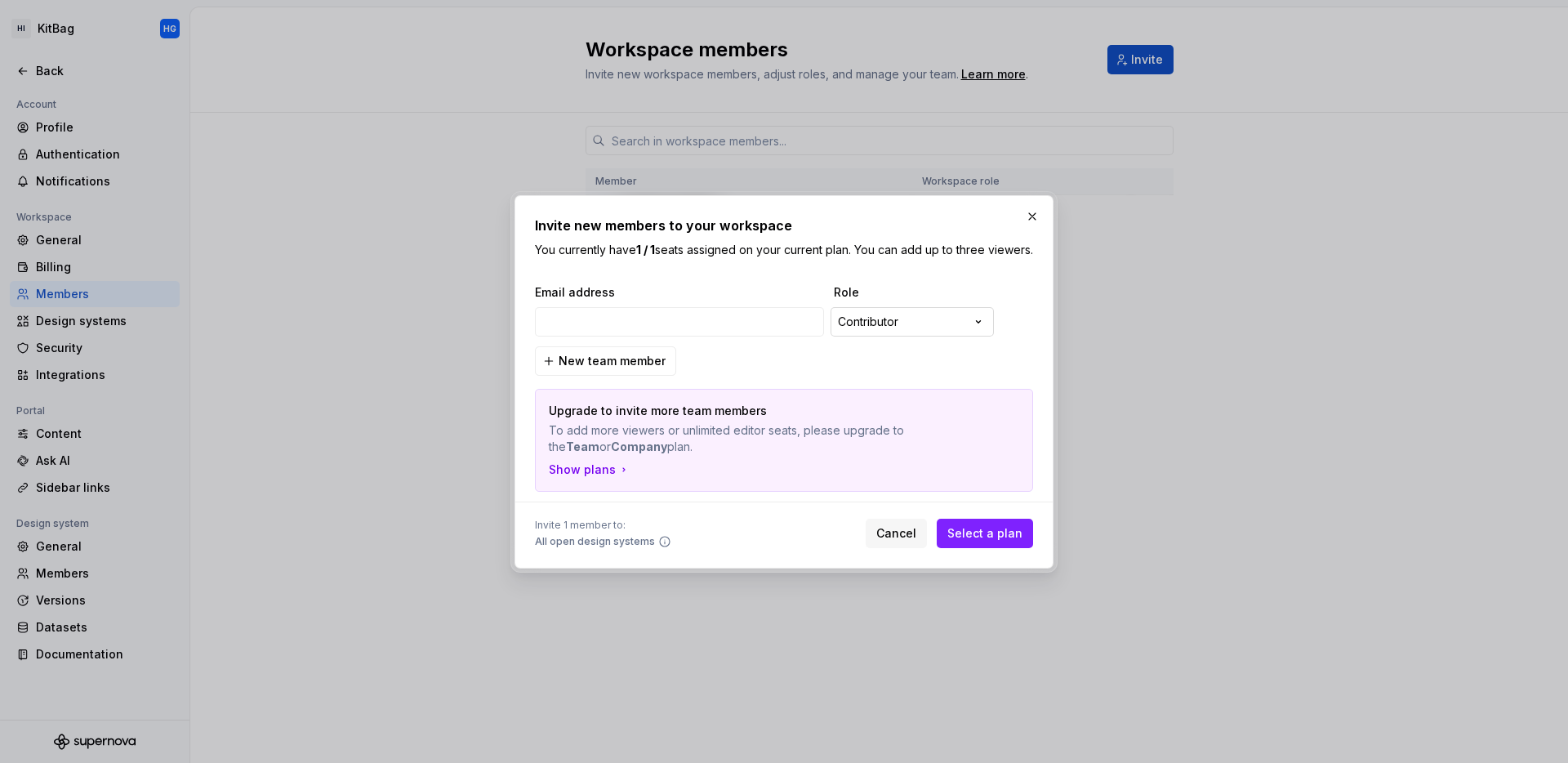
click at [947, 335] on div "**********" at bounding box center [784, 382] width 1568 height 763
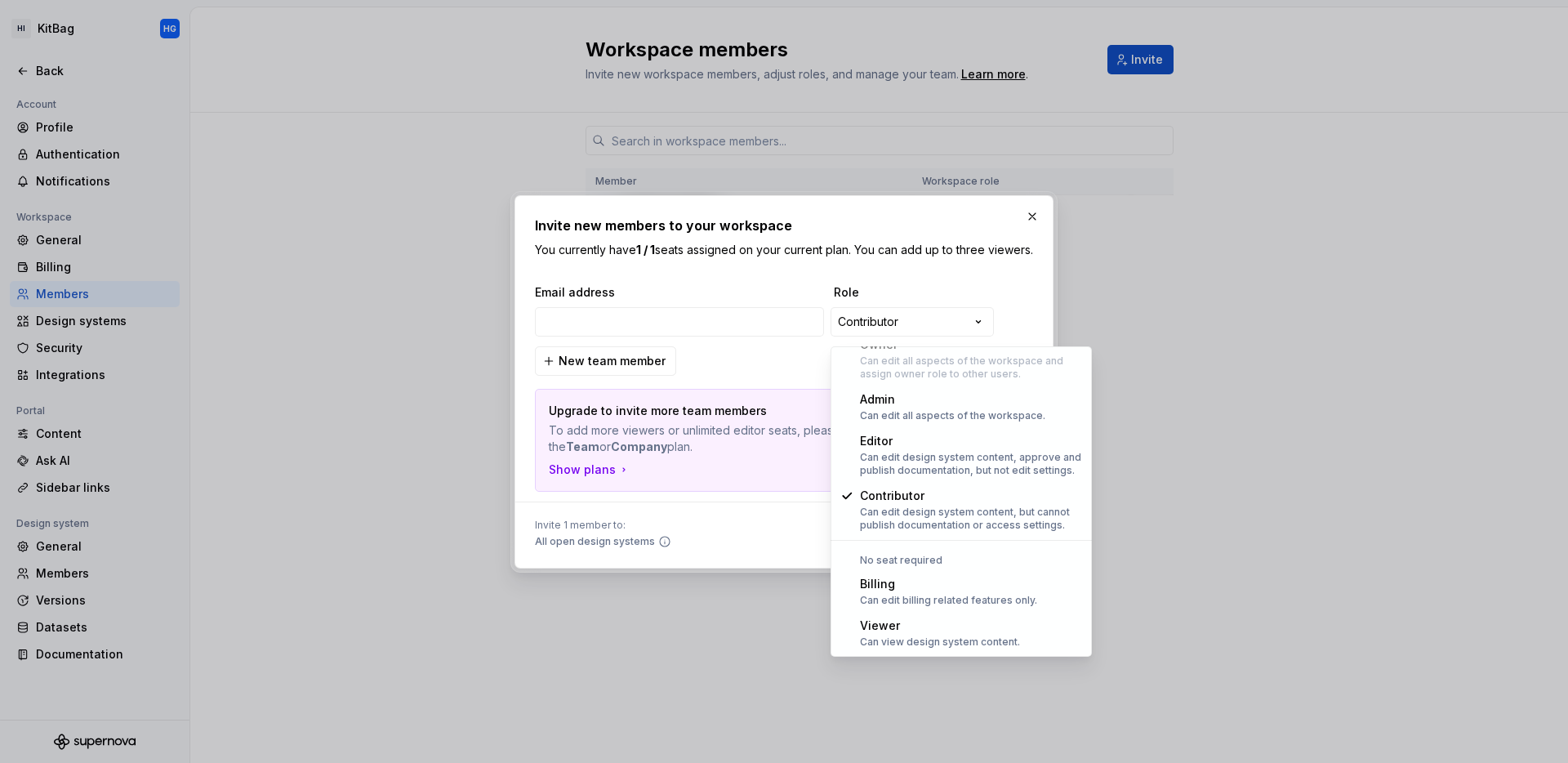
select select "******"
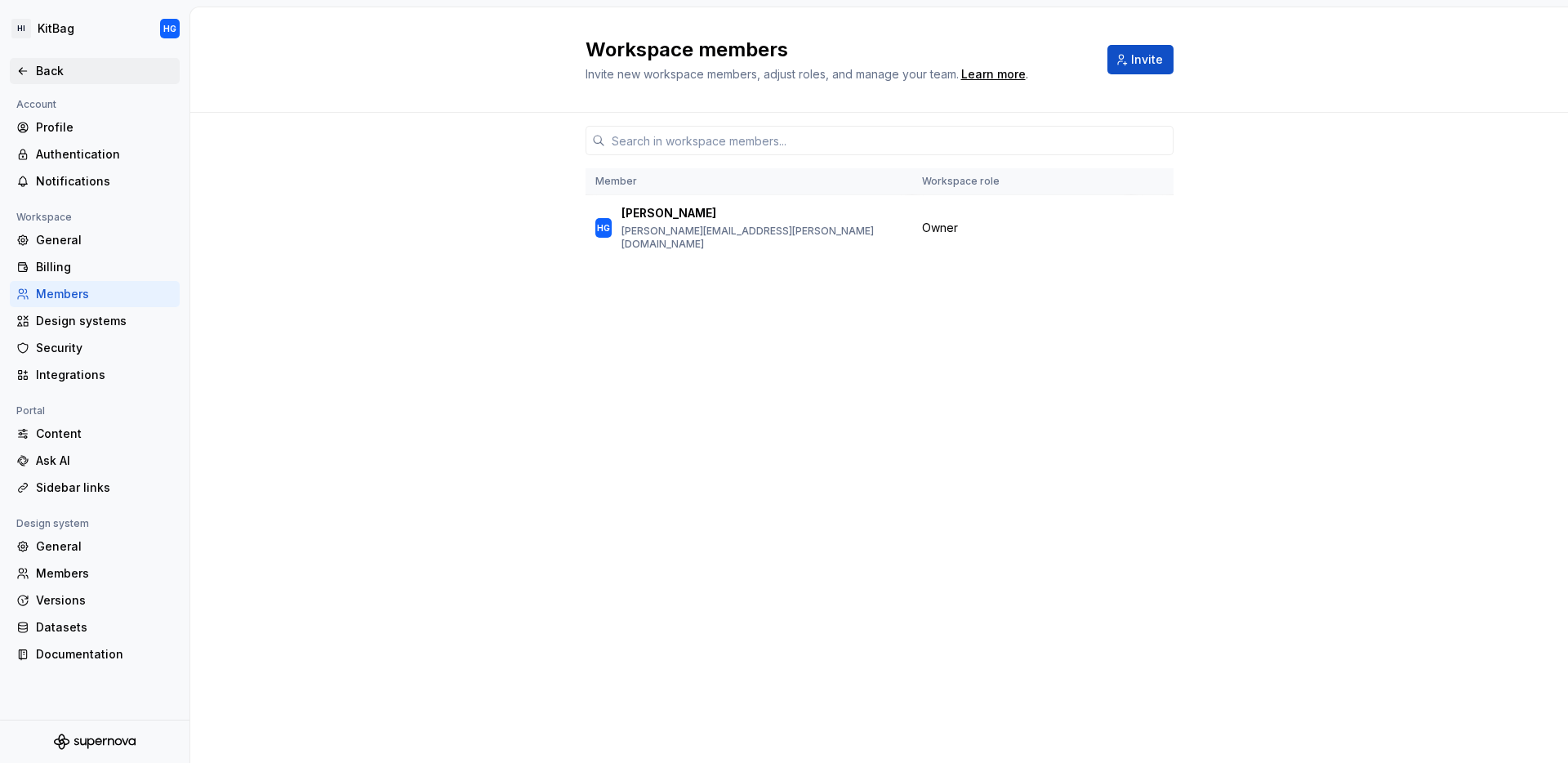
click at [21, 77] on icon at bounding box center [23, 70] width 13 height 13
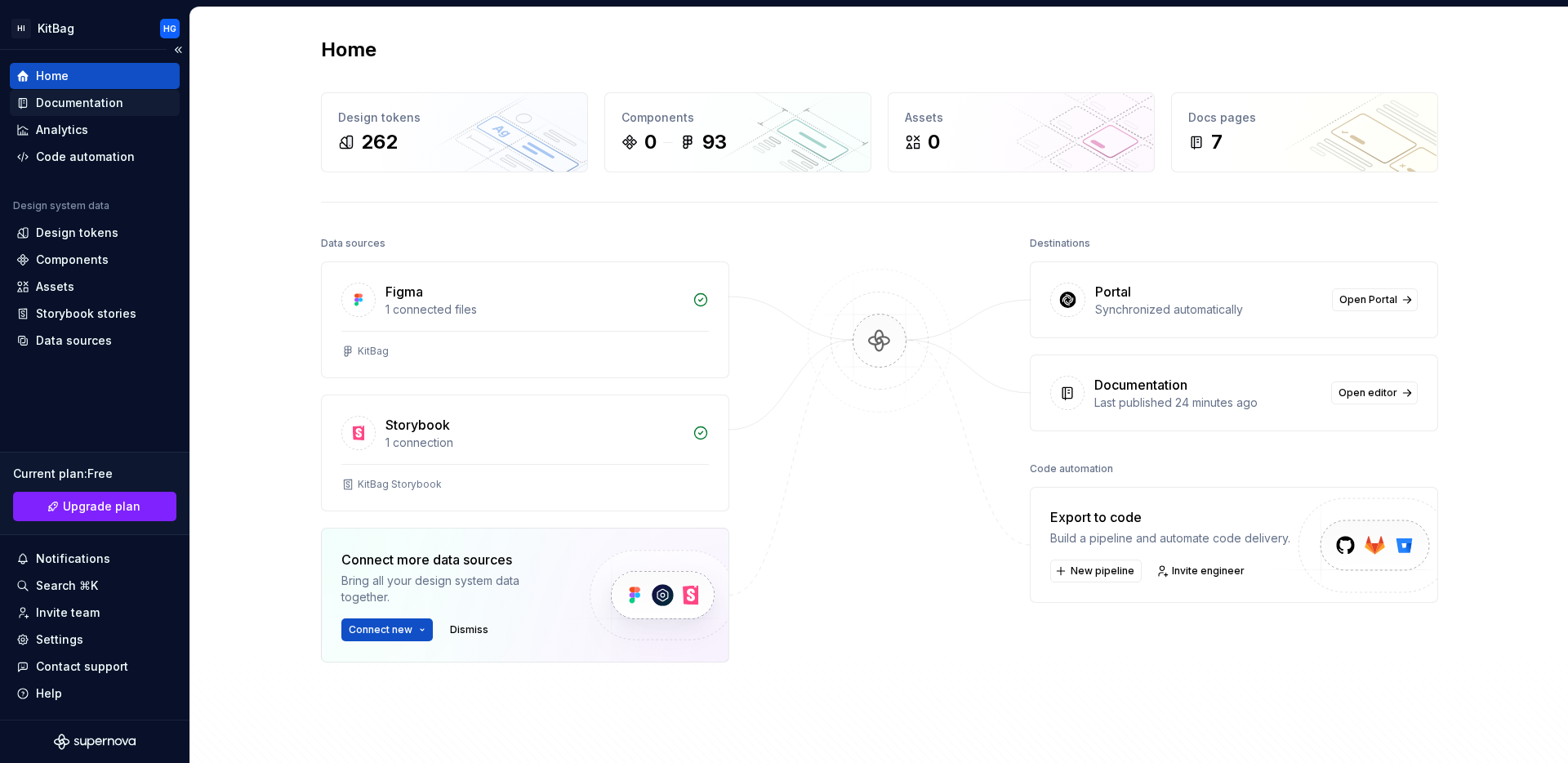
click at [93, 106] on div "Documentation" at bounding box center [79, 102] width 88 height 16
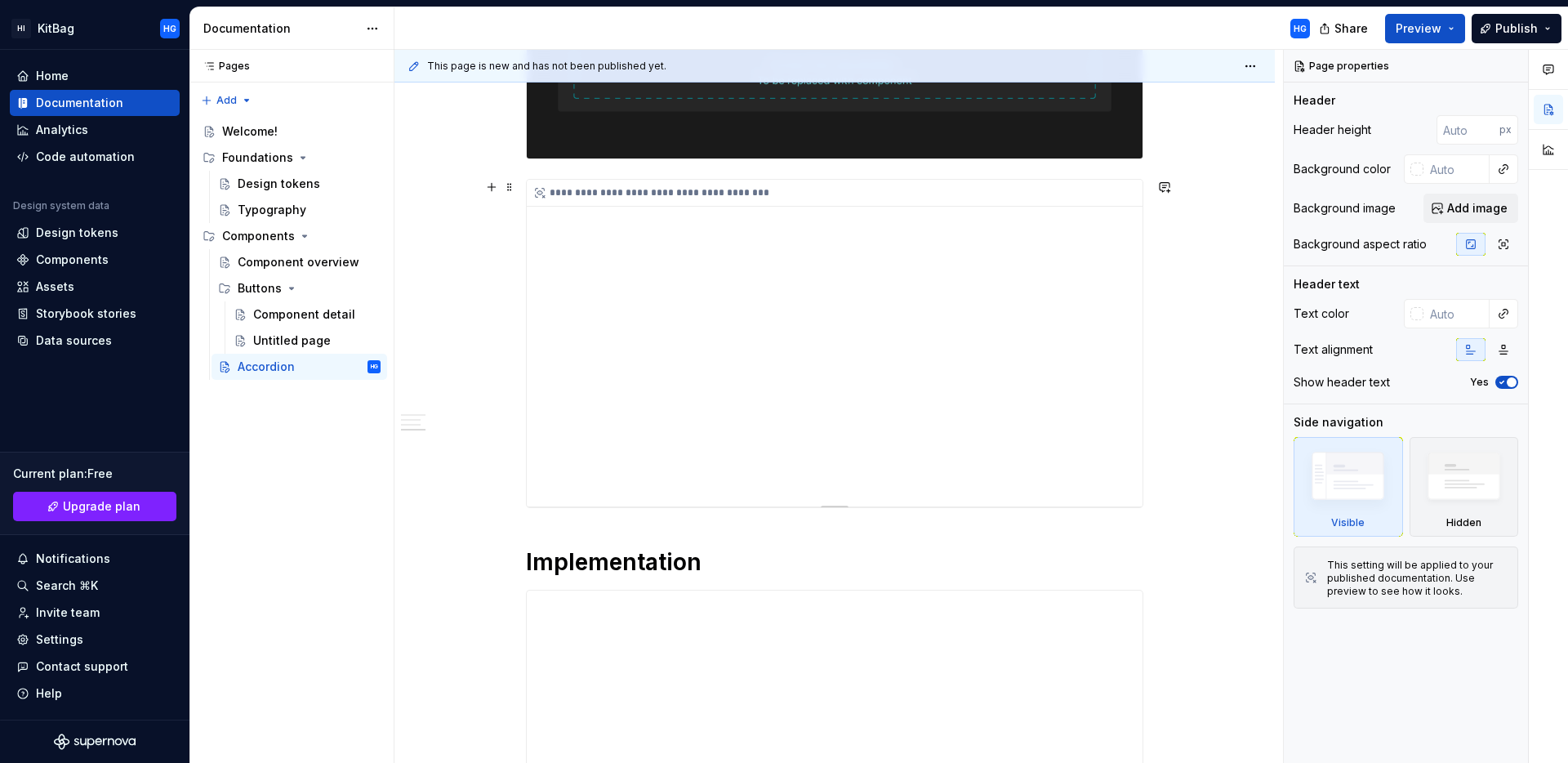
scroll to position [1209, 0]
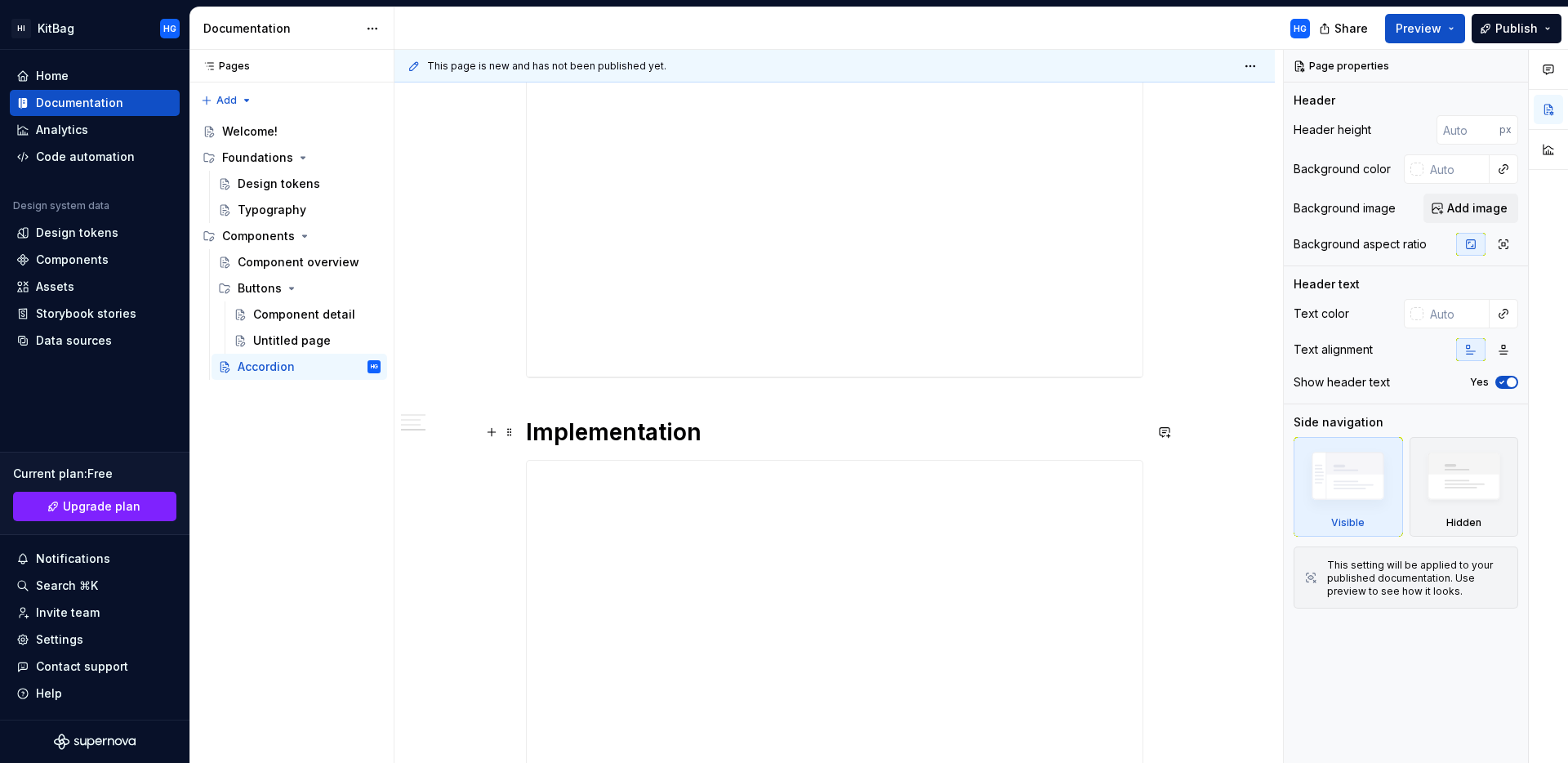
click at [664, 440] on h1 "Implementation" at bounding box center [835, 432] width 617 height 29
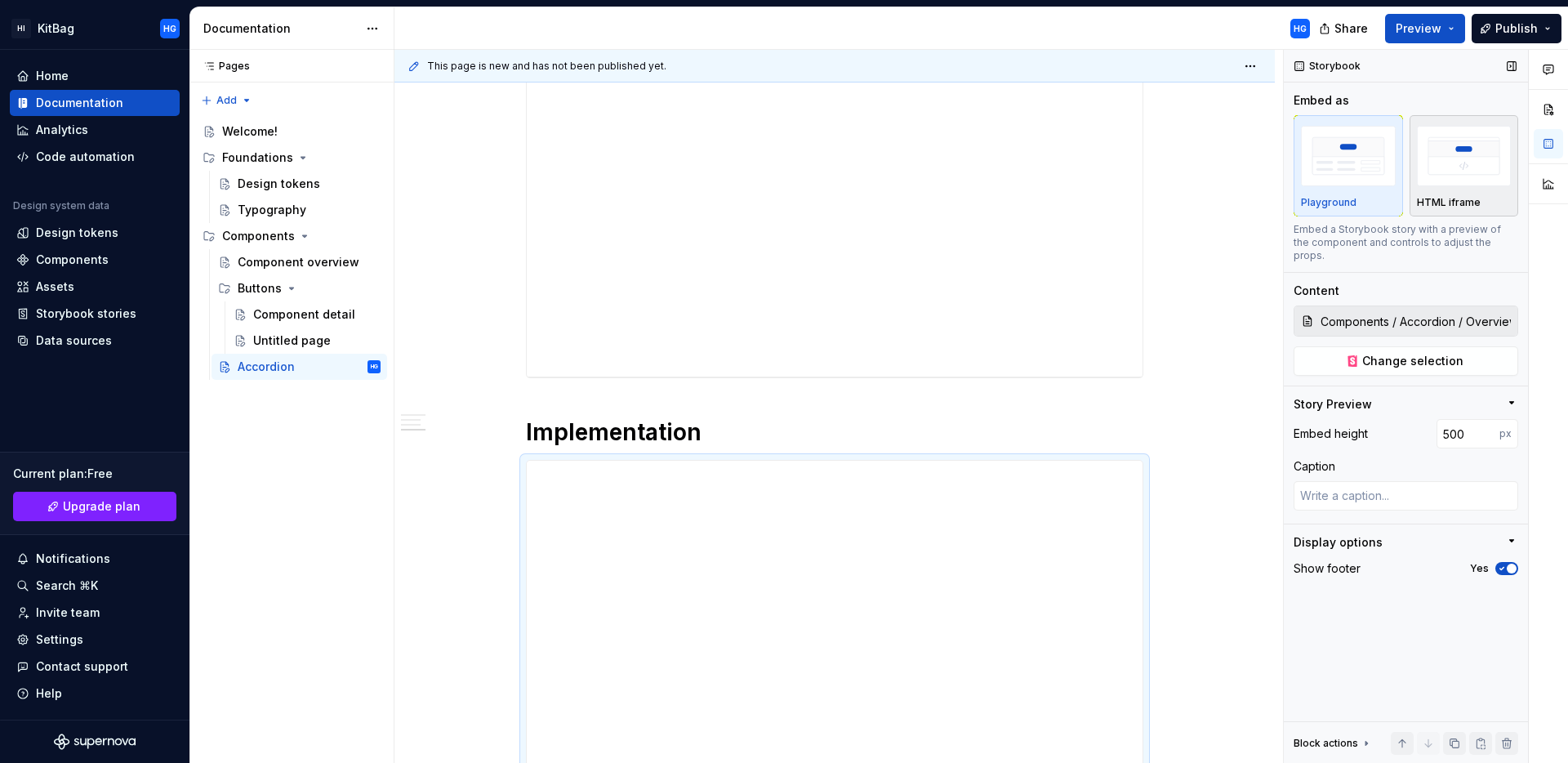
click at [1478, 190] on div "HTML iframe" at bounding box center [1464, 166] width 95 height 87
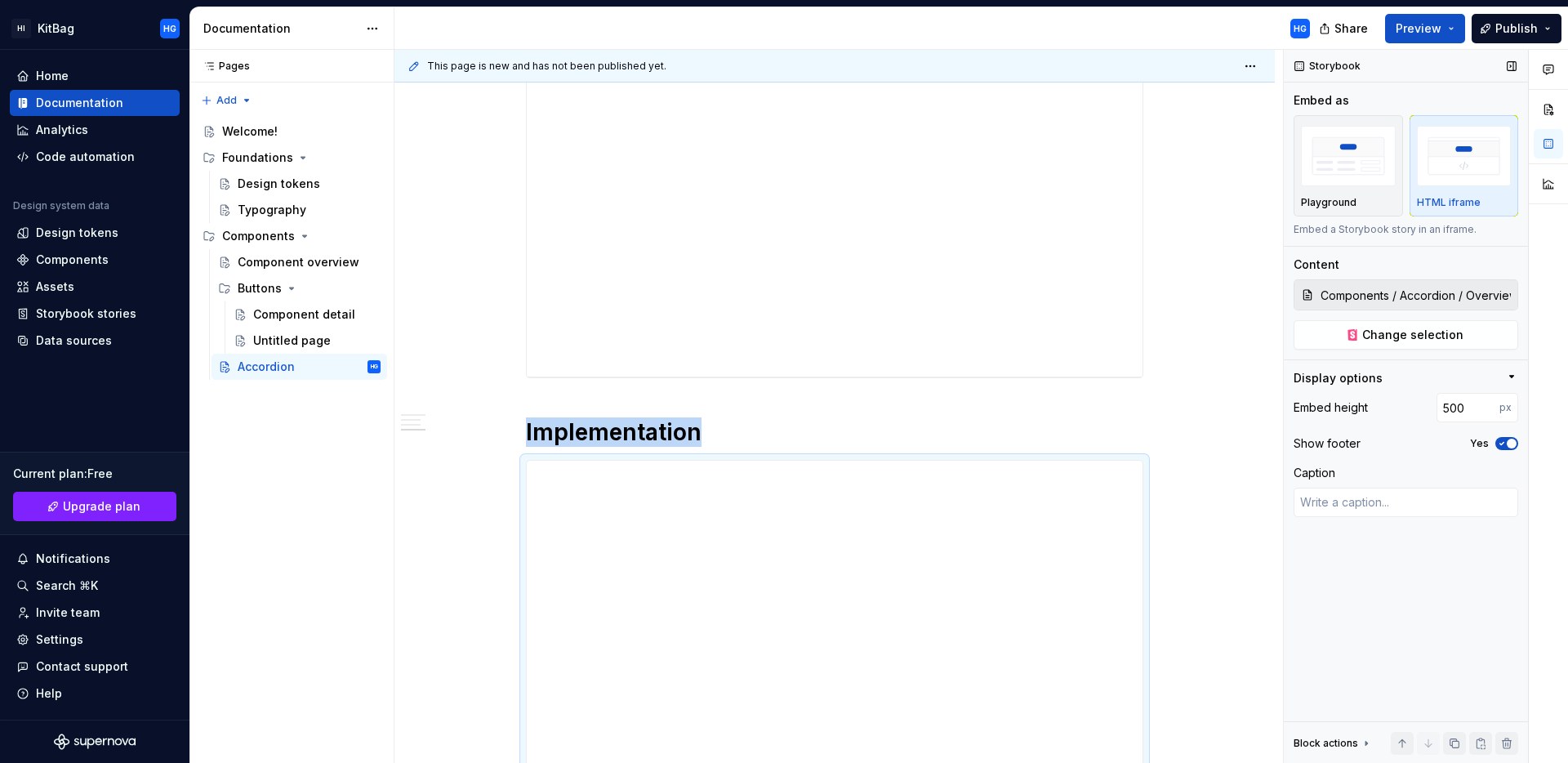
scroll to position [1315, 0]
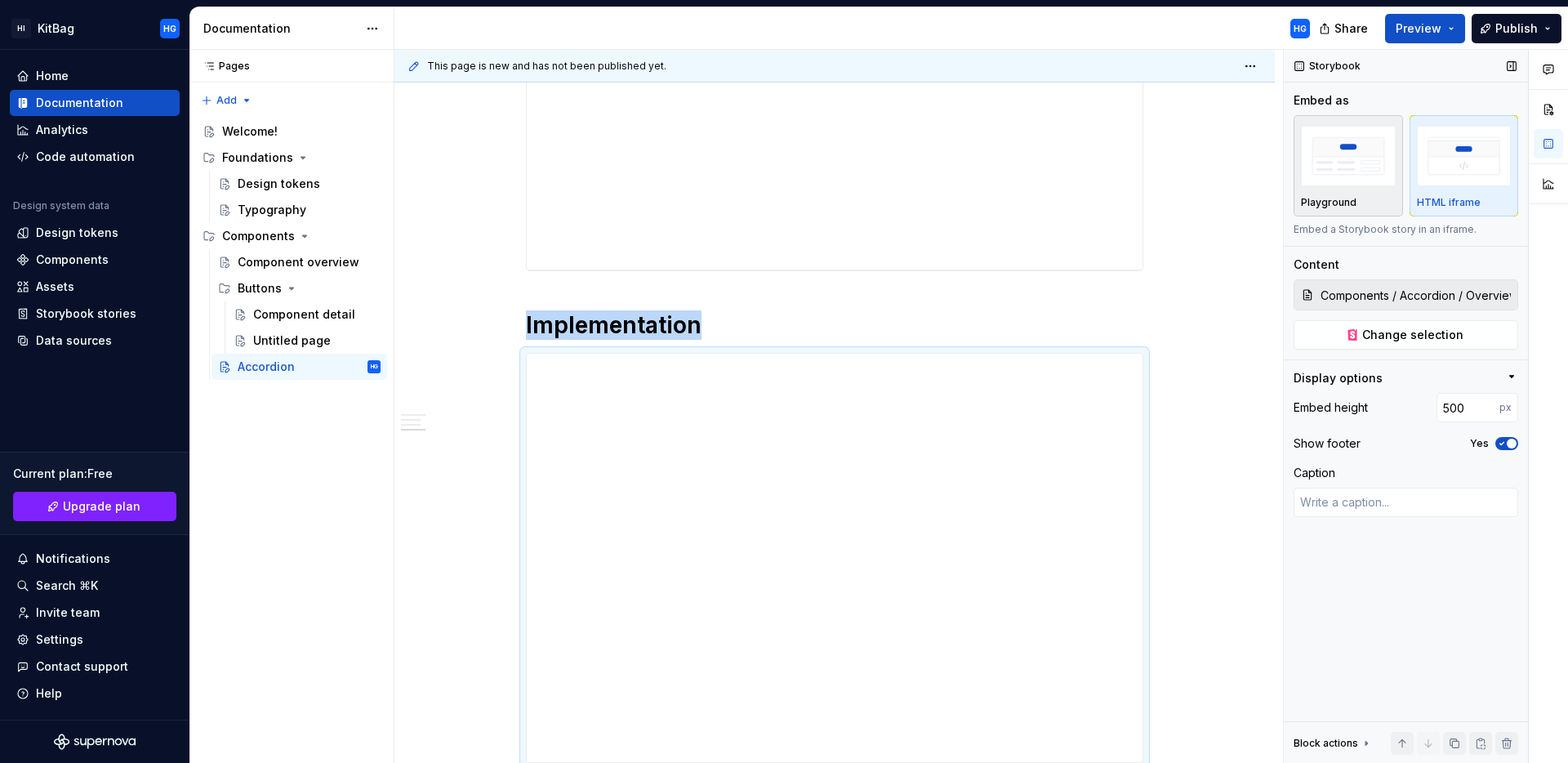
click at [1373, 161] on img "button" at bounding box center [1348, 155] width 95 height 60
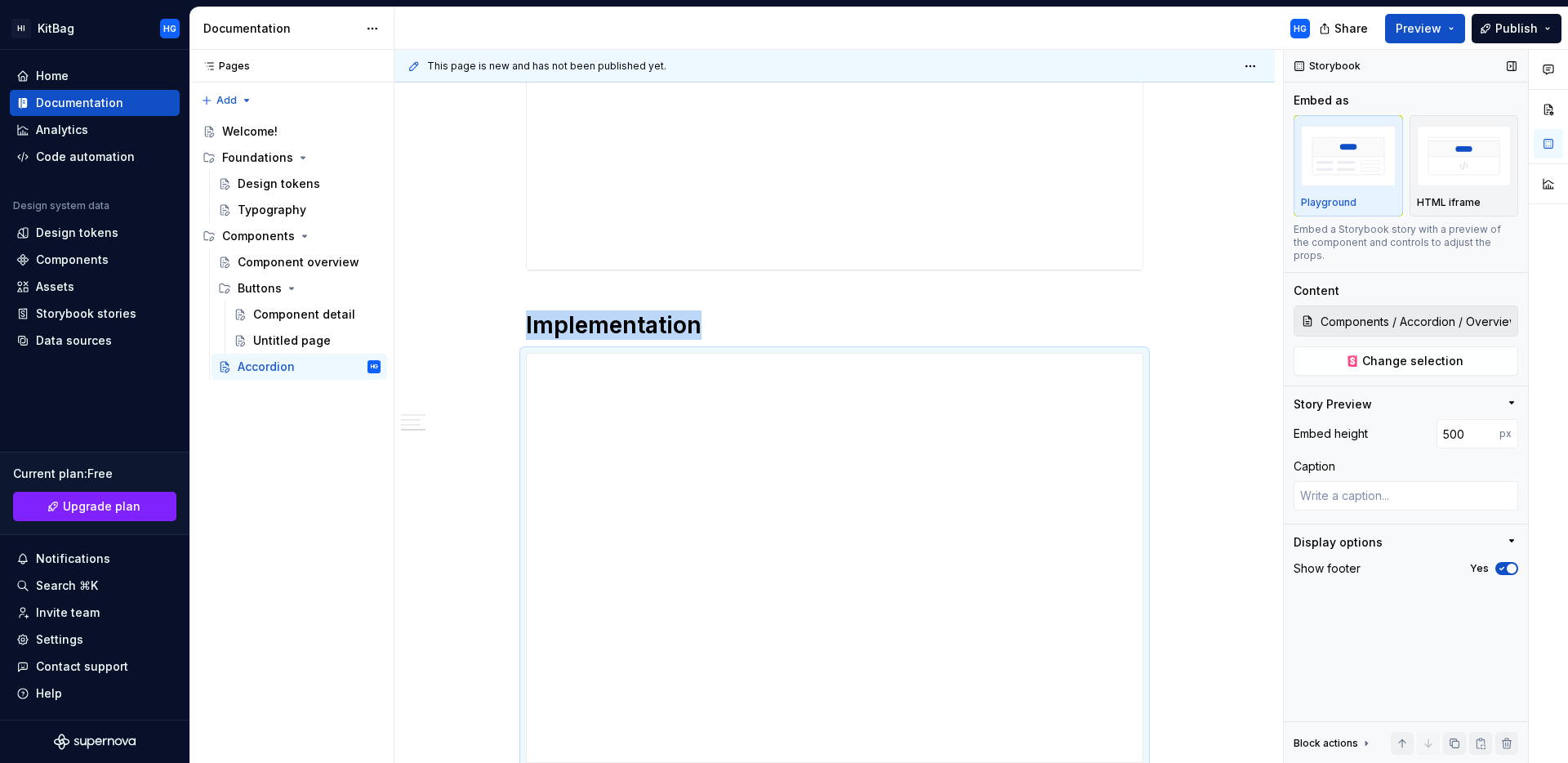
scroll to position [1355, 0]
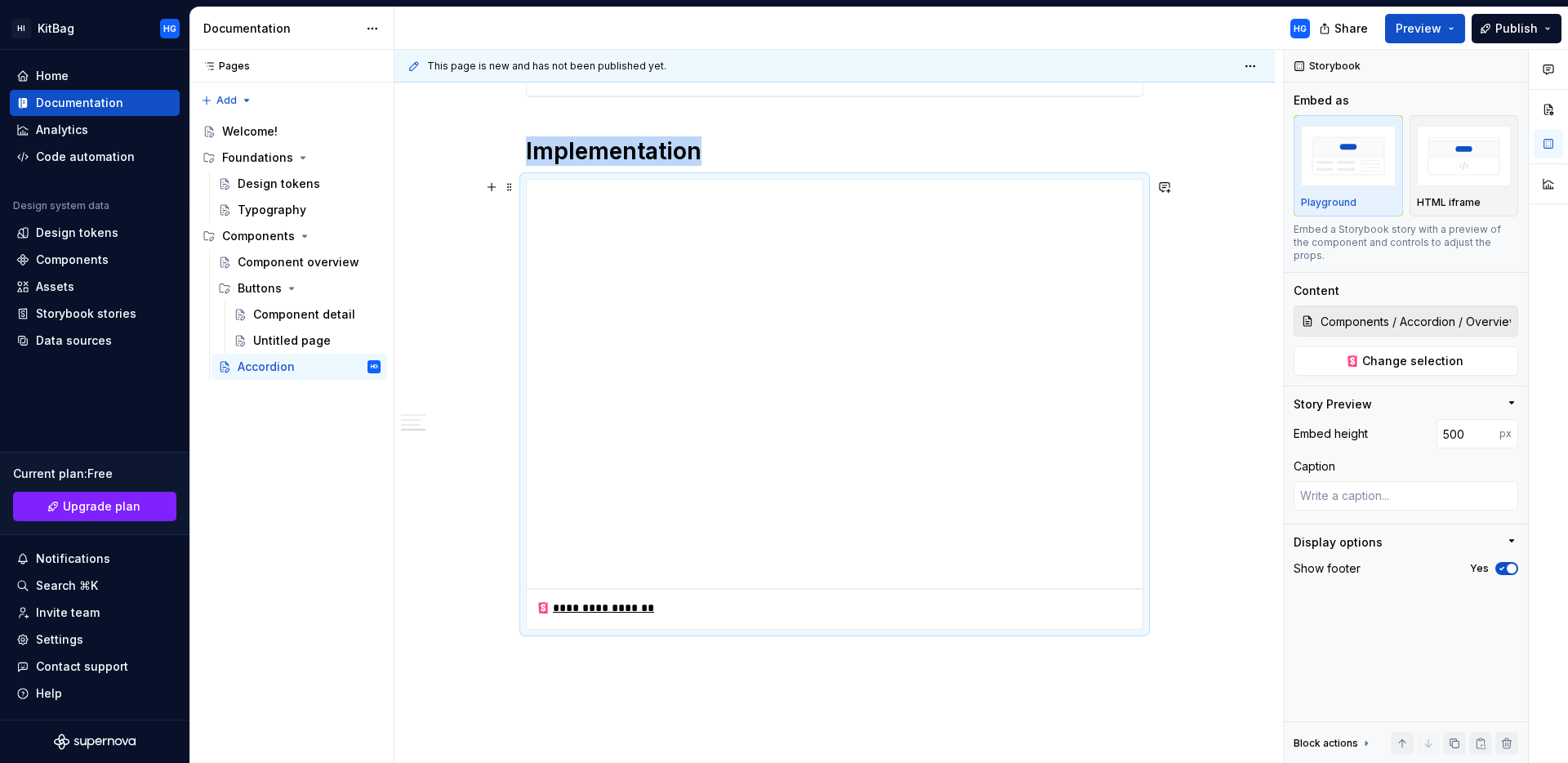
scroll to position [1488, 0]
click at [508, 188] on span at bounding box center [509, 188] width 13 height 23
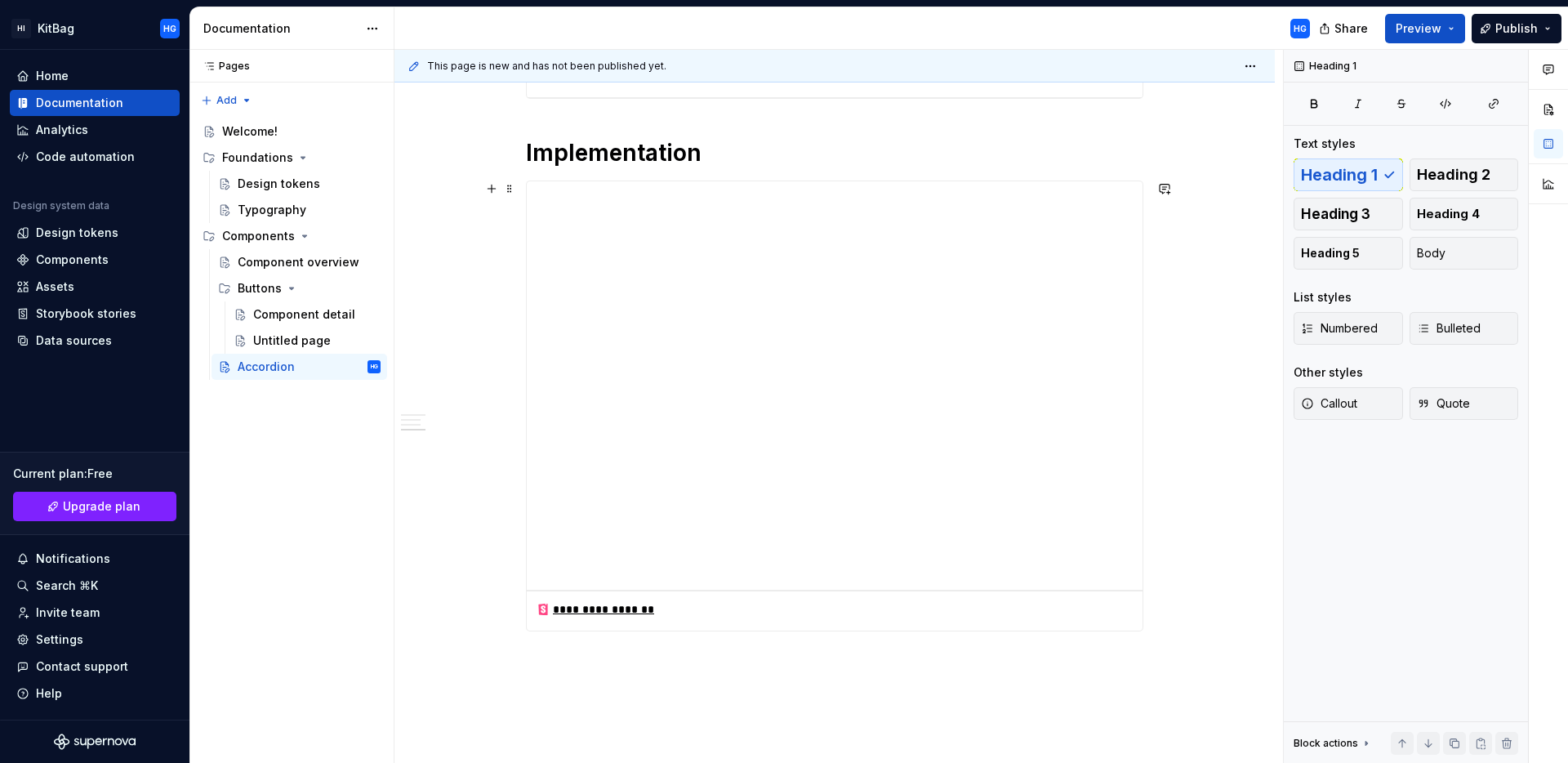
click at [793, 153] on h1 "Implementation" at bounding box center [835, 153] width 617 height 29
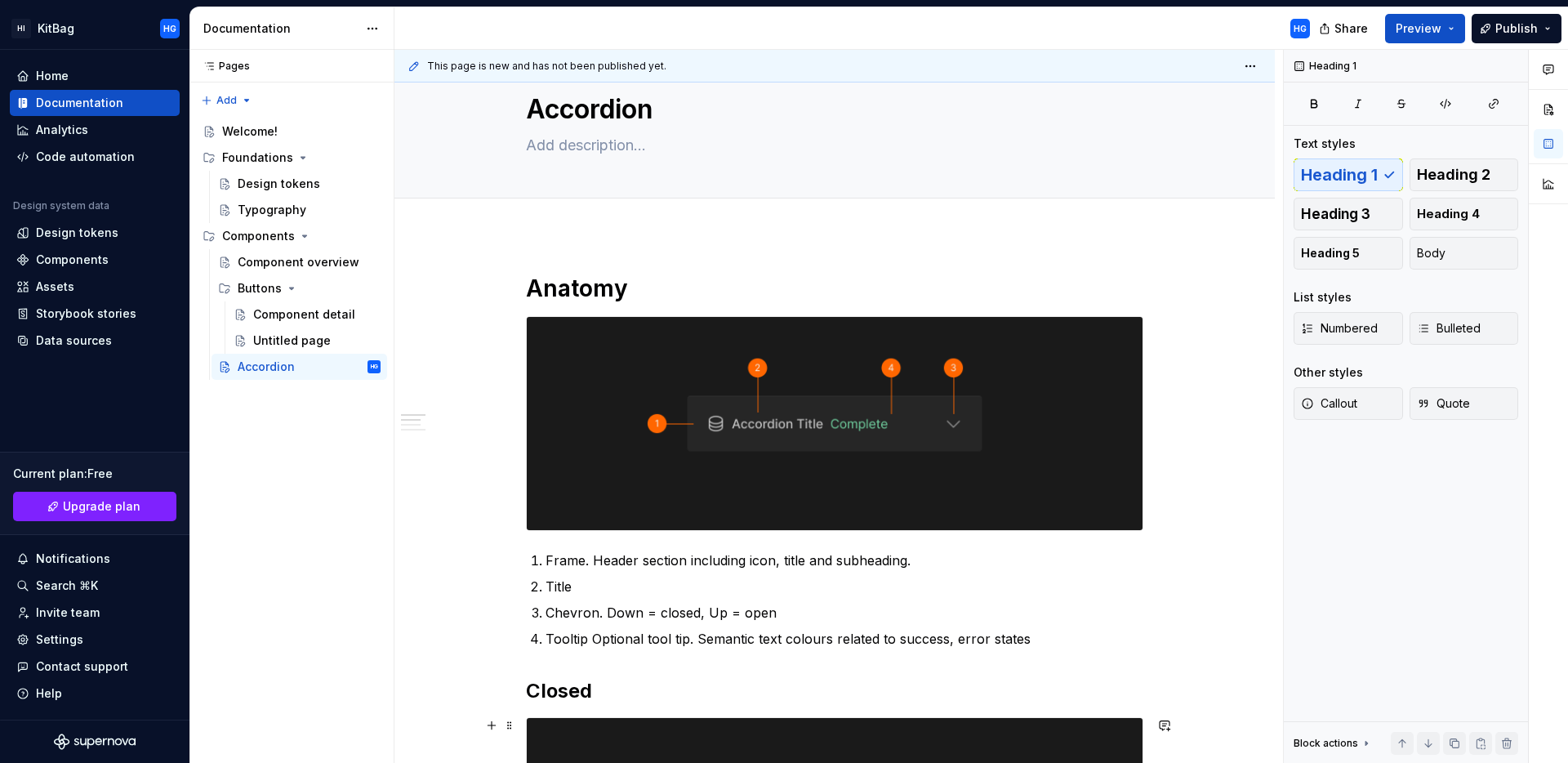
scroll to position [0, 0]
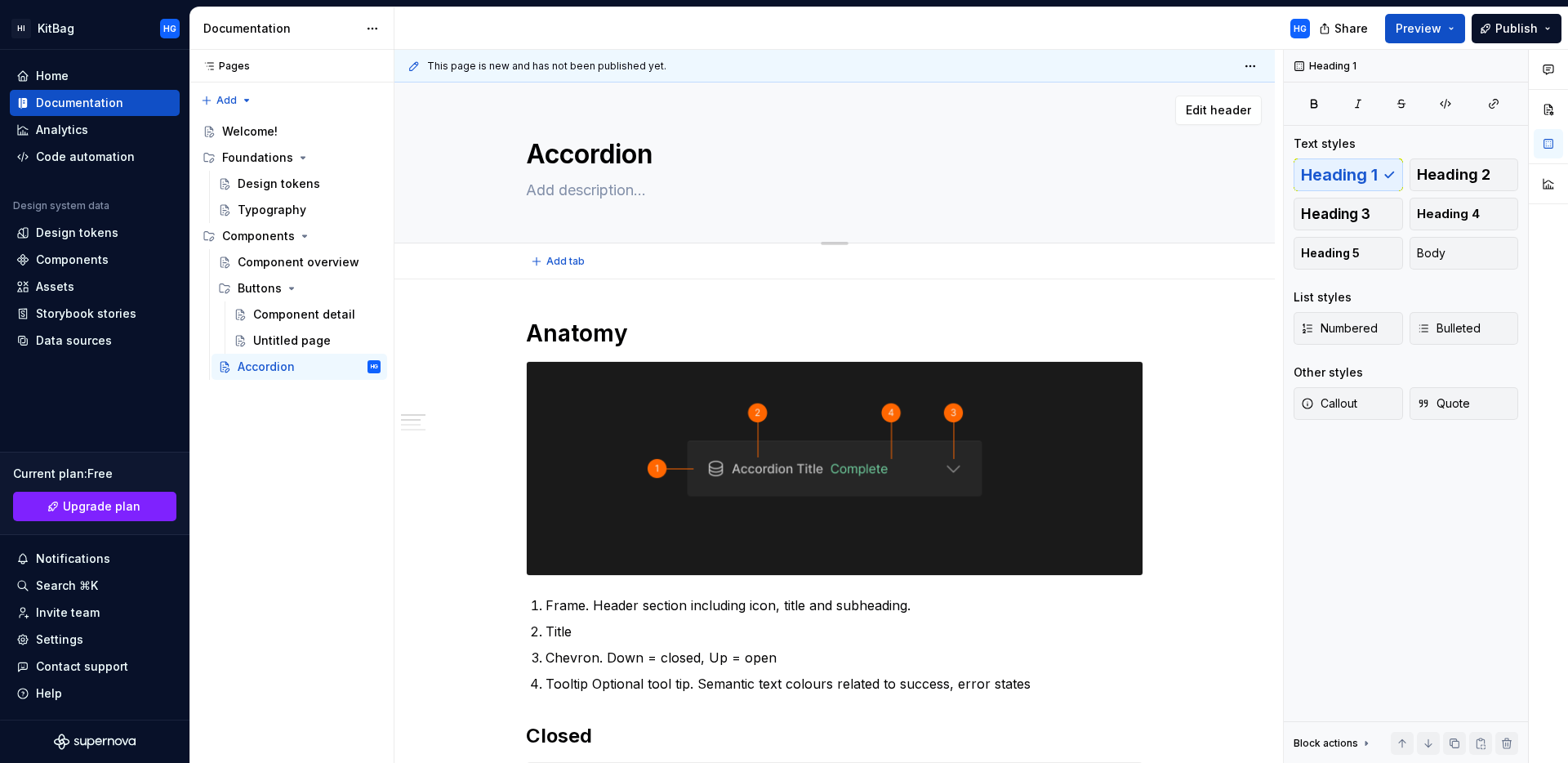
click at [604, 190] on textarea at bounding box center [832, 190] width 617 height 26
paste textarea "An accordion is a vertically stacked list of headers that can reveal or hide as…"
type textarea "*"
type textarea "An accordion is a vertically stacked list of headers that can reveal or hide as…"
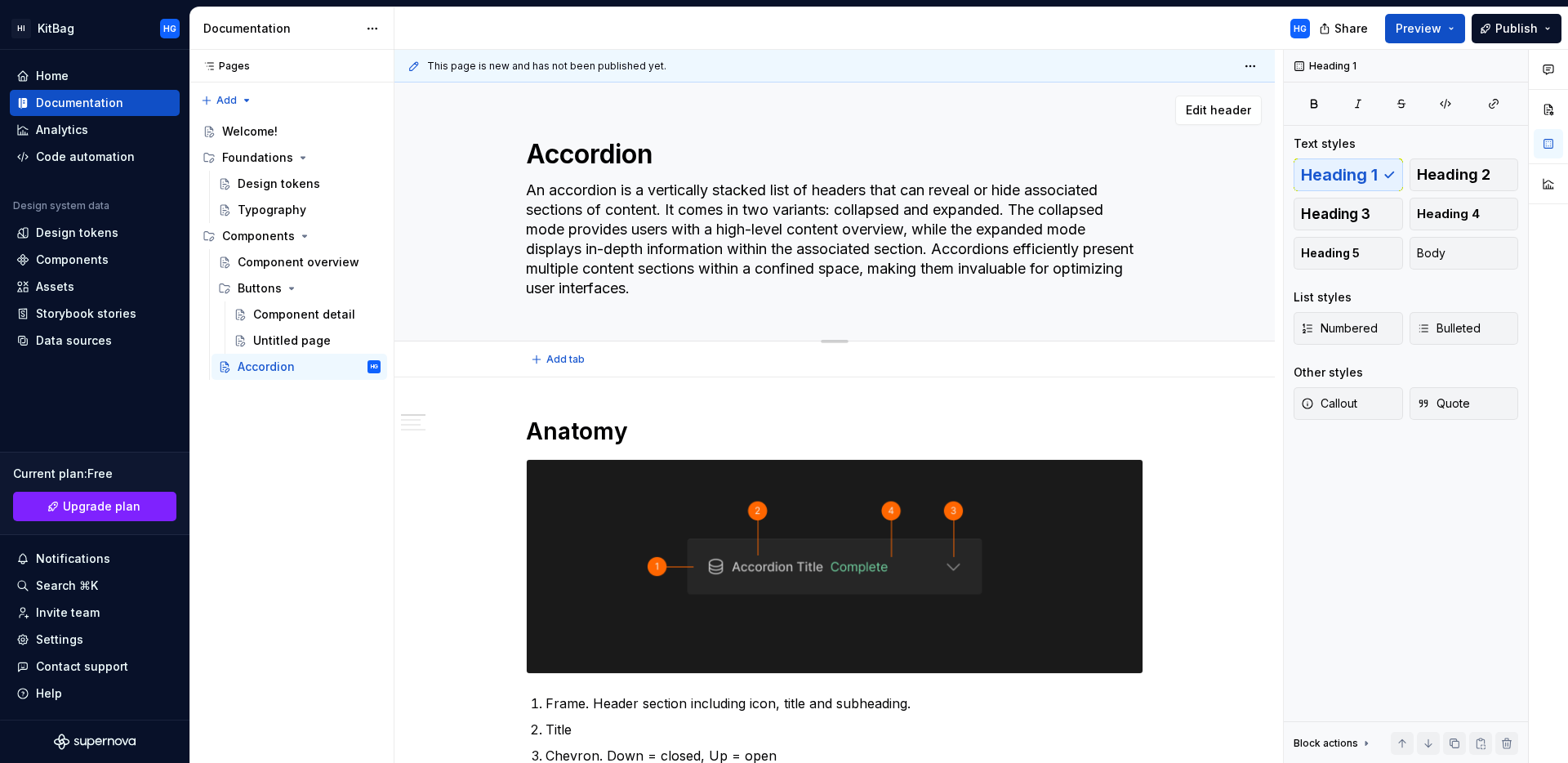
click at [1023, 209] on textarea "An accordion is a vertically stacked list of headers that can reveal or hide as…" at bounding box center [832, 238] width 617 height 124
drag, startPoint x: 1023, startPoint y: 209, endPoint x: 1035, endPoint y: 290, distance: 81.9
click at [1036, 291] on textarea "An accordion is a vertically stacked list of headers that can reveal or hide as…" at bounding box center [832, 238] width 617 height 124
type textarea "*"
type textarea "An accordion is a vertically stacked list of headers that can reveal or hide as…"
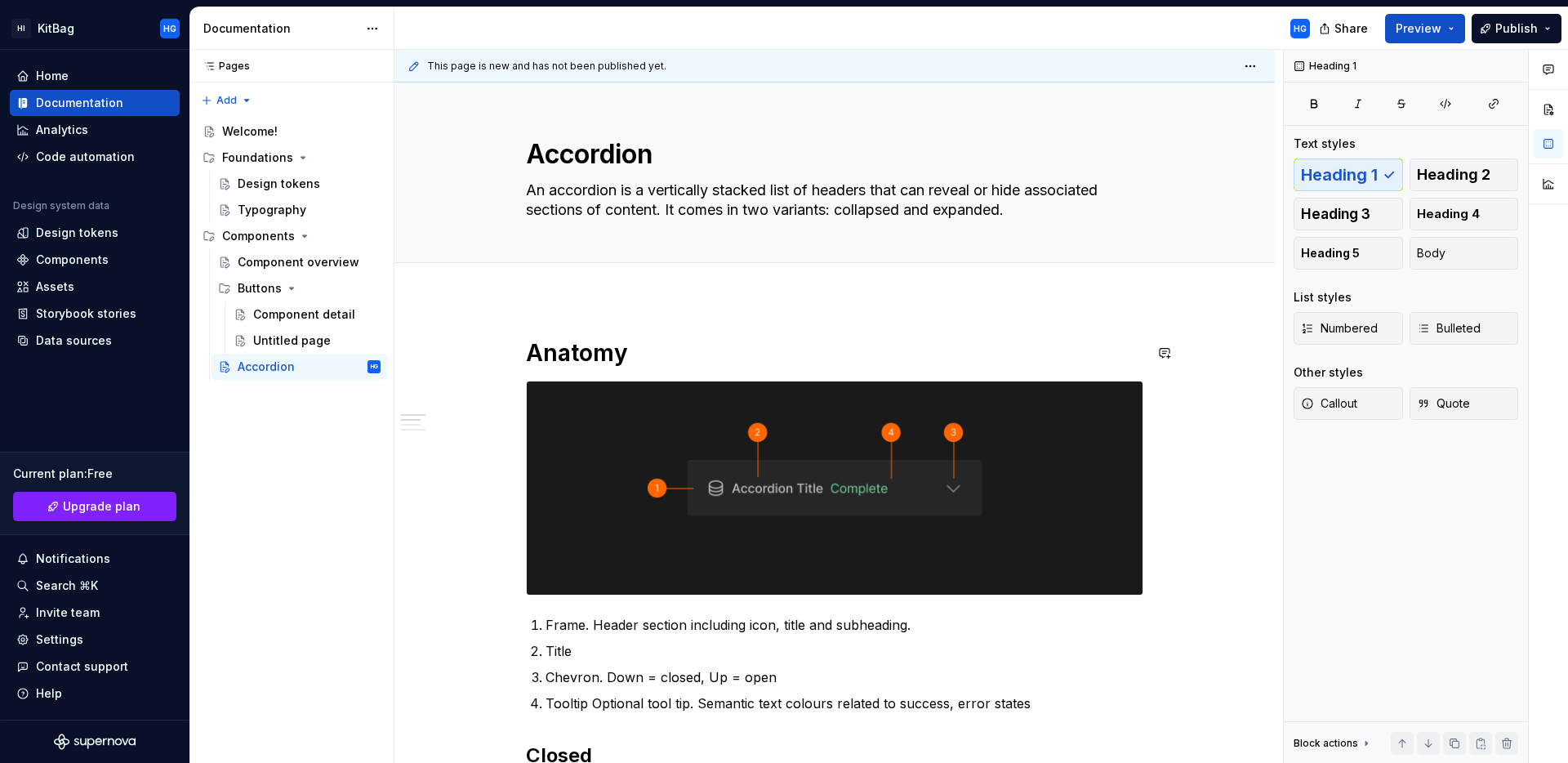
type textarea "*"
type textarea "An accordion is a vertically stacked list of headers that can reveal or hide as…"
click at [628, 290] on div "Add tab" at bounding box center [835, 281] width 617 height 23
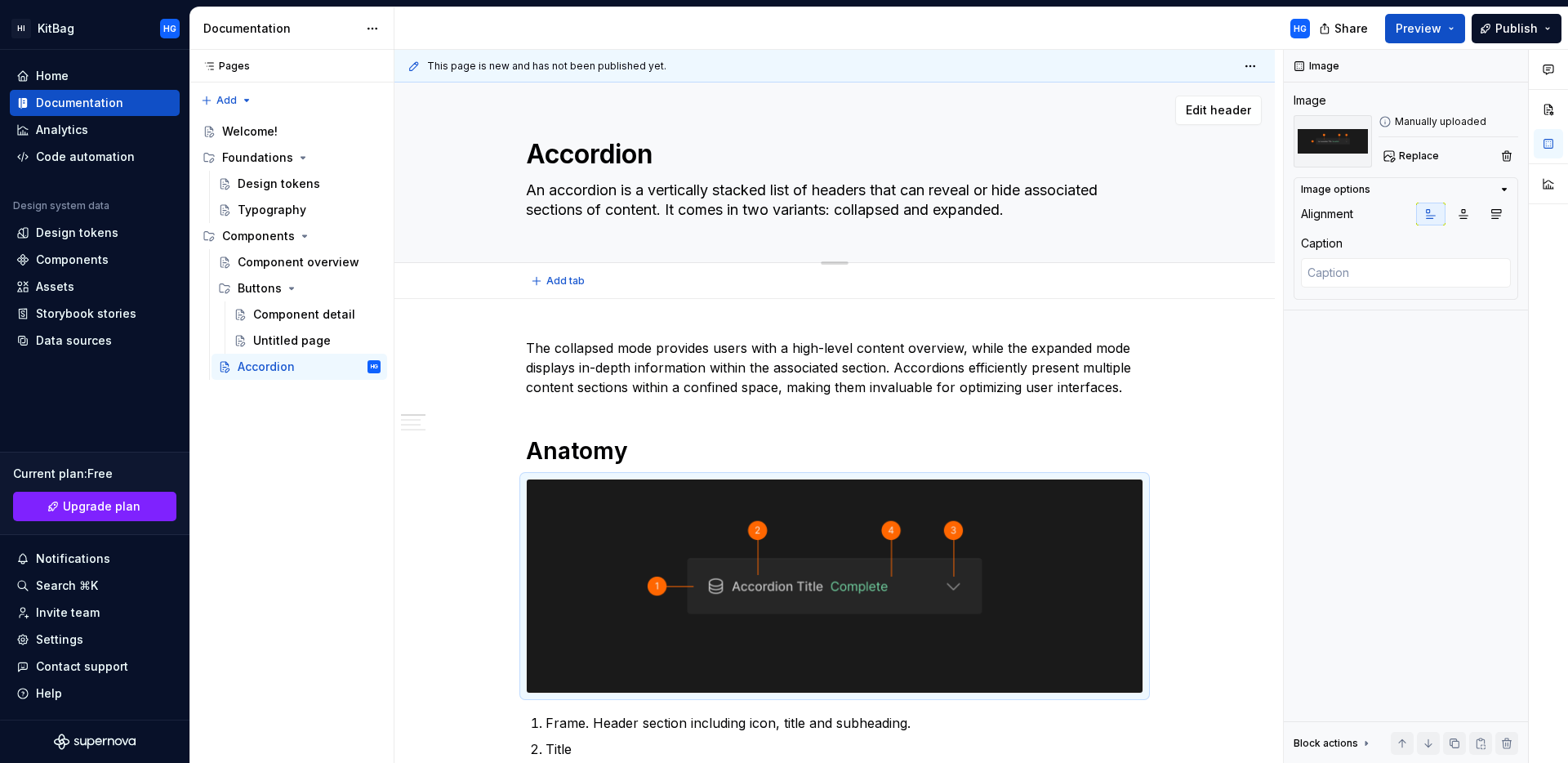
drag, startPoint x: 668, startPoint y: 209, endPoint x: 1065, endPoint y: 212, distance: 397.0
click at [1065, 212] on textarea "An accordion is a vertically stacked list of headers that can reveal or hide as…" at bounding box center [832, 199] width 617 height 46
drag, startPoint x: 1065, startPoint y: 212, endPoint x: 1014, endPoint y: 211, distance: 51.0
click at [1065, 212] on textarea "An accordion is a vertically stacked list of headers that can reveal or hide as…" at bounding box center [832, 199] width 617 height 46
drag, startPoint x: 1039, startPoint y: 209, endPoint x: 669, endPoint y: 213, distance: 370.0
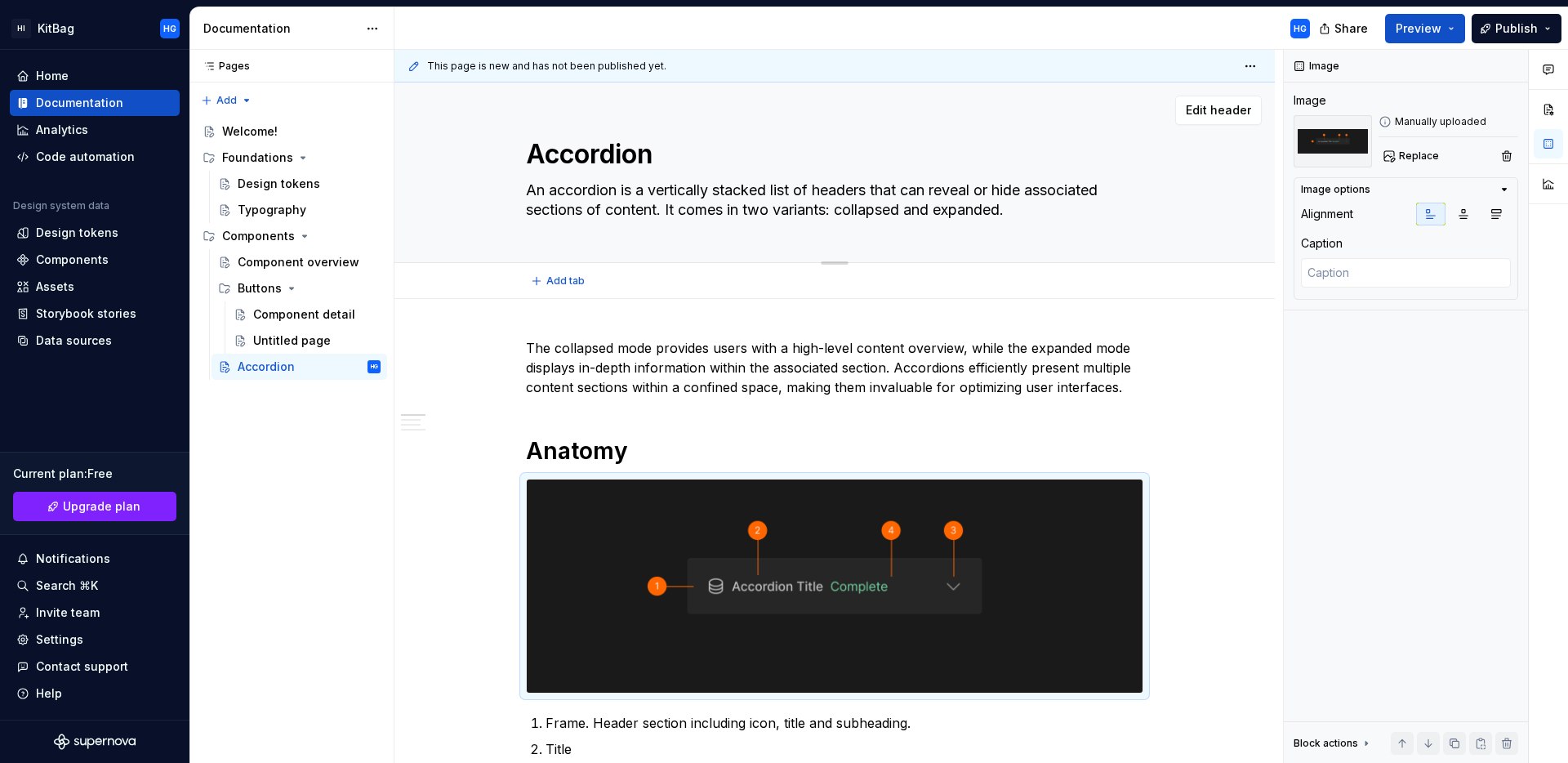
click at [669, 213] on textarea "An accordion is a vertically stacked list of headers that can reveal or hide as…" at bounding box center [832, 199] width 617 height 46
type textarea "*"
type textarea "An accordion is a vertically stacked list of headers that can reveal or hide as…"
type textarea "*"
type textarea "An accordion is a vertically stacked list of headers that can reveal or hide as…"
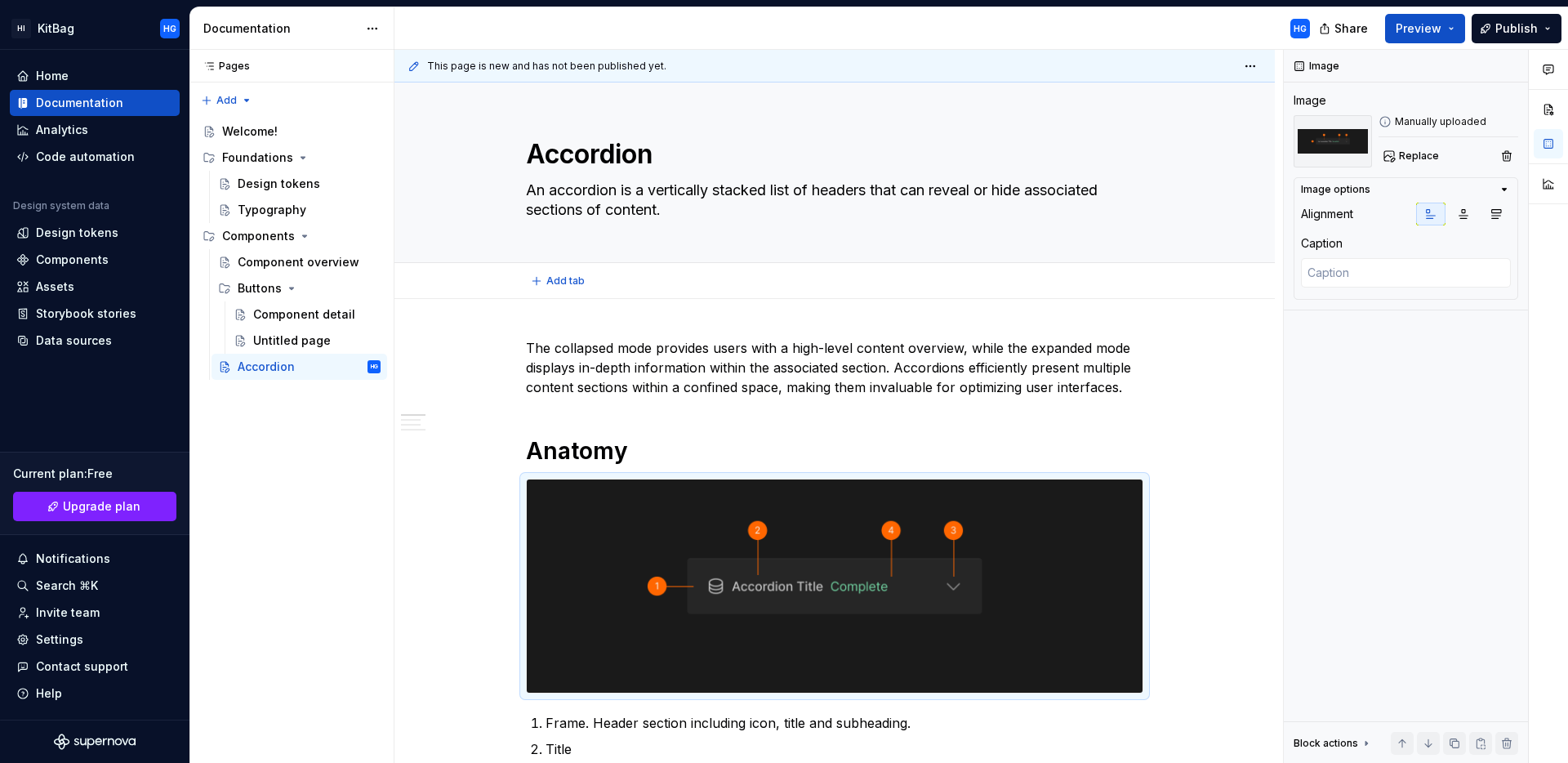
type textarea "*"
type textarea "An accordion is a vertically stacked list of headers that can reveal or hide as…"
type textarea "*"
type textarea "An accordion is a vertically stacked list of headers that can reveal or hide as…"
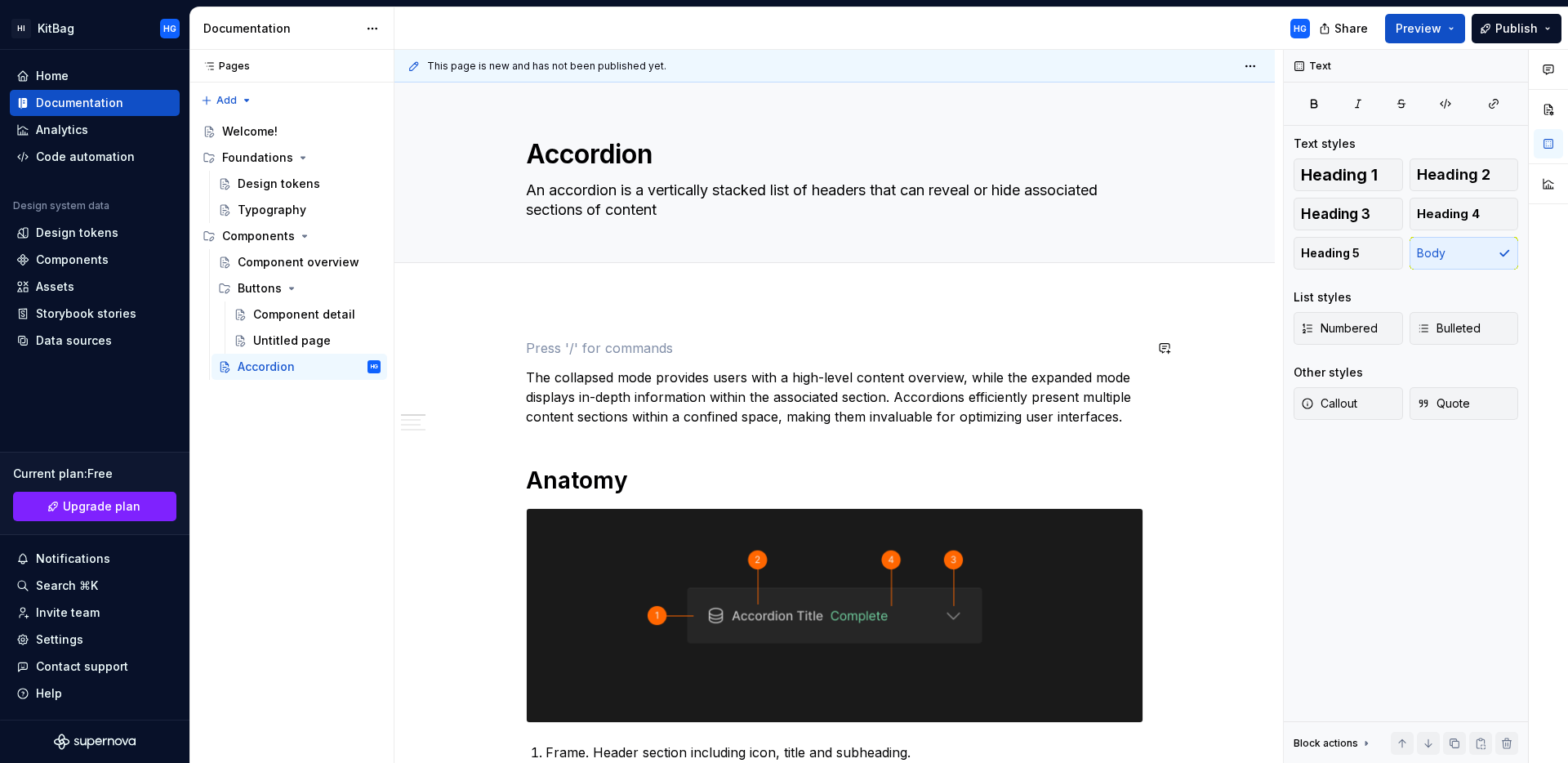
paste div
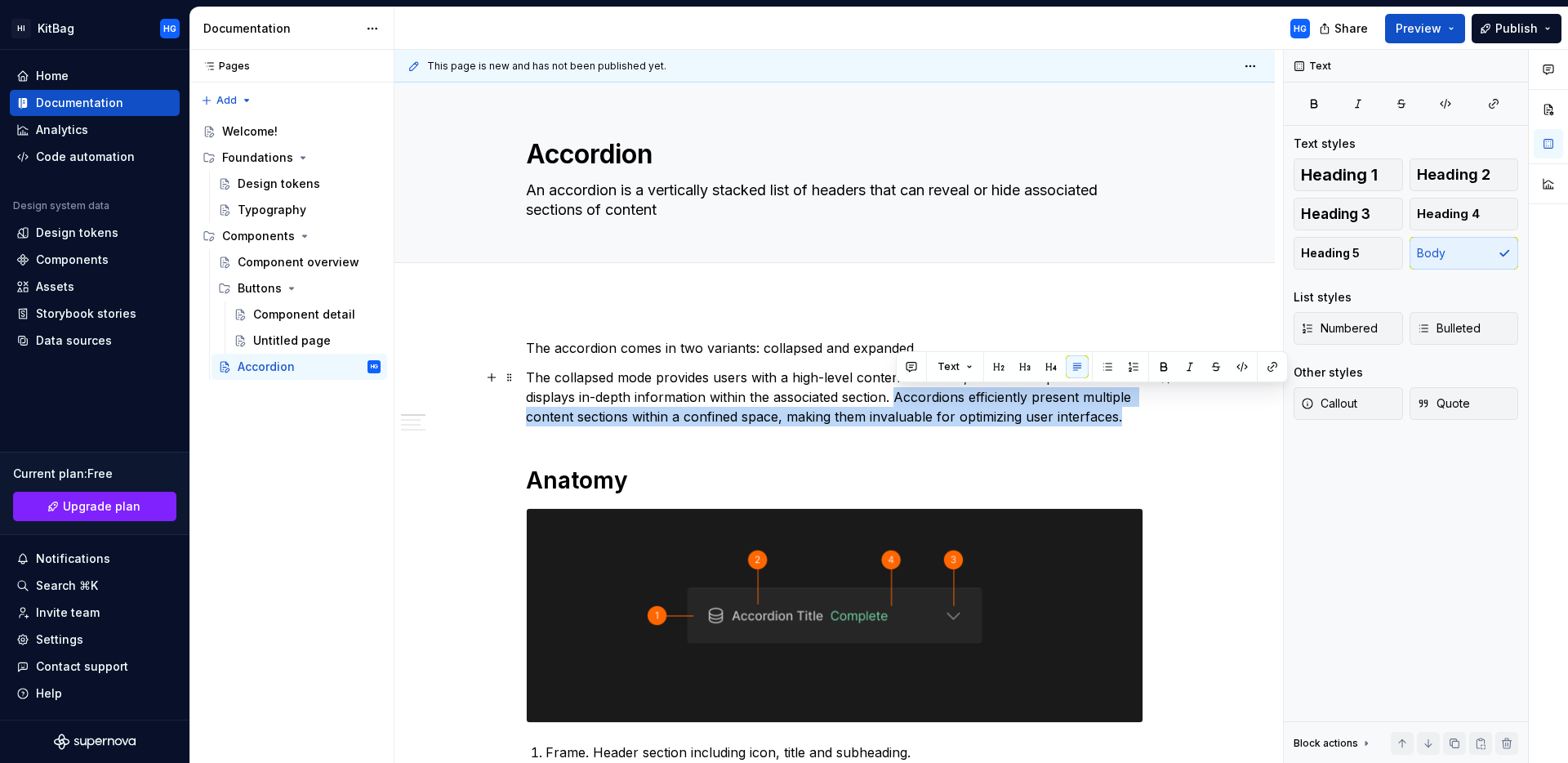
drag, startPoint x: 898, startPoint y: 395, endPoint x: 1166, endPoint y: 421, distance: 269.3
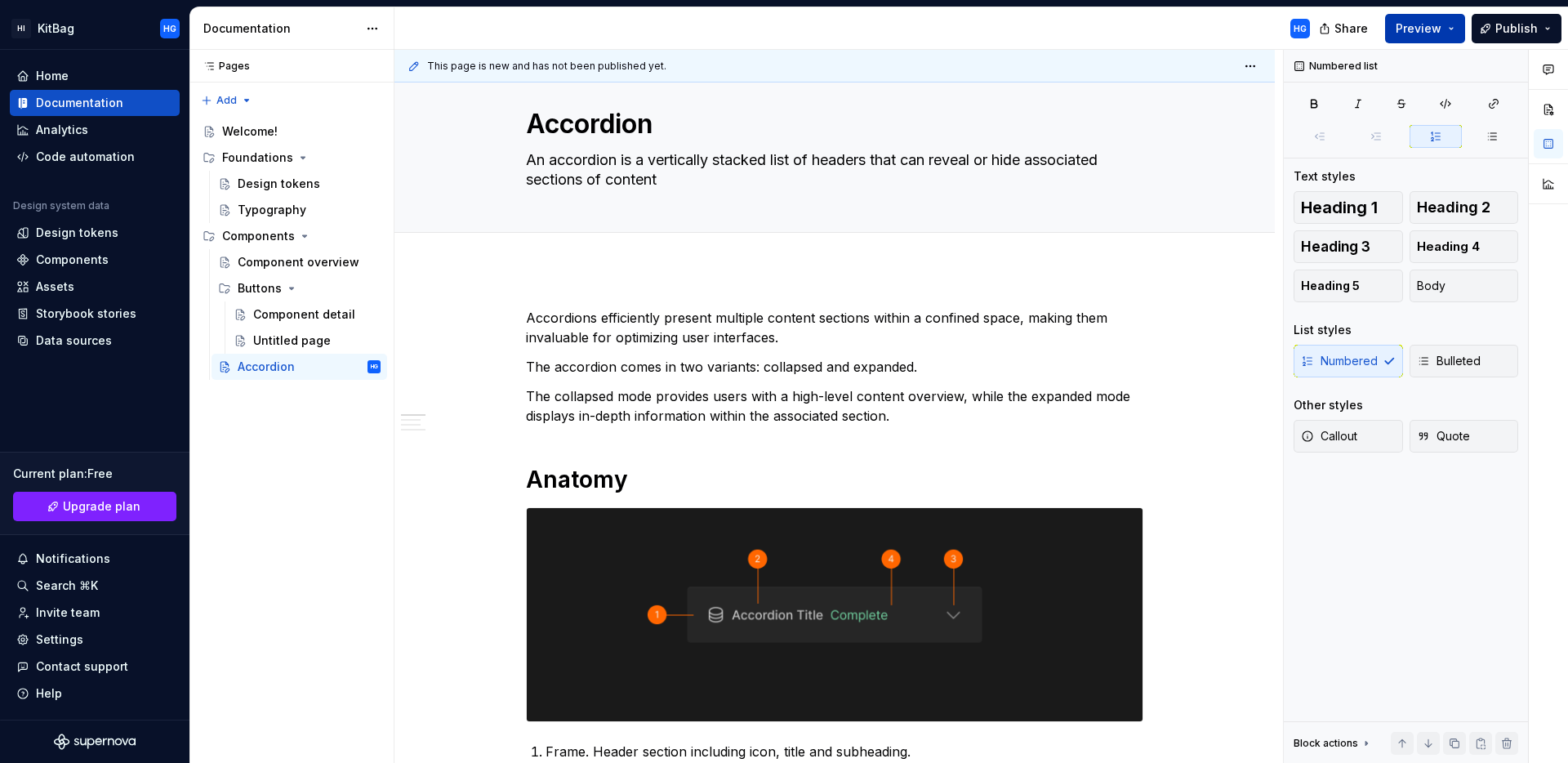
click at [1434, 29] on span "Preview" at bounding box center [1419, 29] width 46 height 16
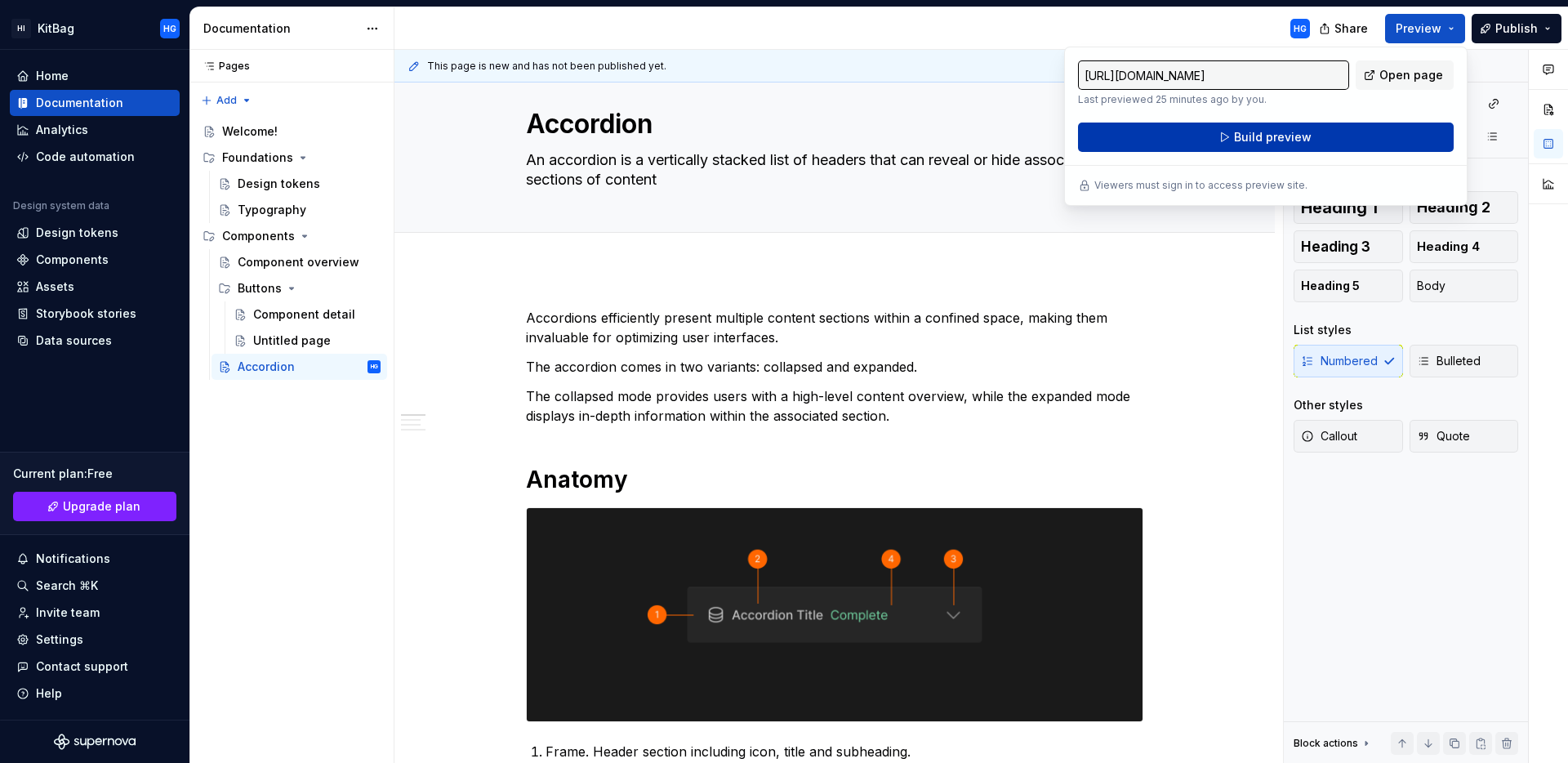
click at [1297, 138] on span "Build preview" at bounding box center [1272, 137] width 77 height 16
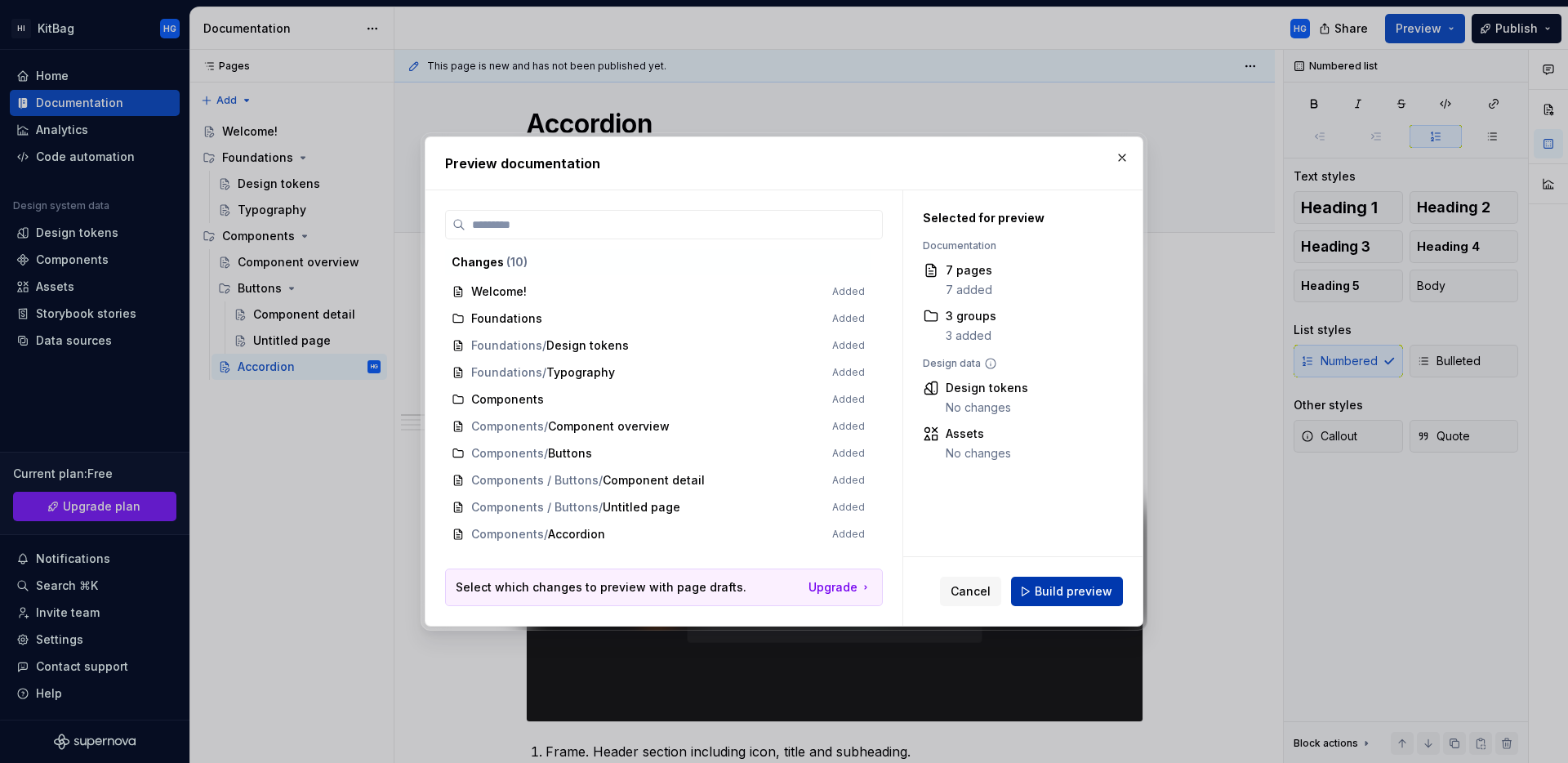
click at [1077, 595] on span "Build preview" at bounding box center [1073, 591] width 77 height 16
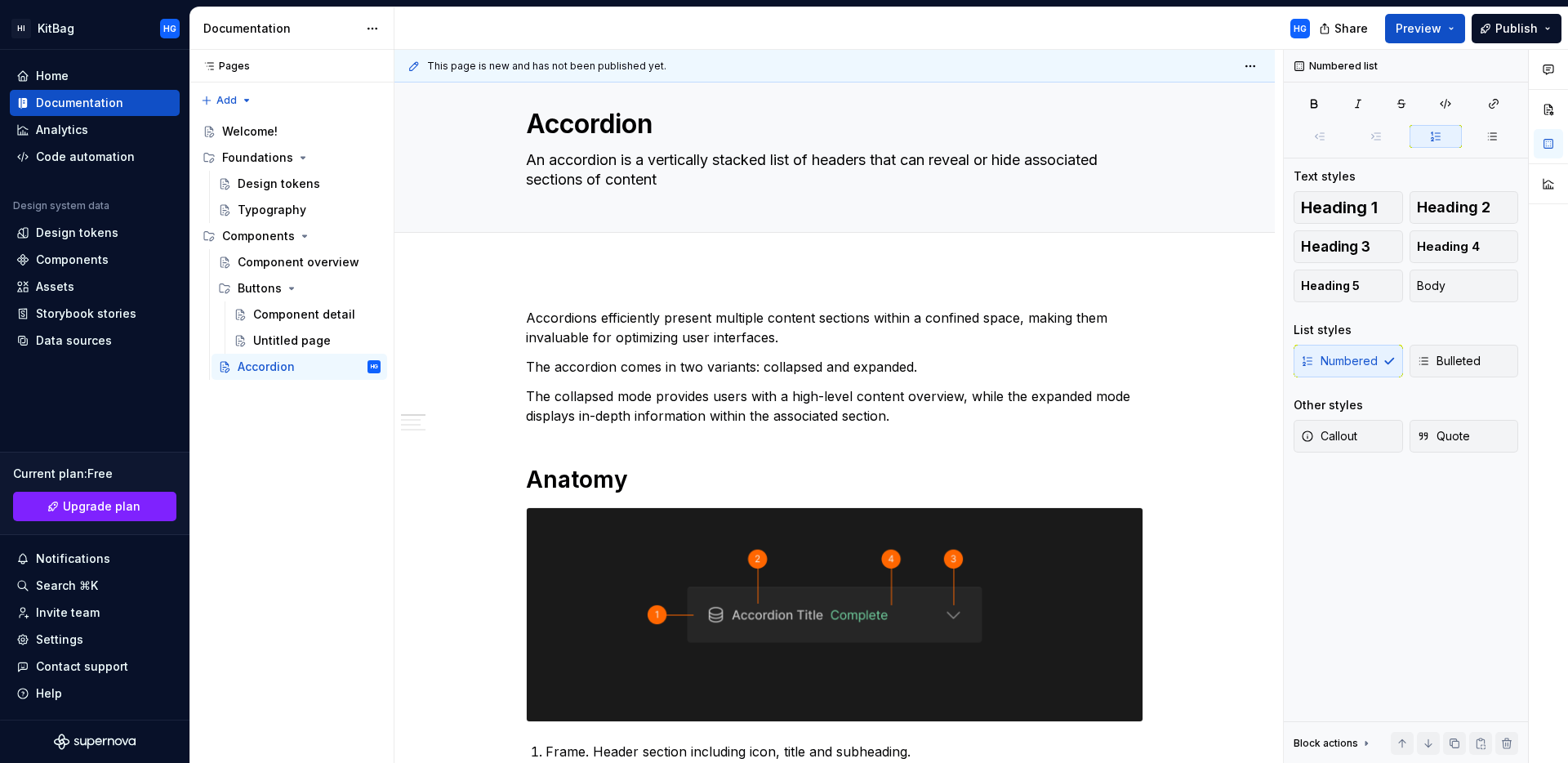
type textarea "*"
